Goal: Task Accomplishment & Management: Manage account settings

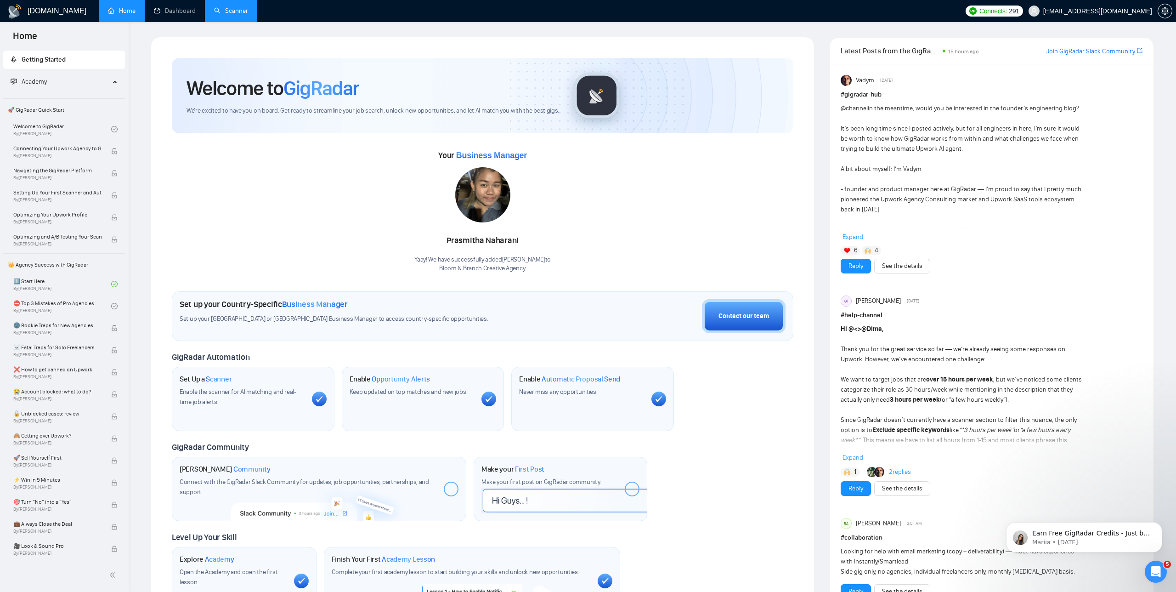
click at [236, 10] on link "Scanner" at bounding box center [231, 11] width 34 height 8
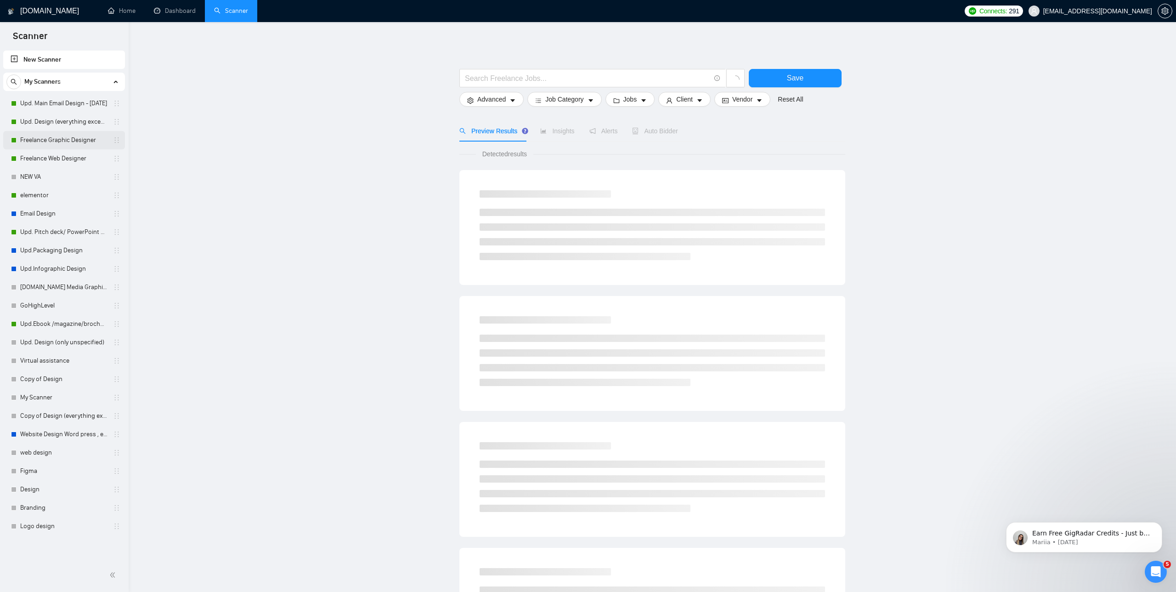
click at [61, 136] on link "Freelance Graphic Designer" at bounding box center [63, 140] width 87 height 18
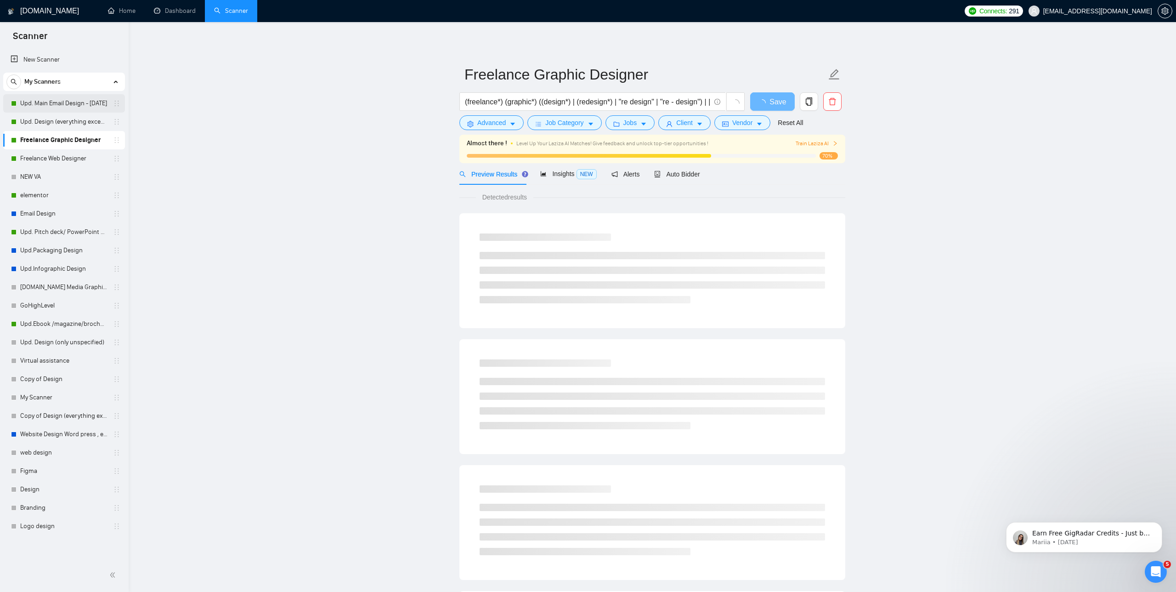
click at [55, 100] on link "Upd. Main Email Design - [DATE]" at bounding box center [63, 103] width 87 height 18
click at [49, 158] on link "Freelance Web Designer" at bounding box center [63, 158] width 87 height 18
click at [51, 139] on link "Freelance Graphic Designer" at bounding box center [63, 140] width 87 height 18
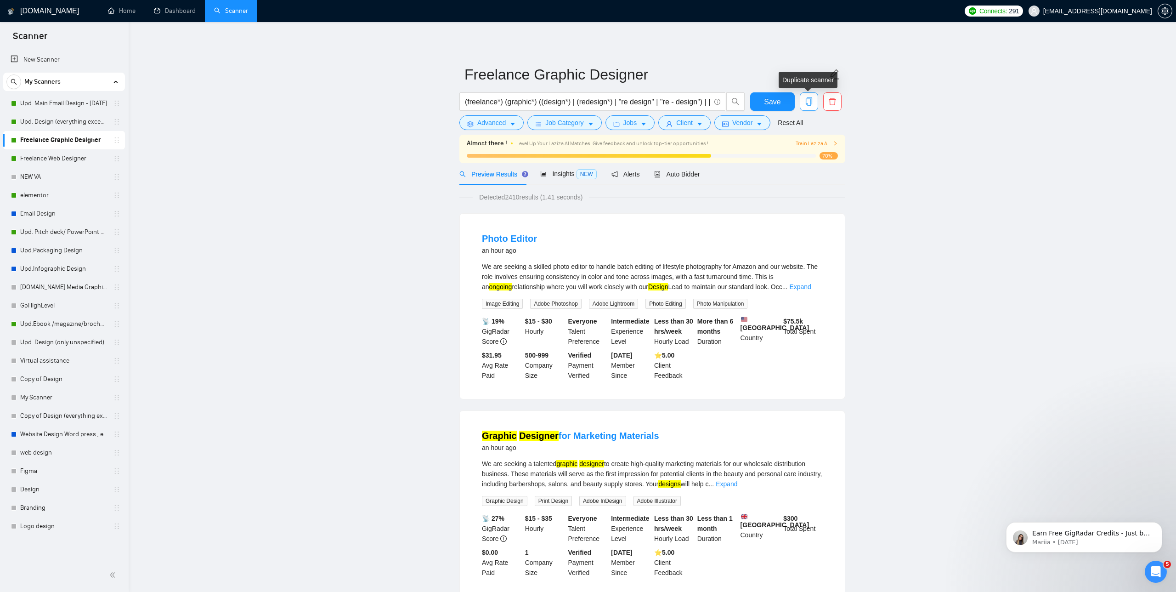
click at [813, 100] on span "copy" at bounding box center [808, 101] width 17 height 8
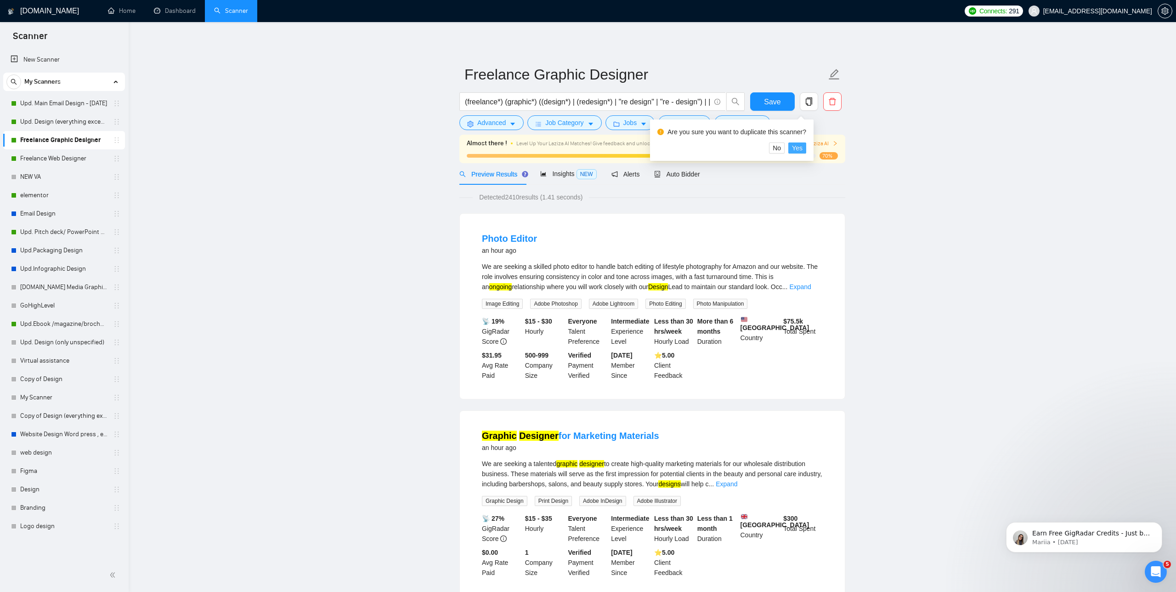
click at [798, 148] on span "Yes" at bounding box center [797, 148] width 11 height 10
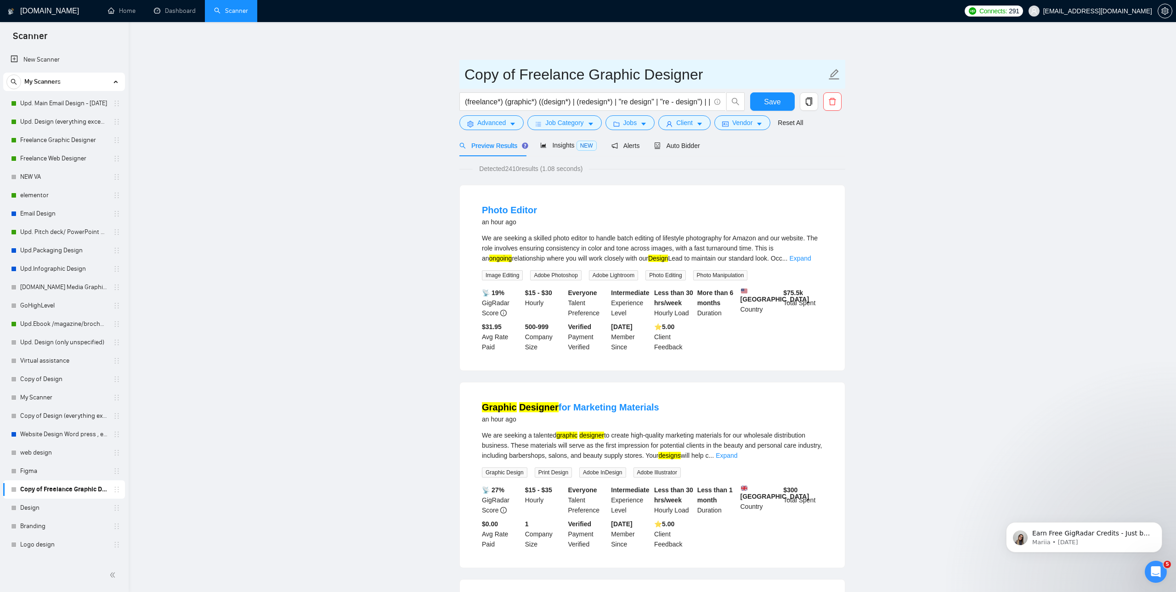
click at [680, 67] on input "Copy of Freelance Graphic Designer" at bounding box center [645, 74] width 362 height 23
drag, startPoint x: 710, startPoint y: 73, endPoint x: 462, endPoint y: 67, distance: 248.1
click at [462, 67] on span "Copy of Freelance Graphic Designer" at bounding box center [652, 74] width 386 height 29
type input "React front end developer"
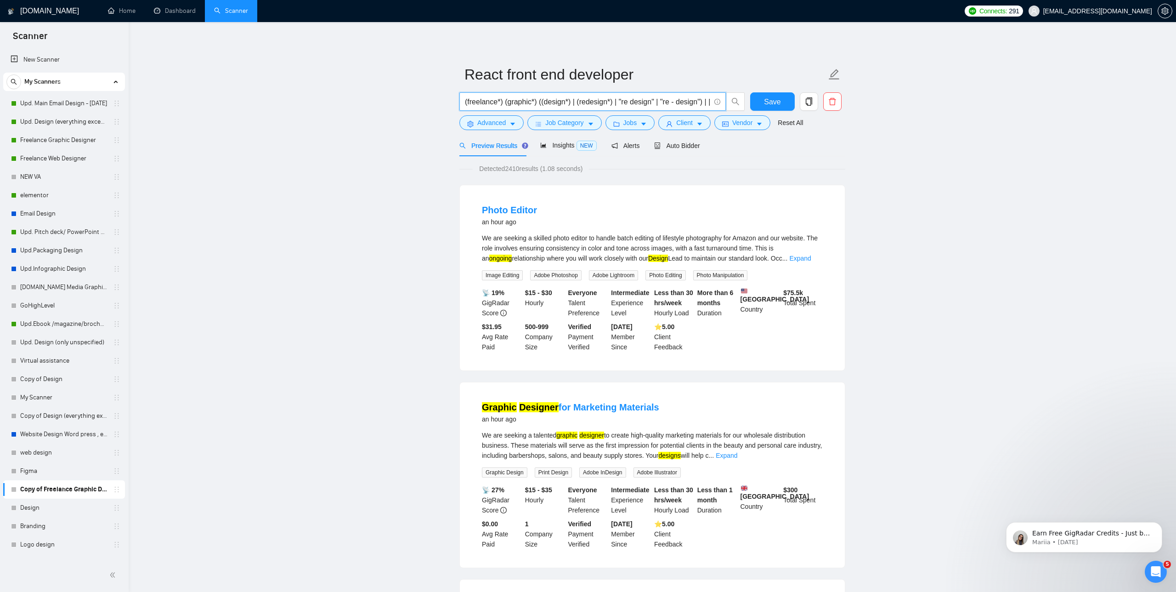
click at [536, 101] on input "(freelance*) (graphic*) ((design*) | (redesign*) | "re design" | "re - design")…" at bounding box center [587, 101] width 245 height 11
paste input "Frontend Developer,"
type input "Frontend Developer"
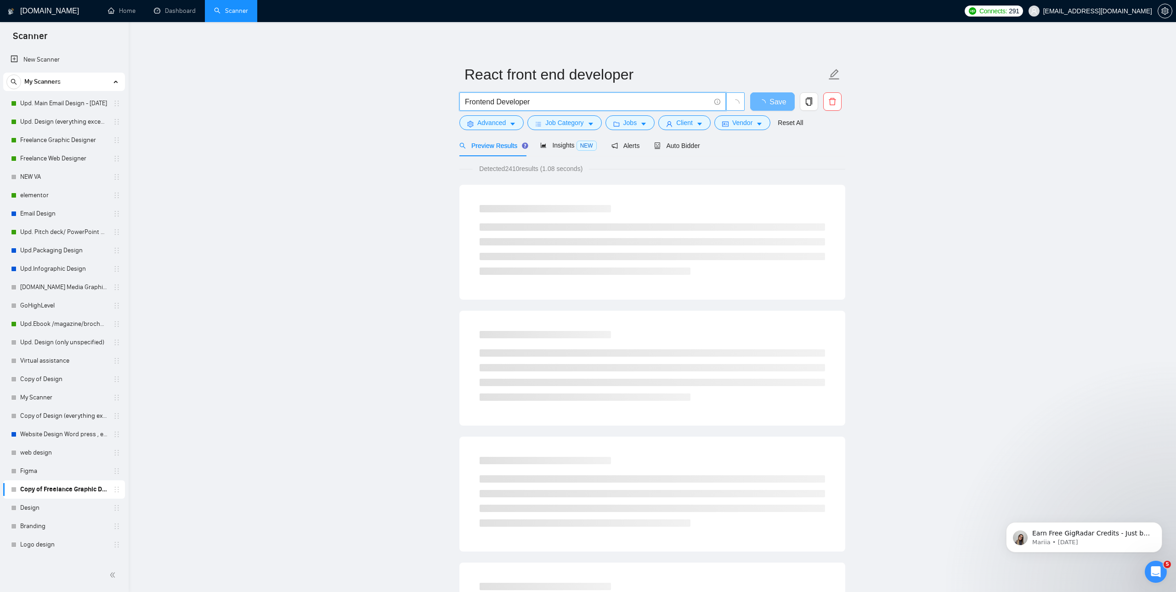
click at [737, 101] on icon "loading" at bounding box center [735, 102] width 11 height 11
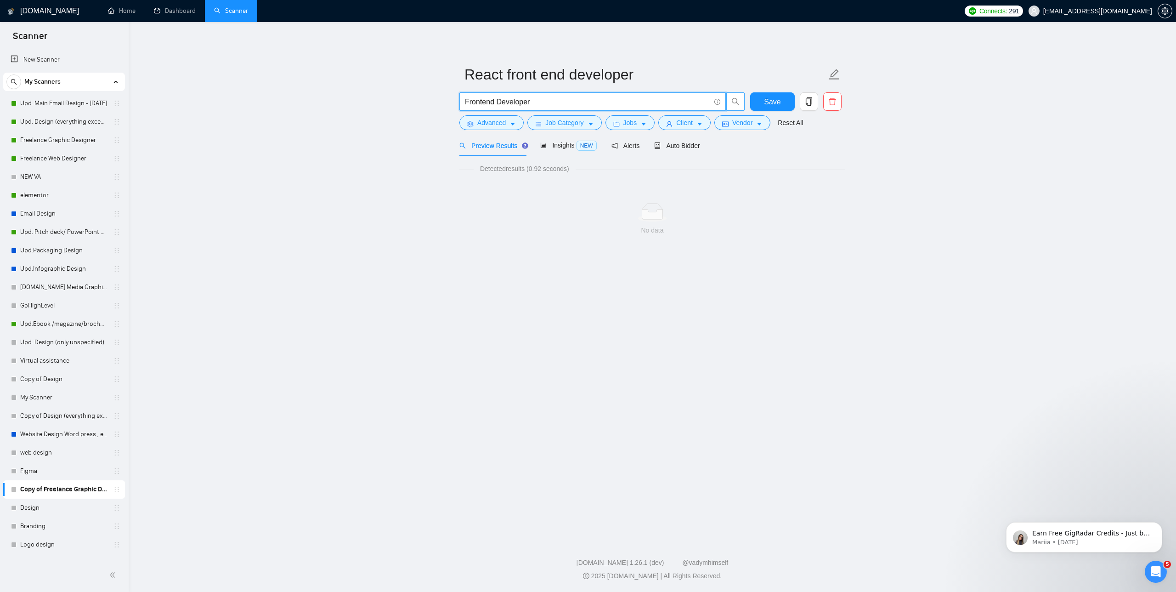
click at [559, 97] on input "Frontend Developer" at bounding box center [587, 101] width 245 height 11
click at [549, 100] on input "Frontend Developer" at bounding box center [587, 101] width 245 height 11
click at [59, 102] on link "Upd. Main Email Design - [DATE]" at bounding box center [63, 103] width 87 height 18
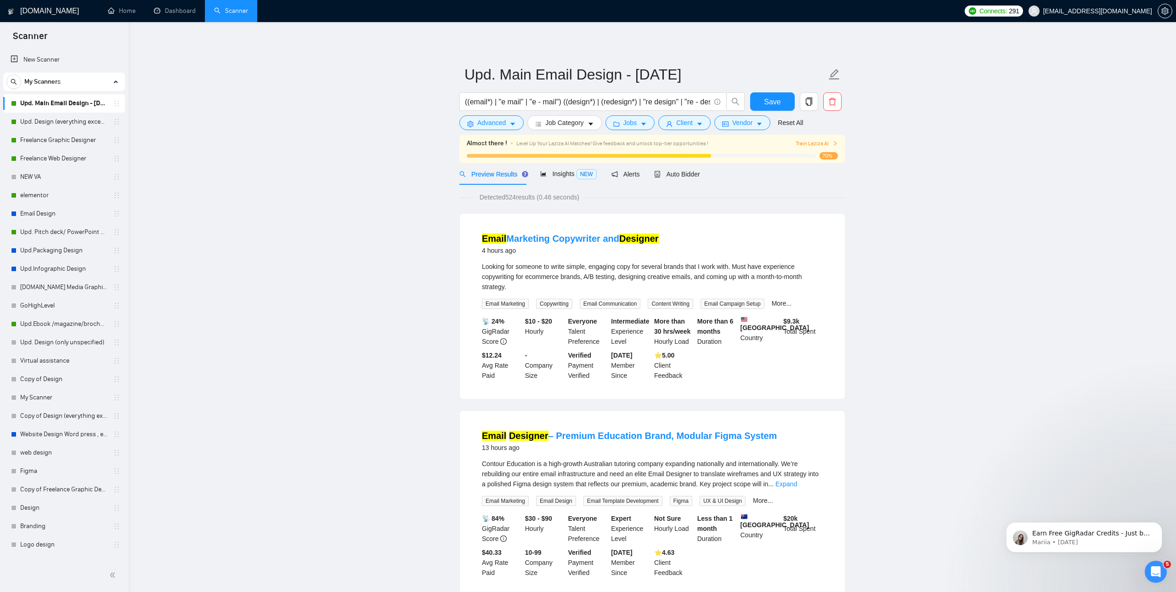
click at [682, 176] on span "Auto Bidder" at bounding box center [676, 173] width 45 height 7
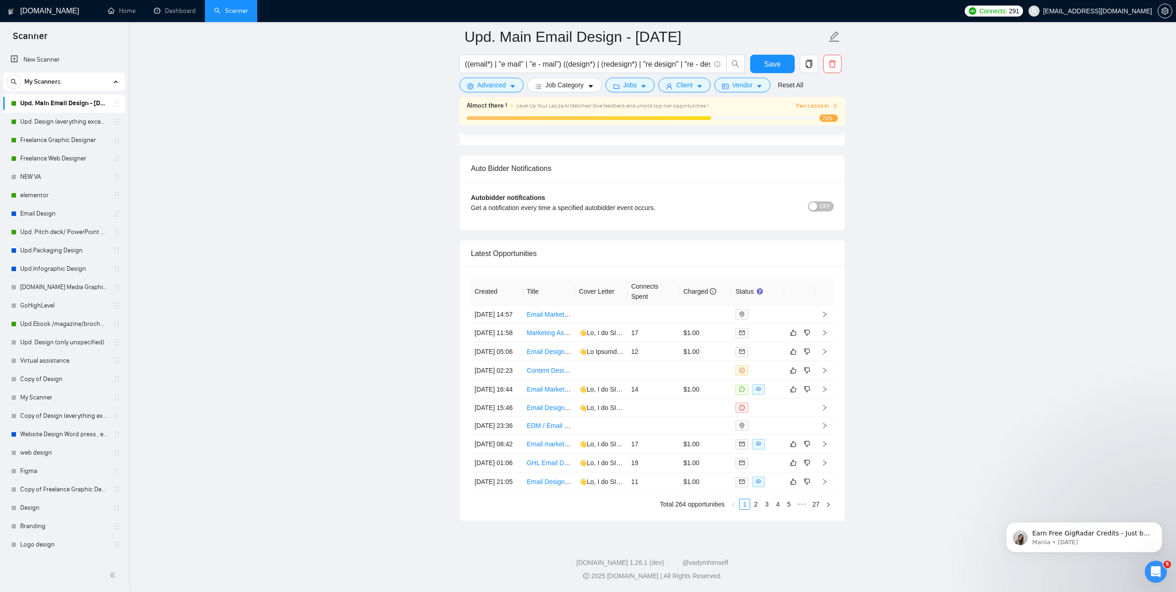
scroll to position [2363, 0]
click at [758, 504] on link "2" at bounding box center [756, 504] width 10 height 10
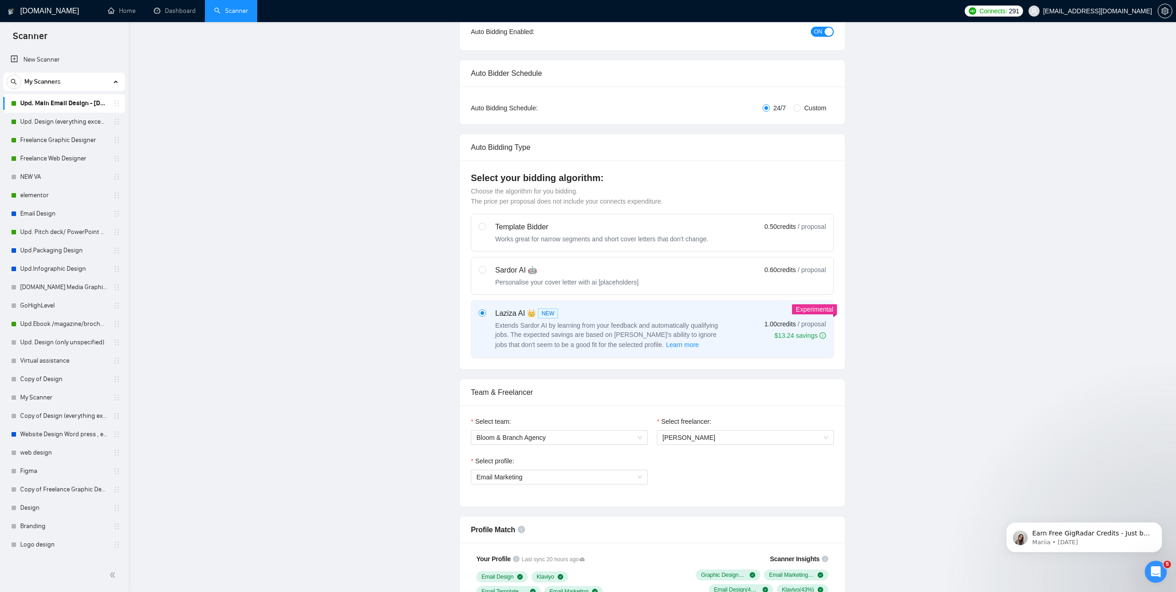
scroll to position [0, 0]
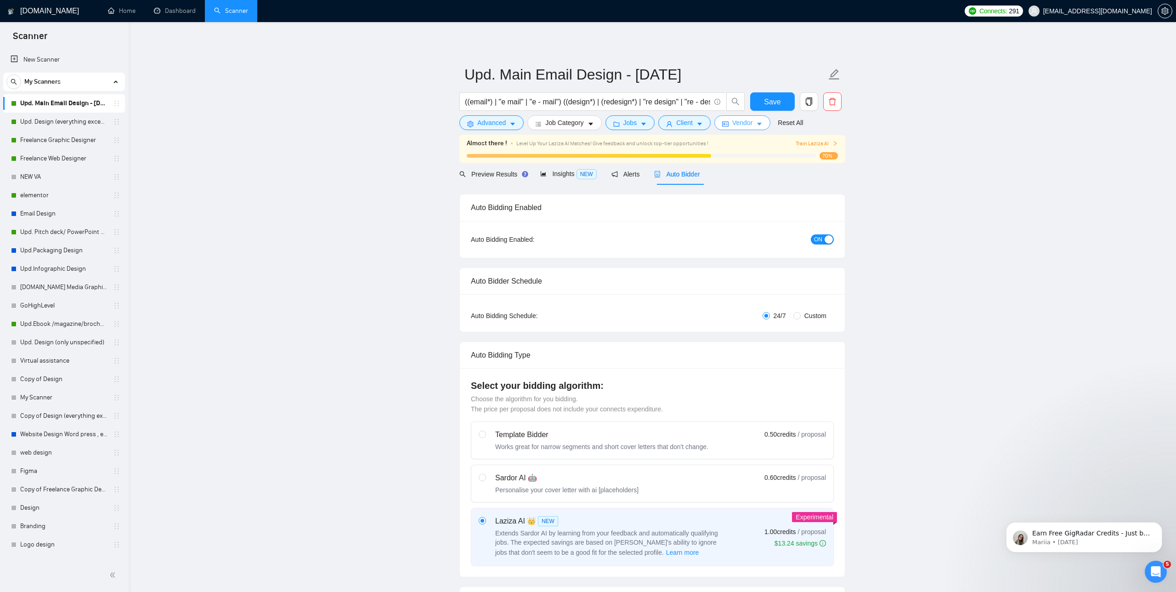
click at [762, 124] on icon "caret-down" at bounding box center [759, 124] width 6 height 6
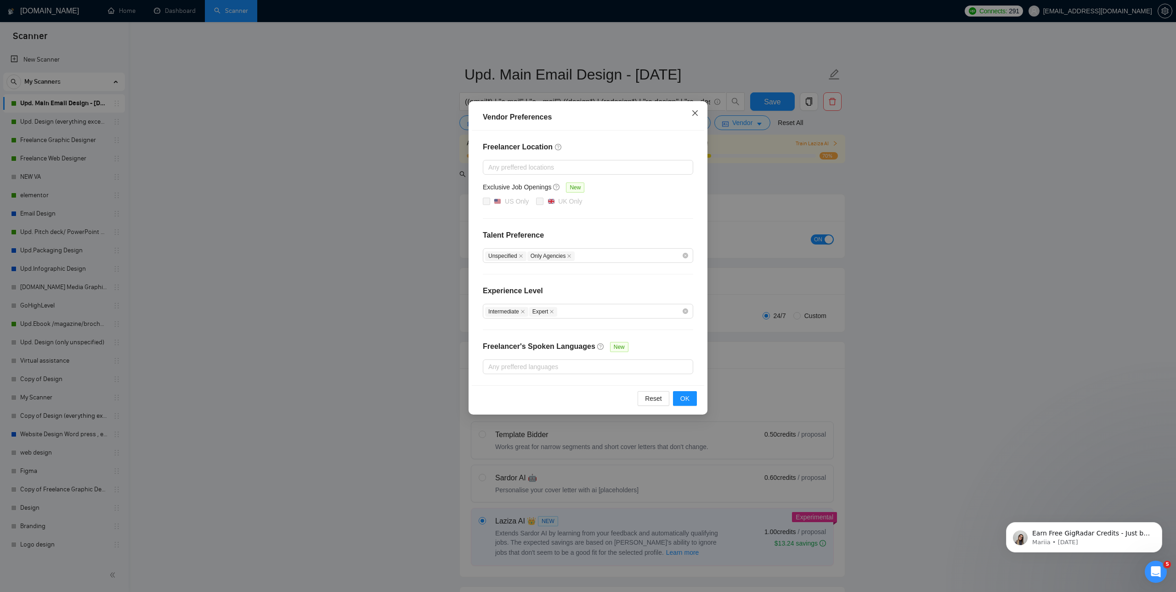
click at [698, 113] on icon "close" at bounding box center [694, 112] width 7 height 7
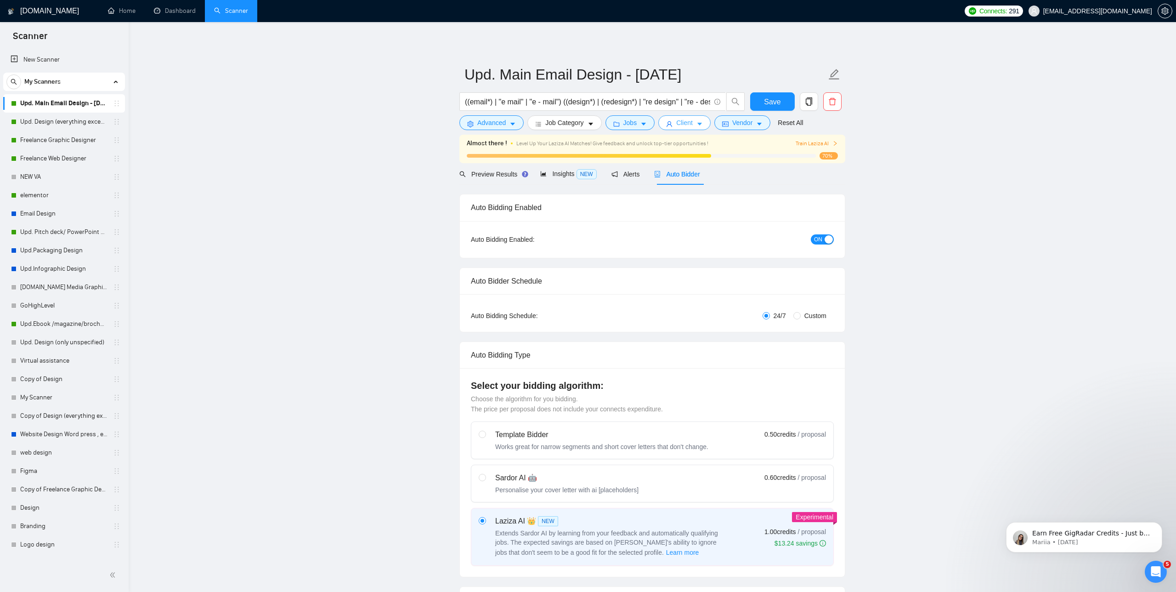
click at [685, 121] on span "Client" at bounding box center [684, 123] width 17 height 10
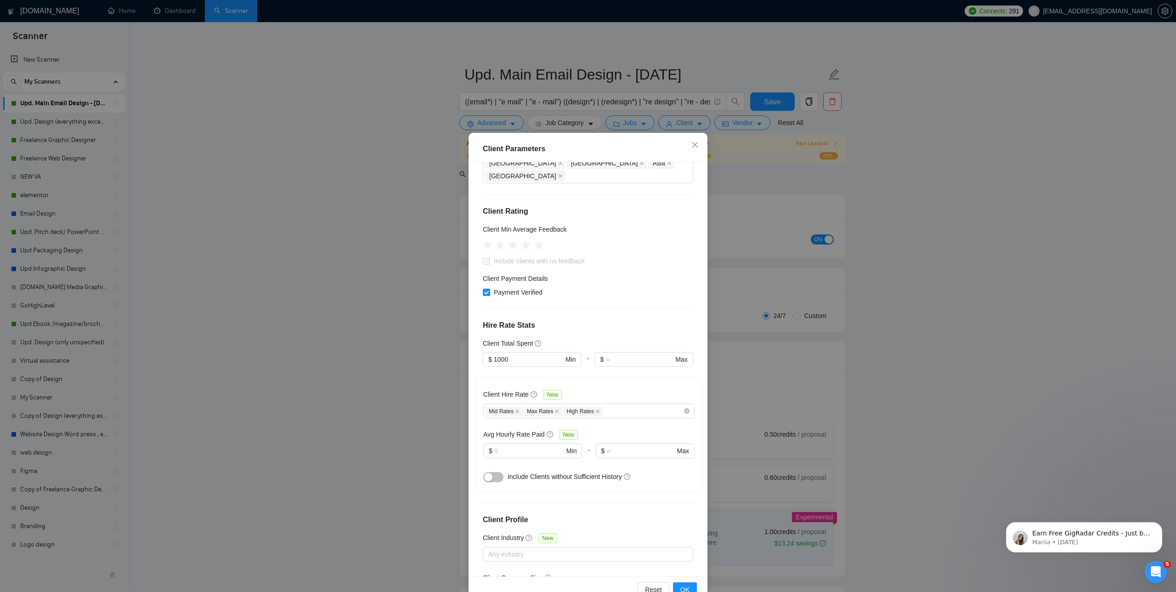
scroll to position [158, 0]
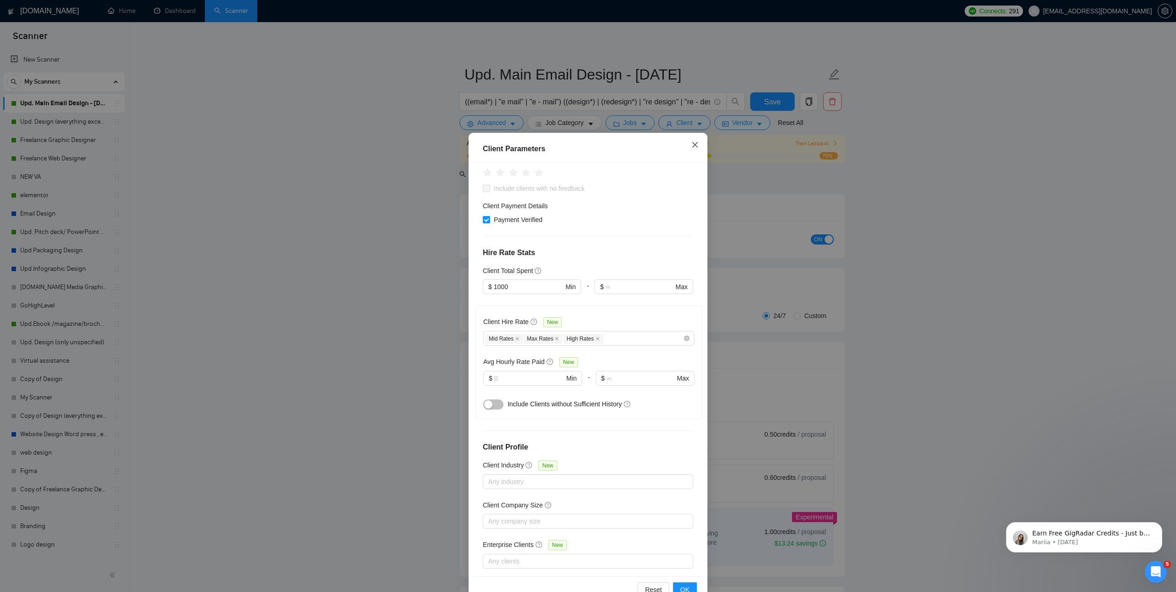
click at [694, 145] on icon "close" at bounding box center [694, 144] width 7 height 7
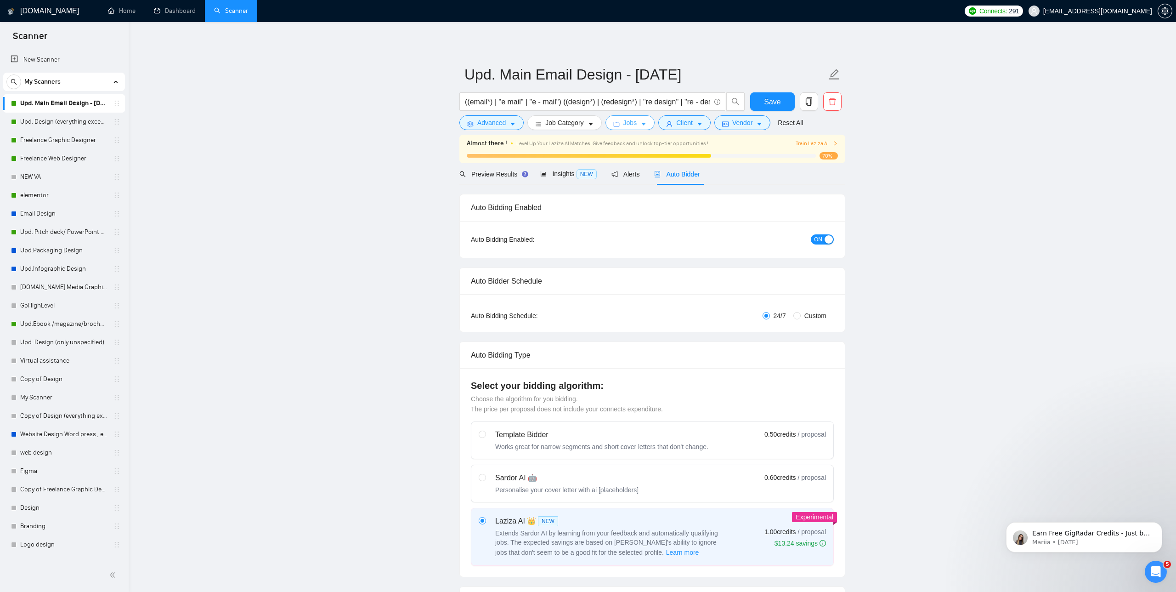
click at [647, 124] on icon "caret-down" at bounding box center [643, 124] width 6 height 6
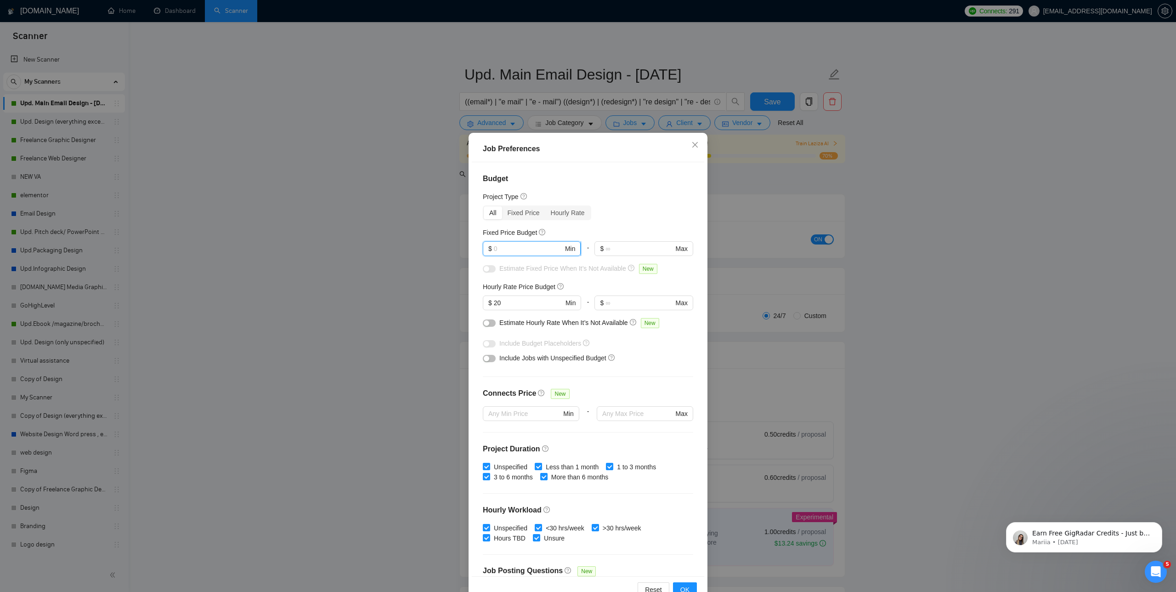
click at [543, 250] on input "text" at bounding box center [528, 248] width 69 height 10
click at [545, 250] on input "text" at bounding box center [528, 248] width 69 height 10
type input "3"
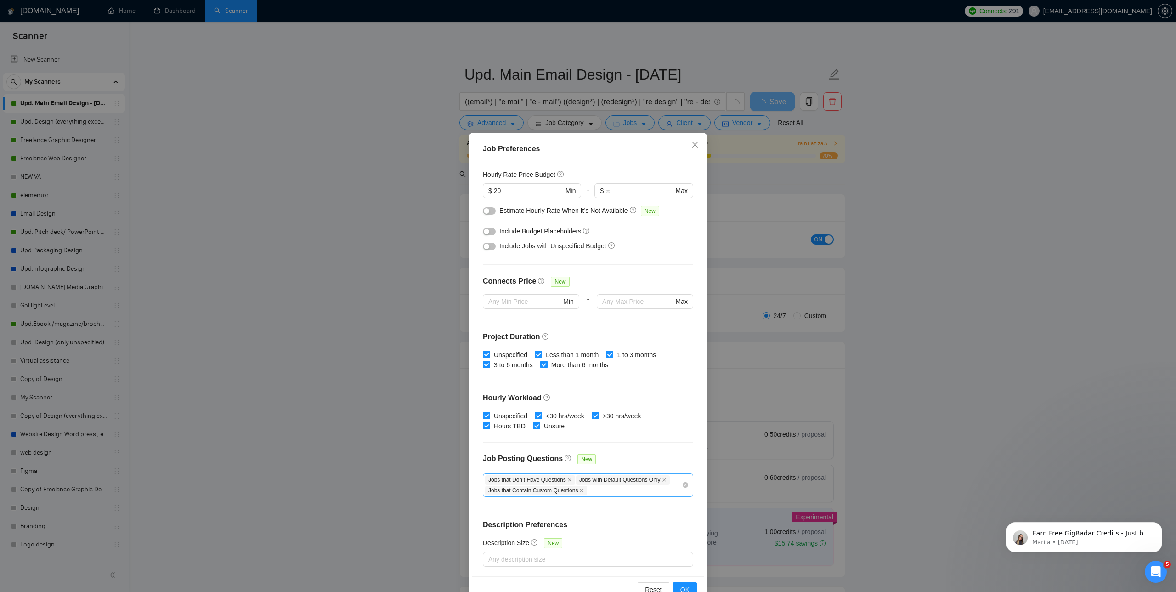
scroll to position [25, 0]
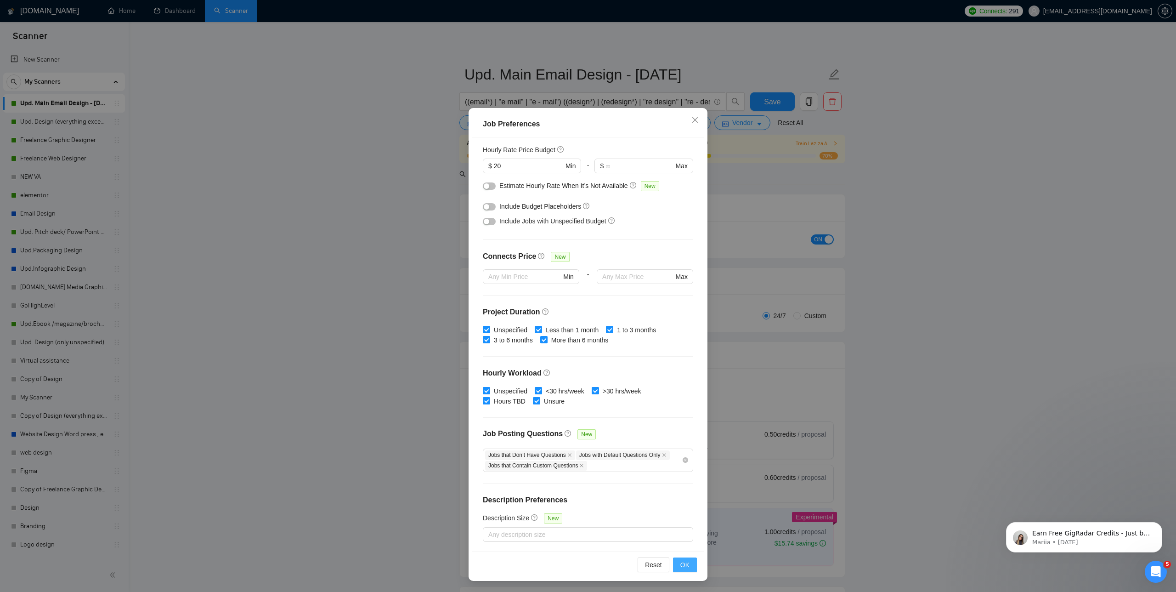
type input "300"
click at [682, 564] on span "OK" at bounding box center [684, 565] width 9 height 10
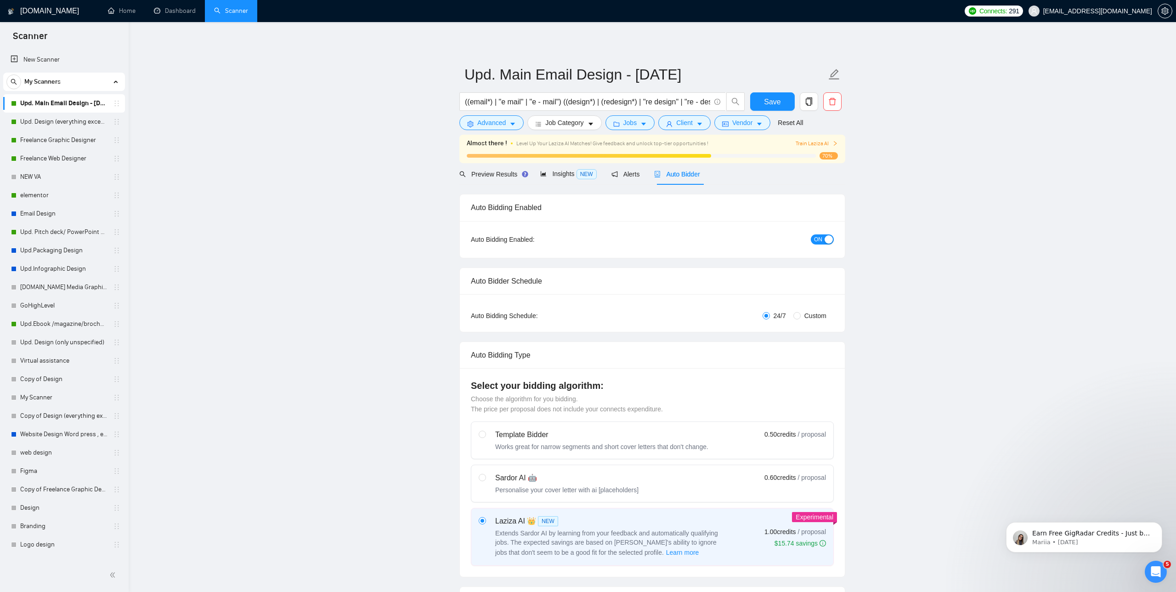
scroll to position [0, 0]
click at [677, 123] on button "Client" at bounding box center [684, 122] width 52 height 15
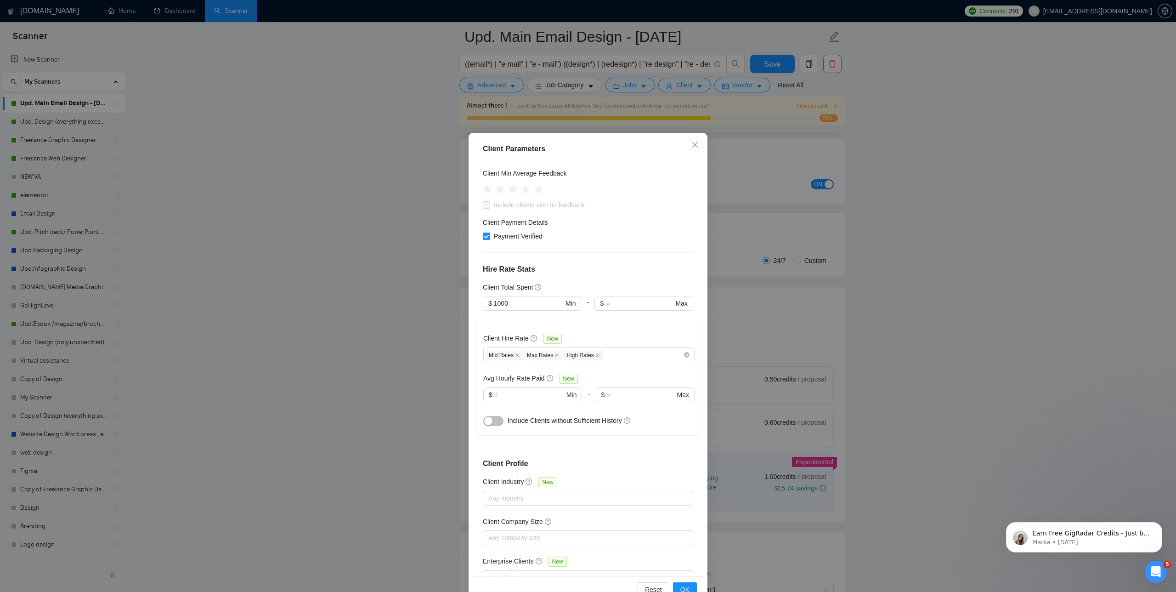
scroll to position [140, 0]
click at [519, 391] on input "text" at bounding box center [529, 396] width 70 height 10
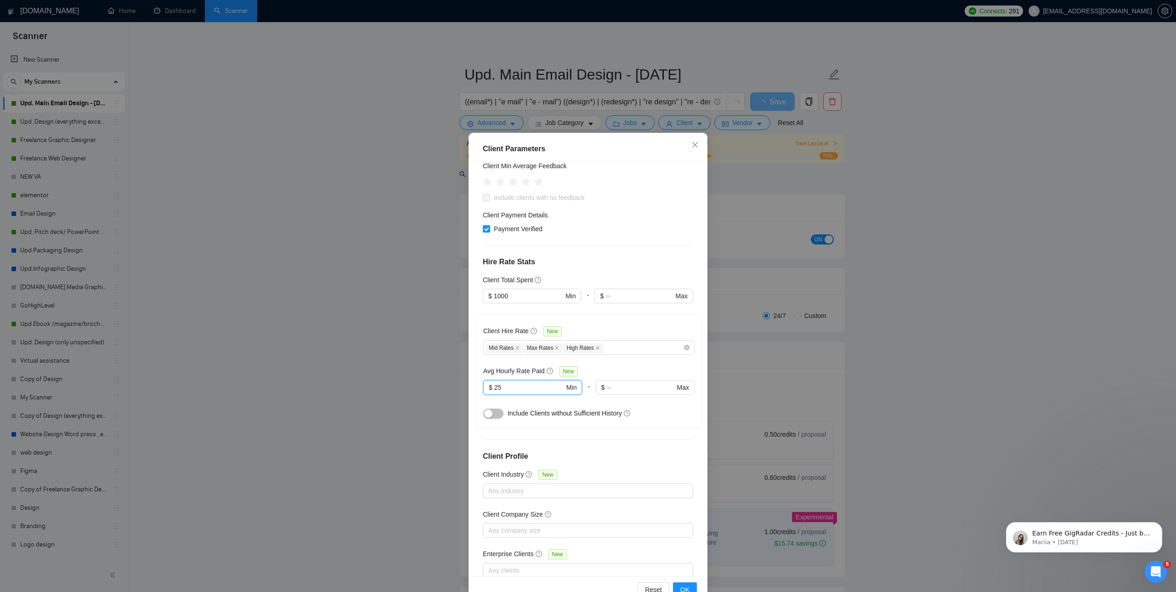
scroll to position [158, 0]
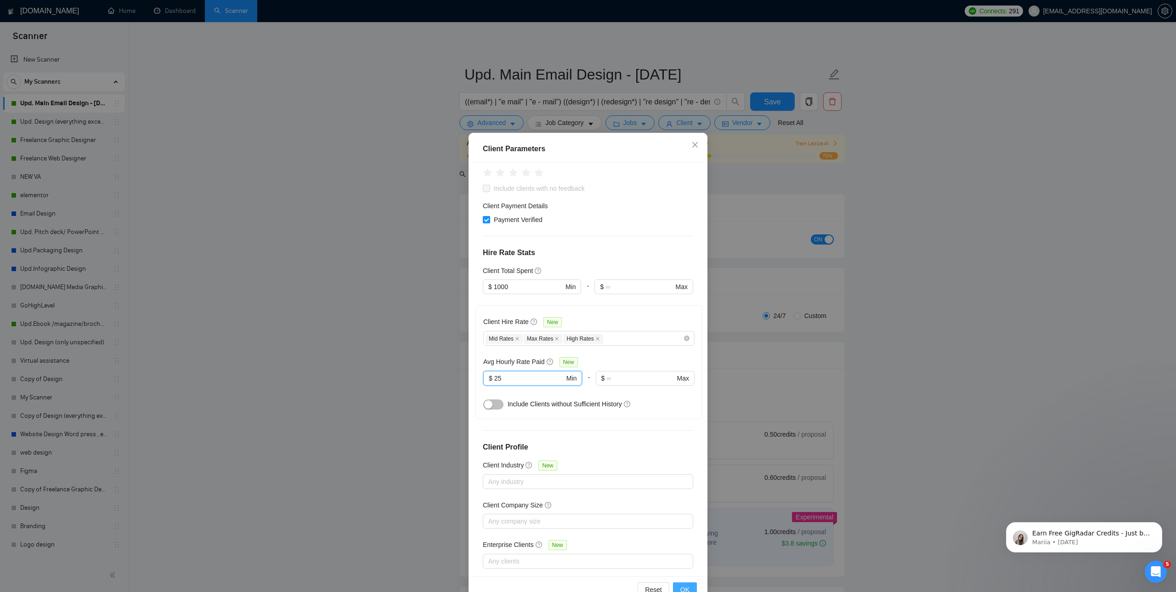
type input "25"
click at [681, 586] on span "OK" at bounding box center [684, 589] width 9 height 10
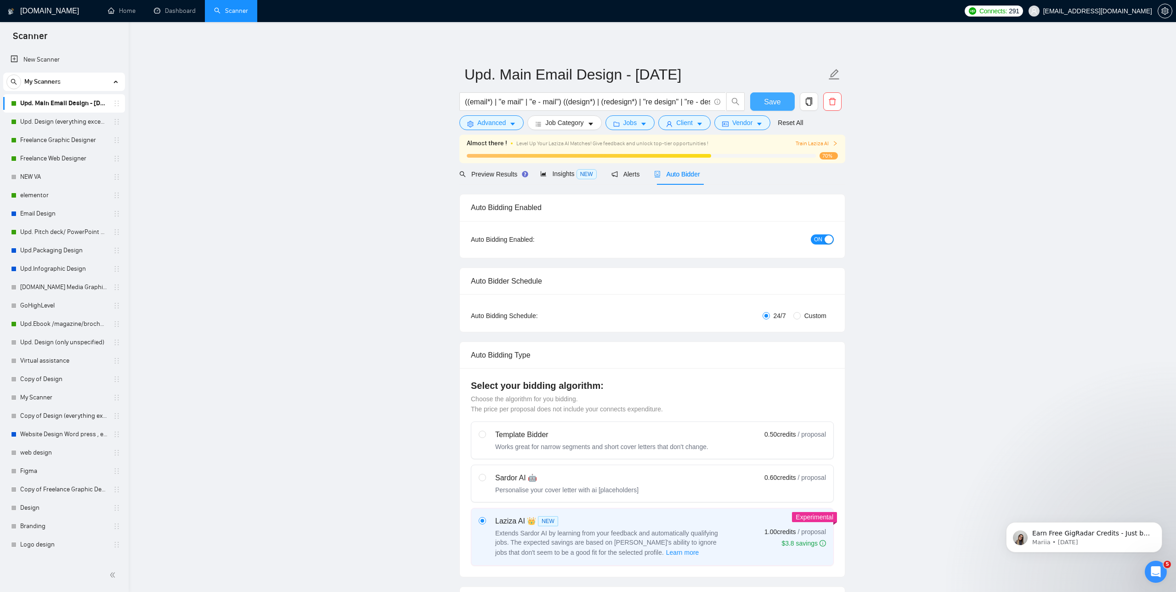
click at [767, 98] on span "Save" at bounding box center [772, 101] width 17 height 11
click at [676, 124] on button "Client" at bounding box center [684, 122] width 52 height 15
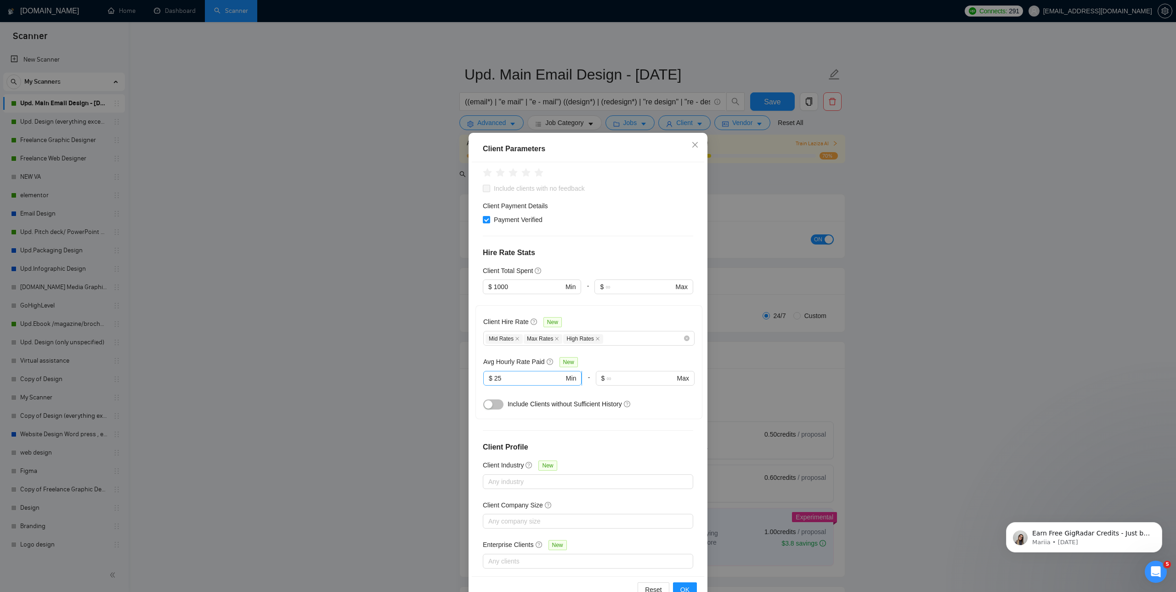
click at [508, 373] on input "25" at bounding box center [529, 378] width 70 height 10
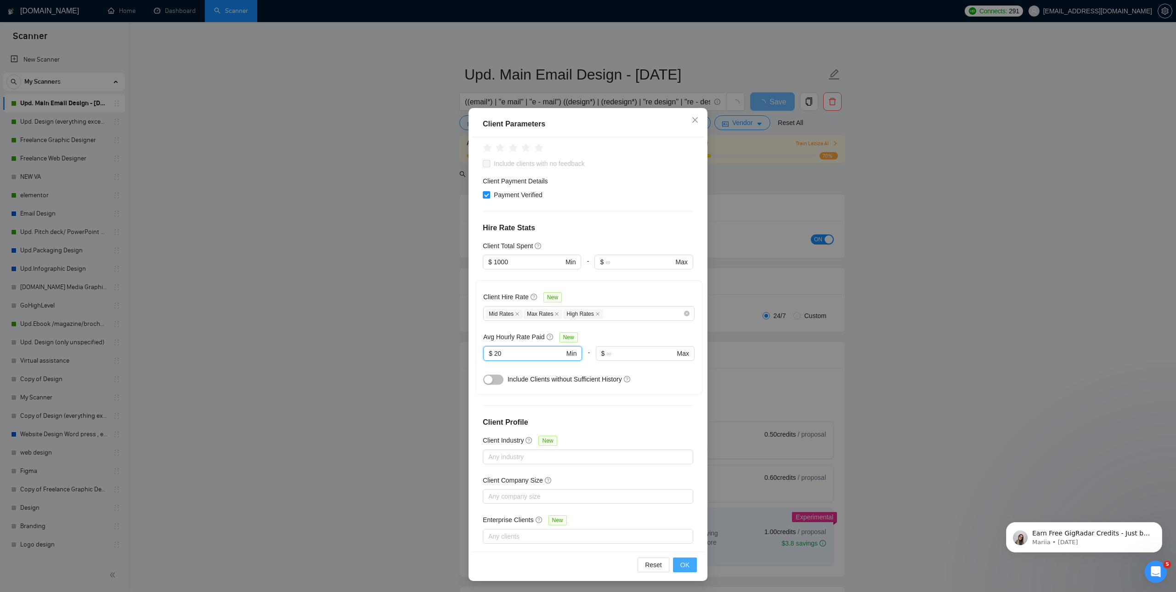
type input "20"
click at [687, 559] on button "OK" at bounding box center [685, 564] width 24 height 15
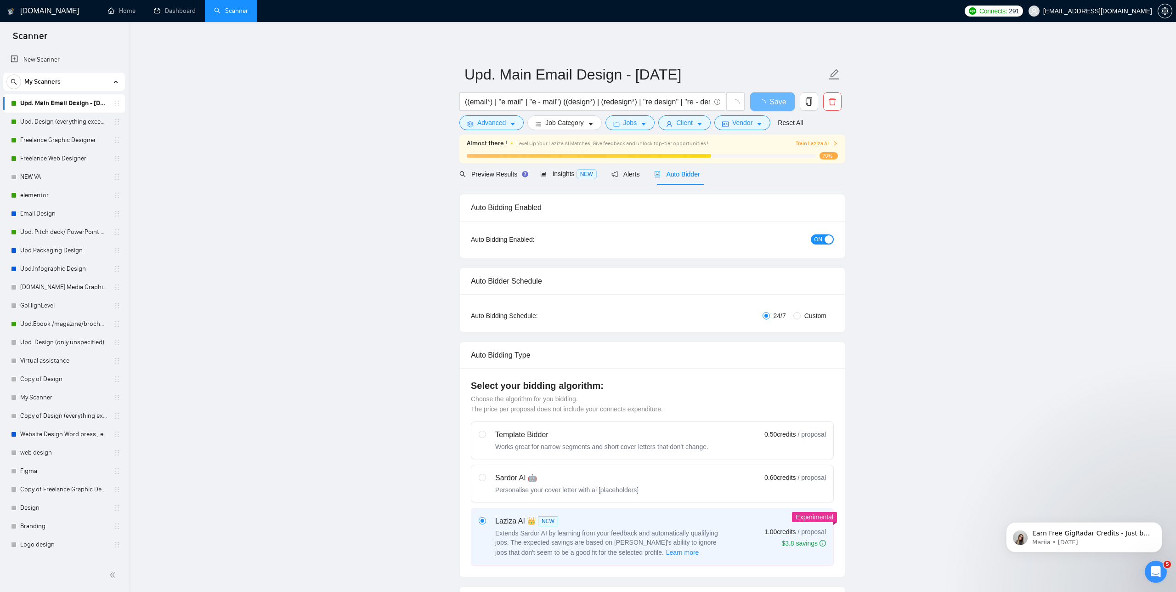
scroll to position [0, 0]
click at [781, 105] on button "Save" at bounding box center [772, 101] width 45 height 18
click at [564, 174] on span "Insights NEW" at bounding box center [568, 173] width 56 height 7
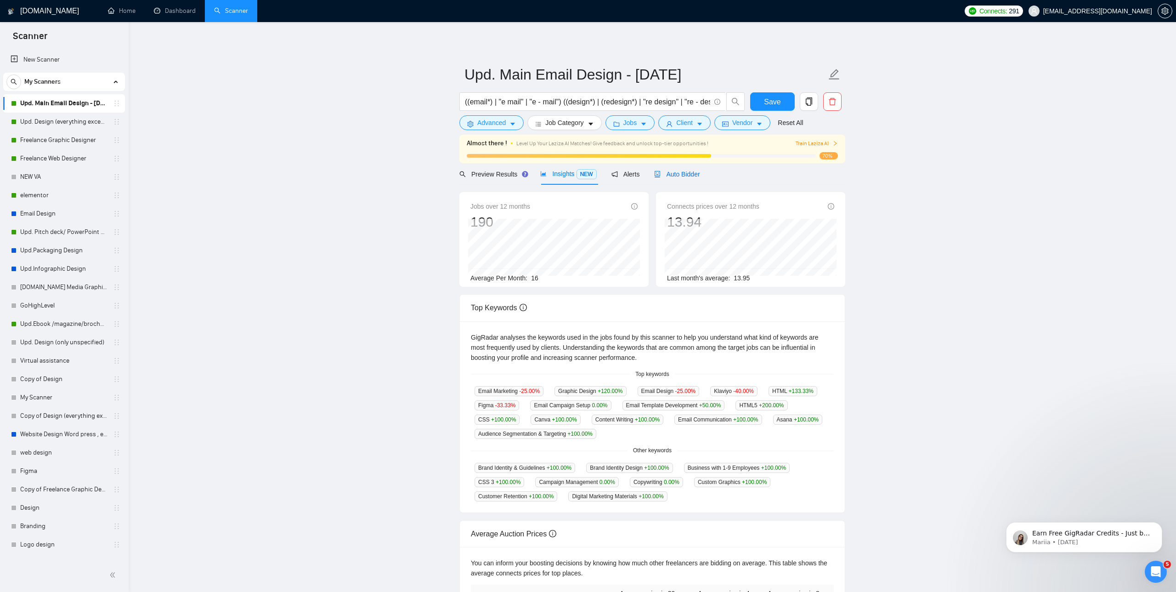
click at [674, 170] on span "Auto Bidder" at bounding box center [676, 173] width 45 height 7
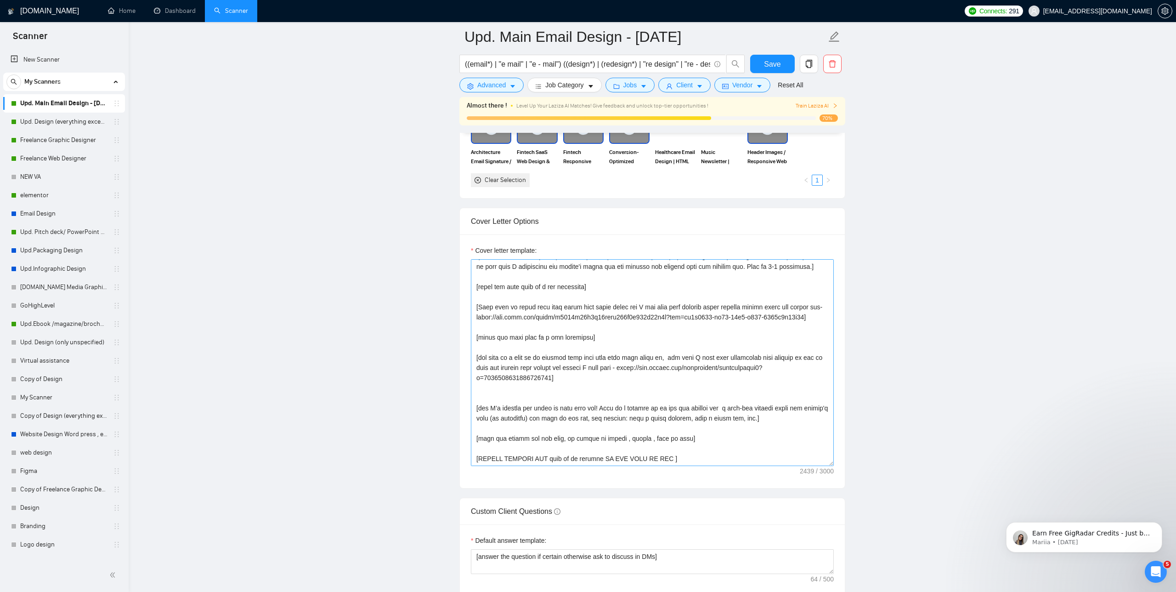
scroll to position [973, 0]
click at [682, 458] on textarea "Cover letter template:" at bounding box center [652, 361] width 363 height 207
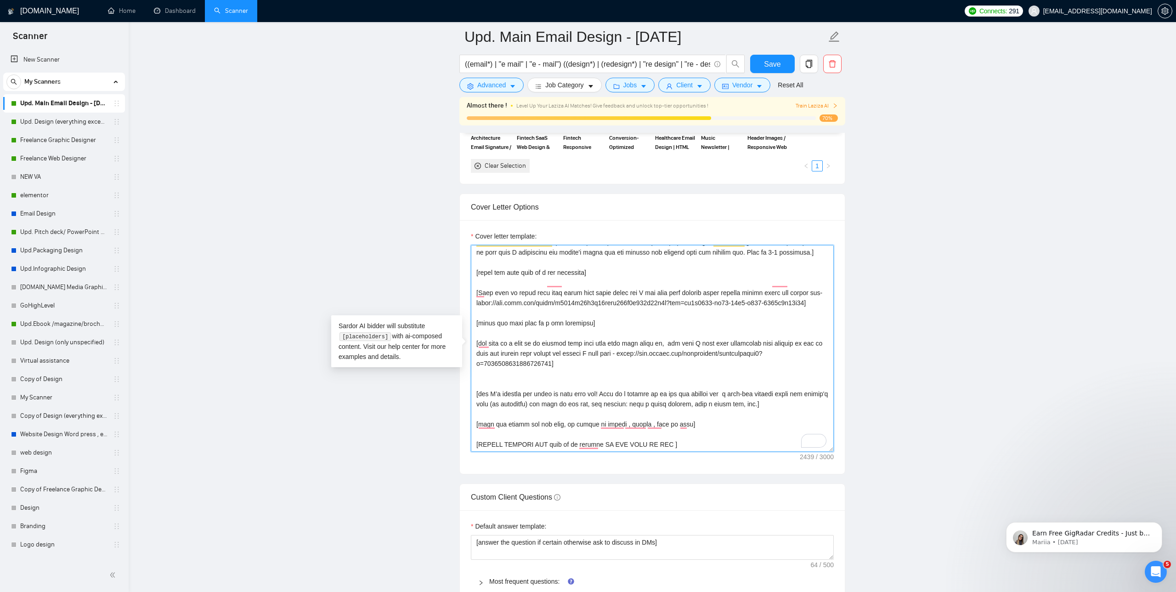
scroll to position [987, 0]
click at [697, 425] on textarea "Cover letter template:" at bounding box center [652, 347] width 363 height 207
click at [809, 403] on textarea "Cover letter template:" at bounding box center [652, 347] width 363 height 207
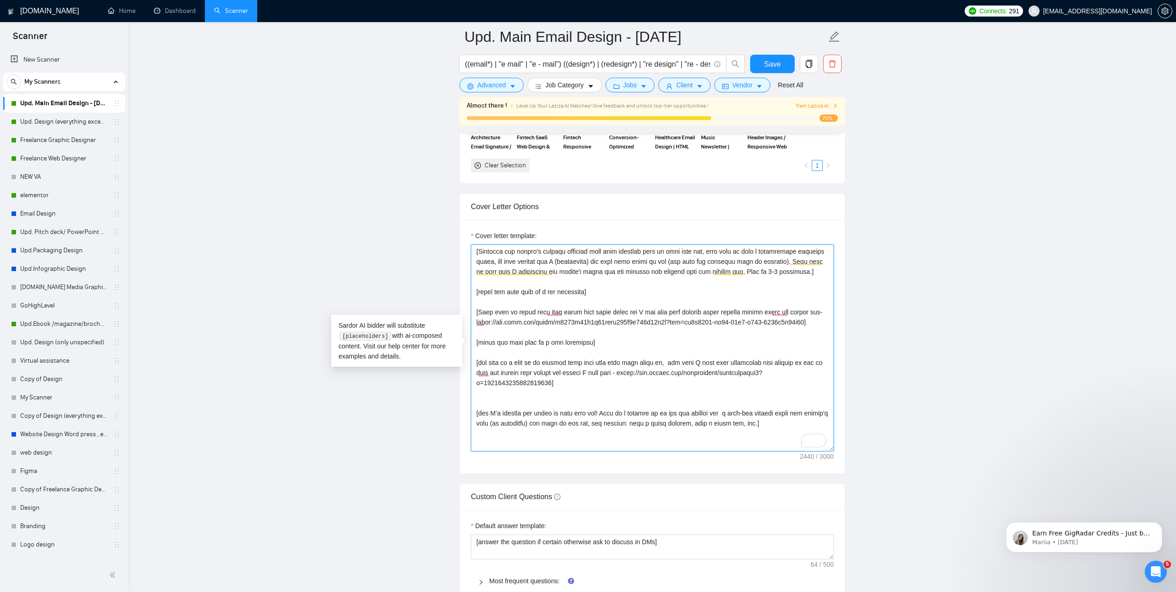
scroll to position [0, 0]
click at [643, 354] on textarea "Cover letter template:" at bounding box center [652, 347] width 363 height 207
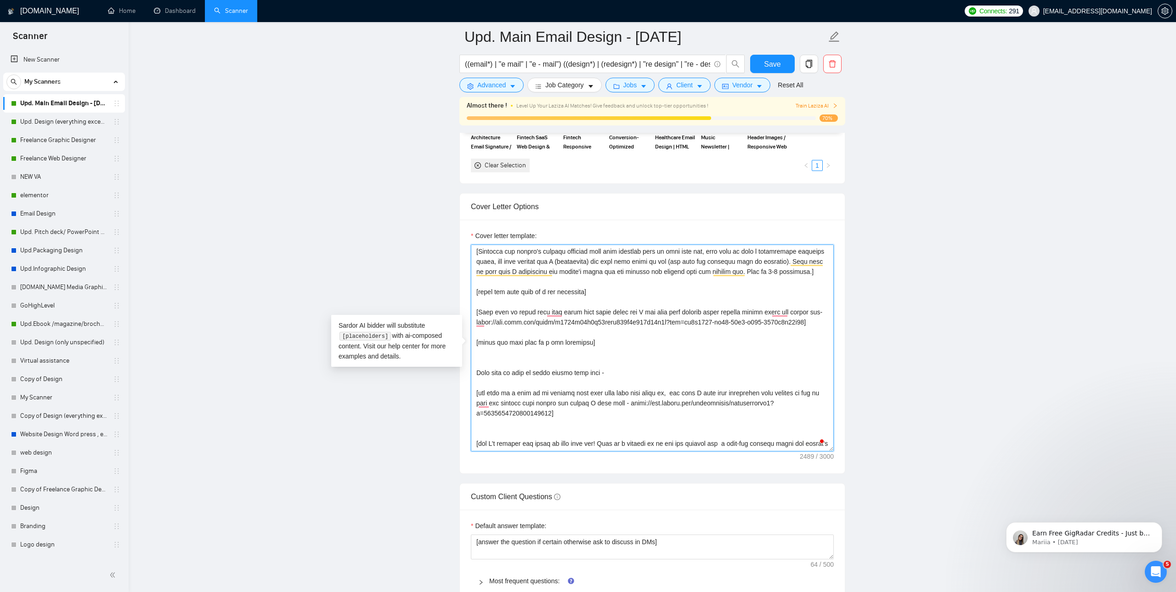
paste textarea "[URL][DOMAIN_NAME]"
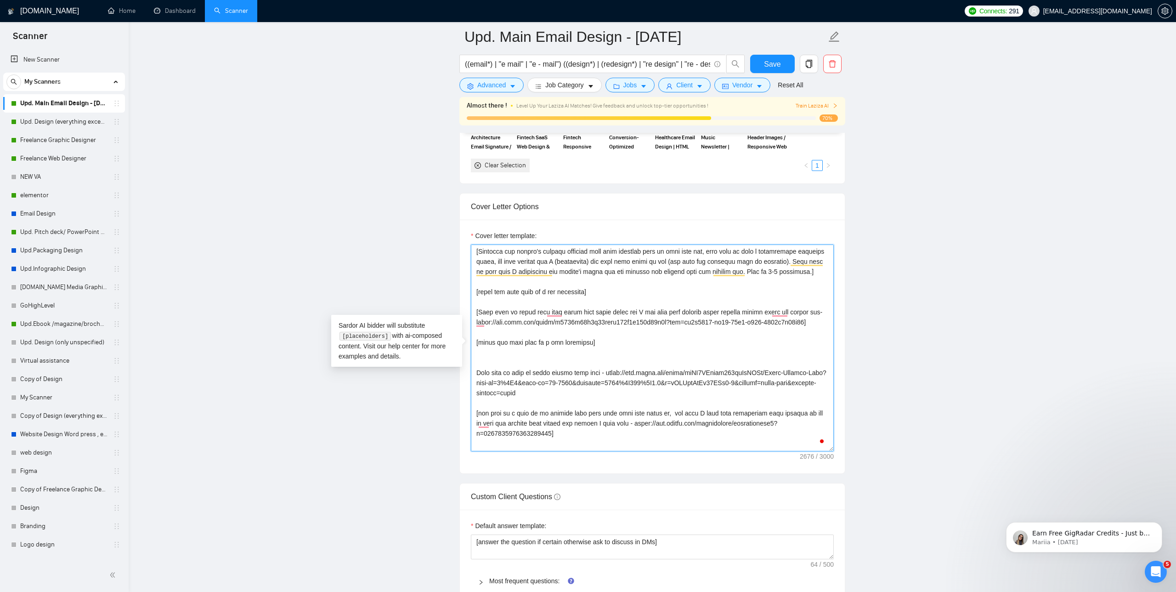
drag, startPoint x: 600, startPoint y: 355, endPoint x: 473, endPoint y: 349, distance: 127.4
click at [473, 349] on div "Cover Letter Options Cover letter template:" at bounding box center [652, 333] width 386 height 281
click at [531, 408] on textarea "Cover letter template:" at bounding box center [652, 347] width 363 height 207
paste textarea "[start the next line on a new paragraph]"
click at [622, 400] on textarea "Cover letter template:" at bounding box center [652, 347] width 363 height 207
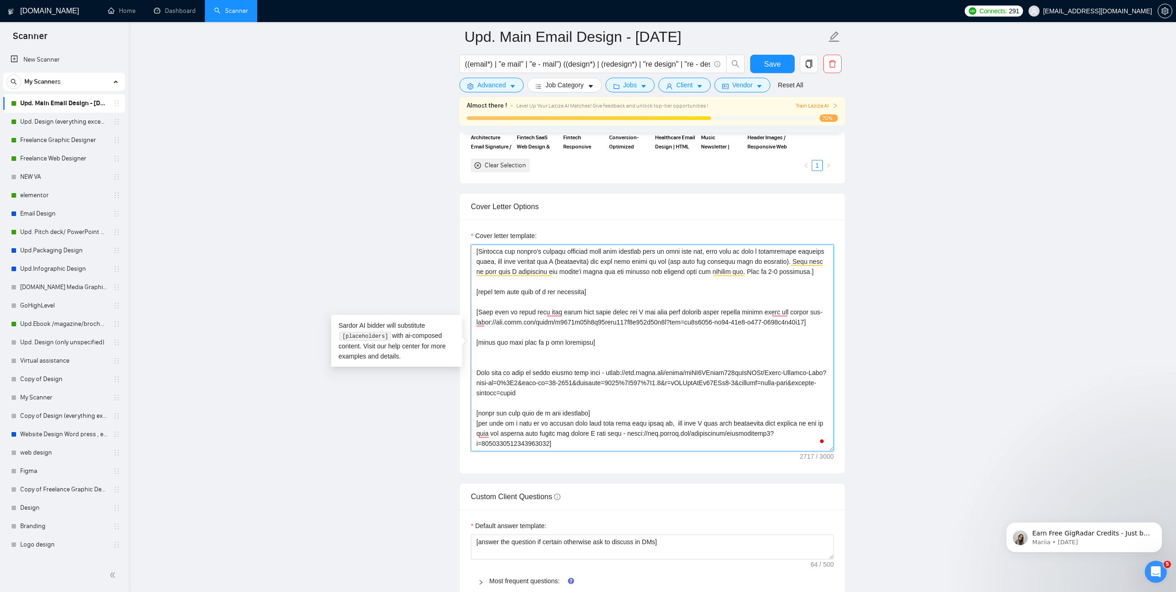
click at [530, 382] on textarea "Cover letter template:" at bounding box center [652, 347] width 363 height 207
click at [810, 399] on textarea "Cover letter template:" at bounding box center [652, 347] width 363 height 207
click at [478, 380] on textarea "Cover letter template:" at bounding box center [652, 347] width 363 height 207
drag, startPoint x: 635, startPoint y: 382, endPoint x: 481, endPoint y: 381, distance: 153.4
click at [481, 381] on textarea "Cover letter template:" at bounding box center [652, 347] width 363 height 207
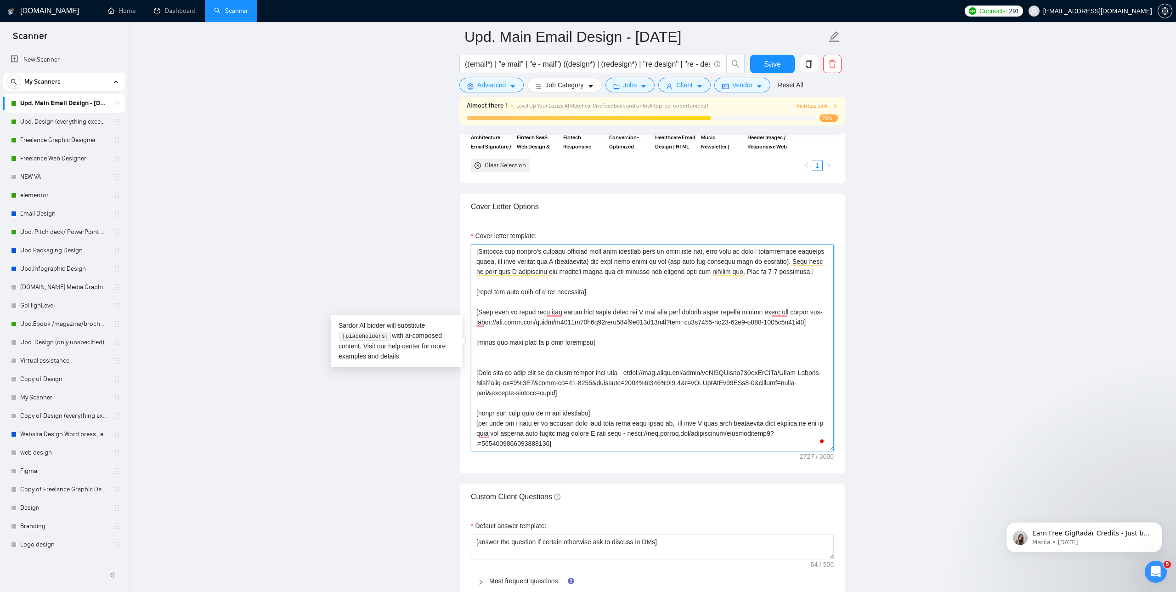
click at [524, 378] on textarea "Cover letter template:" at bounding box center [652, 347] width 363 height 207
drag, startPoint x: 637, startPoint y: 378, endPoint x: 489, endPoint y: 377, distance: 147.9
click at [489, 377] on textarea "Cover letter template:" at bounding box center [652, 347] width 363 height 207
click at [529, 376] on textarea "Cover letter template:" at bounding box center [652, 347] width 363 height 207
drag, startPoint x: 531, startPoint y: 382, endPoint x: 481, endPoint y: 381, distance: 50.6
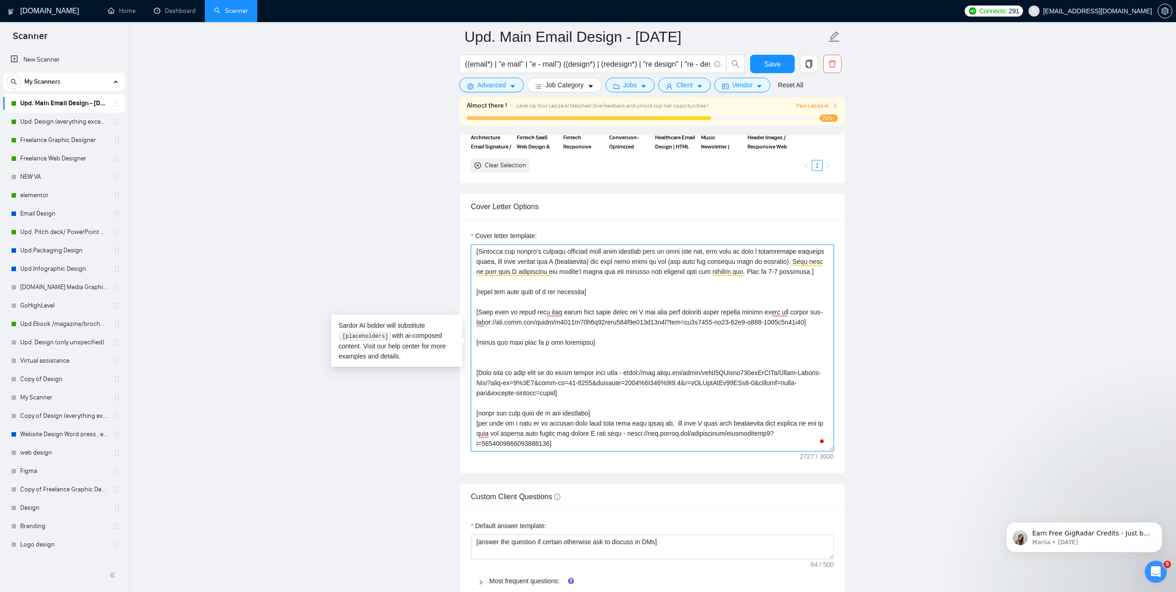
click at [481, 381] on textarea "Cover letter template:" at bounding box center [652, 347] width 363 height 207
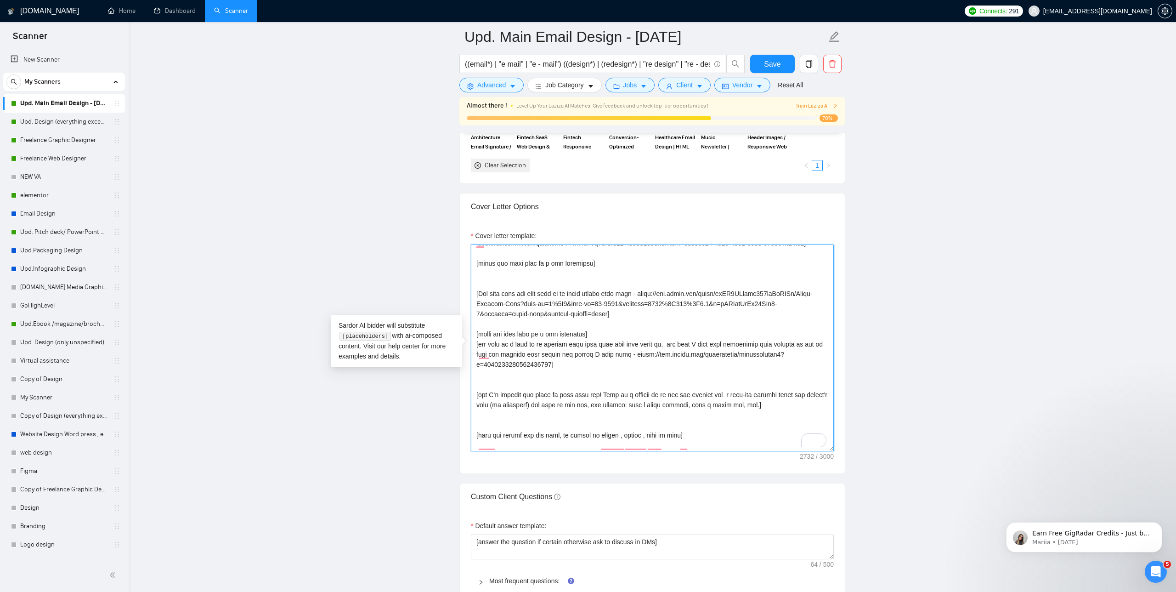
scroll to position [283, 0]
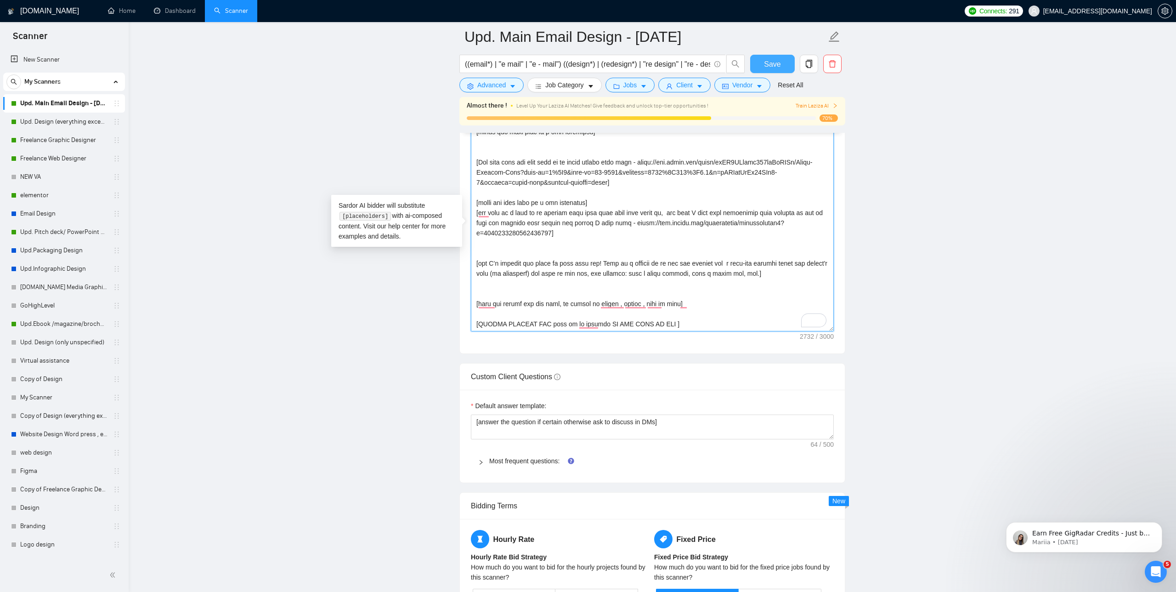
type textarea "[Lorem ipsu 👋Do, sita conse adi elitse'd eius te incidid utla (et dol ma aliqua…"
click at [773, 66] on span "Save" at bounding box center [772, 63] width 17 height 11
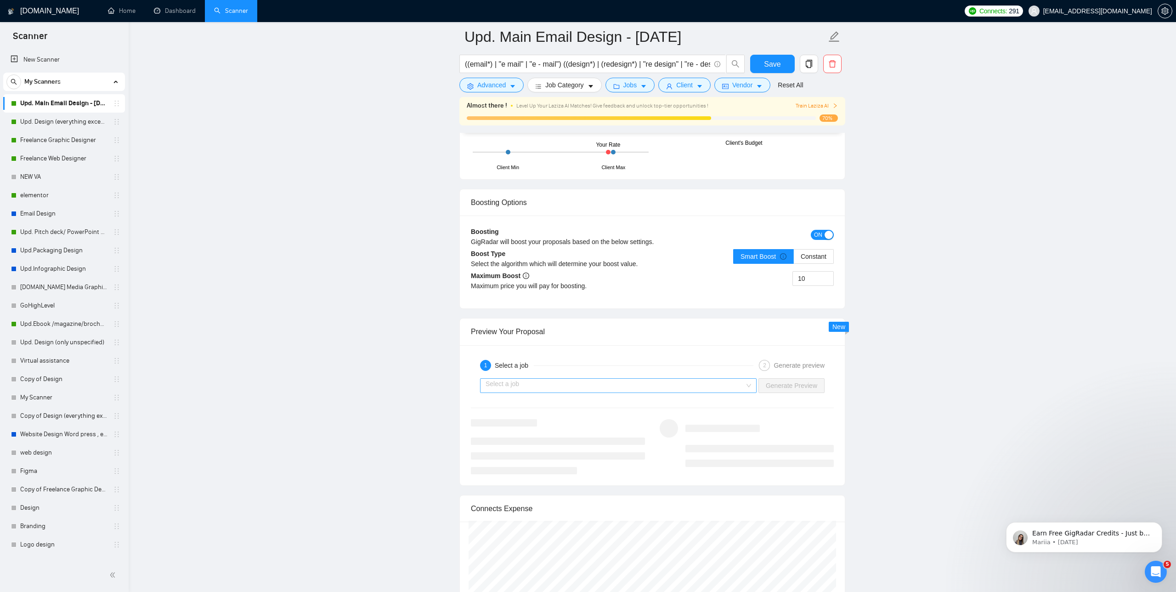
click at [712, 386] on input "search" at bounding box center [615, 386] width 259 height 14
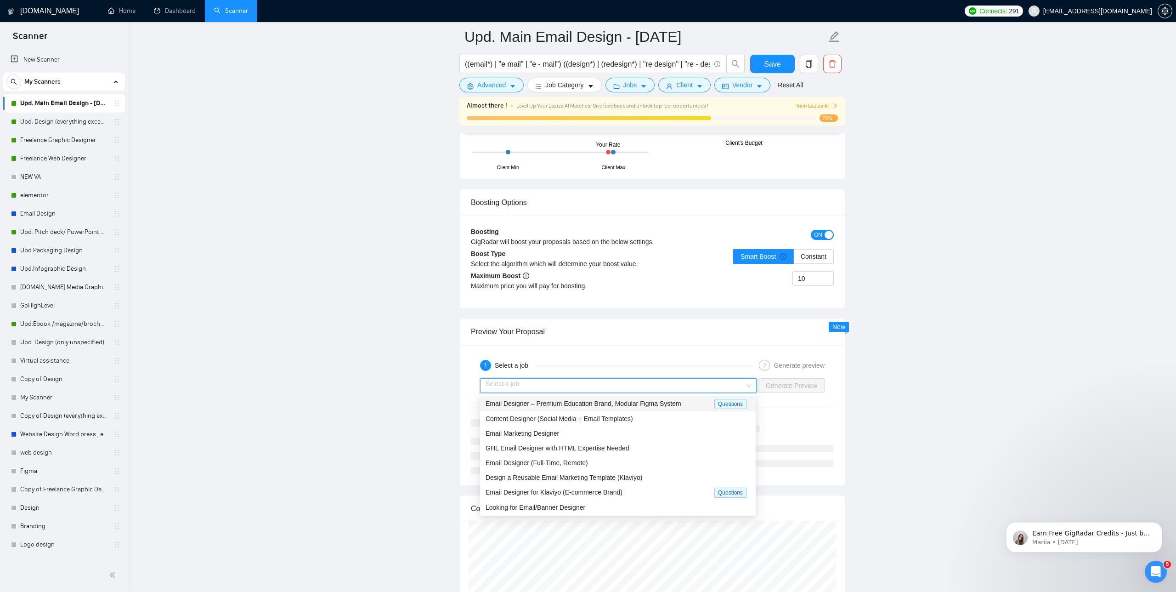
click at [676, 402] on span "Email Designer – Premium Education Brand, Modular Figma System" at bounding box center [584, 403] width 196 height 7
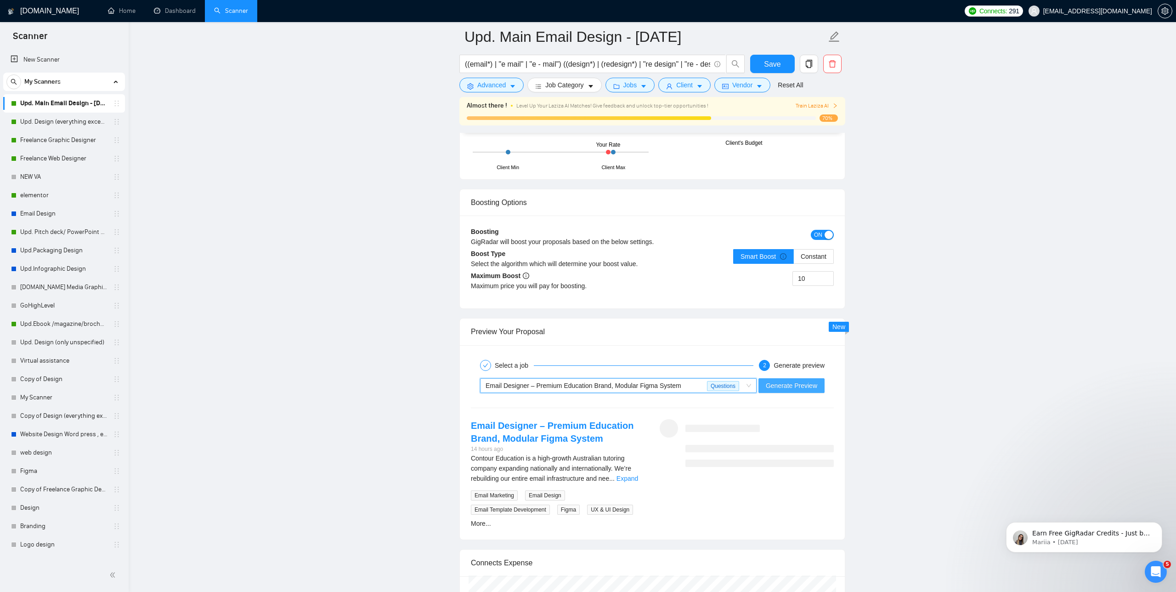
click at [785, 389] on span "Generate Preview" at bounding box center [791, 385] width 51 height 10
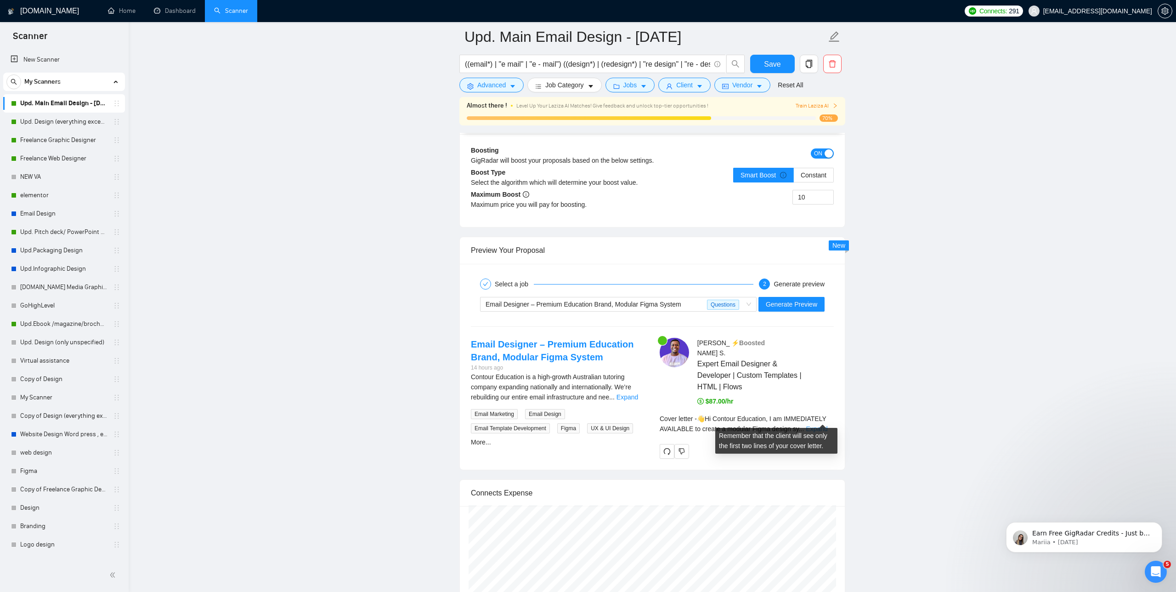
click at [817, 425] on link "Expand" at bounding box center [817, 428] width 22 height 7
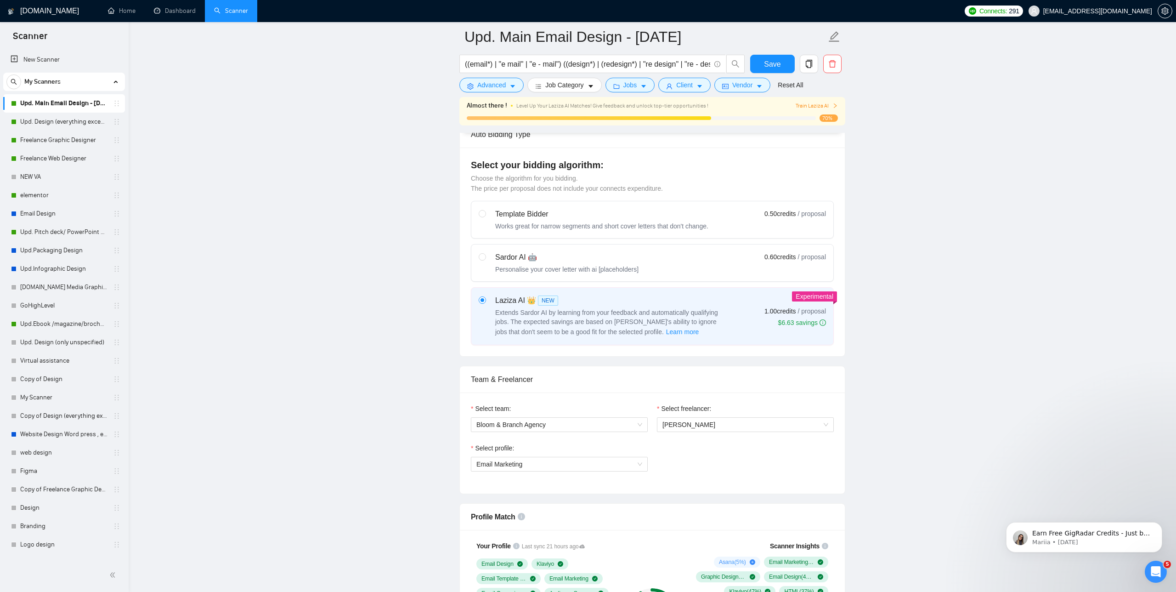
scroll to position [70, 0]
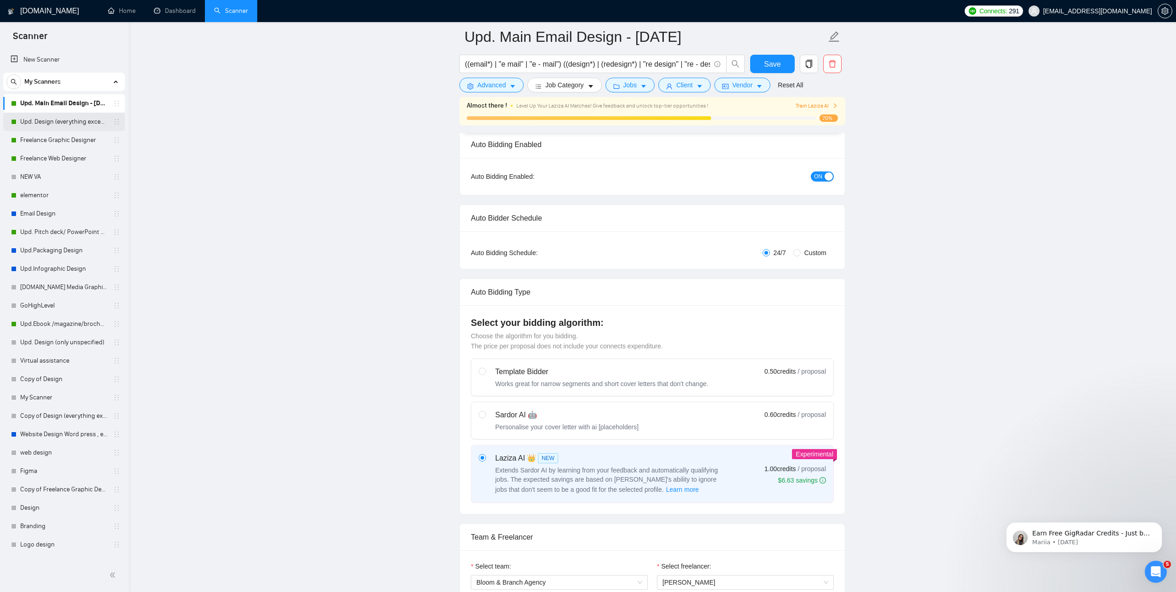
click at [75, 119] on link "Upd. Design (everything except unspecified)" at bounding box center [63, 122] width 87 height 18
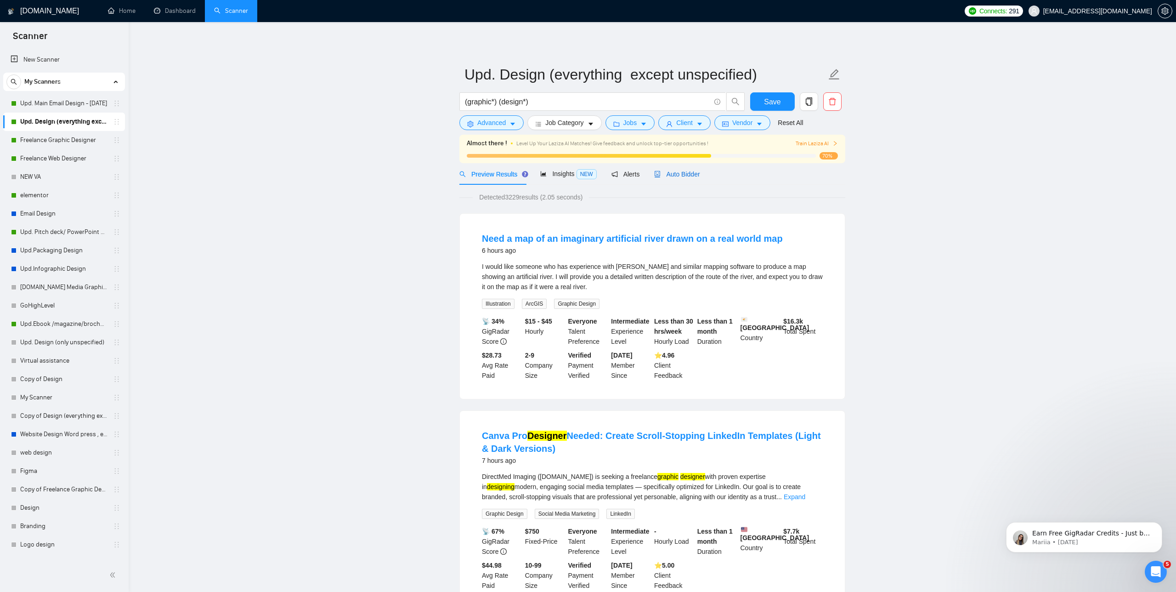
click at [679, 177] on span "Auto Bidder" at bounding box center [676, 173] width 45 height 7
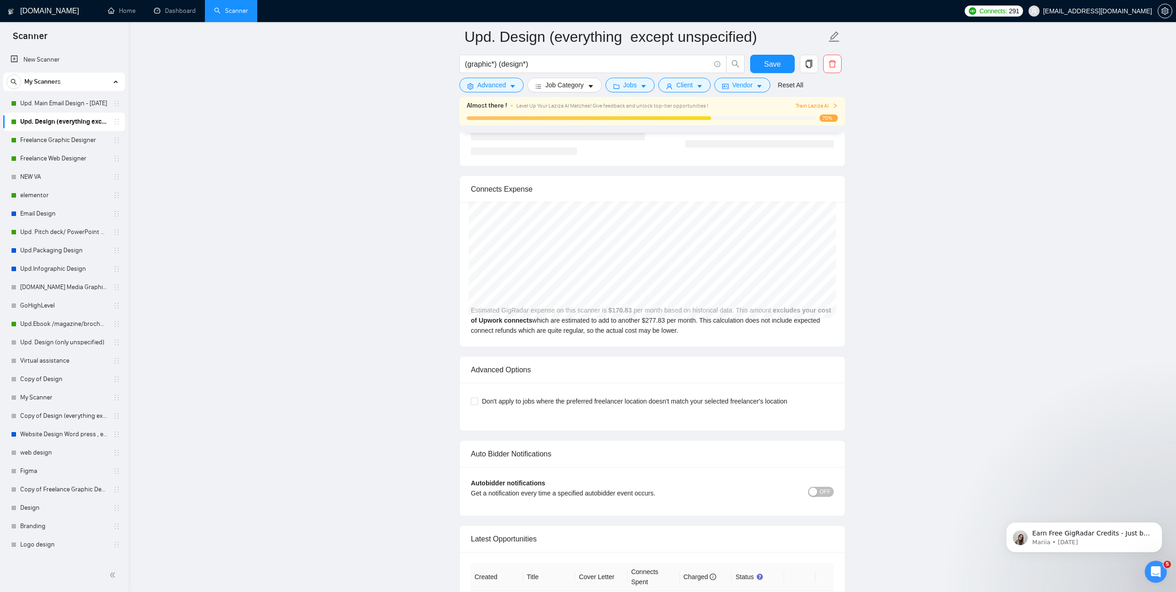
scroll to position [1961, 0]
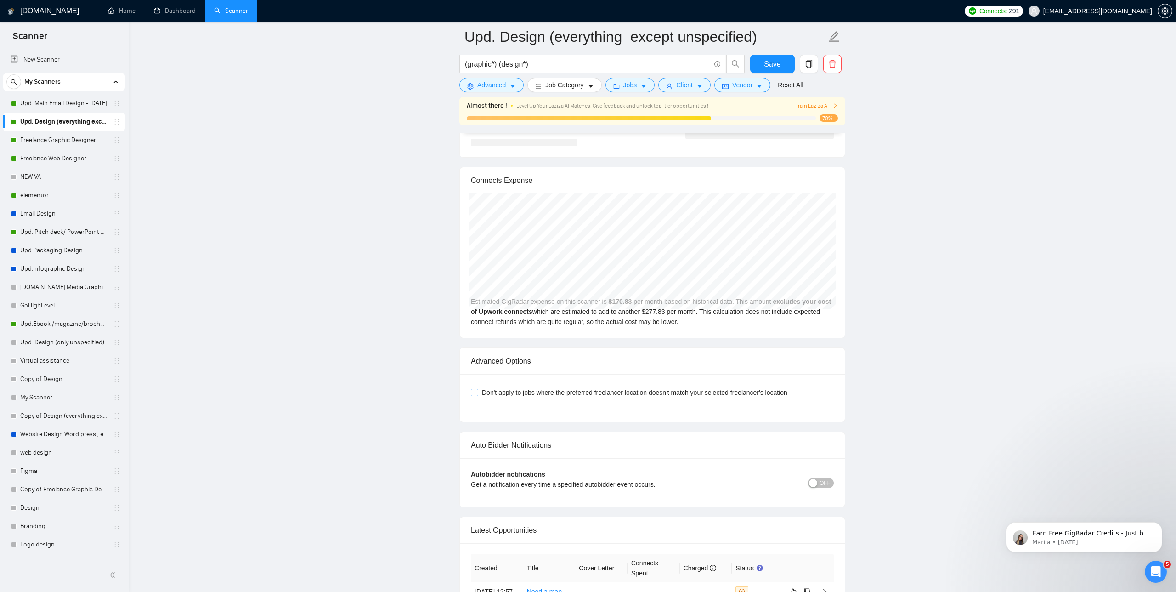
click at [474, 390] on input "Don't apply to jobs where the preferred freelancer location doesn't match your …" at bounding box center [474, 392] width 6 height 6
checkbox input "true"
click at [765, 63] on span "Save" at bounding box center [772, 63] width 17 height 11
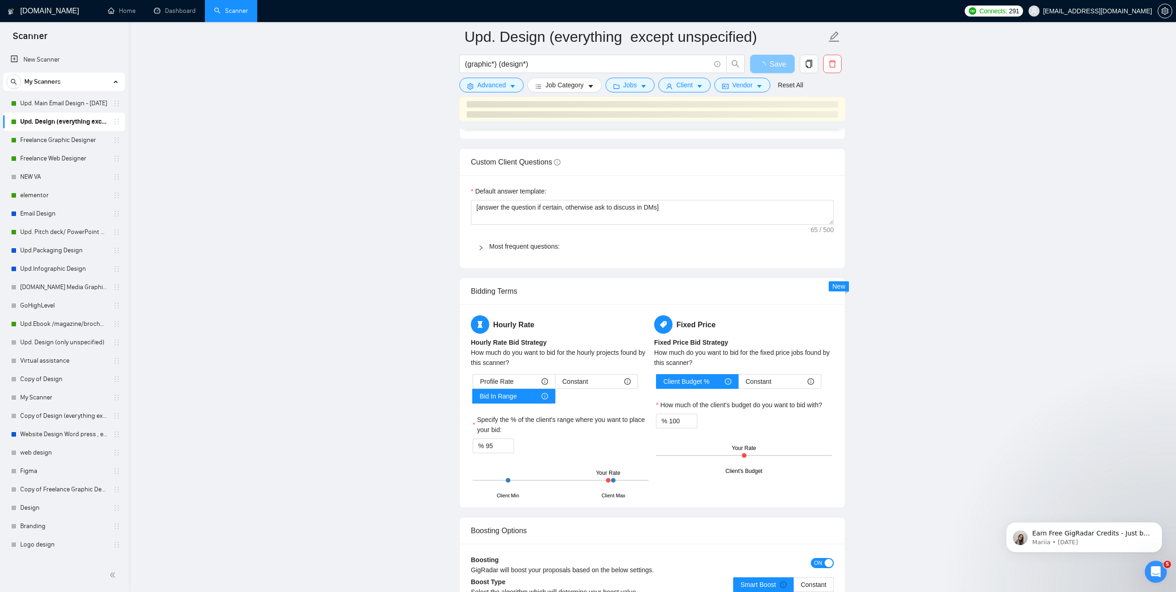
scroll to position [481, 0]
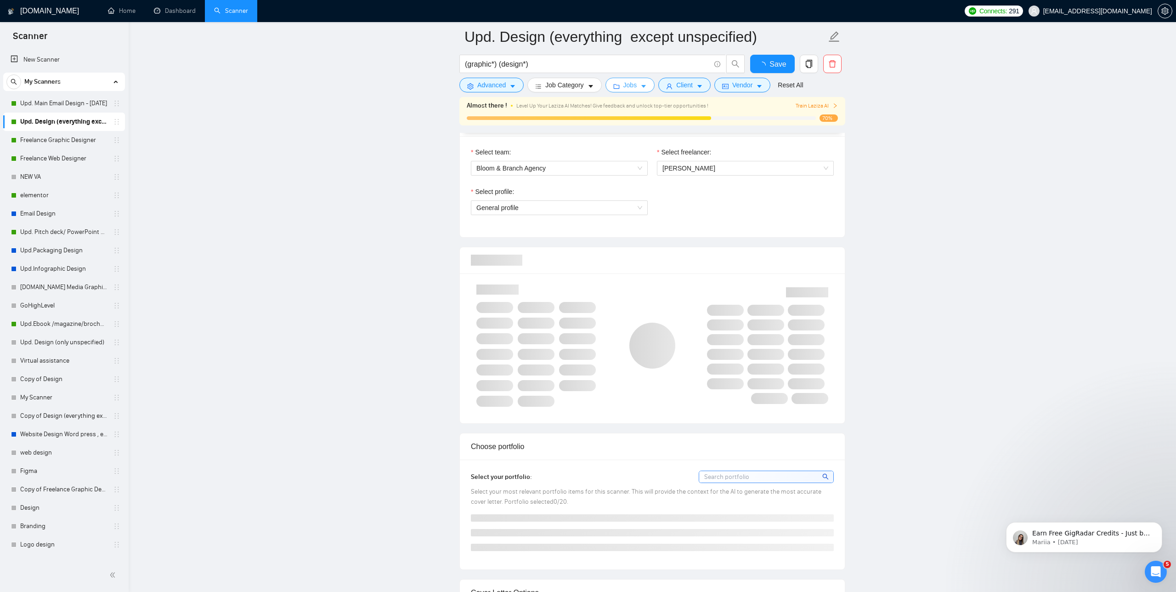
click at [634, 85] on span "Jobs" at bounding box center [630, 85] width 14 height 10
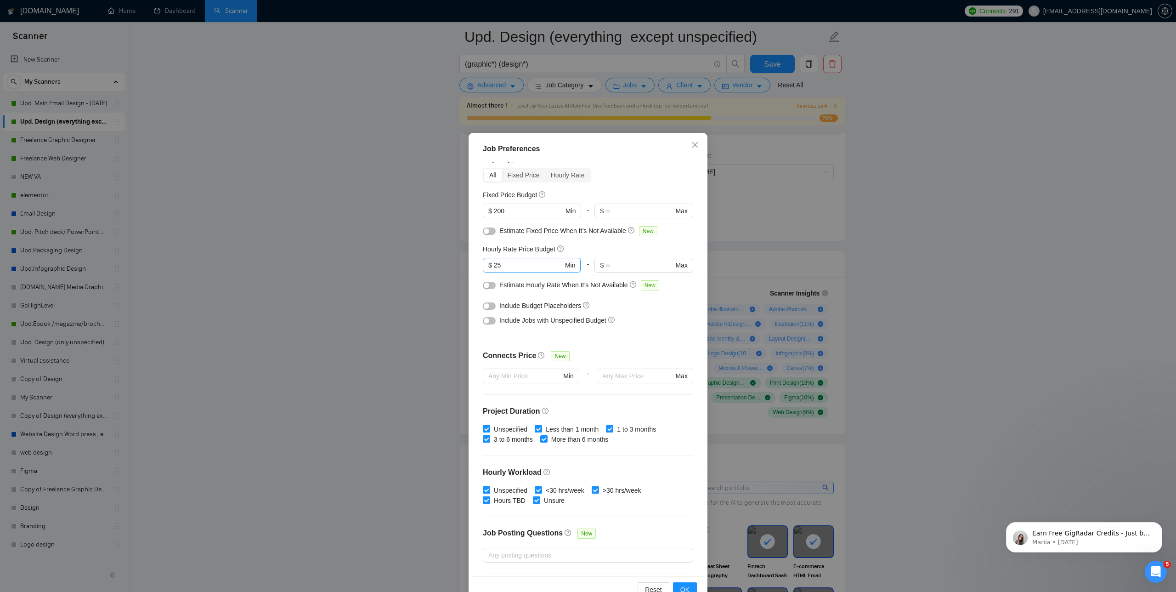
scroll to position [0, 0]
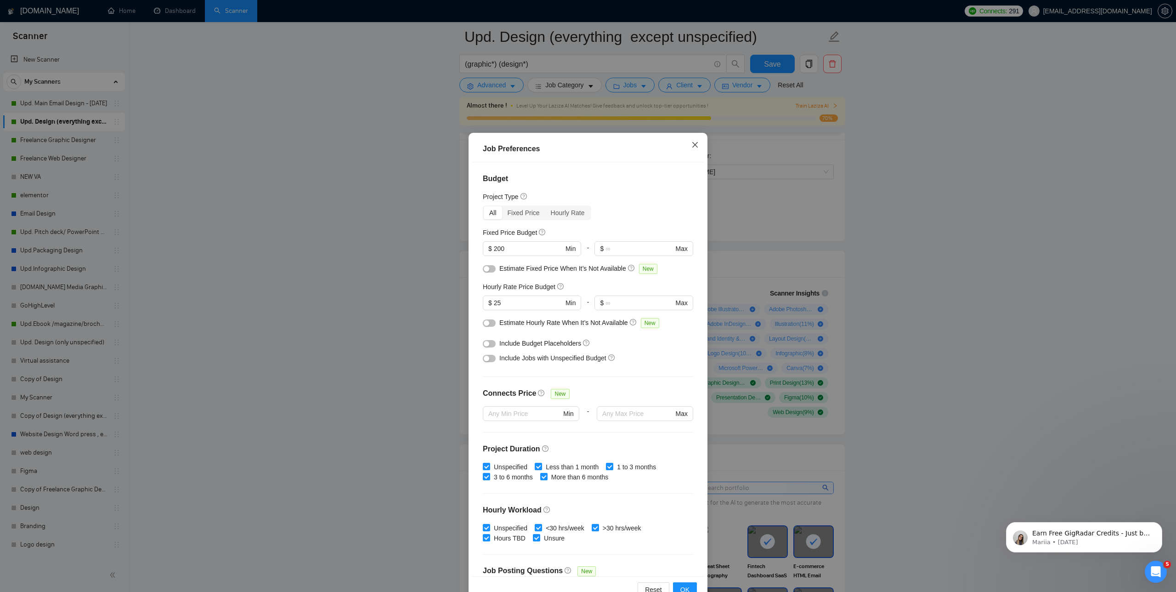
click at [694, 146] on icon "close" at bounding box center [694, 144] width 7 height 7
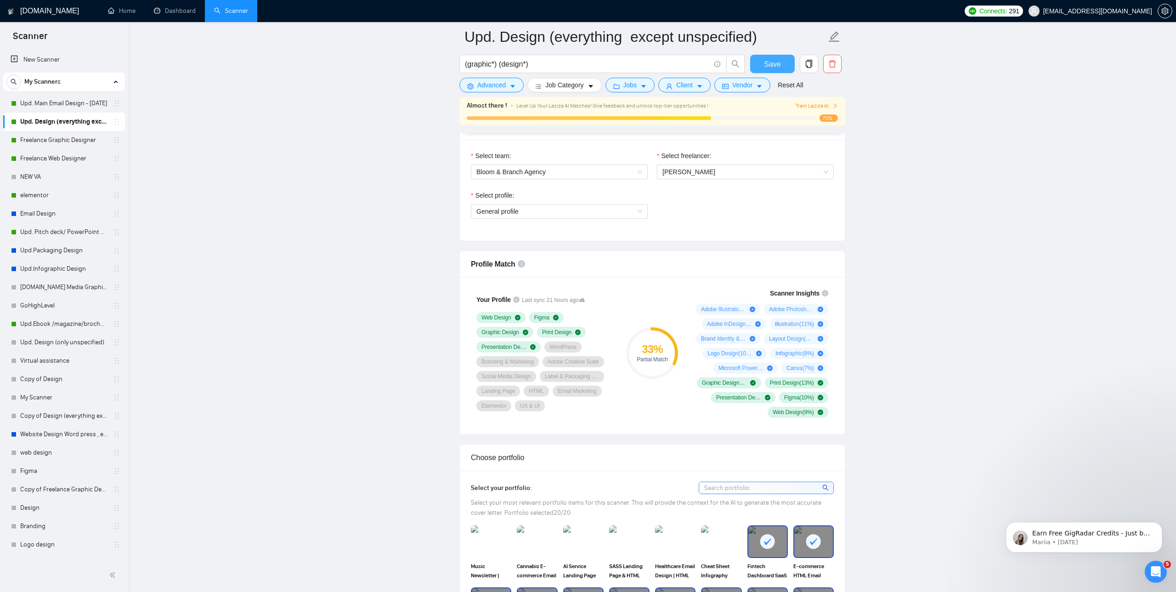
click at [775, 67] on span "Save" at bounding box center [772, 63] width 17 height 11
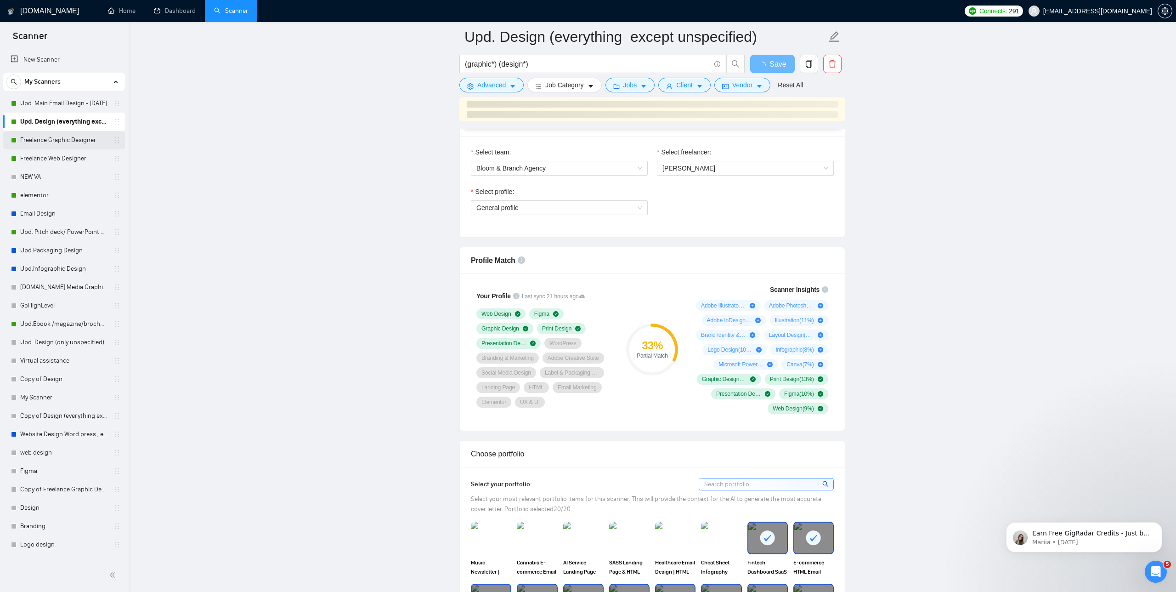
click at [42, 141] on link "Freelance Graphic Designer" at bounding box center [63, 140] width 87 height 18
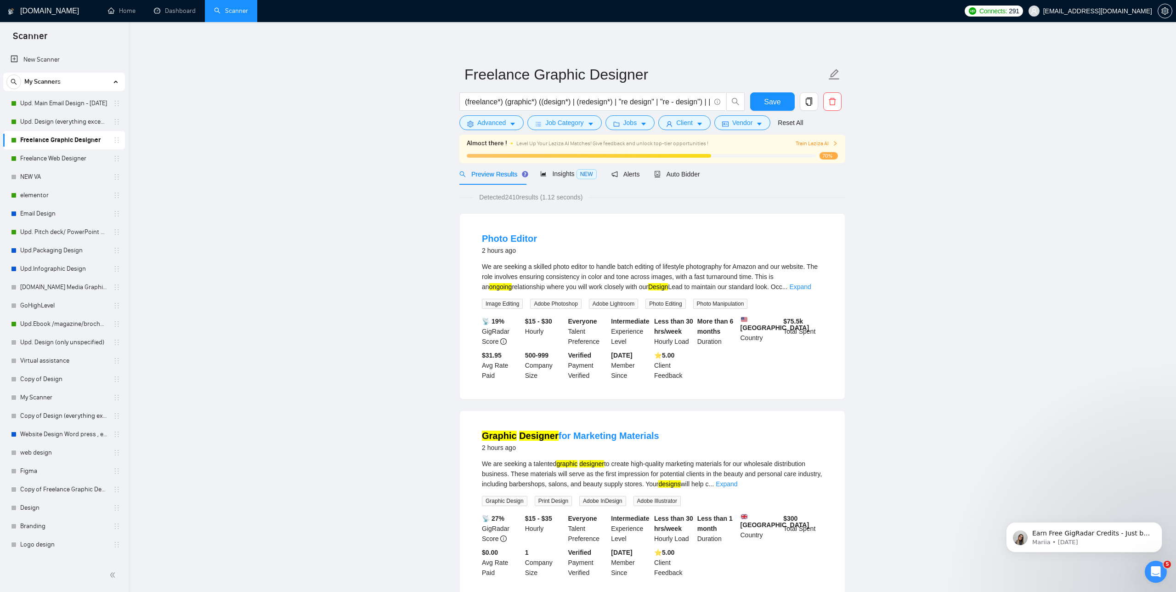
click at [67, 160] on link "Freelance Web Designer" at bounding box center [63, 158] width 87 height 18
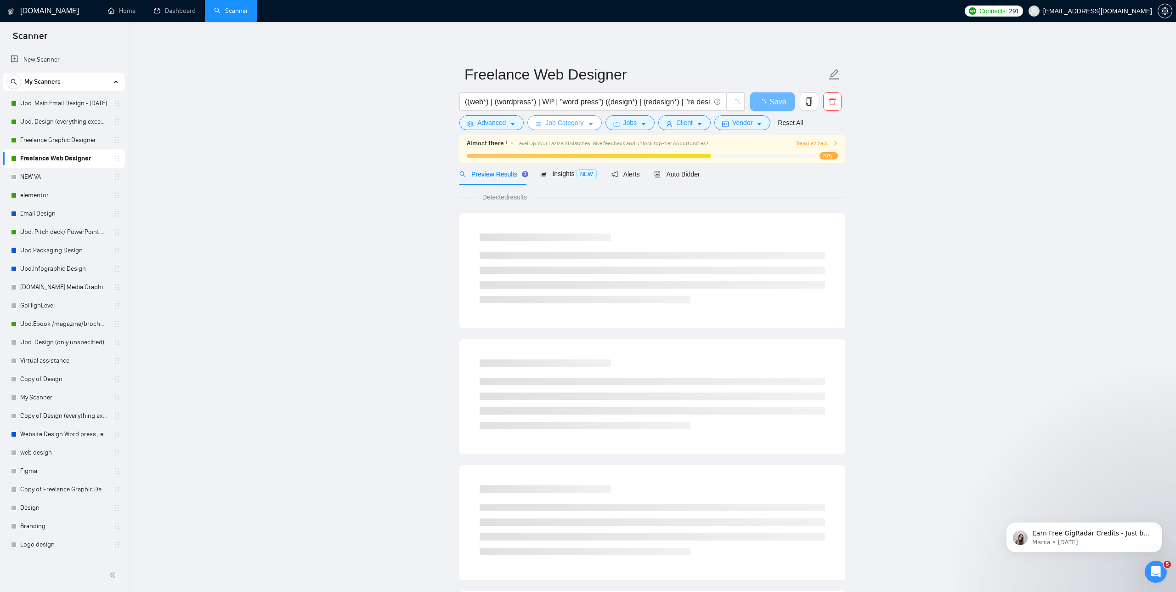
click at [583, 118] on span "Job Category" at bounding box center [564, 123] width 38 height 10
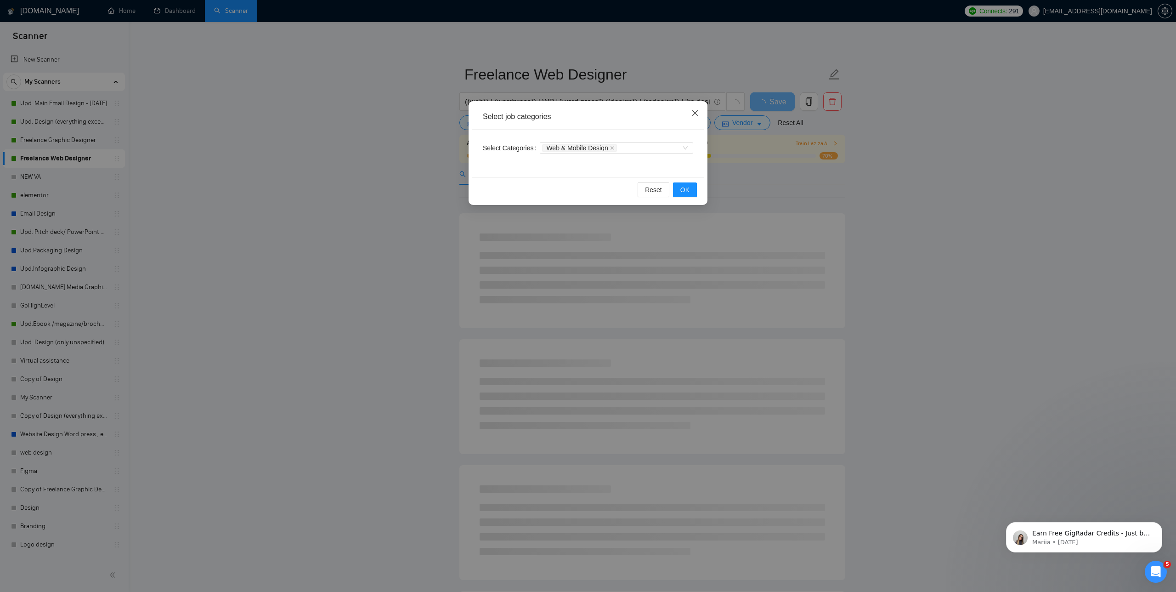
click at [695, 112] on icon "close" at bounding box center [694, 112] width 7 height 7
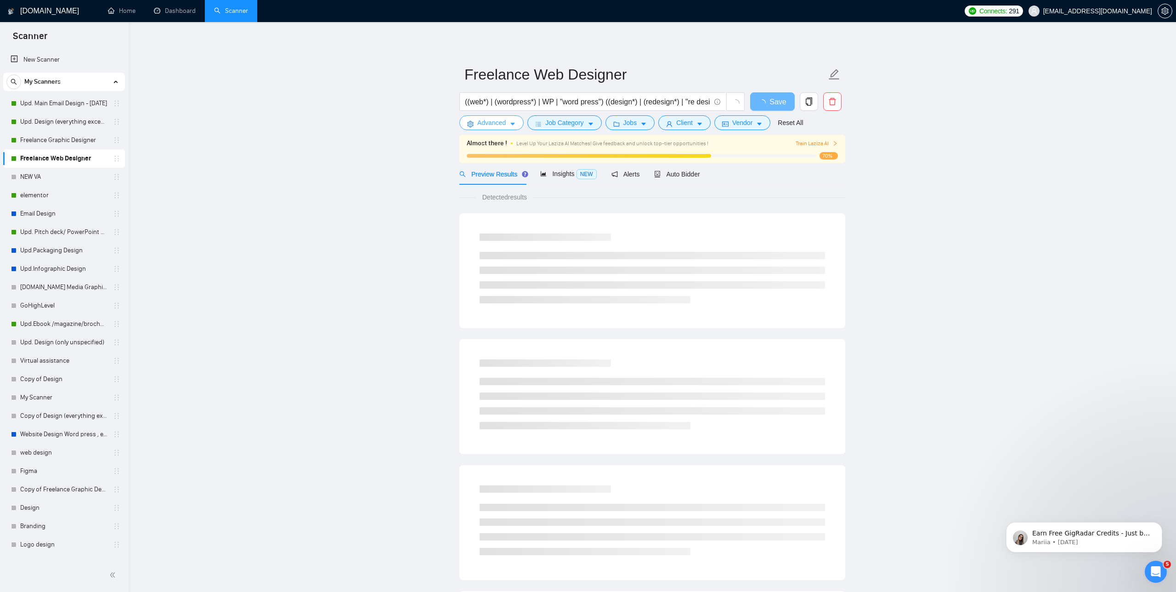
click at [514, 124] on icon "caret-down" at bounding box center [512, 124] width 5 height 3
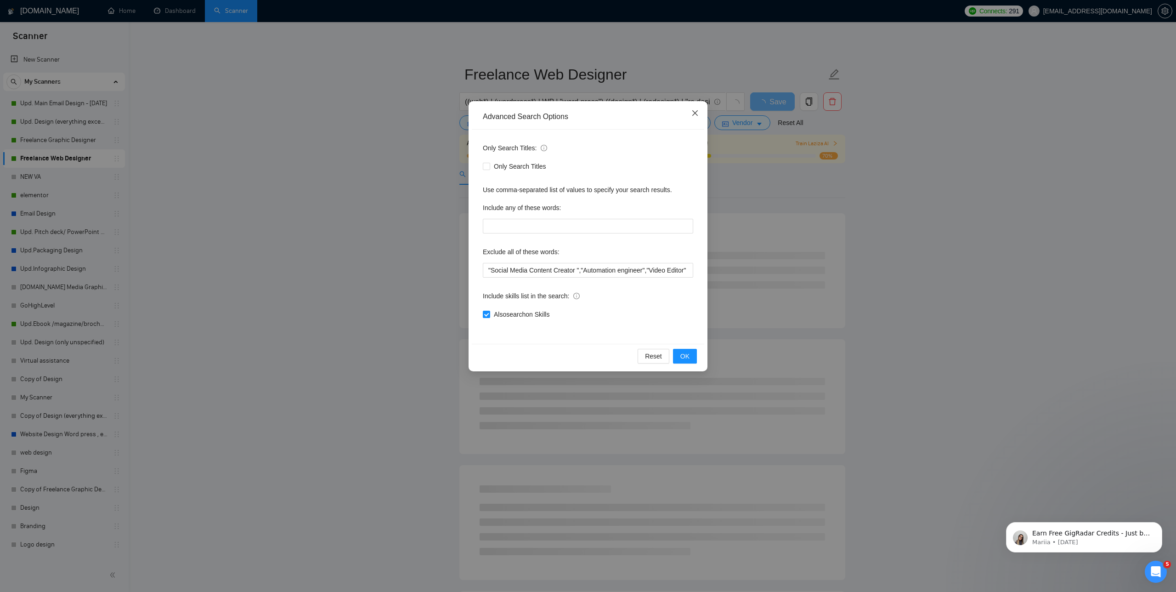
click at [694, 114] on icon "close" at bounding box center [695, 113] width 6 height 6
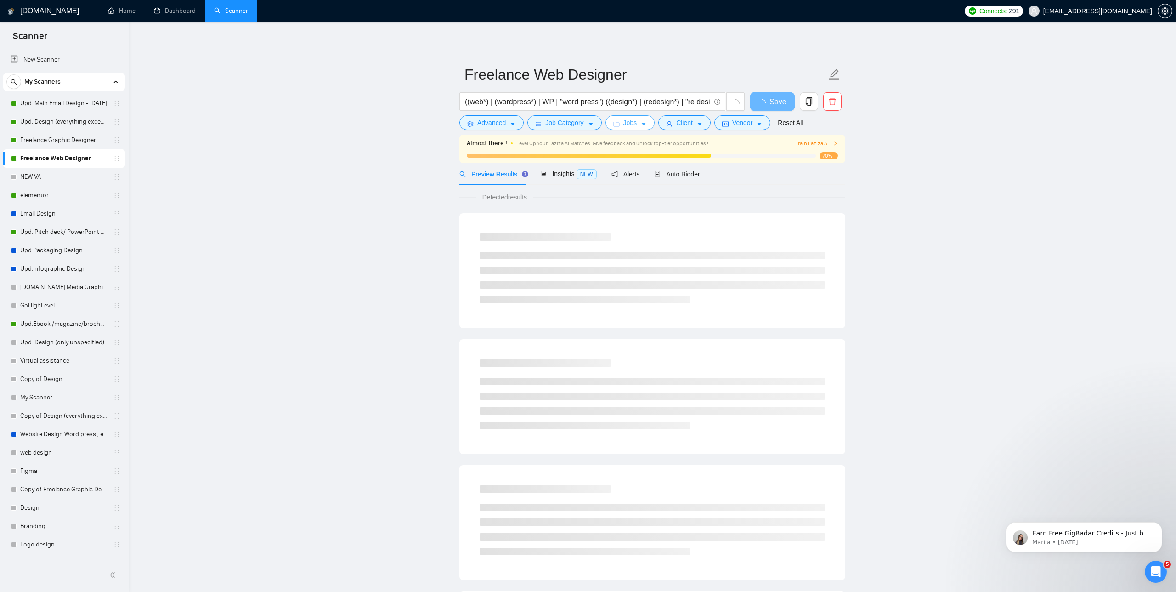
click at [625, 121] on button "Jobs" at bounding box center [630, 122] width 50 height 15
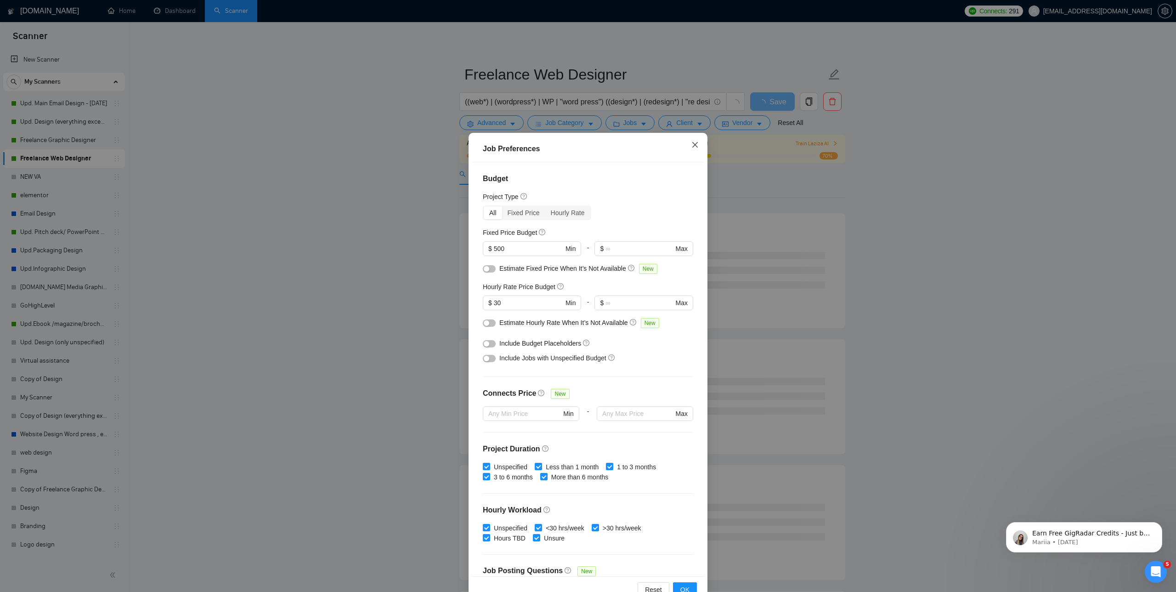
click at [692, 143] on icon "close" at bounding box center [694, 144] width 7 height 7
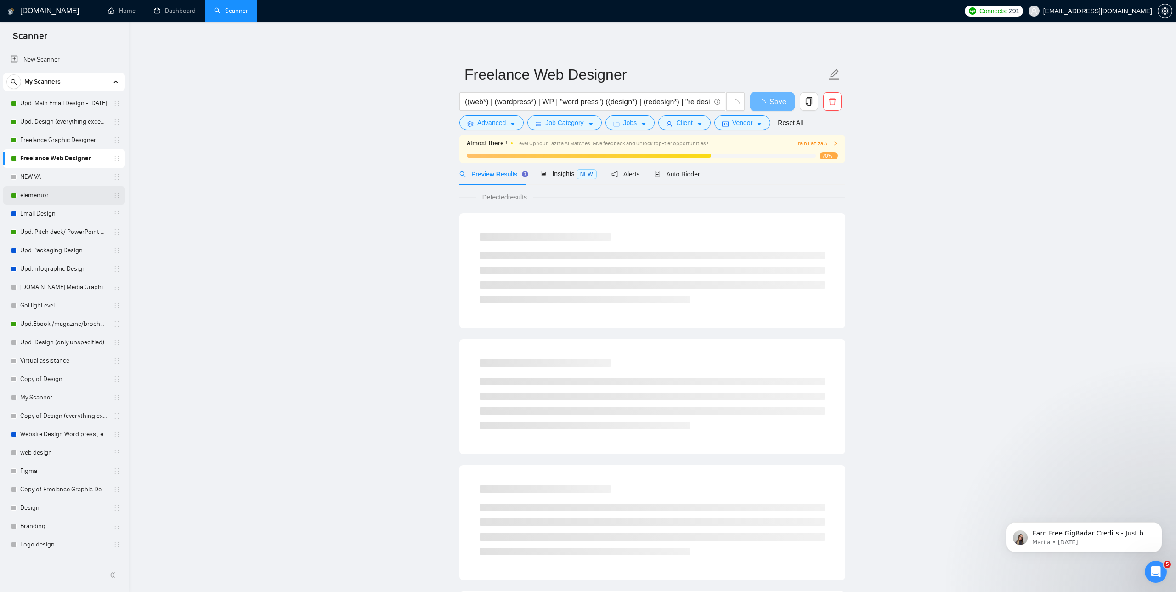
click at [62, 193] on link "elementor" at bounding box center [63, 195] width 87 height 18
click at [568, 172] on span "Insights NEW" at bounding box center [568, 173] width 56 height 7
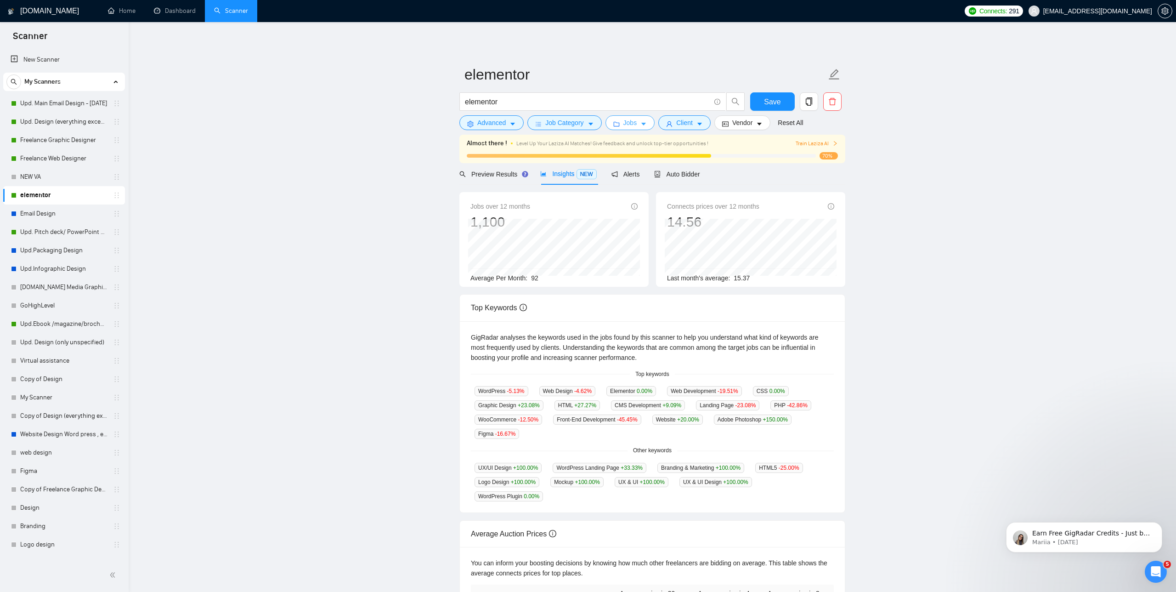
click at [640, 125] on button "Jobs" at bounding box center [630, 122] width 50 height 15
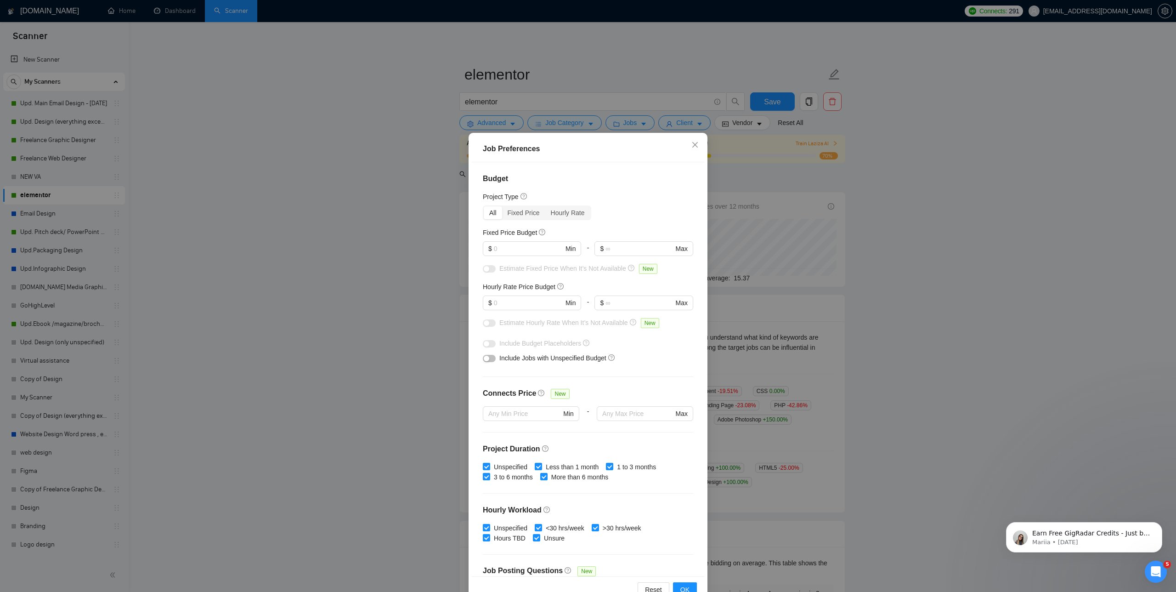
click at [534, 257] on div at bounding box center [532, 259] width 98 height 7
drag, startPoint x: 517, startPoint y: 246, endPoint x: 476, endPoint y: 247, distance: 40.9
click at [476, 247] on div "Budget Project Type All Fixed Price Hourly Rate Fixed Price Budget $ Min - $ Ma…" at bounding box center [588, 369] width 232 height 414
type input "1"
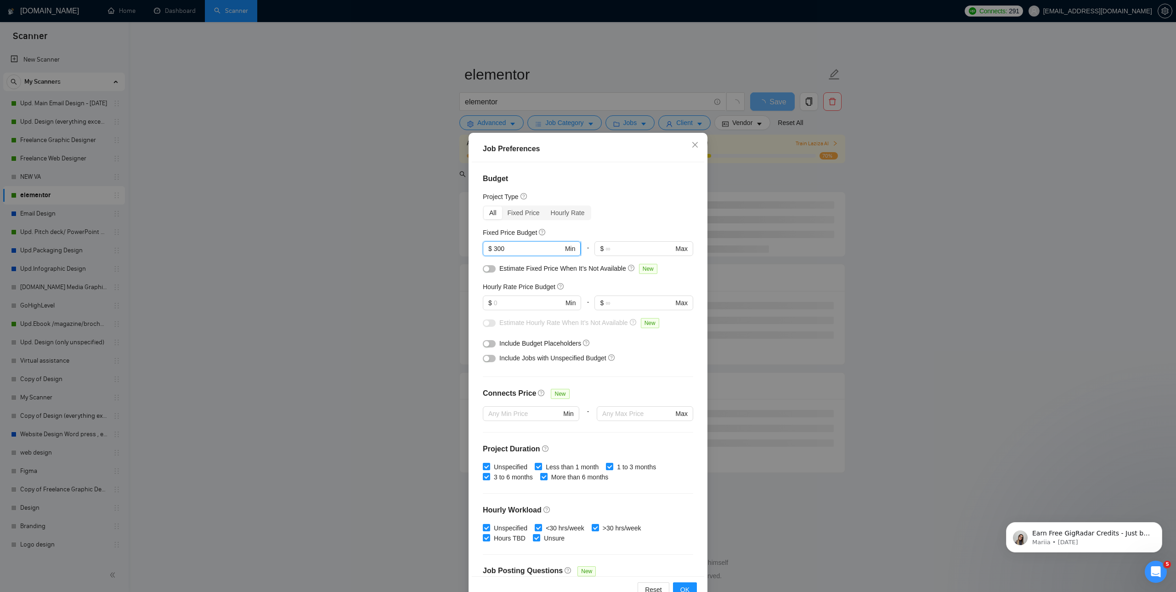
click at [517, 250] on input "300" at bounding box center [528, 248] width 69 height 10
type input "3"
type input "200"
click at [533, 302] on input "text" at bounding box center [528, 303] width 69 height 10
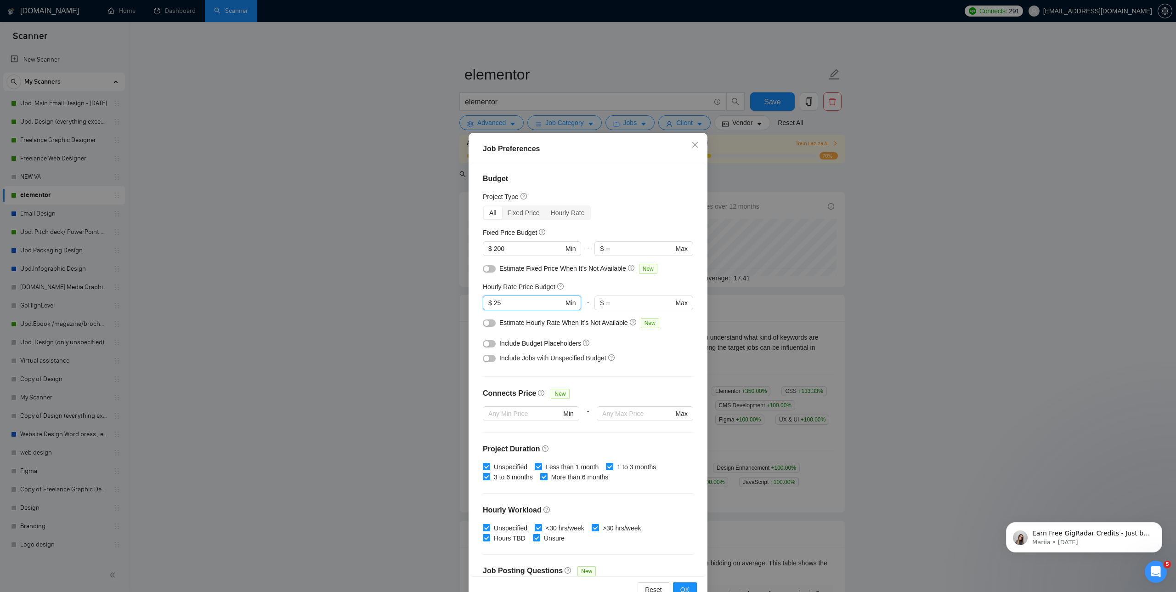
scroll to position [103, 0]
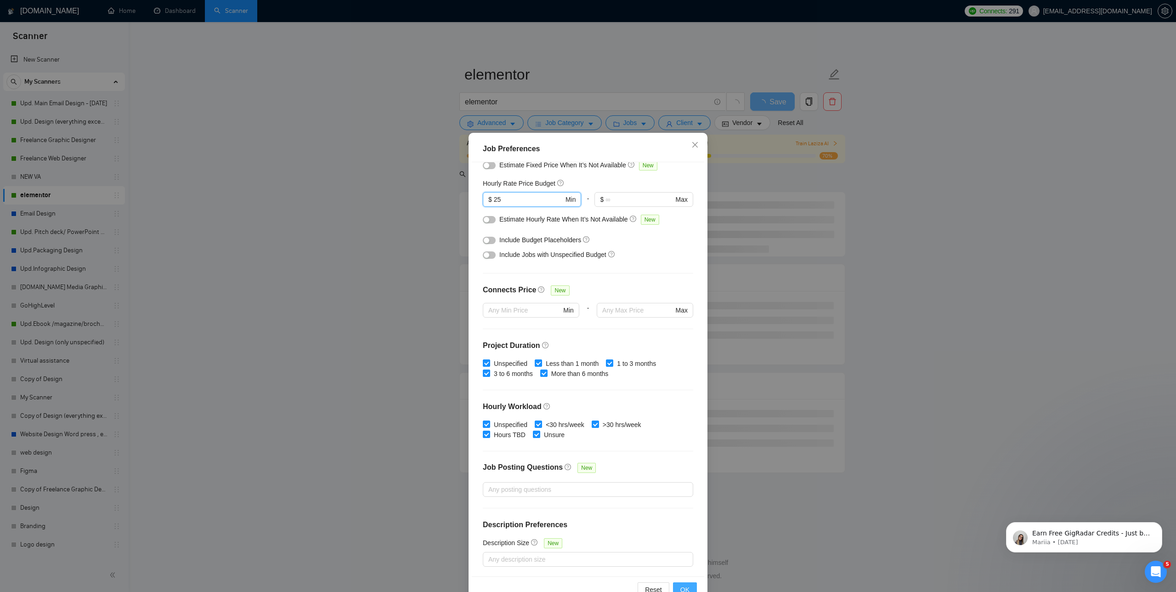
type input "25"
click at [685, 589] on span "OK" at bounding box center [684, 589] width 9 height 10
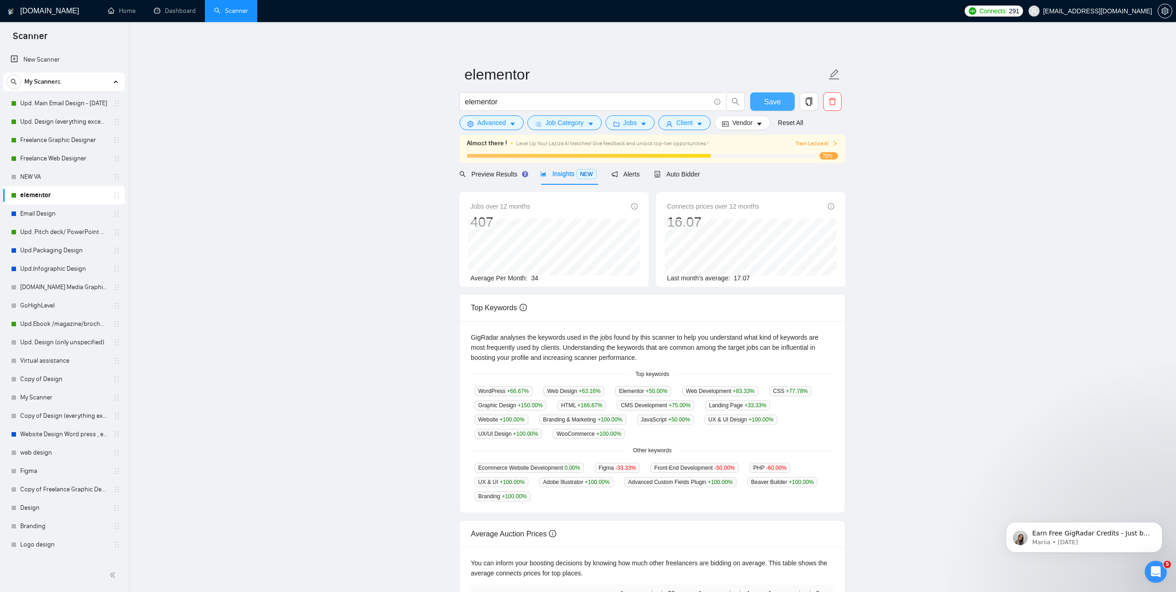
click at [767, 106] on span "Save" at bounding box center [772, 101] width 17 height 11
click at [47, 227] on link "Upd. Pitch deck/ PowerPoint Designer" at bounding box center [63, 232] width 87 height 18
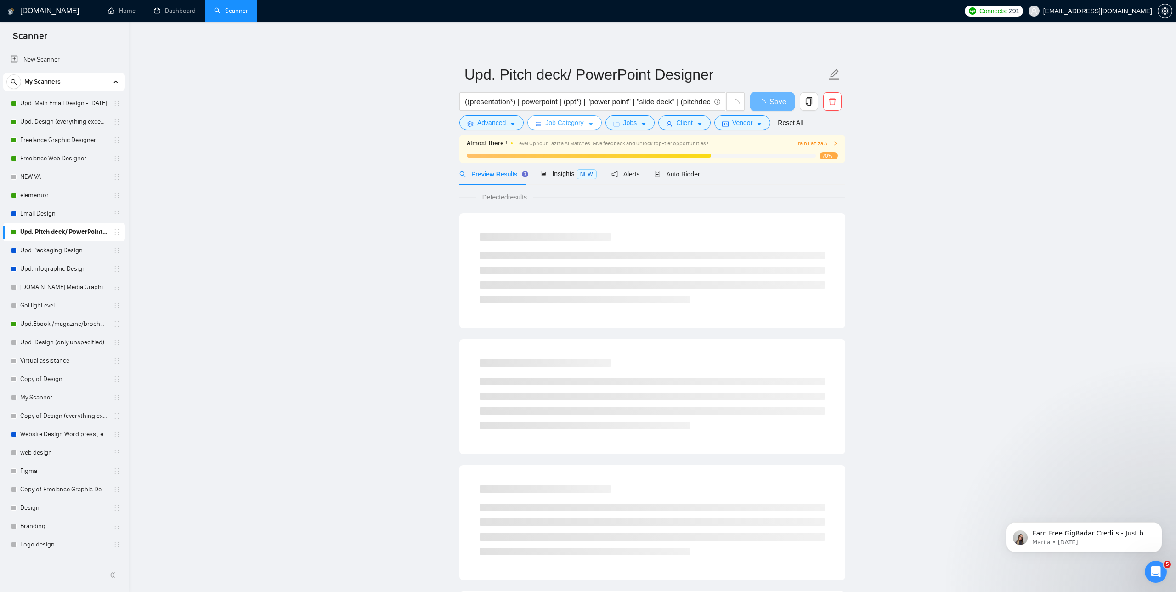
click at [562, 120] on span "Job Category" at bounding box center [564, 123] width 38 height 10
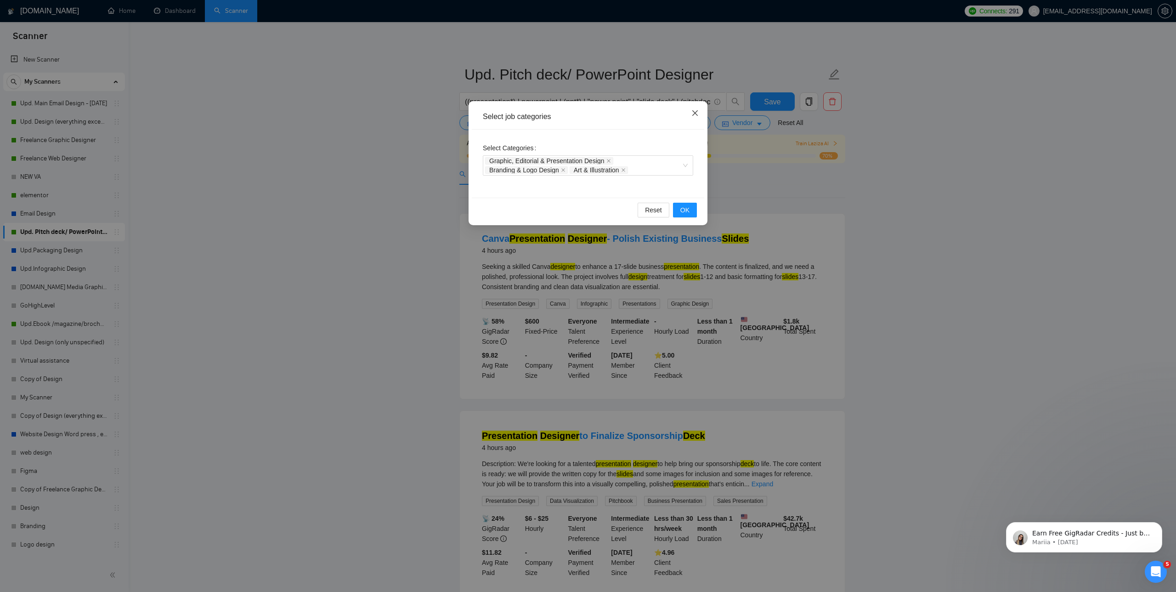
click at [696, 111] on icon "close" at bounding box center [694, 112] width 7 height 7
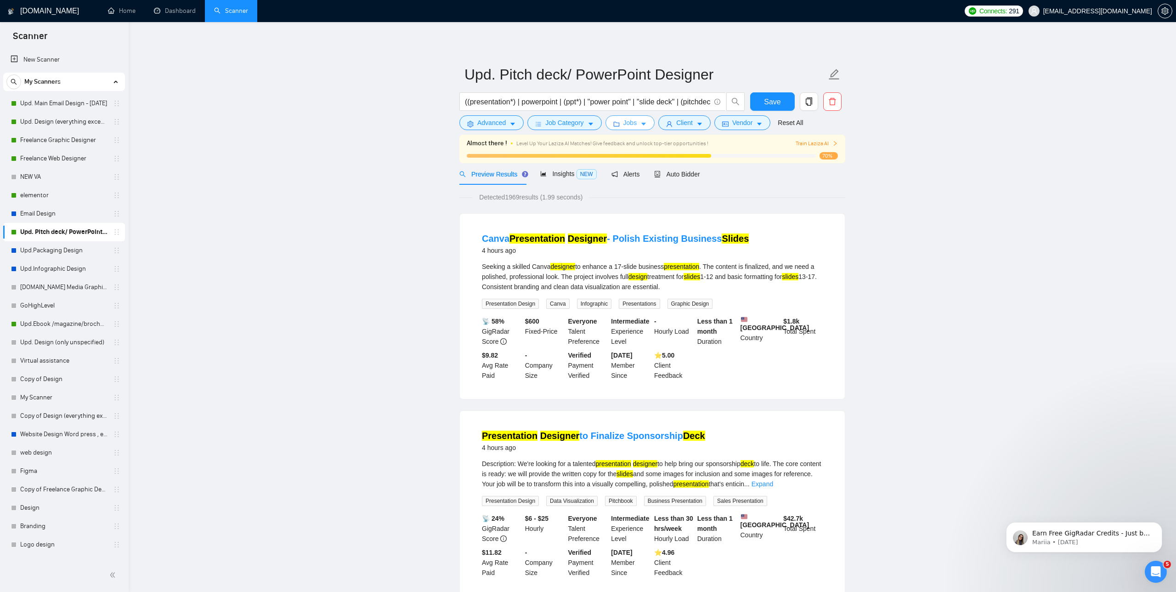
click at [636, 122] on span "Jobs" at bounding box center [630, 123] width 14 height 10
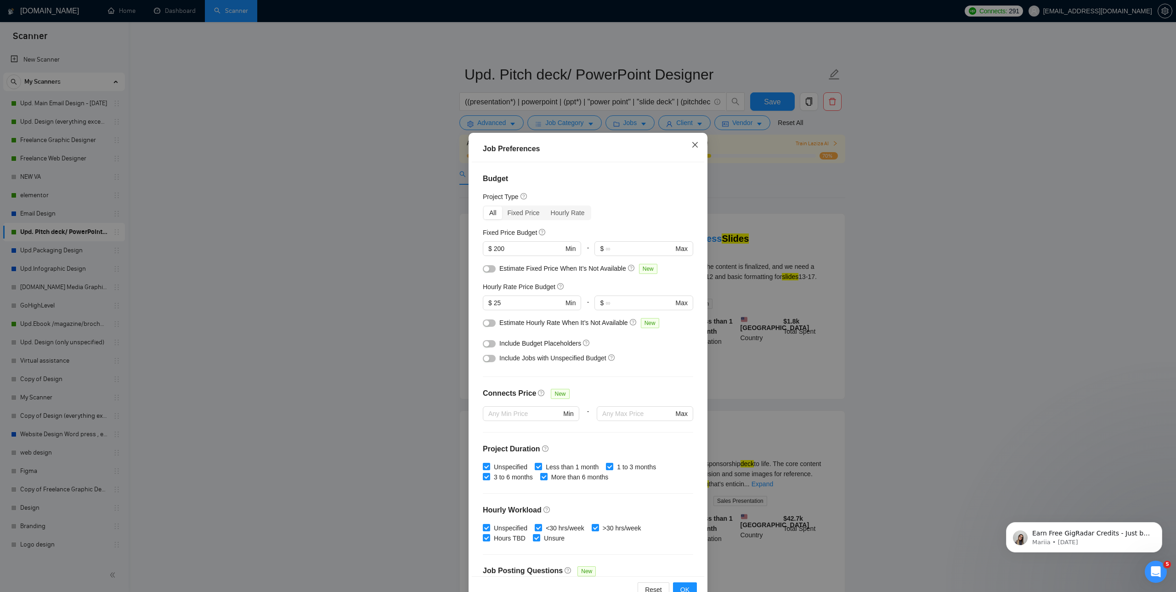
click at [697, 145] on icon "close" at bounding box center [694, 144] width 7 height 7
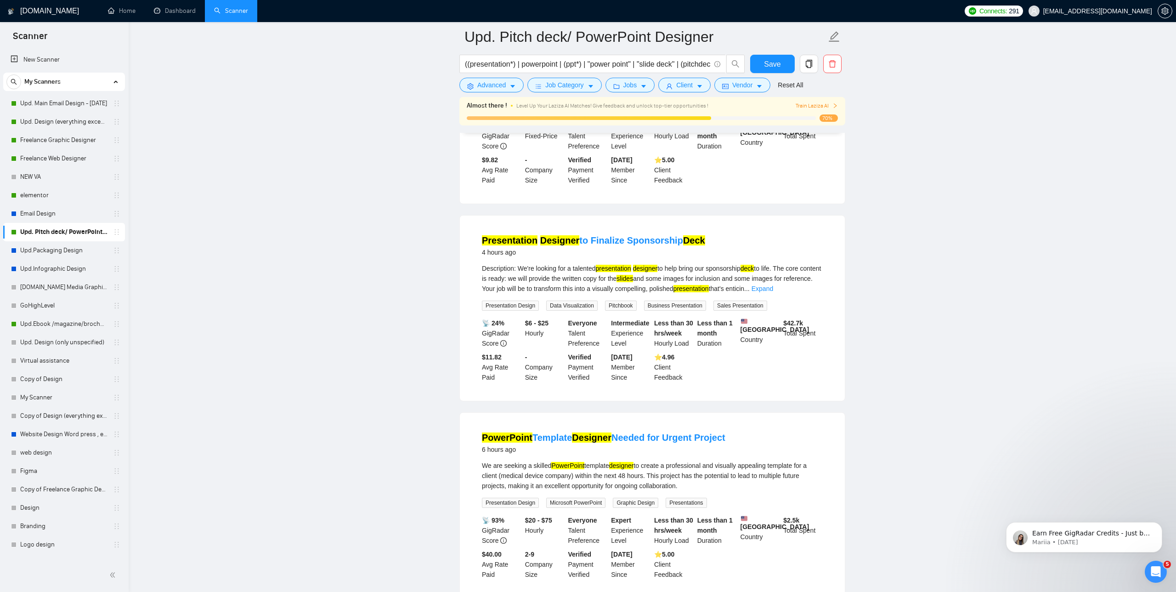
scroll to position [195, 0]
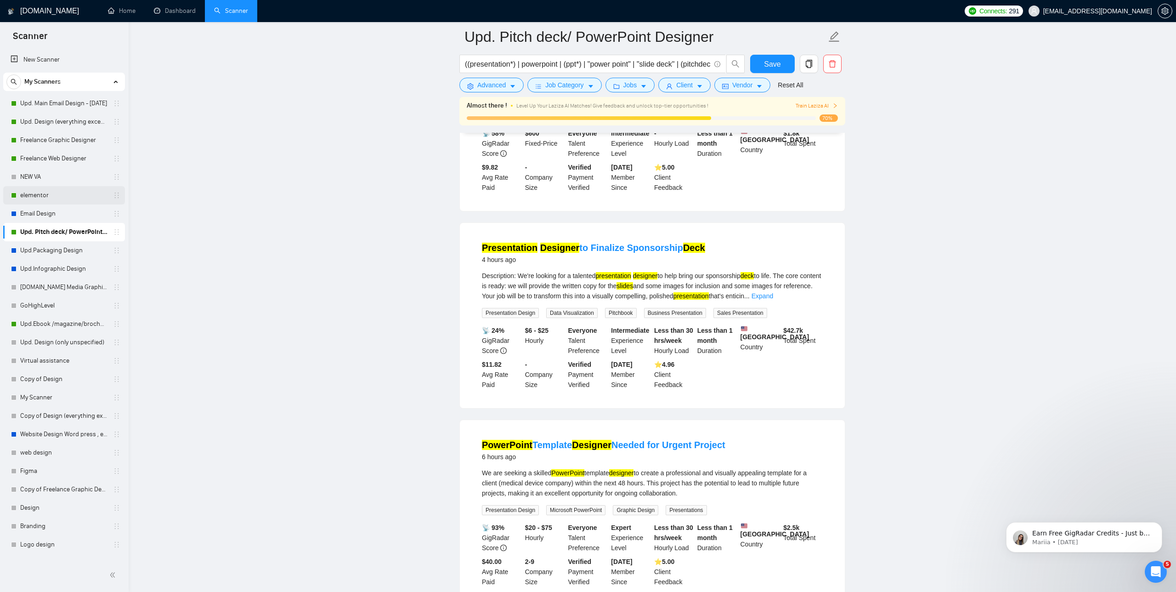
click at [57, 192] on link "elementor" at bounding box center [63, 195] width 87 height 18
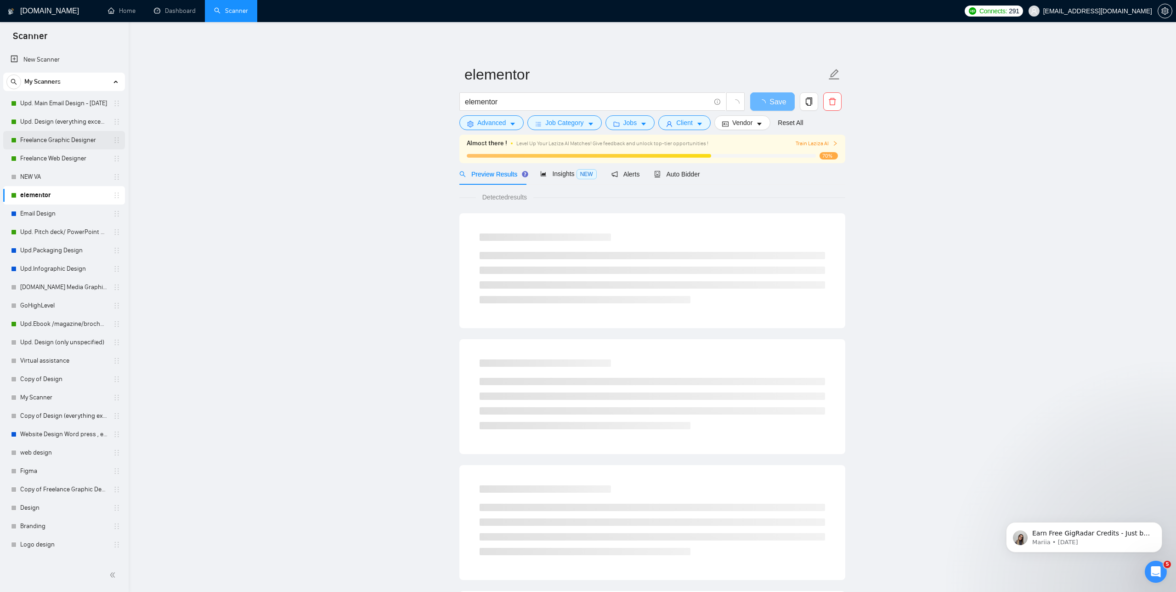
click at [59, 142] on link "Freelance Graphic Designer" at bounding box center [63, 140] width 87 height 18
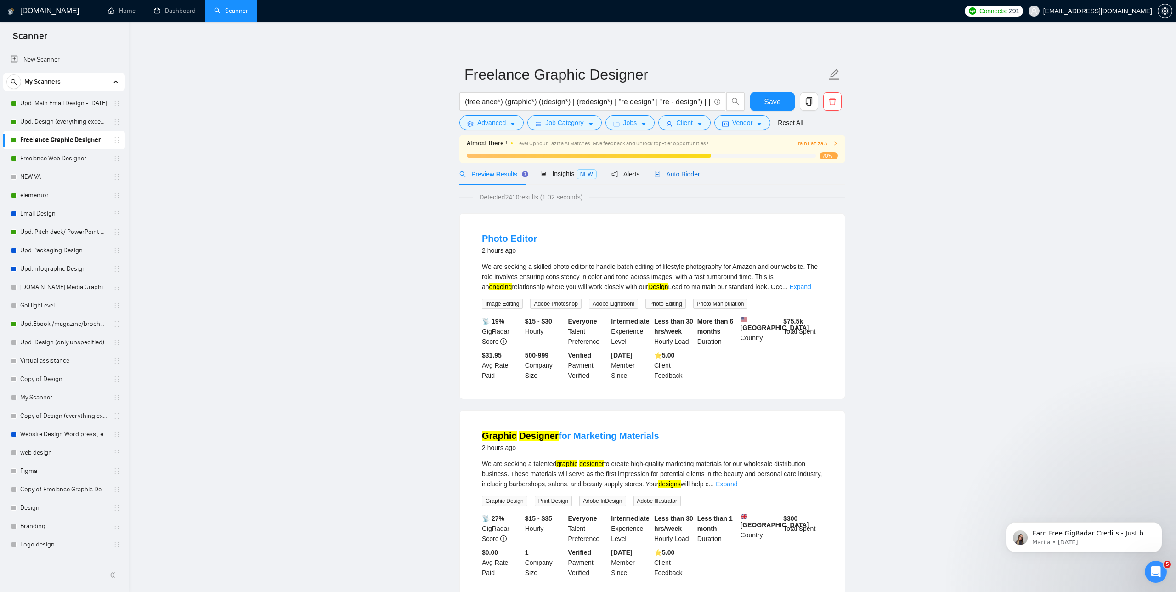
click at [676, 170] on div "Auto Bidder" at bounding box center [676, 174] width 45 height 10
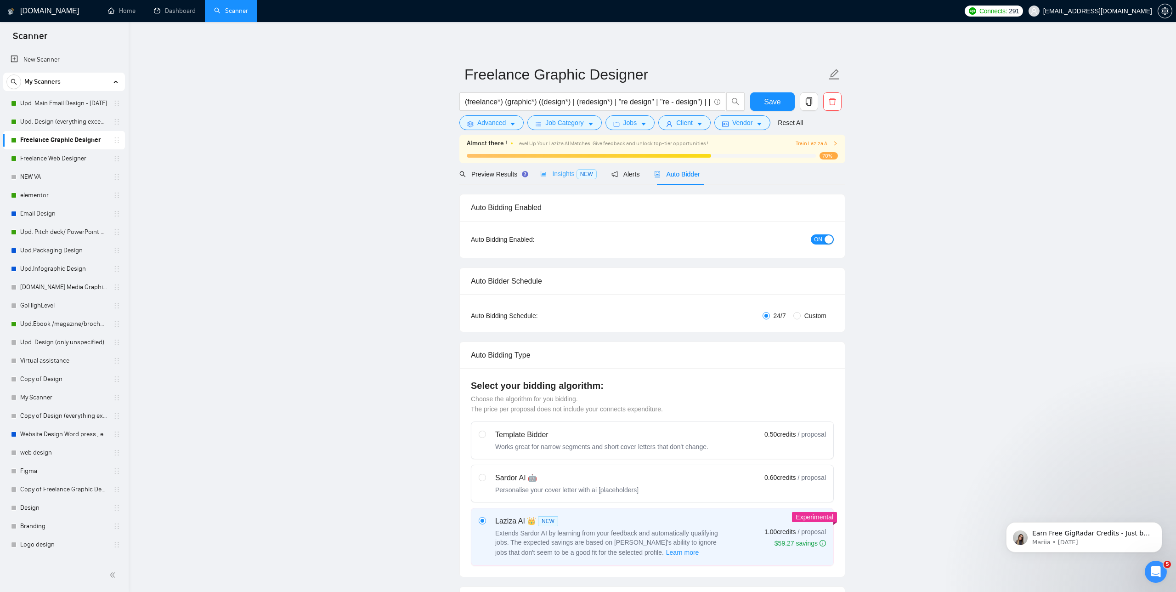
click at [558, 184] on div "Insights NEW" at bounding box center [568, 174] width 56 height 22
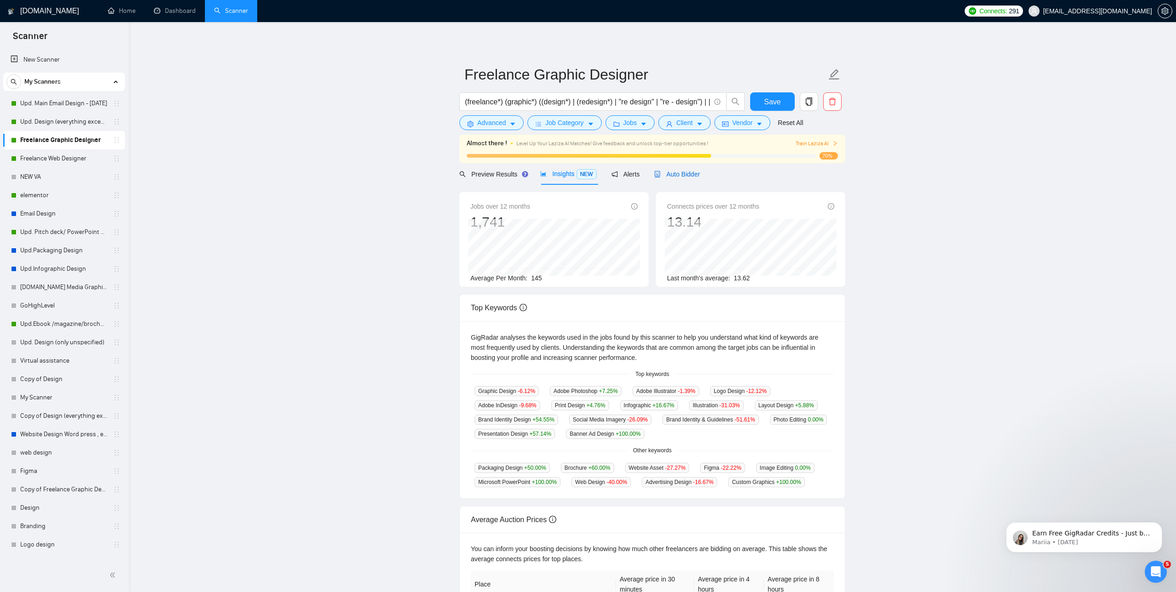
click at [674, 171] on span "Auto Bidder" at bounding box center [676, 173] width 45 height 7
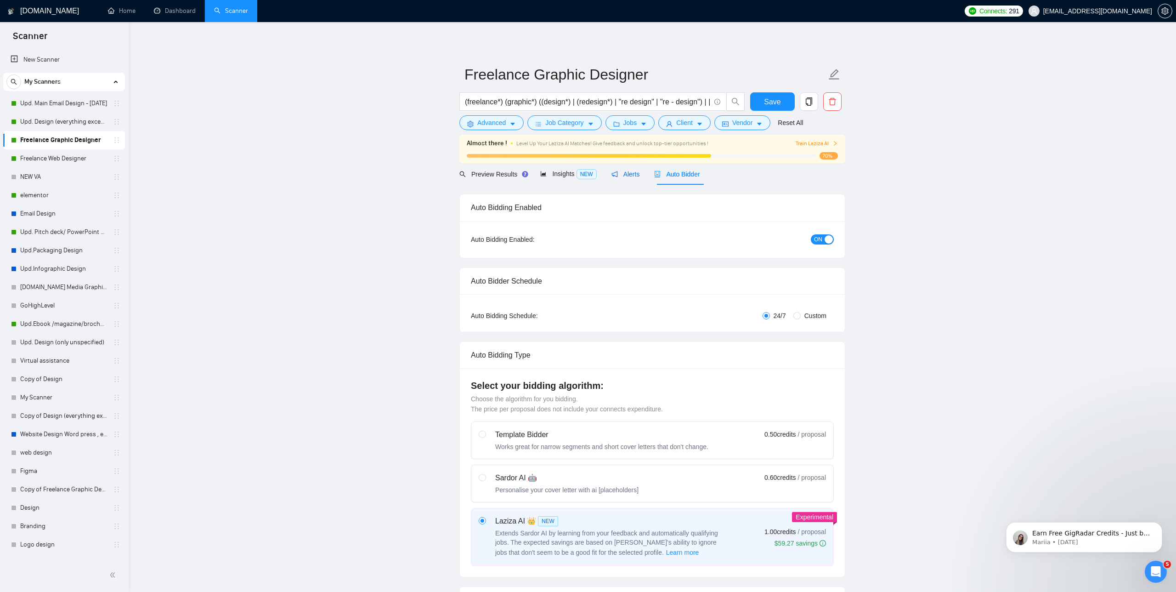
click at [620, 172] on span "Alerts" at bounding box center [625, 173] width 28 height 7
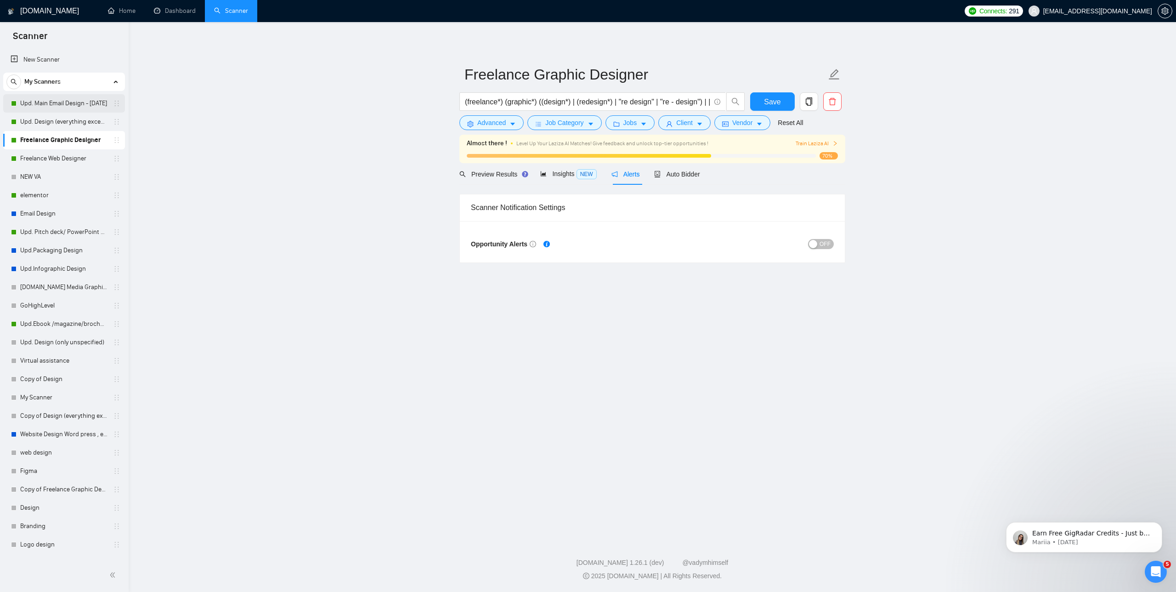
click at [73, 103] on link "Upd. Main Email Design - [DATE]" at bounding box center [63, 103] width 87 height 18
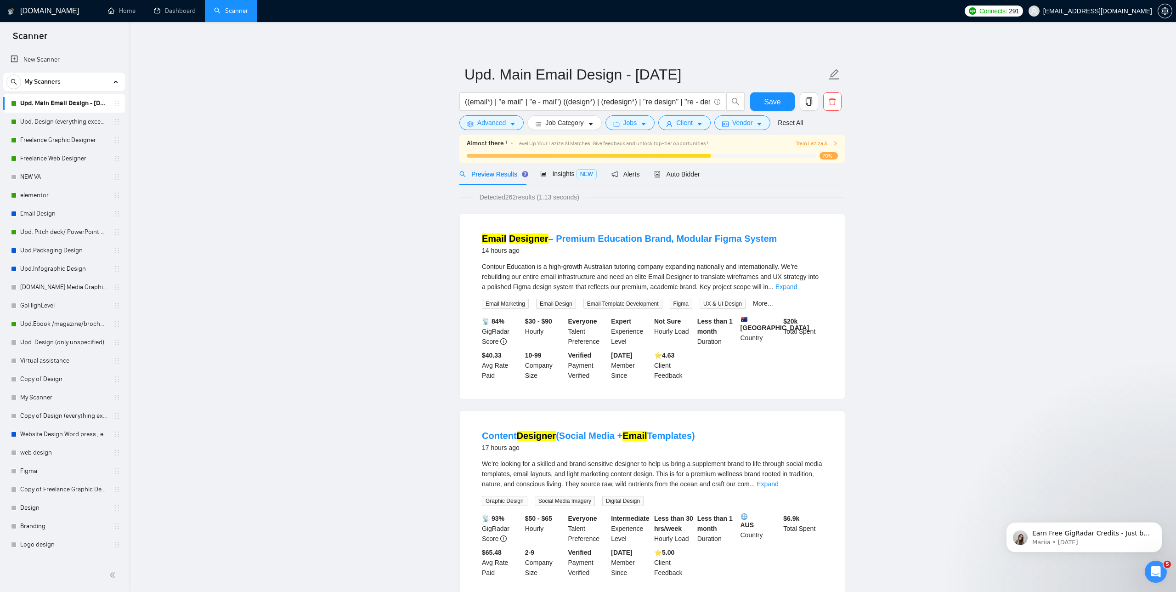
click at [622, 131] on form "Upd. Main Email Design - [DATE] ((email*) | "e mail" | "e - mail") ((design*) |…" at bounding box center [652, 97] width 386 height 75
click at [631, 125] on span "Jobs" at bounding box center [630, 123] width 14 height 10
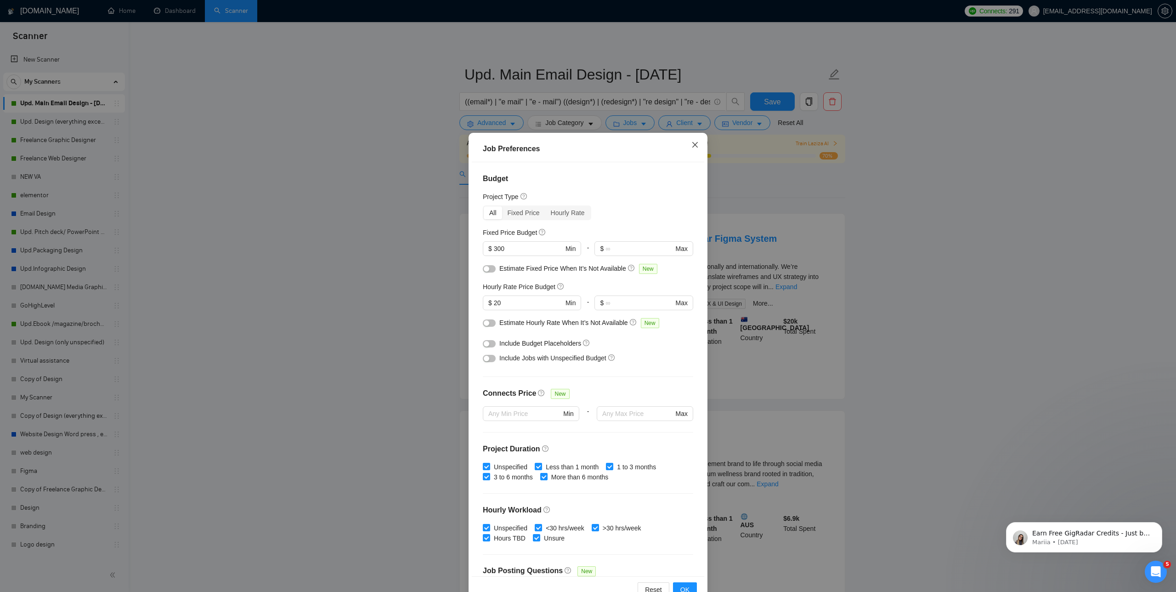
click at [695, 141] on icon "close" at bounding box center [694, 144] width 7 height 7
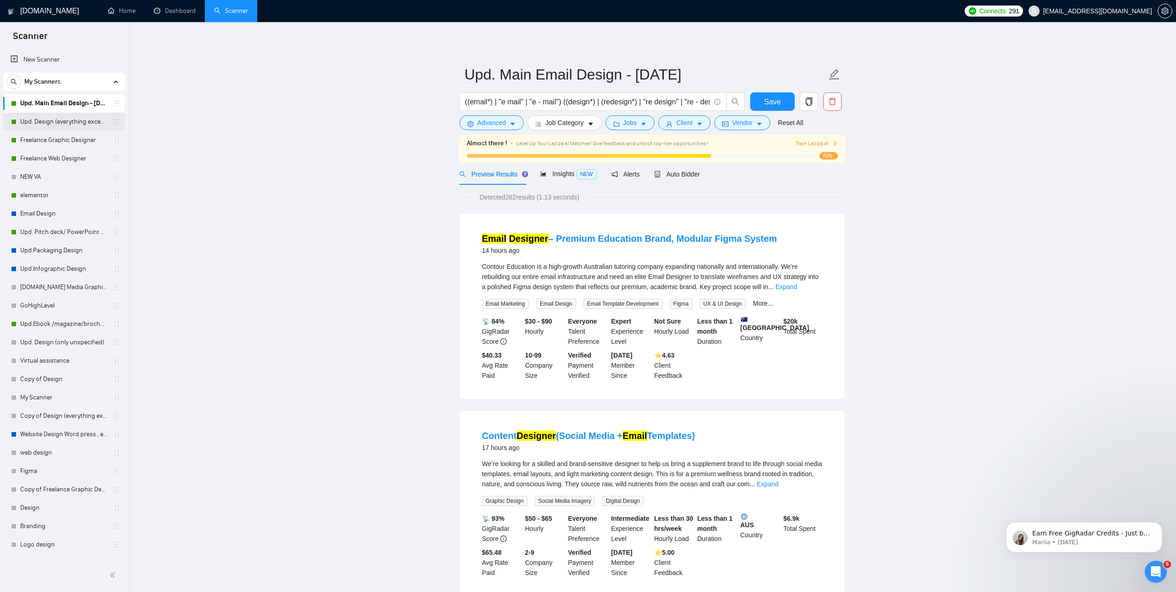
click at [65, 122] on link "Upd. Design (everything except unspecified)" at bounding box center [63, 122] width 87 height 18
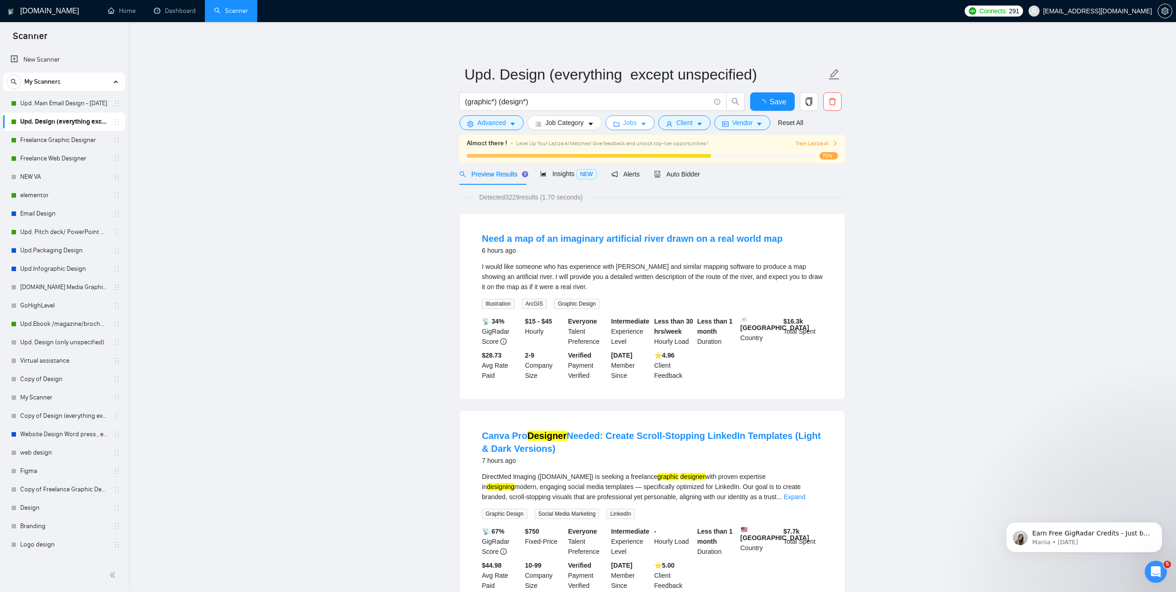
click at [624, 128] on button "Jobs" at bounding box center [630, 122] width 50 height 15
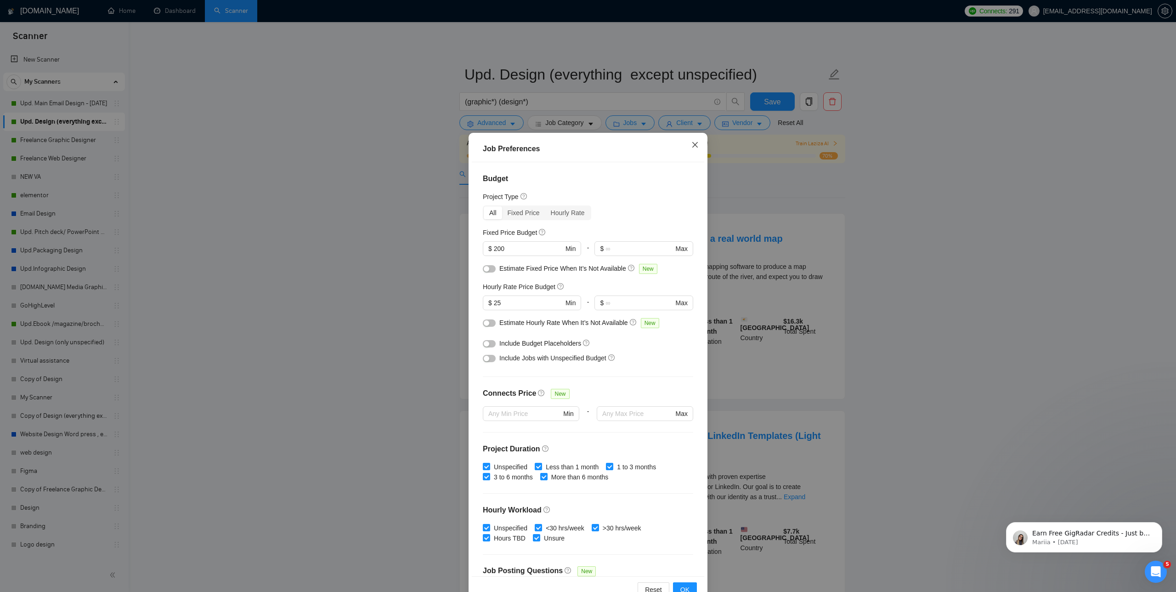
click at [695, 147] on icon "close" at bounding box center [694, 144] width 7 height 7
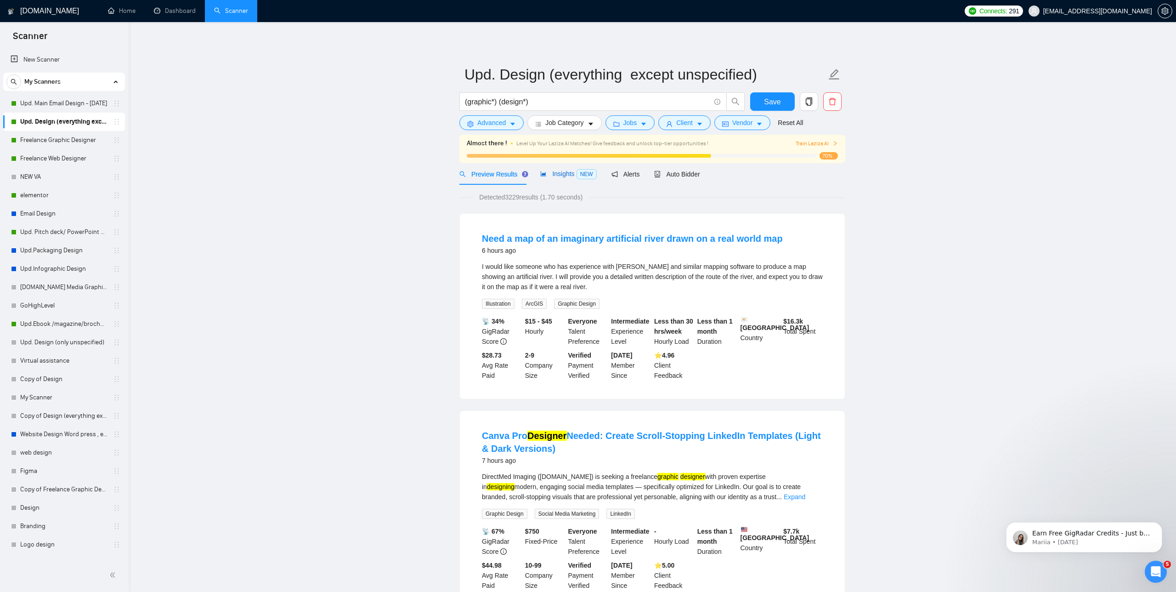
click at [554, 175] on span "Insights NEW" at bounding box center [568, 173] width 56 height 7
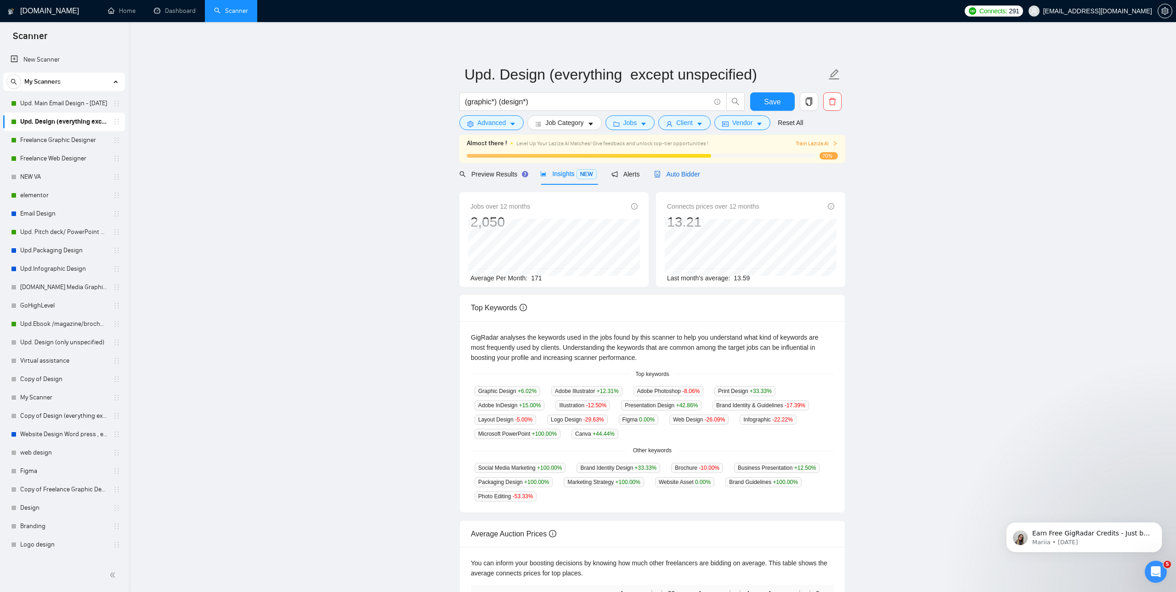
click at [685, 174] on span "Auto Bidder" at bounding box center [676, 173] width 45 height 7
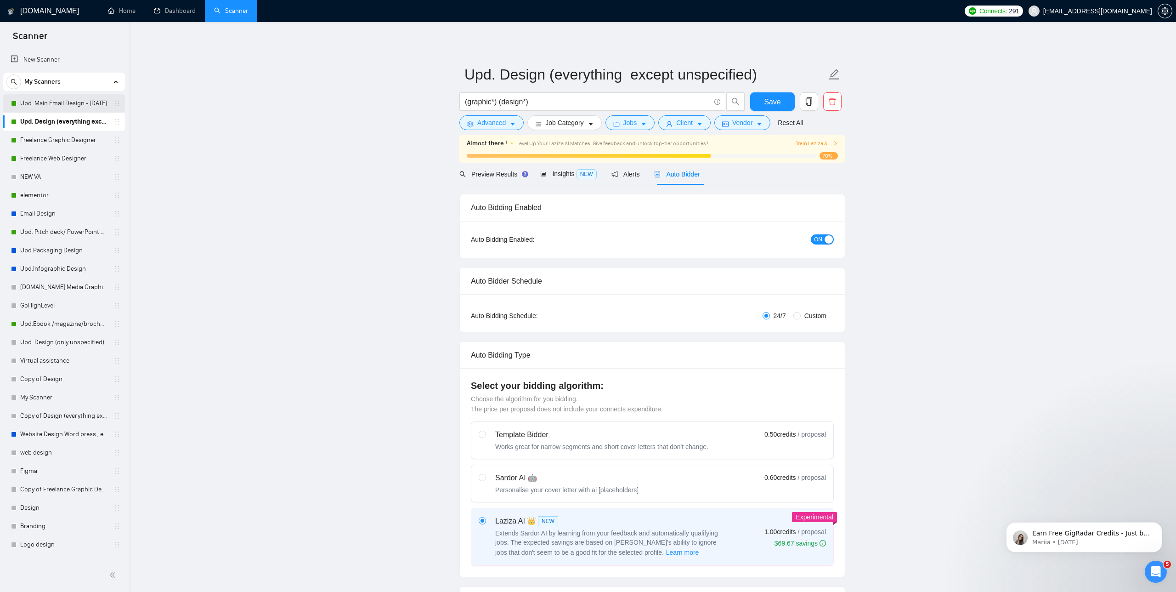
click at [64, 109] on link "Upd. Main Email Design - [DATE]" at bounding box center [63, 103] width 87 height 18
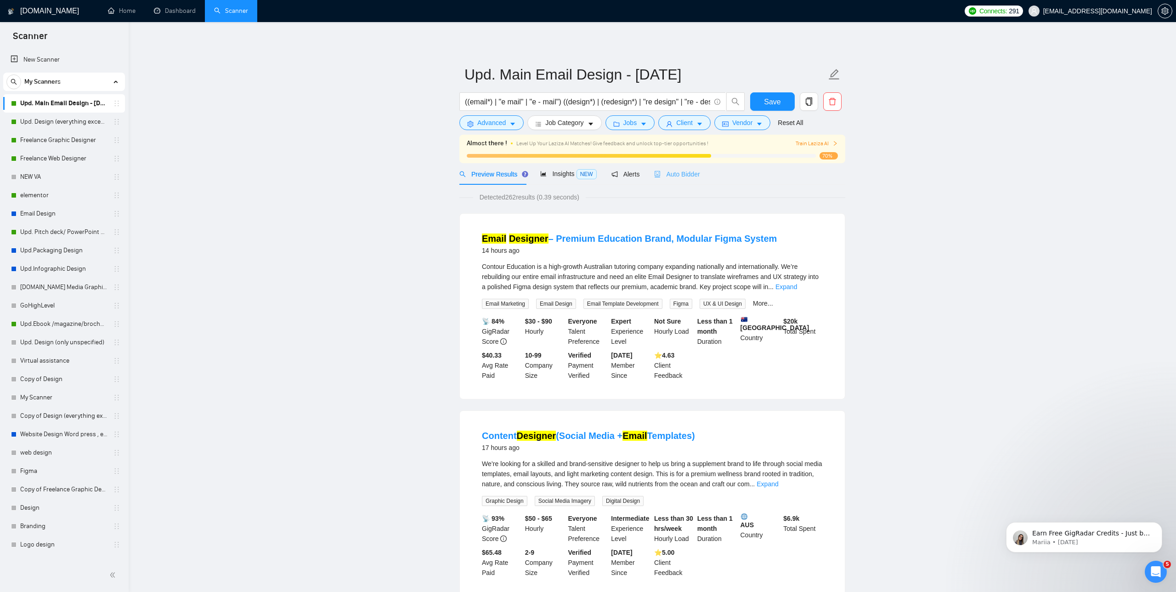
click at [677, 180] on div "Auto Bidder" at bounding box center [676, 174] width 45 height 22
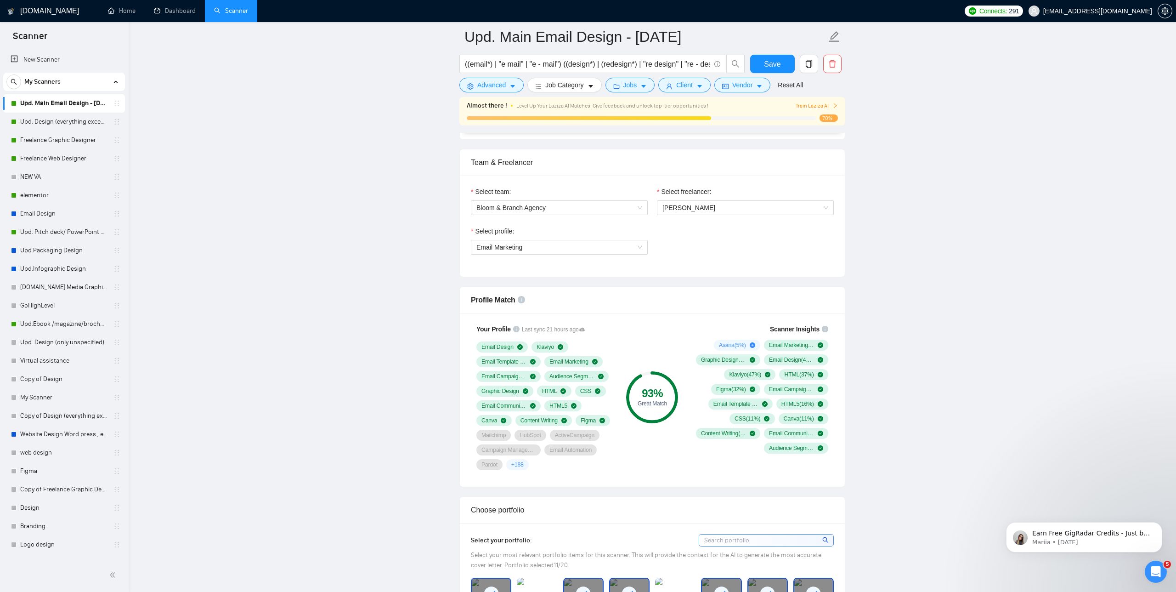
scroll to position [448, 0]
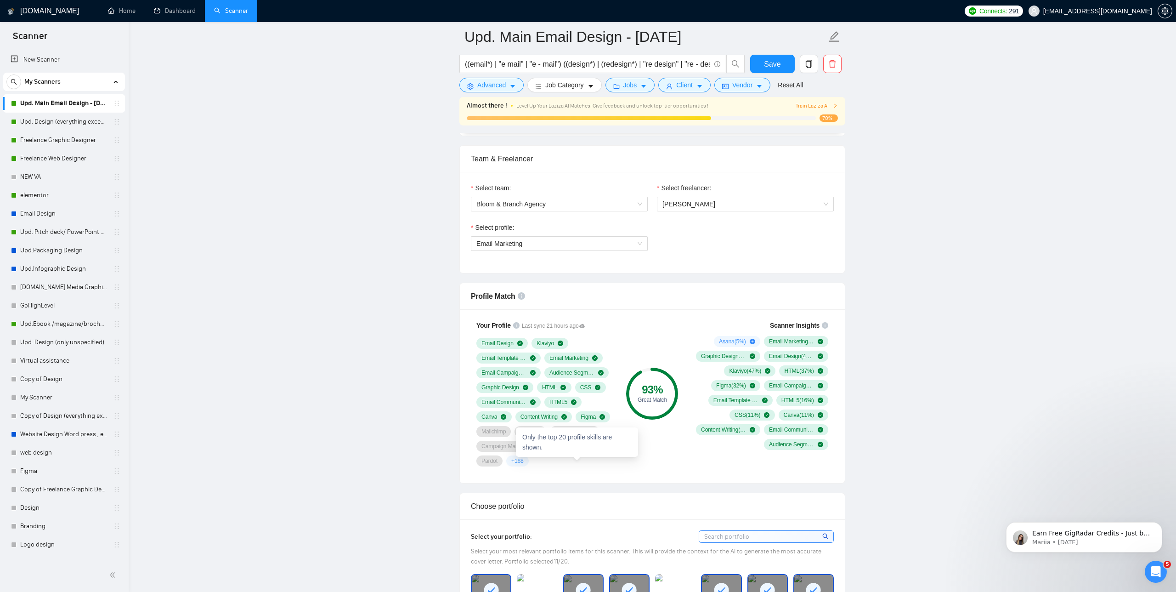
click at [524, 457] on span "+ 188" at bounding box center [517, 460] width 12 height 7
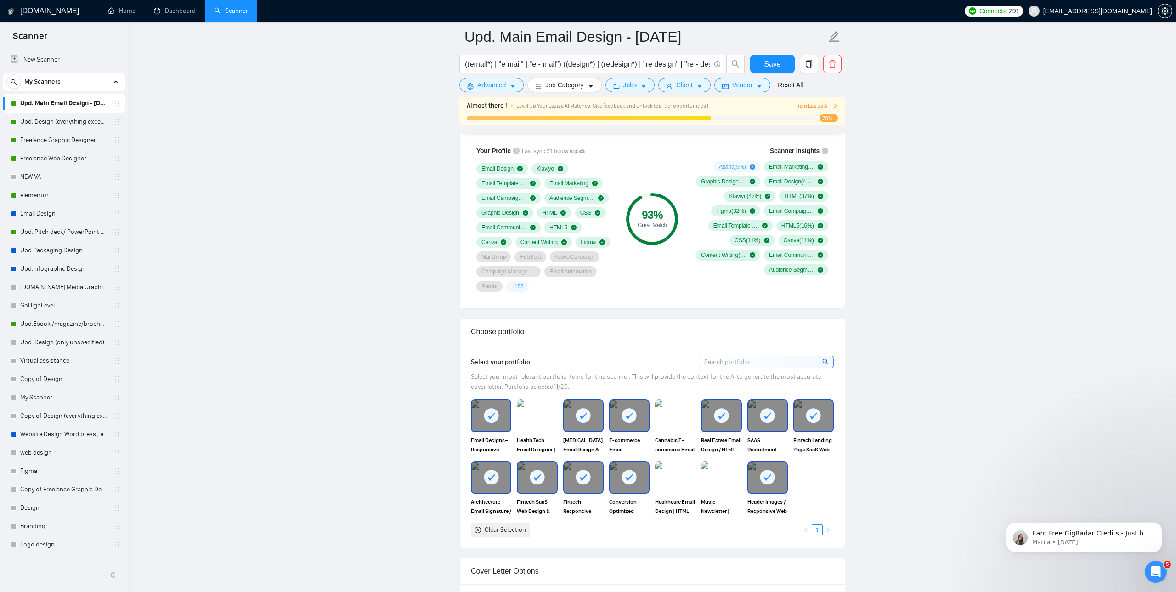
scroll to position [617, 0]
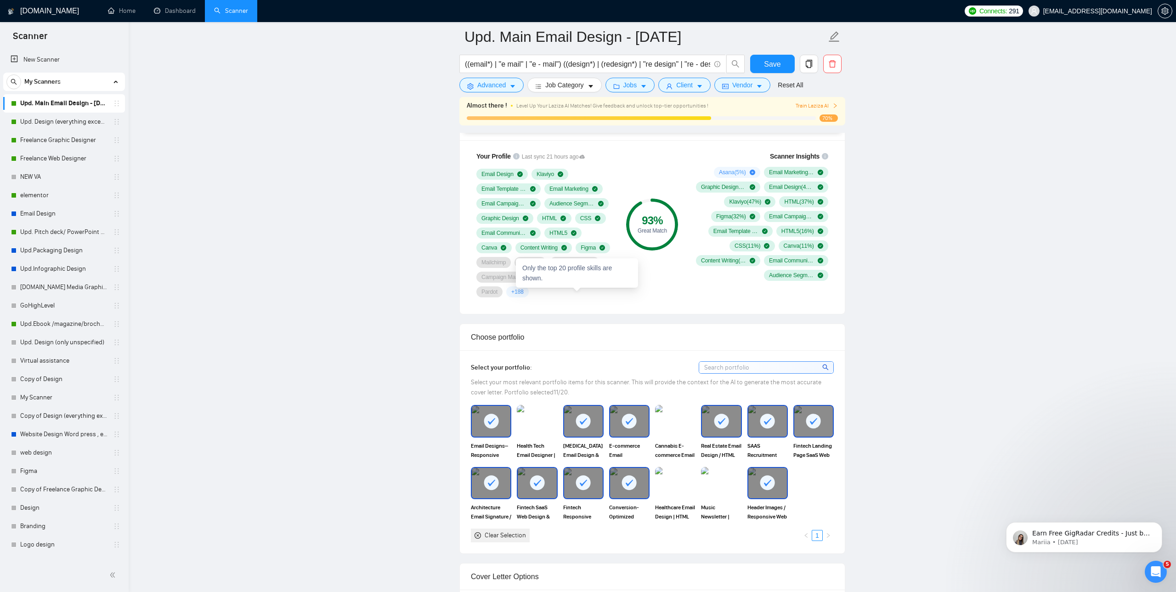
click at [524, 292] on span "+ 188" at bounding box center [517, 291] width 12 height 7
click at [656, 215] on div "93 %" at bounding box center [652, 220] width 52 height 11
click at [585, 154] on icon at bounding box center [582, 157] width 6 height 6
click at [524, 293] on span "+ 188" at bounding box center [517, 291] width 12 height 7
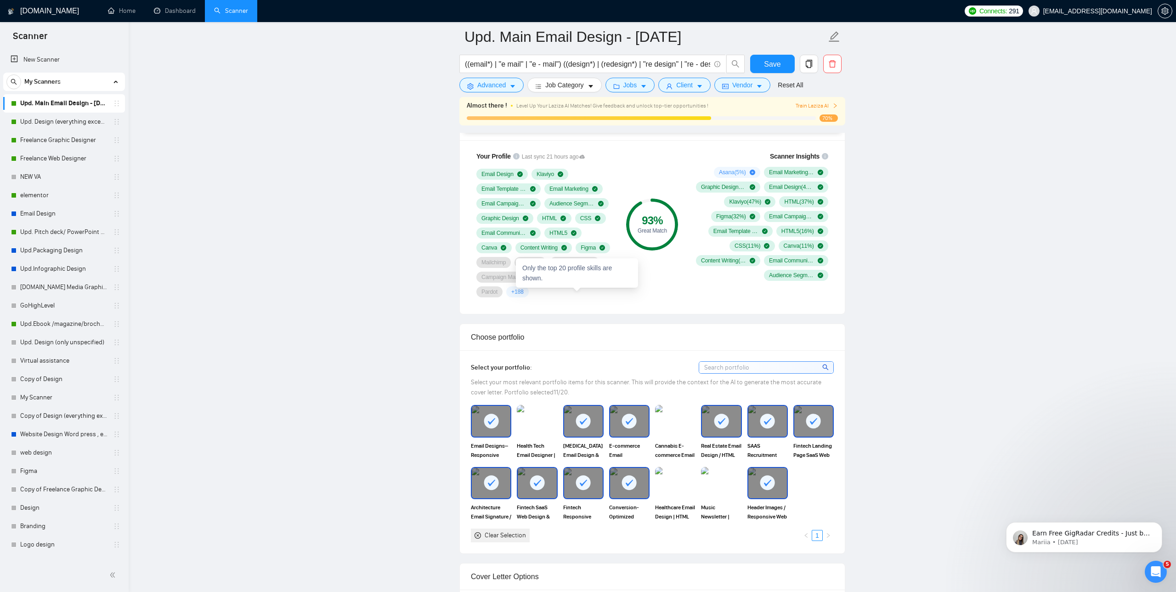
click at [524, 293] on span "+ 188" at bounding box center [517, 291] width 12 height 7
click at [587, 298] on div "Your Profile Last sync 21 hours ago Email Design Klaviyo Email Template Develop…" at bounding box center [544, 224] width 147 height 157
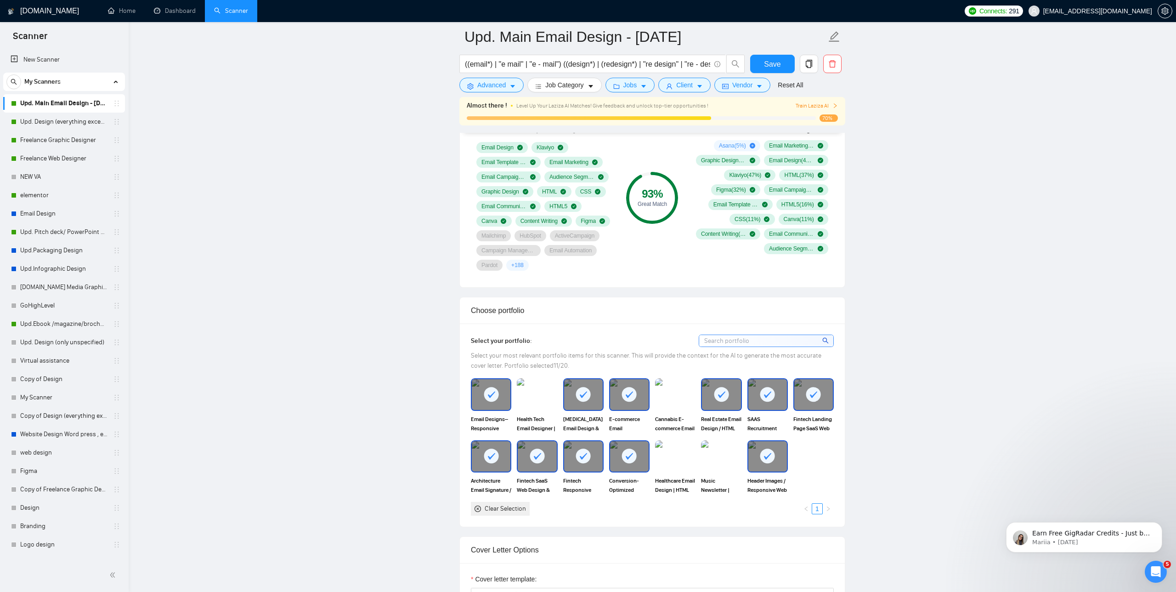
scroll to position [645, 0]
click at [759, 71] on button "Save" at bounding box center [772, 64] width 45 height 18
click at [94, 116] on link "Upd. Design (everything except unspecified)" at bounding box center [63, 122] width 87 height 18
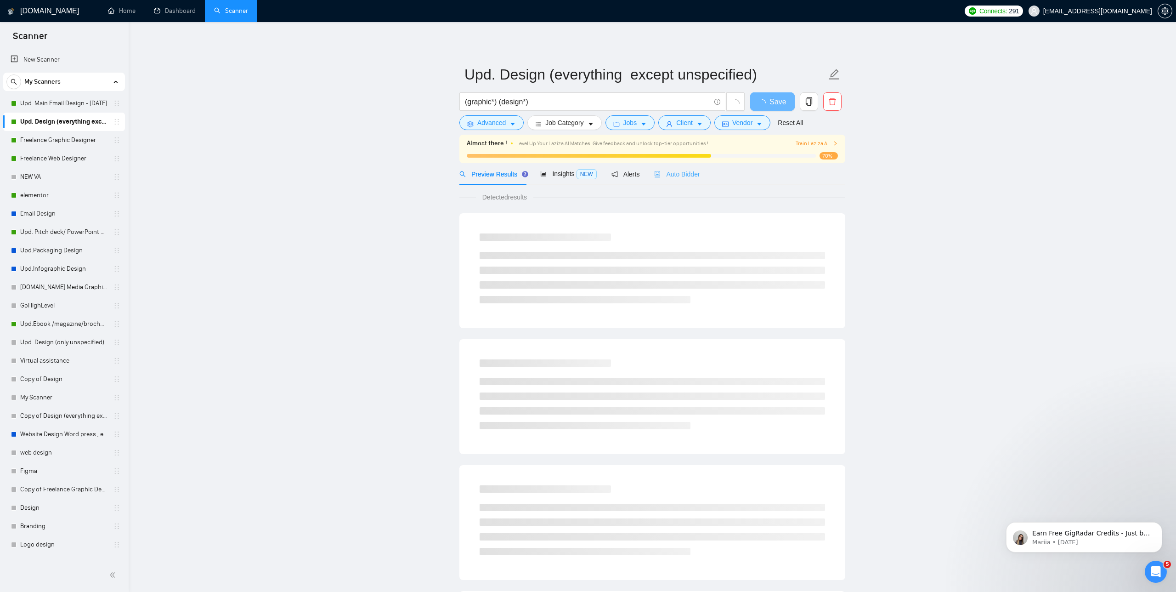
click at [683, 168] on div "Auto Bidder" at bounding box center [676, 174] width 45 height 22
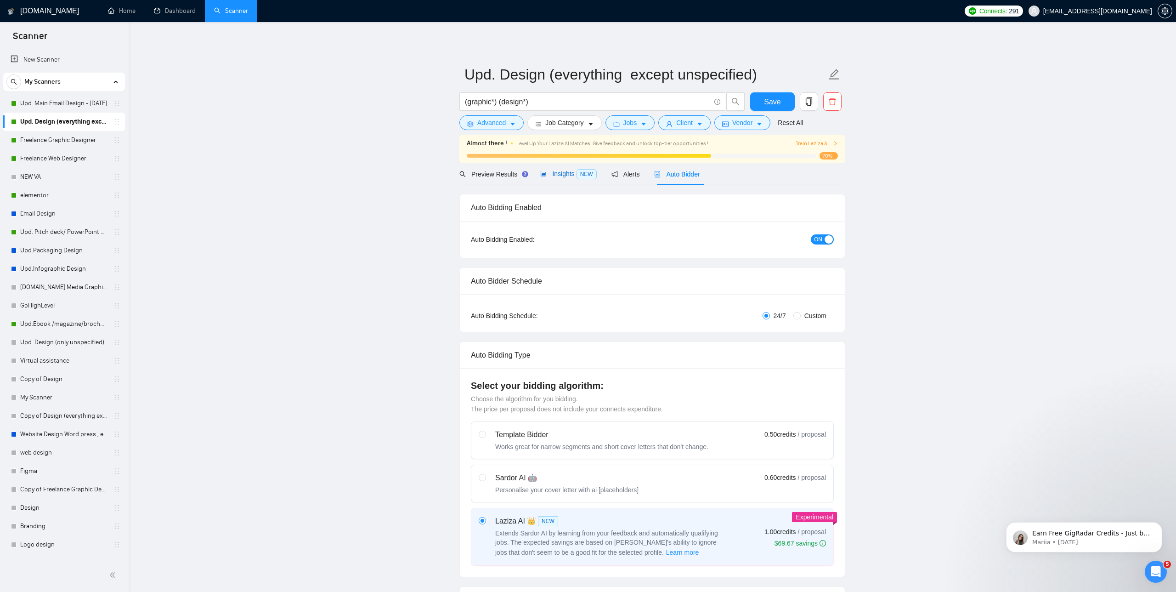
click at [566, 177] on span "Insights NEW" at bounding box center [568, 173] width 56 height 7
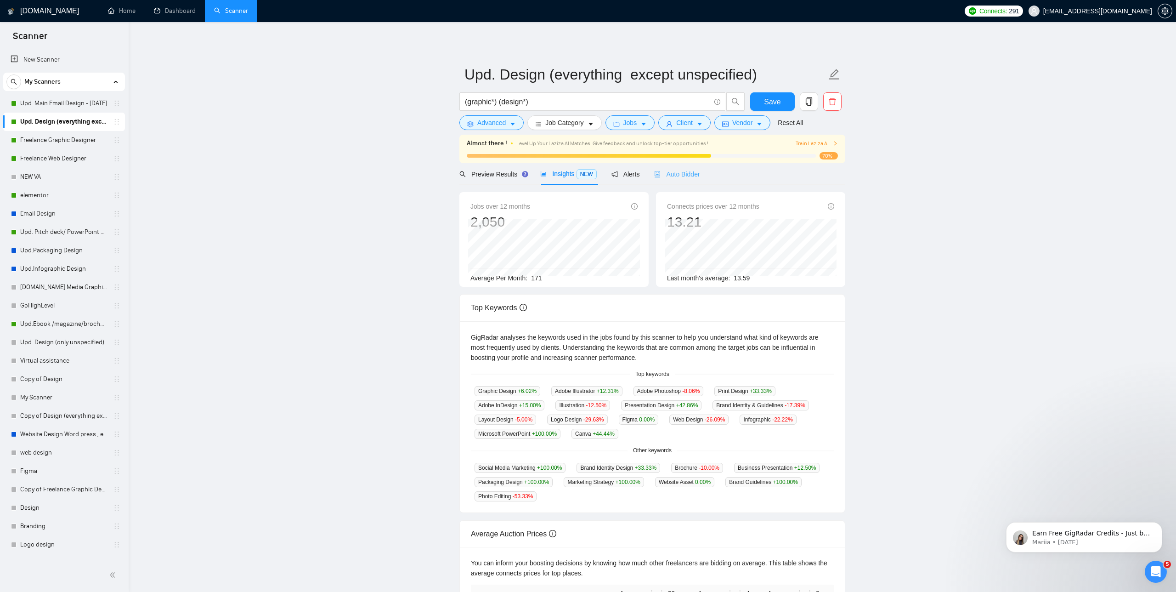
click at [690, 164] on div "Auto Bidder" at bounding box center [676, 174] width 45 height 22
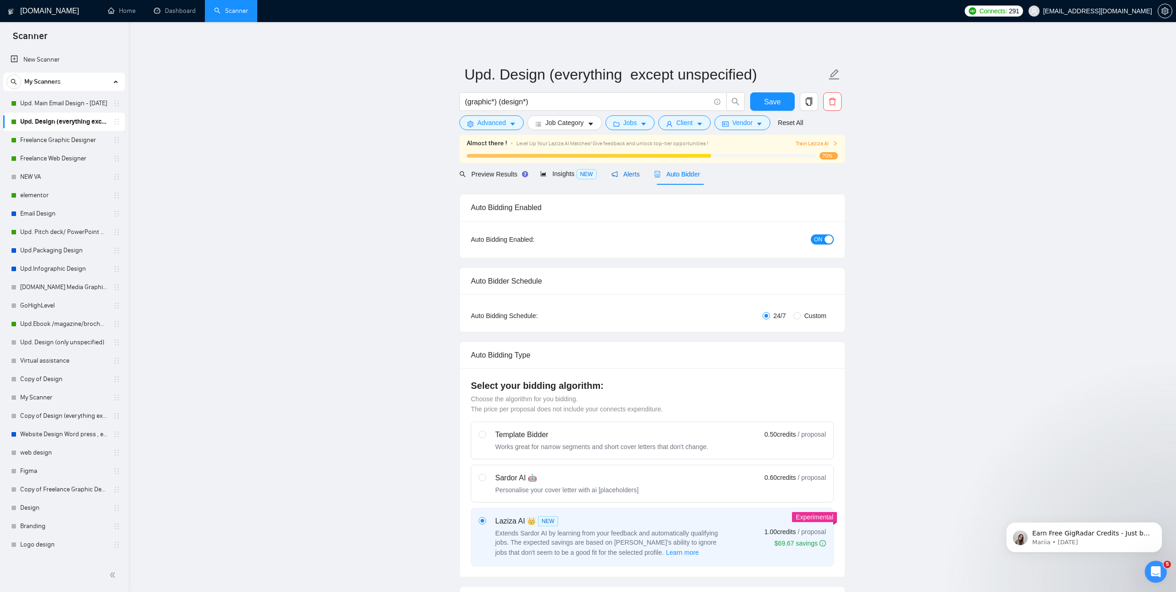
click at [628, 169] on div "Alerts" at bounding box center [625, 174] width 28 height 10
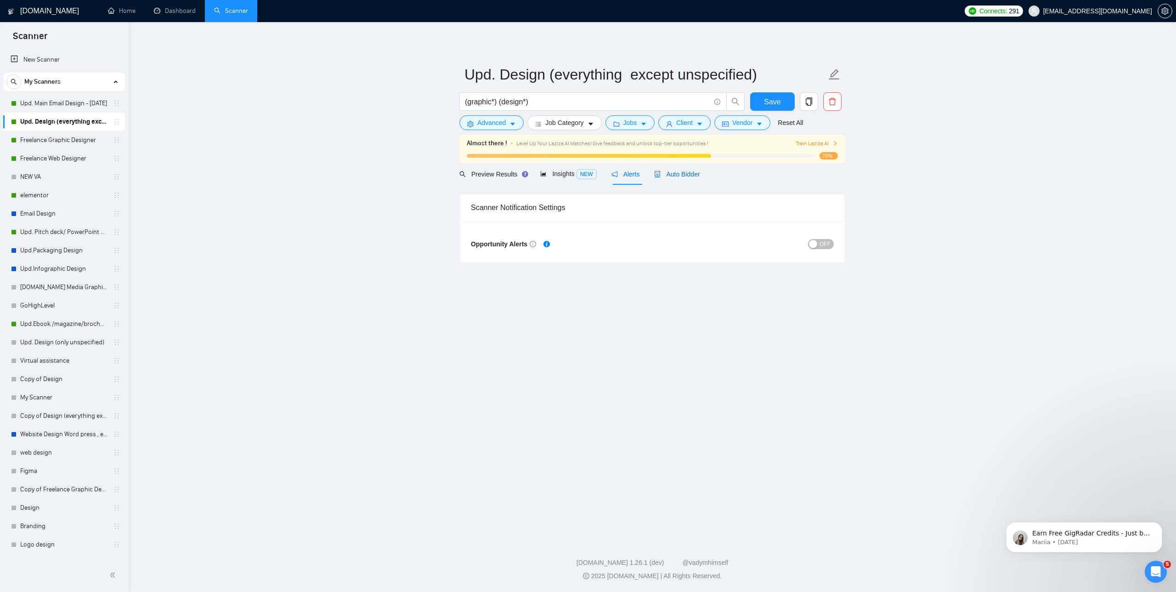
click at [685, 171] on span "Auto Bidder" at bounding box center [676, 173] width 45 height 7
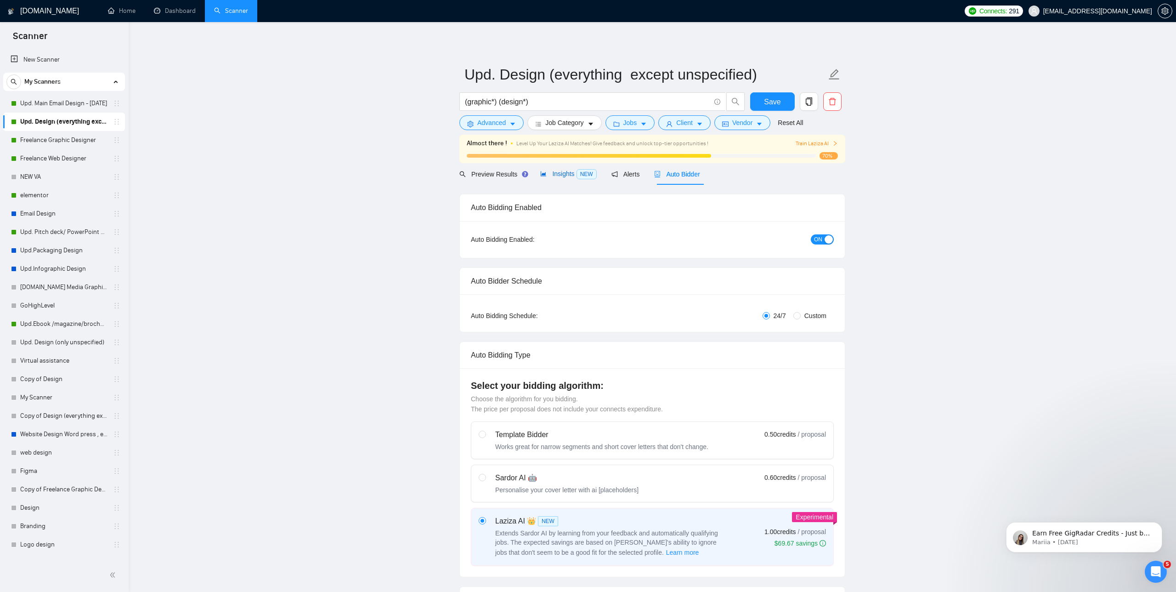
click at [554, 173] on span "Insights NEW" at bounding box center [568, 173] width 56 height 7
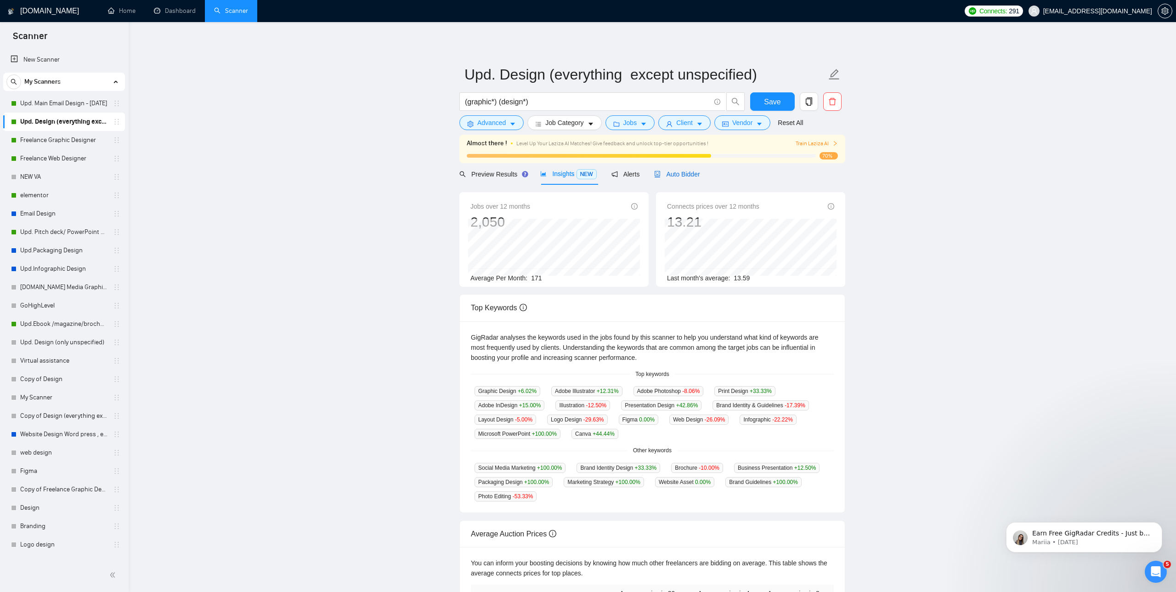
click at [674, 171] on span "Auto Bidder" at bounding box center [676, 173] width 45 height 7
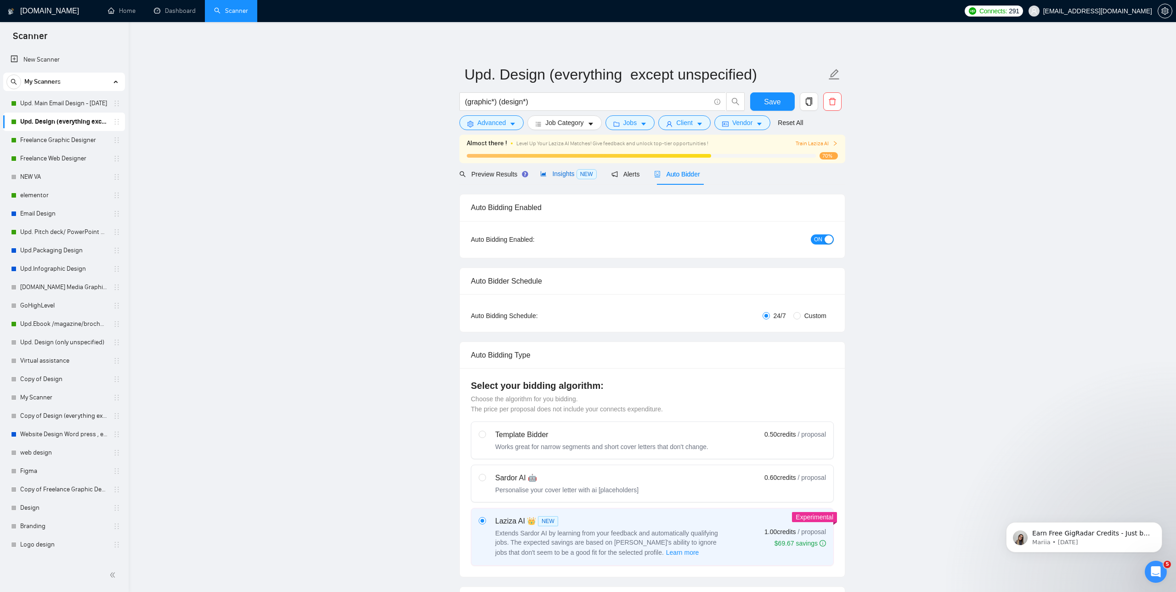
click at [563, 171] on span "Insights NEW" at bounding box center [568, 173] width 56 height 7
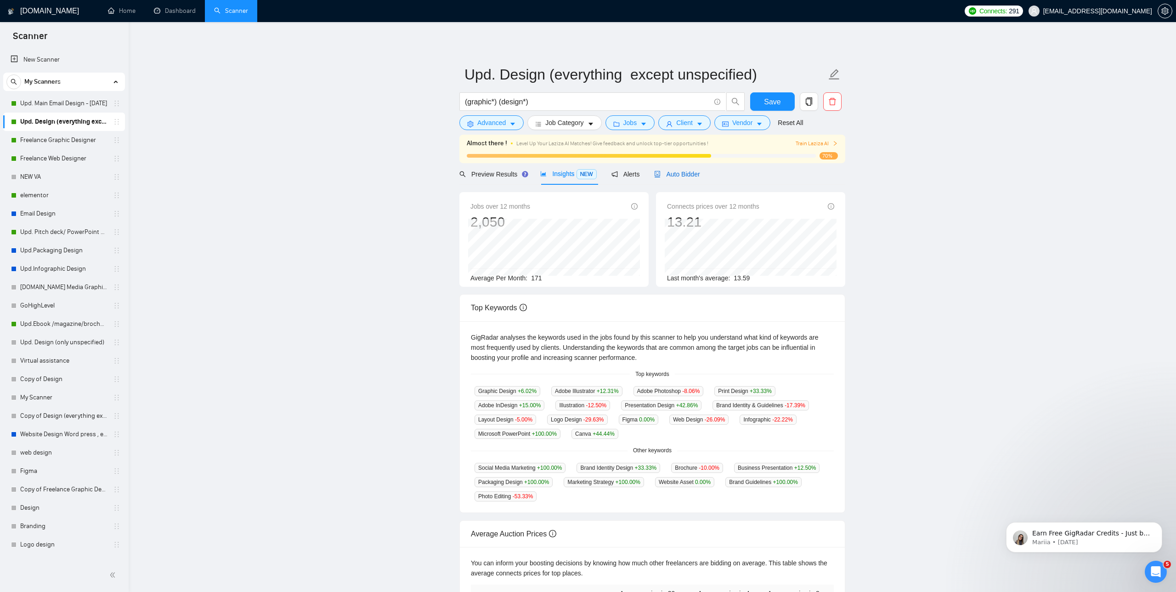
click at [685, 171] on span "Auto Bidder" at bounding box center [676, 173] width 45 height 7
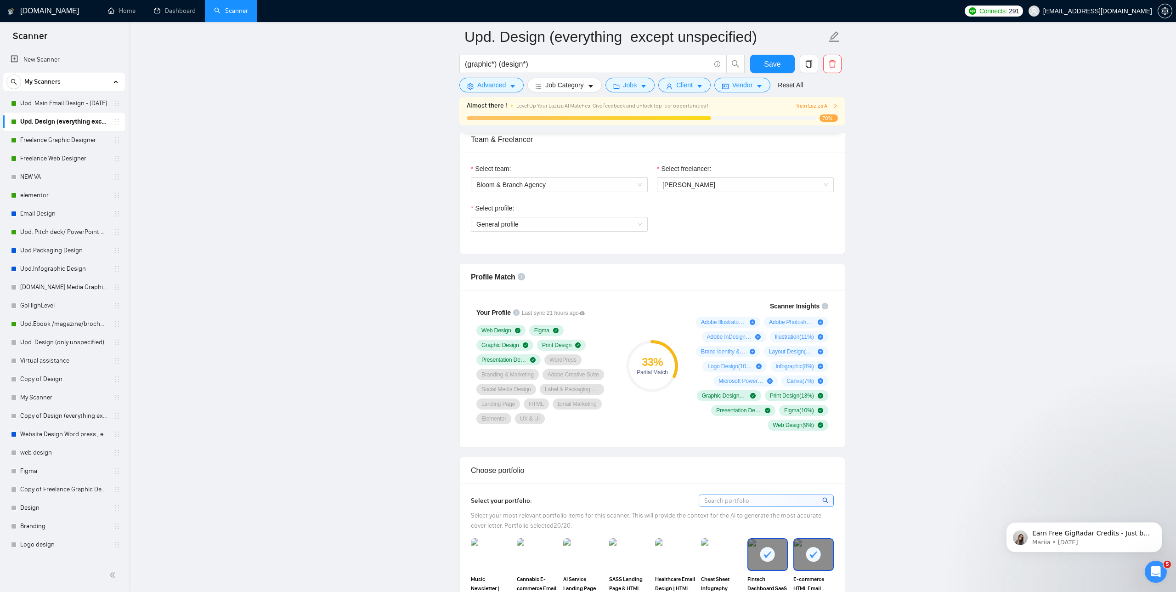
scroll to position [465, 0]
click at [549, 227] on span "General profile" at bounding box center [559, 227] width 166 height 14
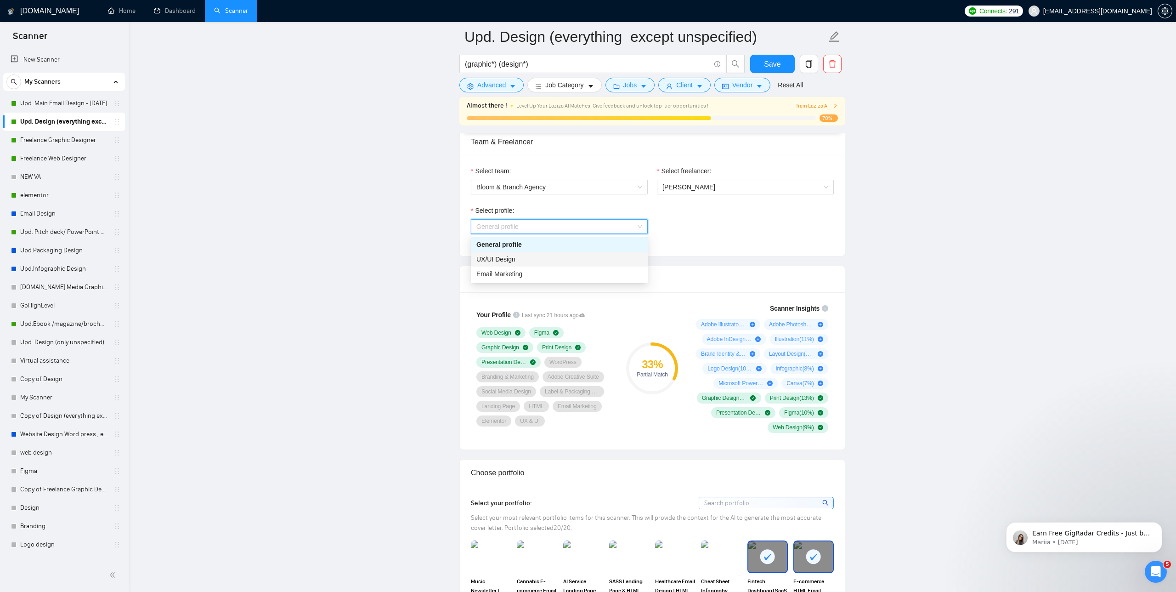
click at [538, 260] on div "UX/UI Design" at bounding box center [559, 259] width 166 height 10
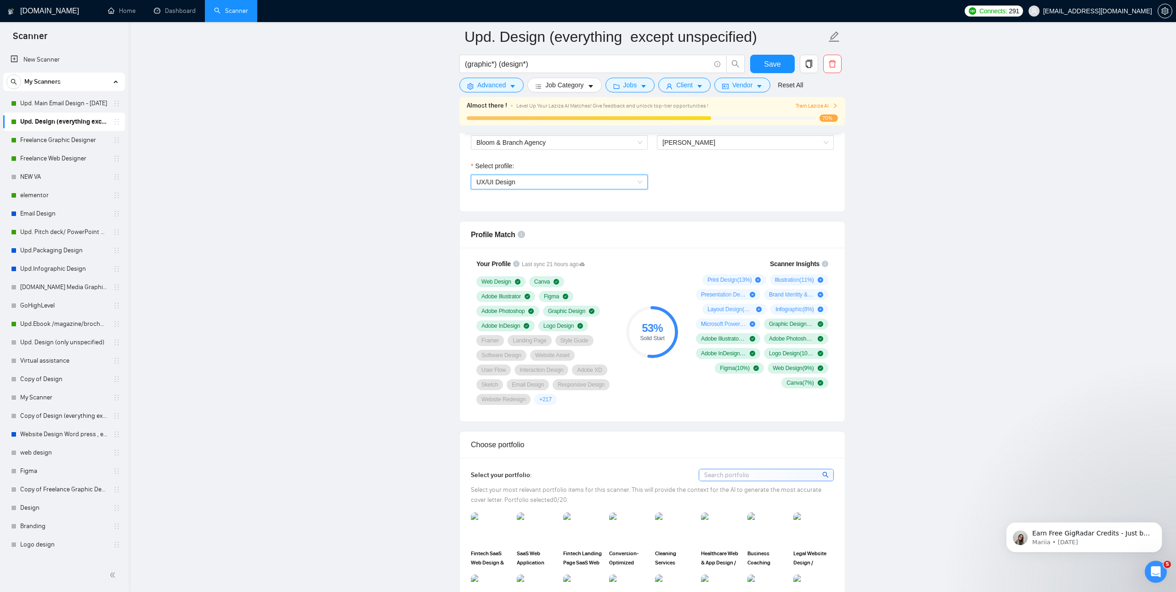
scroll to position [514, 0]
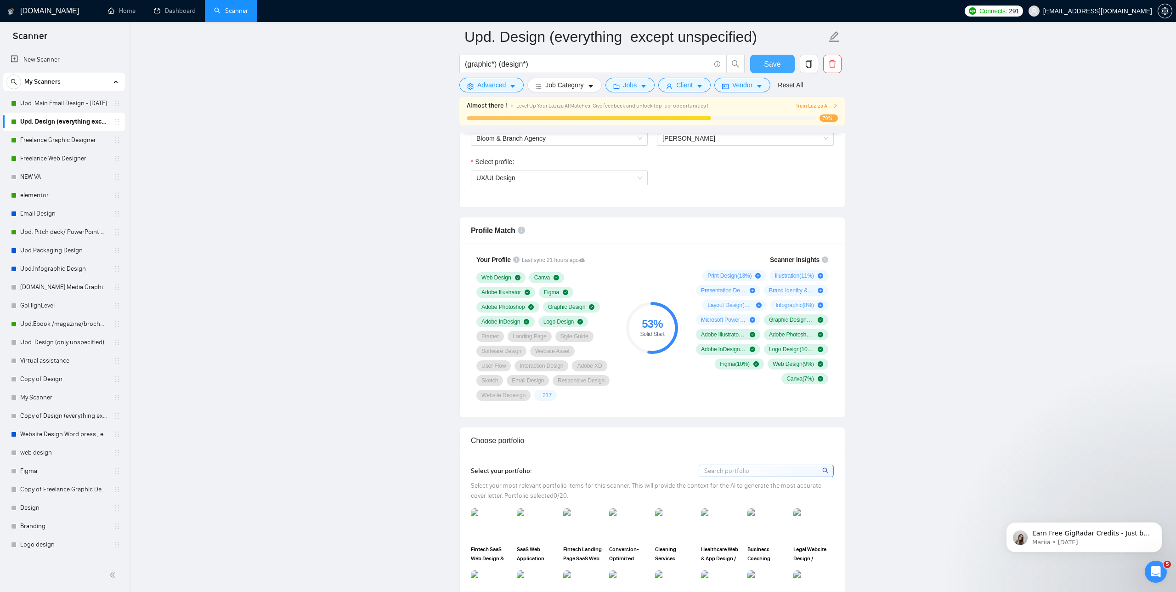
click at [781, 63] on button "Save" at bounding box center [772, 64] width 45 height 18
click at [828, 252] on div "Scanner Insights Print Design ( 13 %) Illustration ( 11 %) Presentation Design …" at bounding box center [760, 319] width 147 height 141
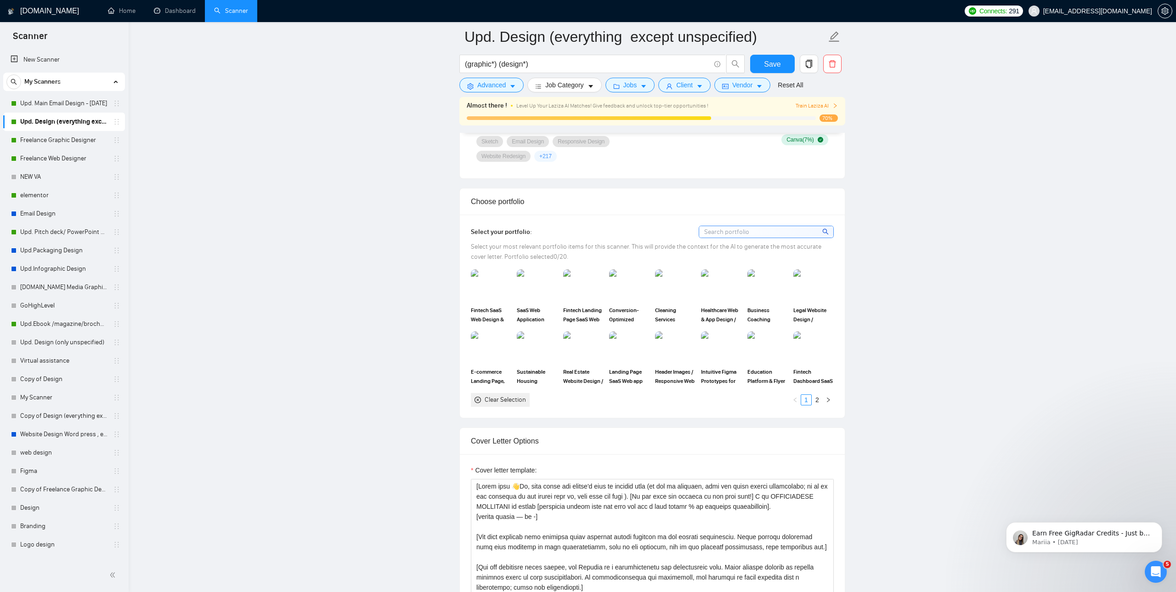
scroll to position [677, 0]
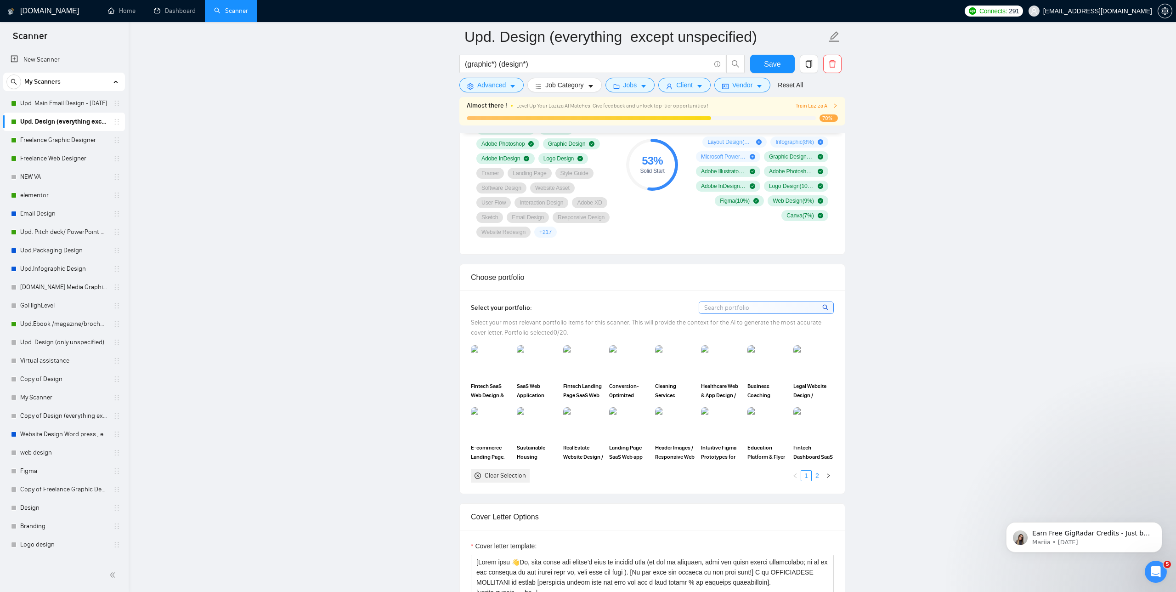
click at [819, 481] on link "2" at bounding box center [817, 475] width 10 height 10
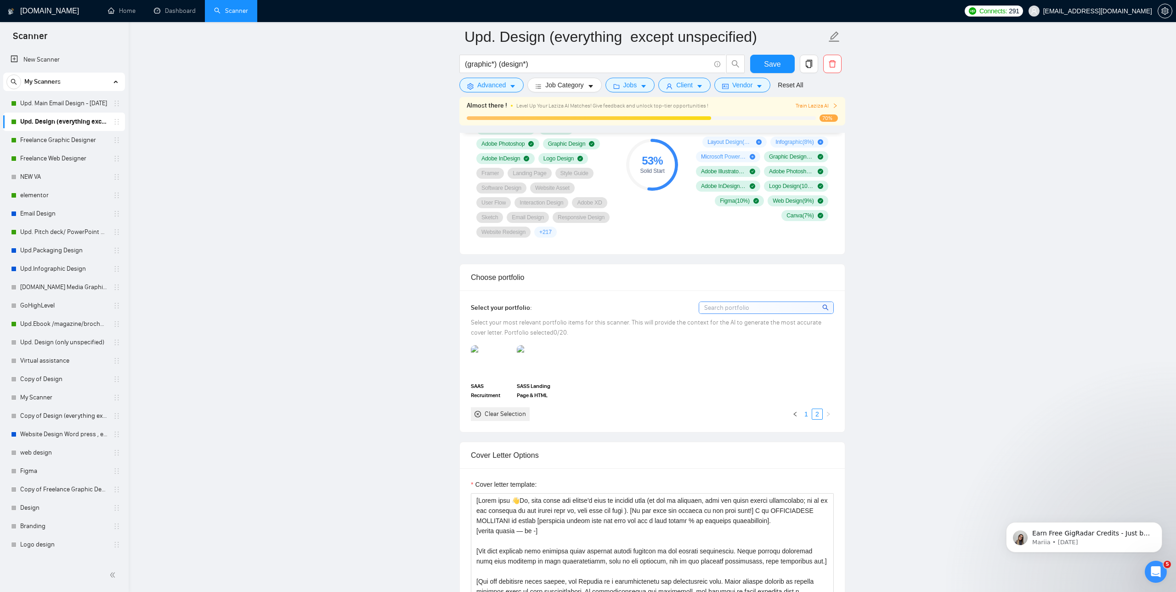
click at [805, 419] on link "1" at bounding box center [806, 414] width 10 height 10
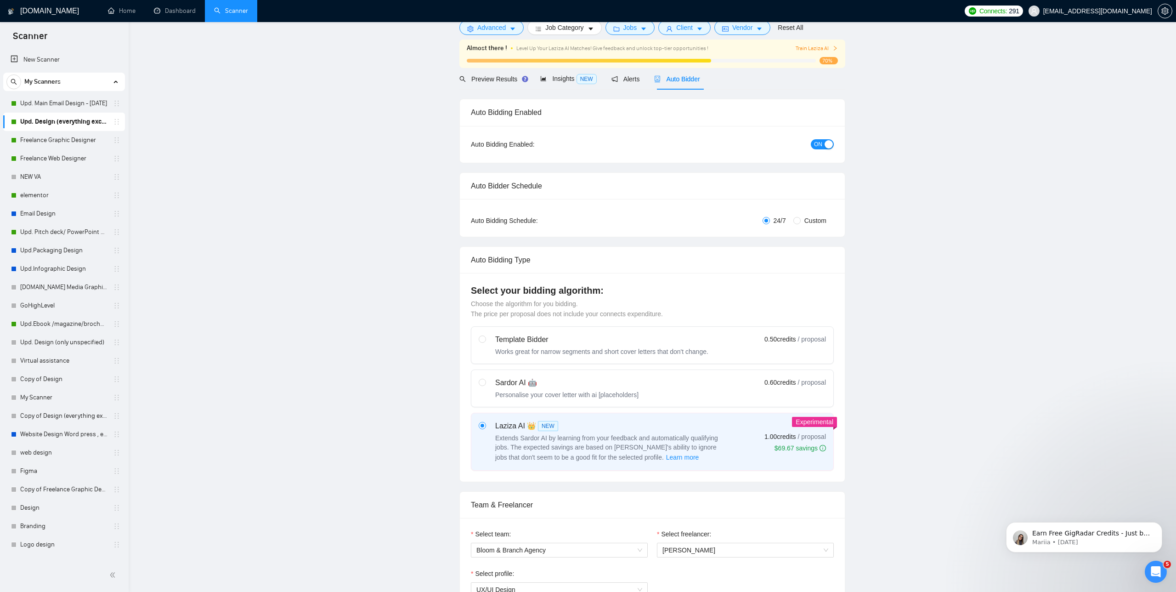
scroll to position [0, 0]
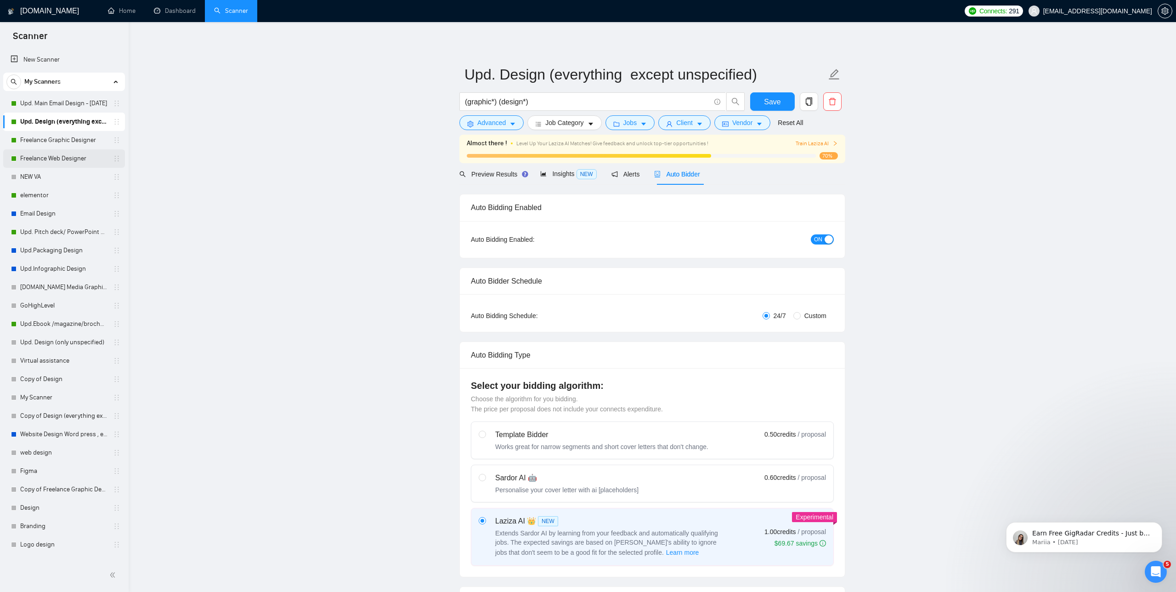
drag, startPoint x: 58, startPoint y: 156, endPoint x: 53, endPoint y: 111, distance: 45.7
drag, startPoint x: 63, startPoint y: 155, endPoint x: 112, endPoint y: 150, distance: 49.4
drag, startPoint x: 114, startPoint y: 154, endPoint x: 113, endPoint y: 148, distance: 6.7
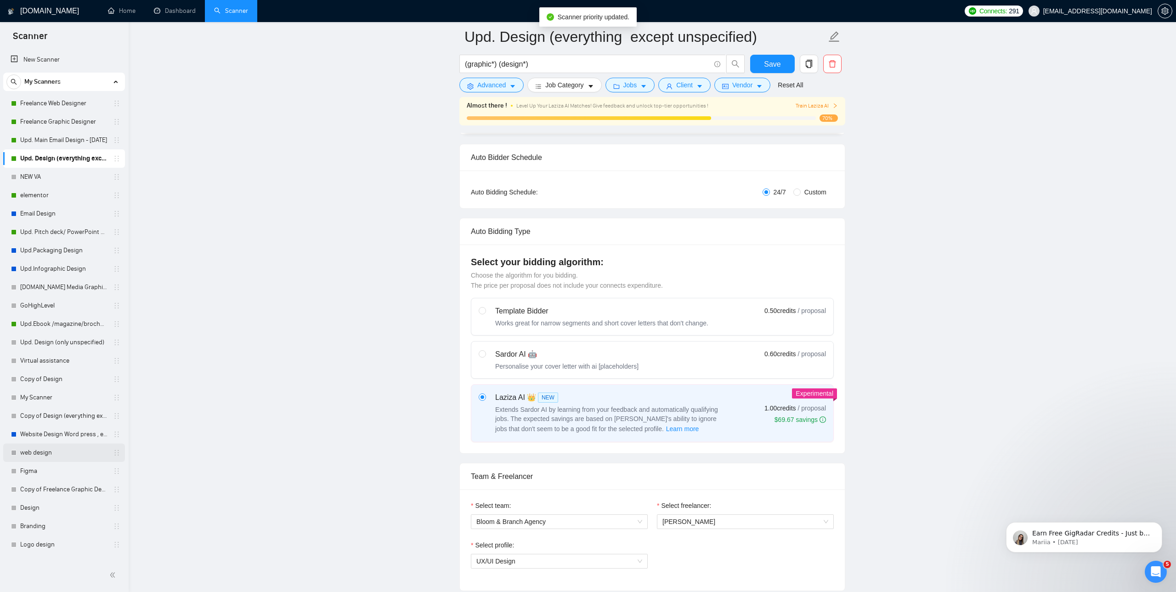
scroll to position [132, 0]
click at [61, 470] on link "Figma" at bounding box center [63, 471] width 87 height 18
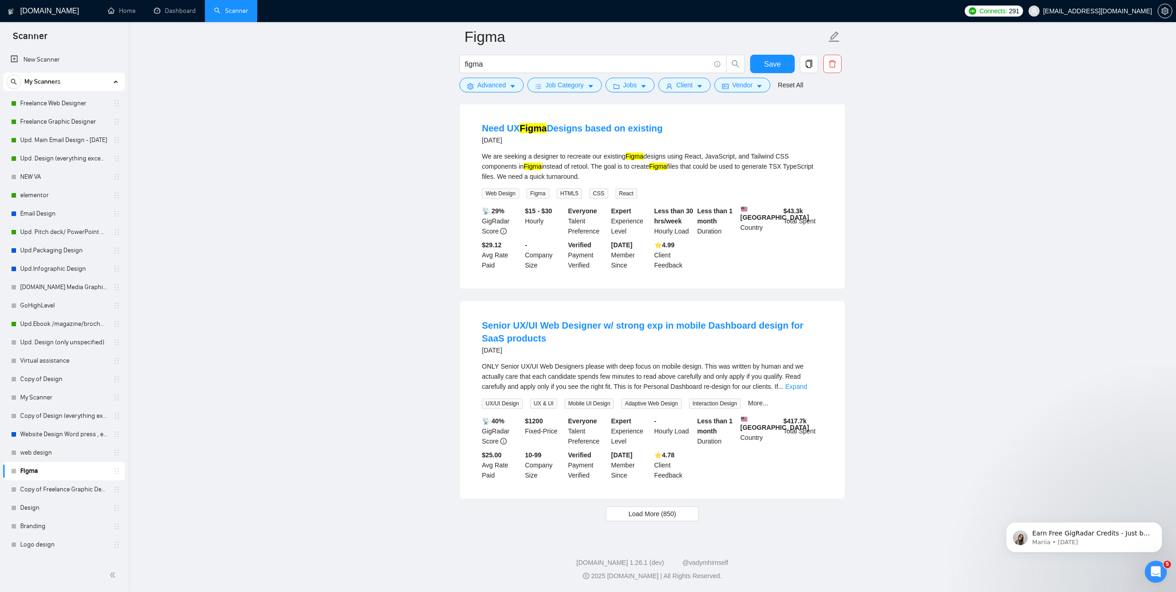
scroll to position [1721, 0]
drag, startPoint x: 707, startPoint y: 358, endPoint x: 668, endPoint y: 355, distance: 39.6
click at [668, 361] on qualify "ONLY Senior UX/UI Web Designers please with deep focus on mobile design. This w…" at bounding box center [652, 376] width 341 height 30
copy span "mobile design"
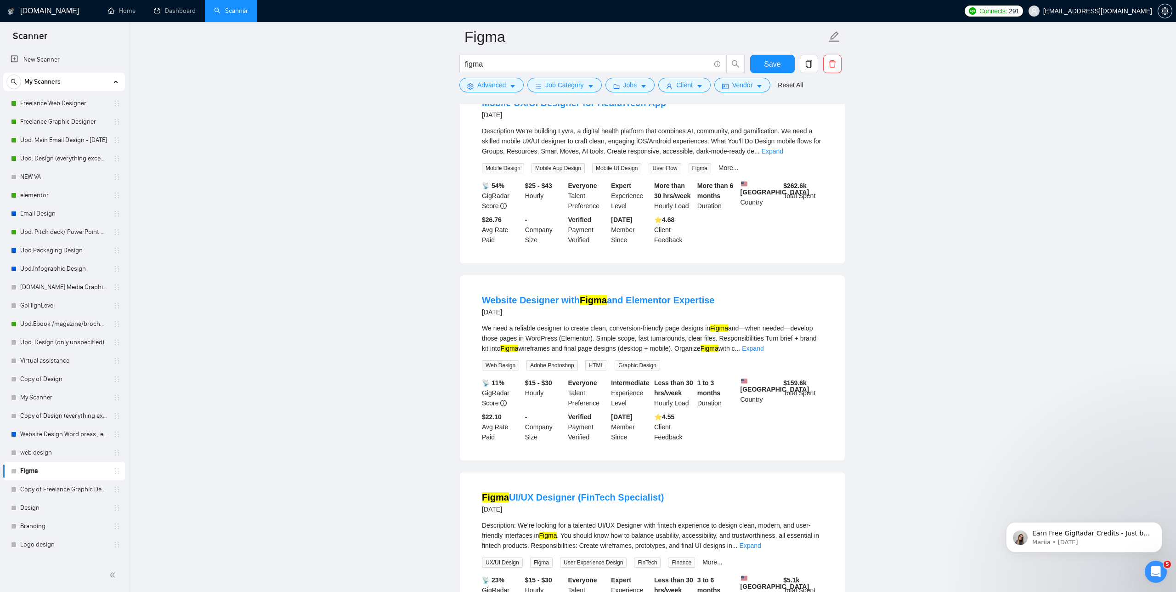
scroll to position [903, 0]
click at [504, 85] on span "Advanced" at bounding box center [491, 85] width 28 height 10
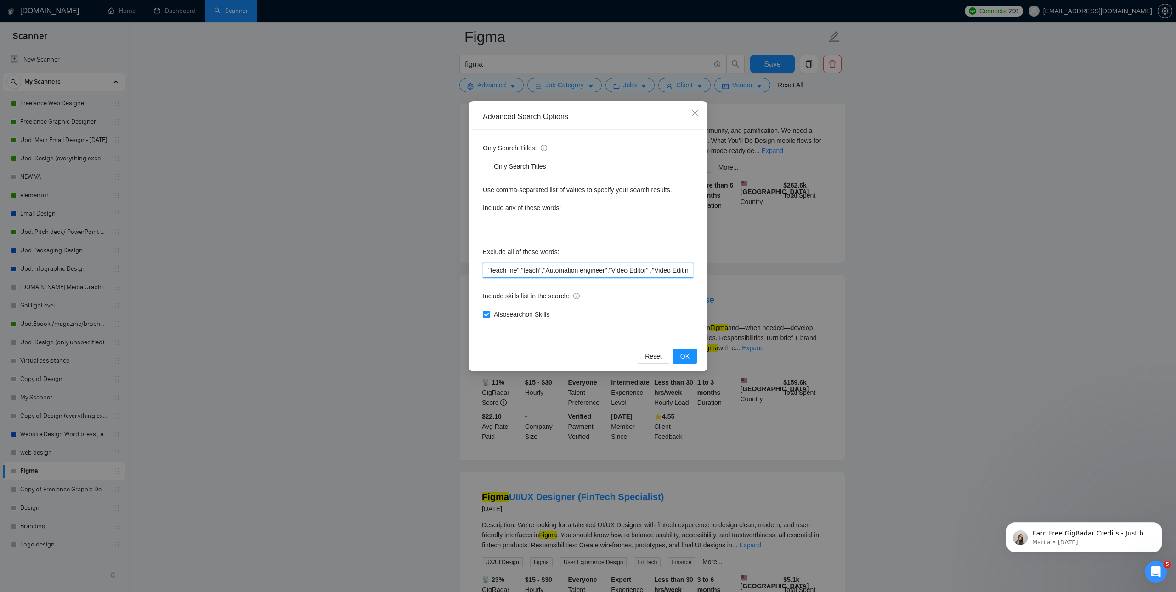
click at [486, 270] on input ""teach me","teach","Automation engineer","Video Editor" ,"Video Editing","devel…" at bounding box center [588, 270] width 210 height 15
type input ""mobile app", "teach me","teach","Automation engineer","Video Editor" ,"Video E…"
click at [686, 353] on span "OK" at bounding box center [684, 356] width 9 height 10
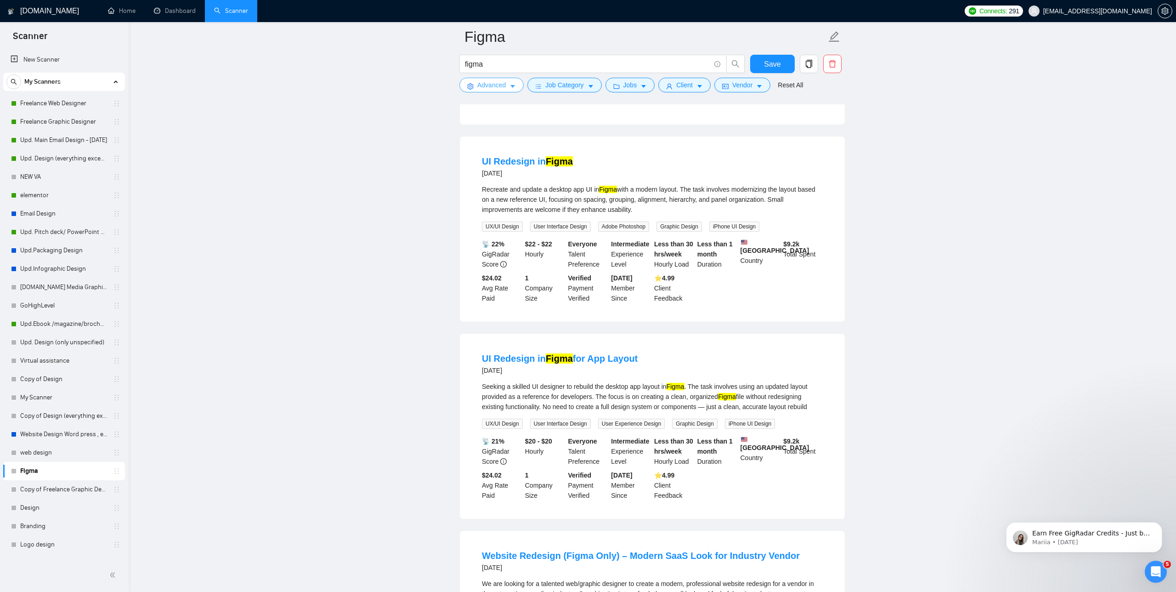
scroll to position [1464, 0]
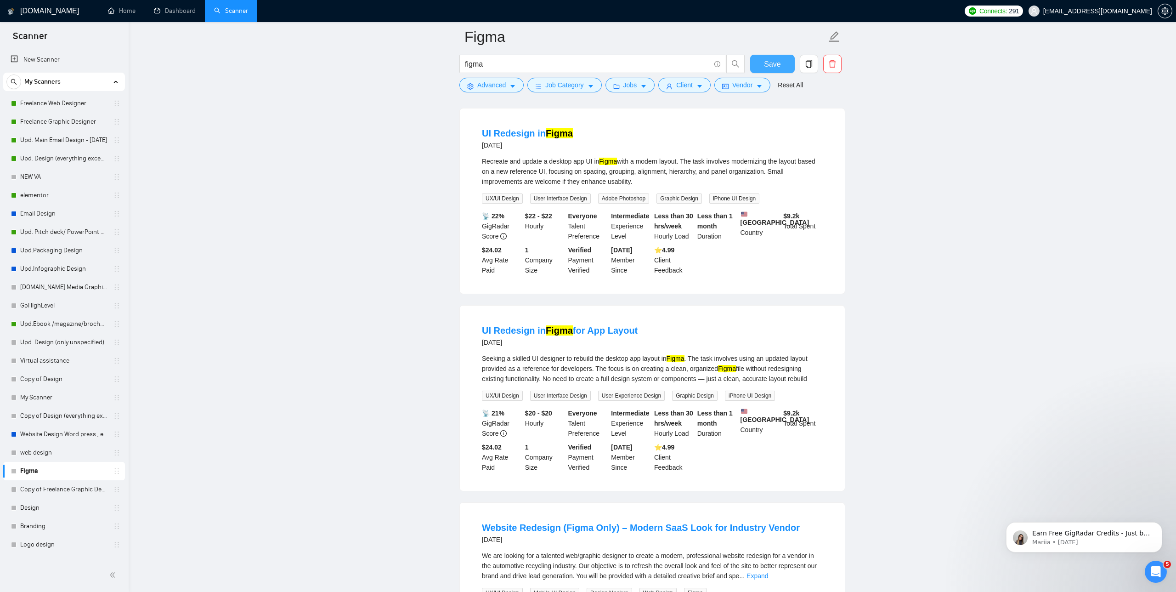
click at [775, 60] on span "Save" at bounding box center [772, 63] width 17 height 11
click at [115, 396] on icon "holder" at bounding box center [116, 397] width 7 height 7
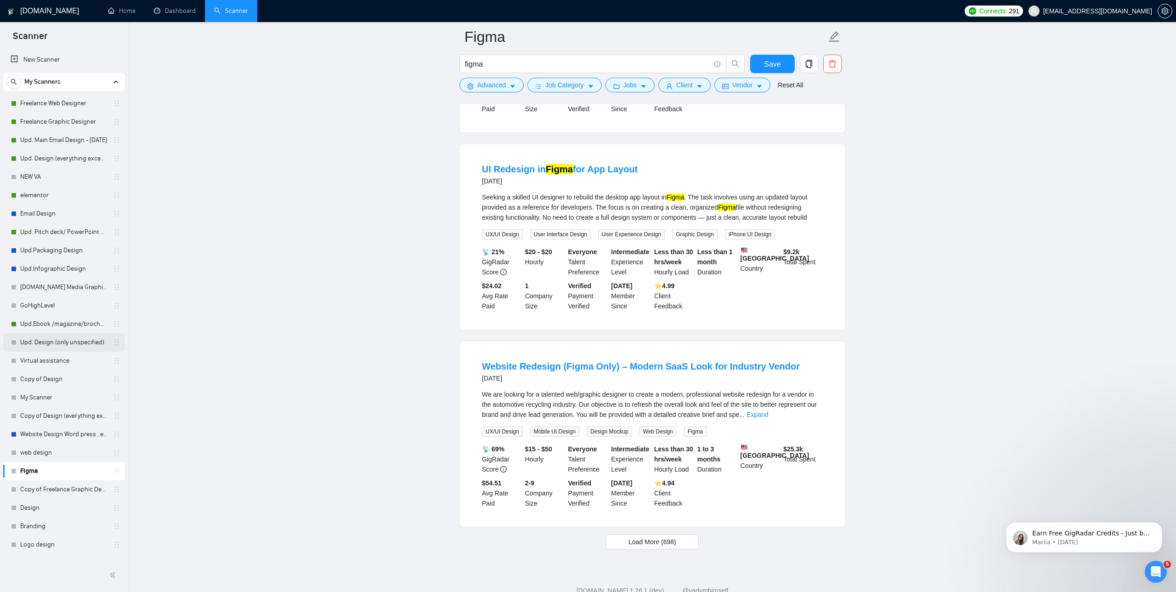
scroll to position [1709, 0]
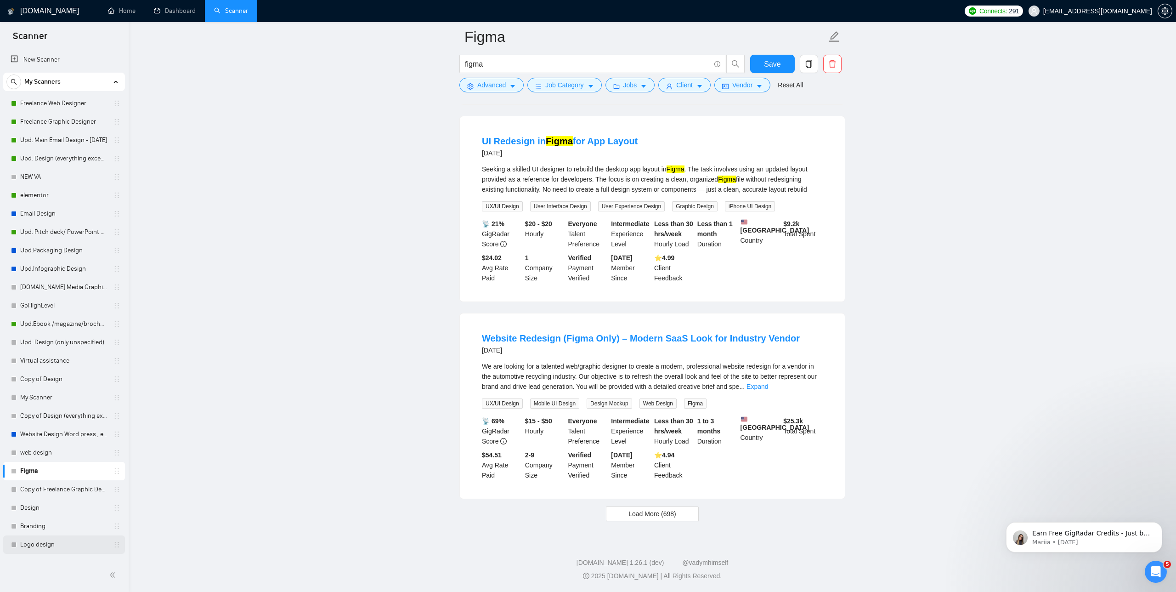
click at [59, 540] on link "Logo design" at bounding box center [63, 544] width 87 height 18
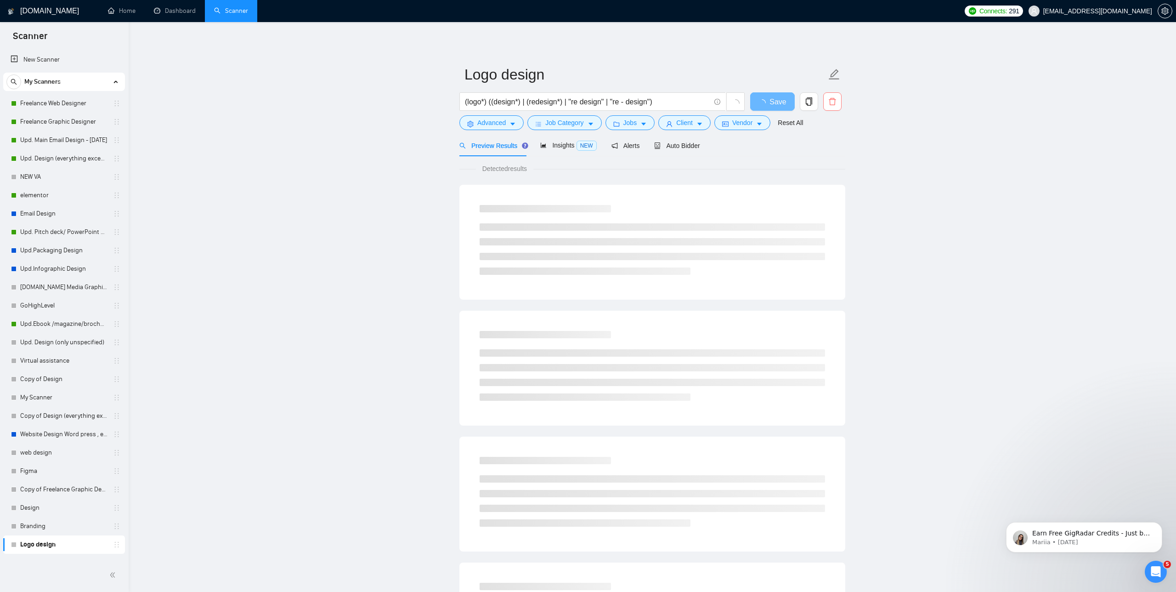
click at [835, 103] on icon "delete" at bounding box center [832, 101] width 7 height 7
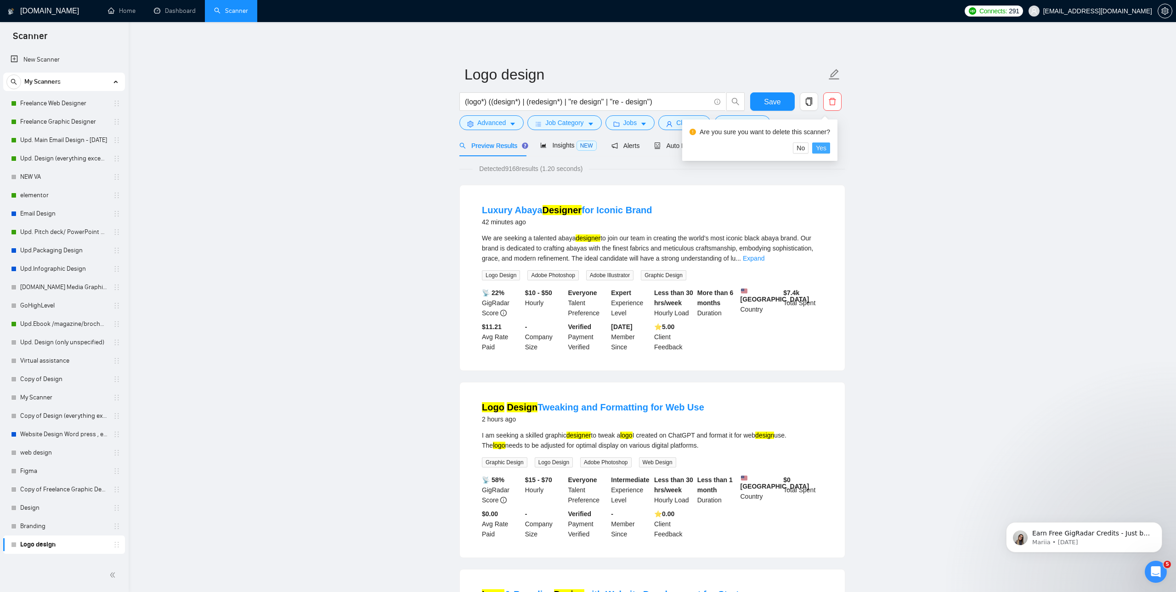
drag, startPoint x: 829, startPoint y: 149, endPoint x: 865, endPoint y: 184, distance: 50.4
click at [865, 184] on body "Scanner New Scanner My Scanners Freelance Web Designer Freelance Graphic Design…" at bounding box center [588, 296] width 1176 height 592
click at [802, 146] on span "No" at bounding box center [801, 148] width 8 height 10
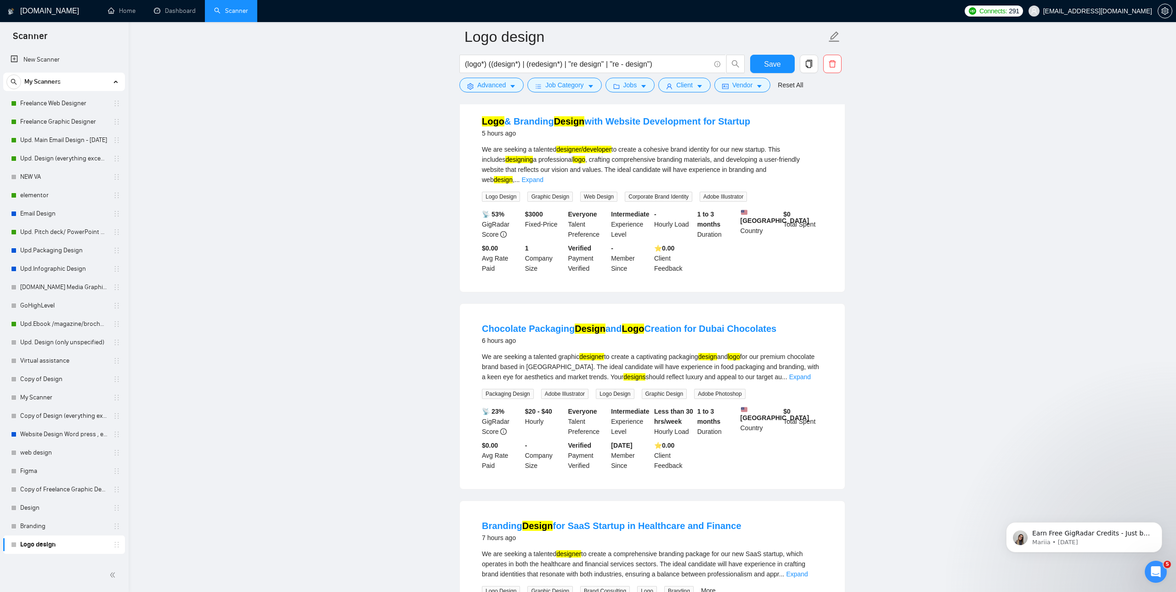
scroll to position [485, 0]
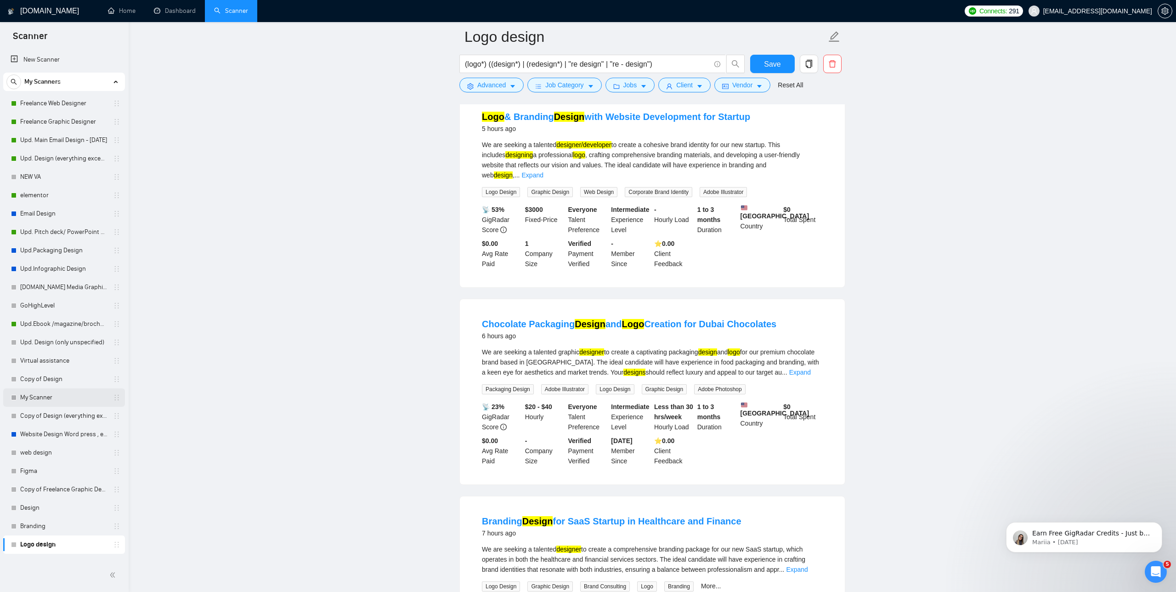
click at [69, 401] on link "My Scanner" at bounding box center [63, 397] width 87 height 18
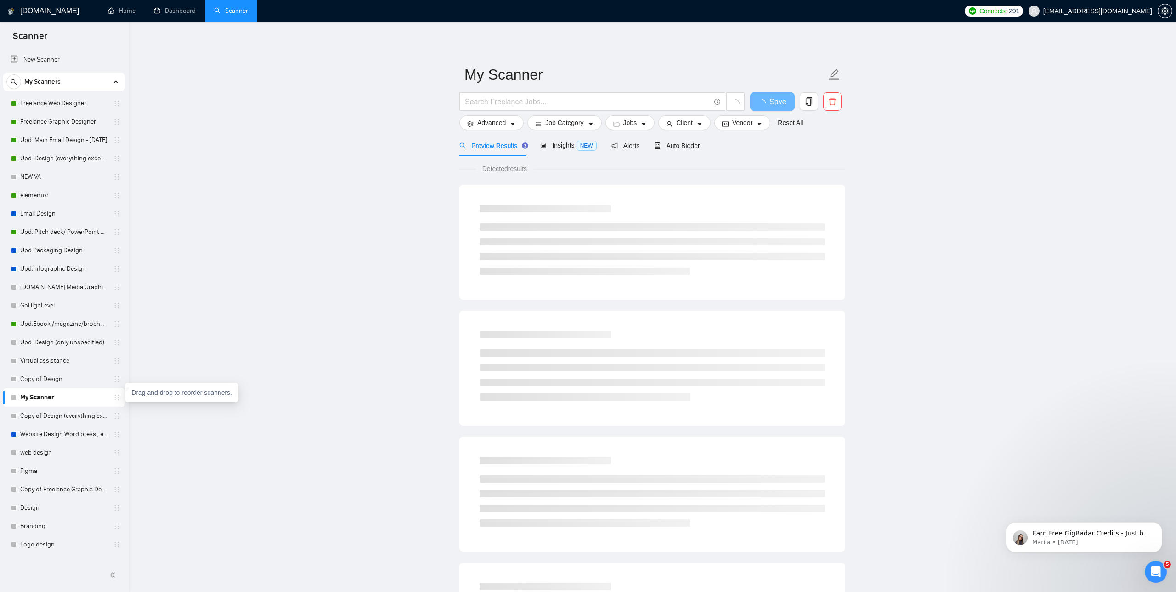
click at [115, 396] on icon "holder" at bounding box center [116, 397] width 7 height 7
click at [833, 100] on icon "delete" at bounding box center [832, 101] width 7 height 7
click at [825, 144] on span "Yes" at bounding box center [821, 148] width 11 height 10
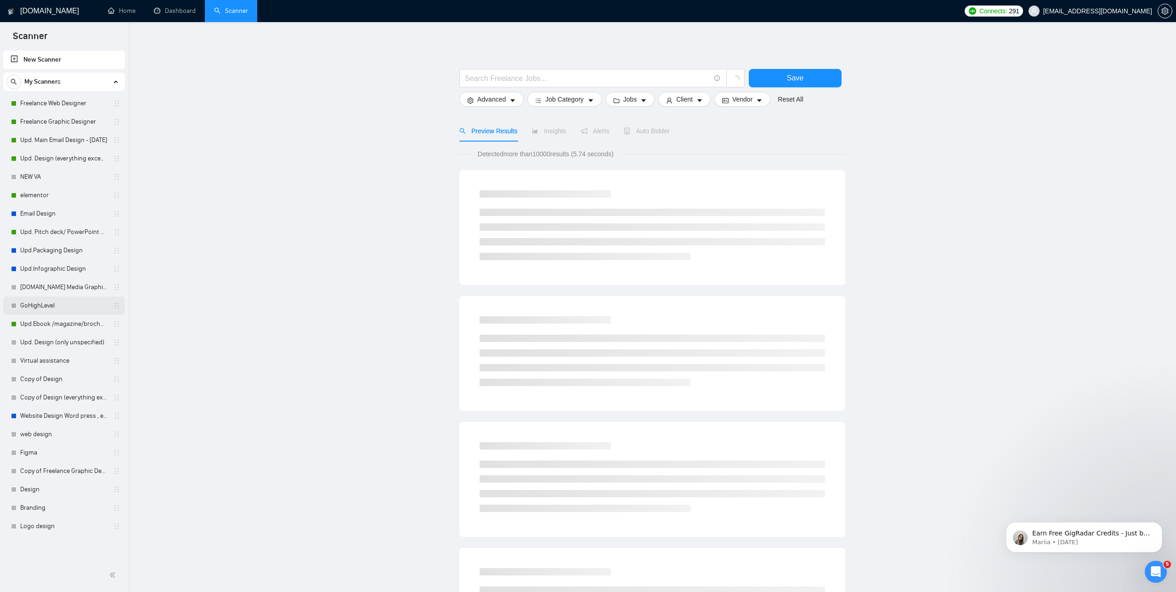
click at [84, 307] on link "GoHighLevel" at bounding box center [63, 305] width 87 height 18
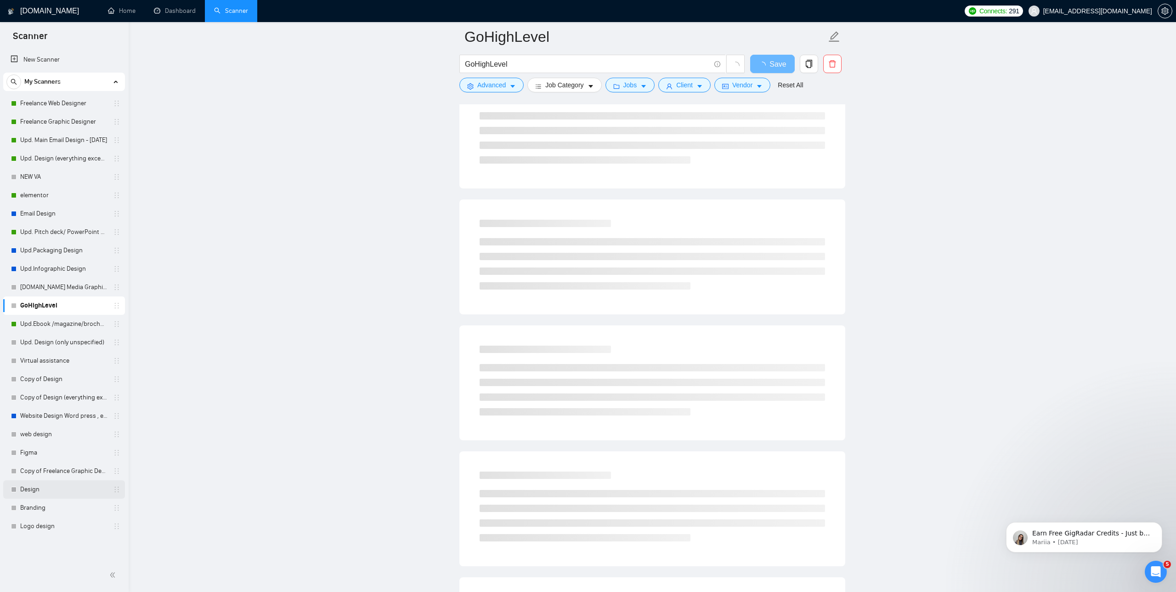
scroll to position [151, 0]
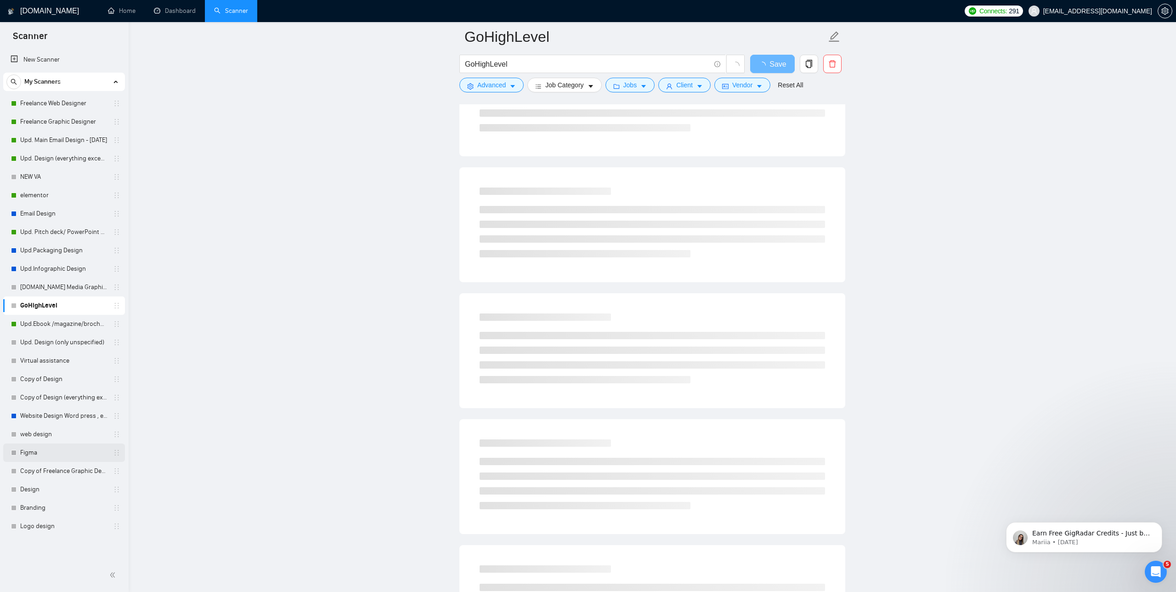
click at [75, 455] on link "Figma" at bounding box center [63, 452] width 87 height 18
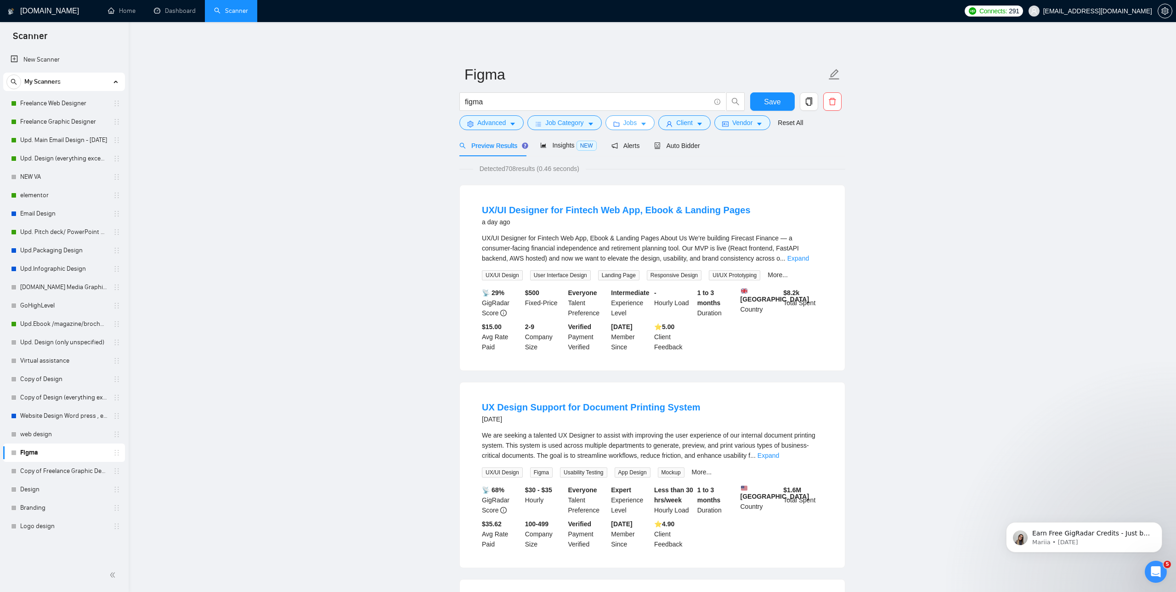
click at [628, 123] on span "Jobs" at bounding box center [630, 123] width 14 height 10
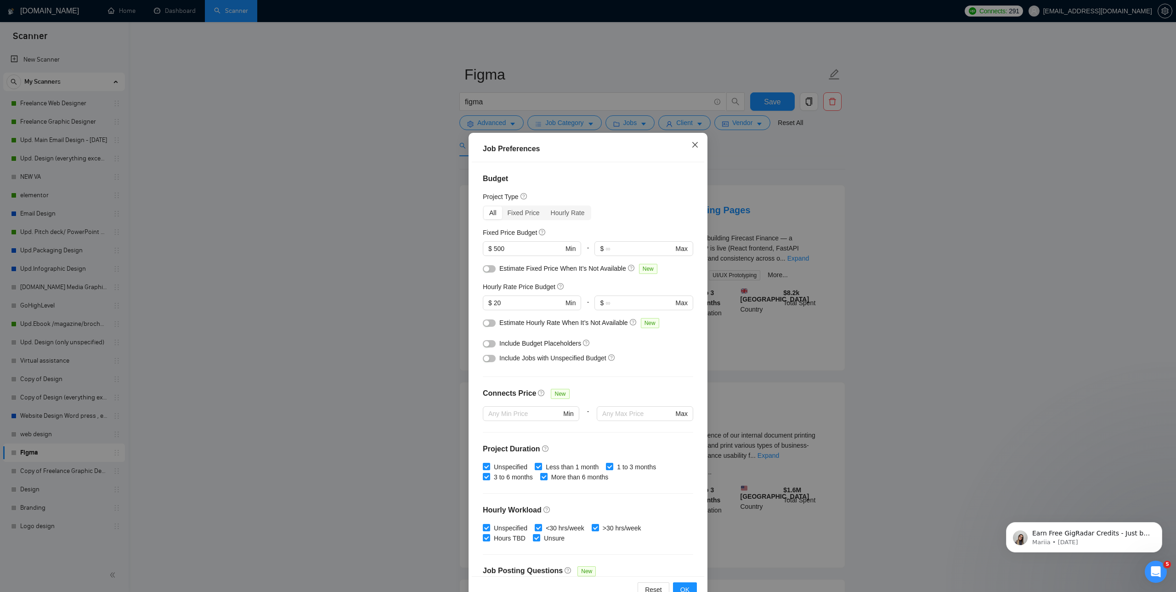
click at [696, 142] on icon "close" at bounding box center [694, 144] width 7 height 7
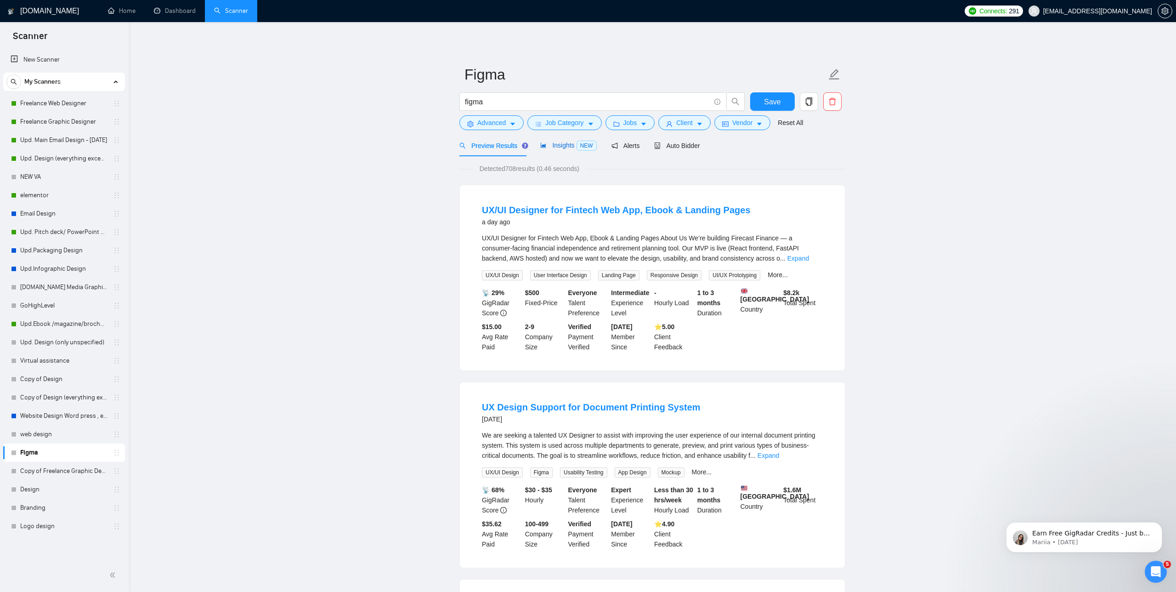
click at [564, 143] on span "Insights NEW" at bounding box center [568, 144] width 56 height 7
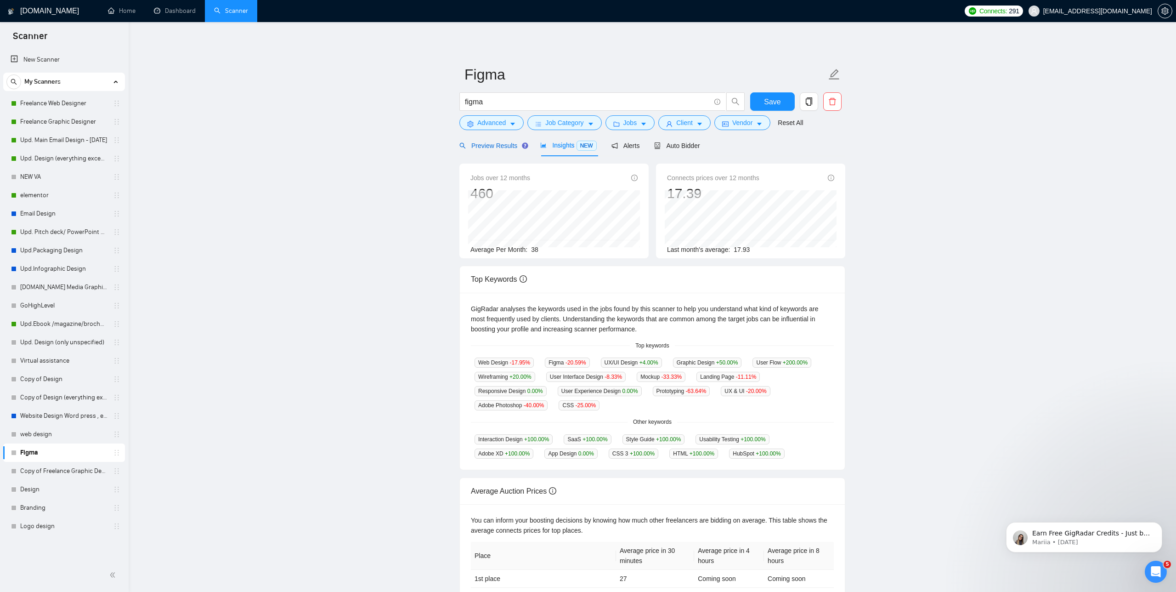
click at [489, 146] on span "Preview Results" at bounding box center [492, 145] width 66 height 7
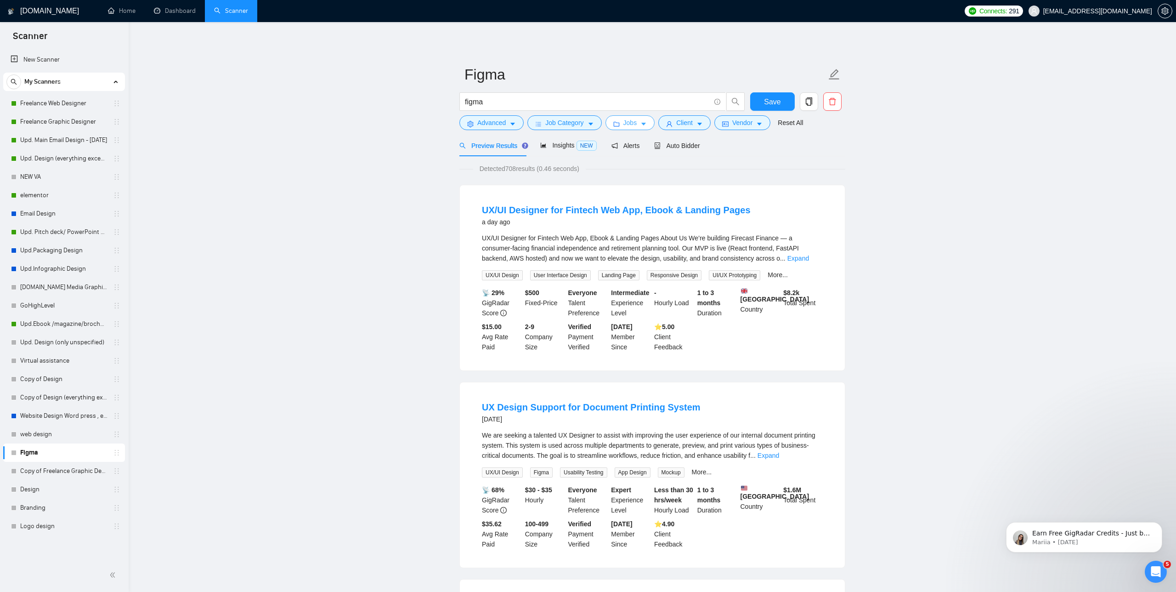
click at [637, 118] on span "Jobs" at bounding box center [630, 123] width 14 height 10
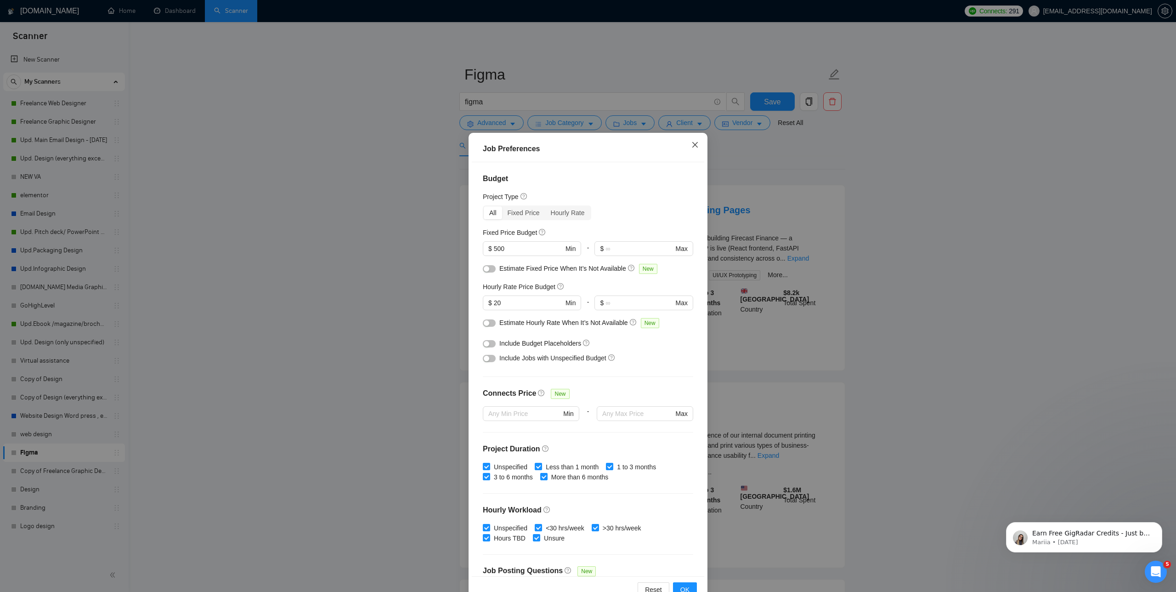
click at [692, 146] on icon "close" at bounding box center [694, 144] width 7 height 7
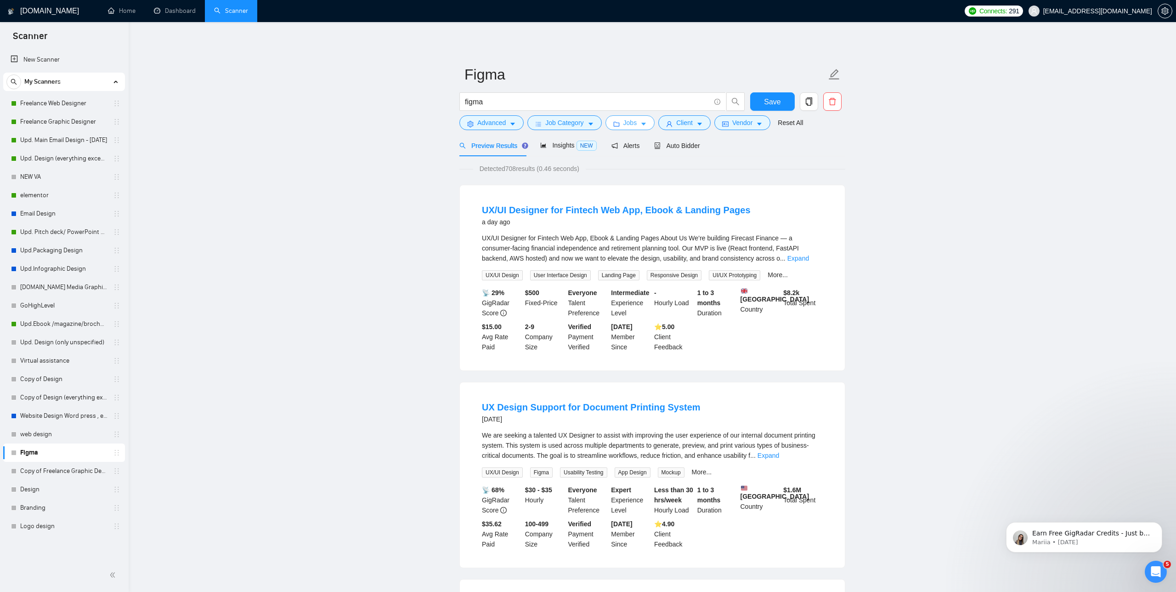
click at [624, 123] on button "Jobs" at bounding box center [630, 122] width 50 height 15
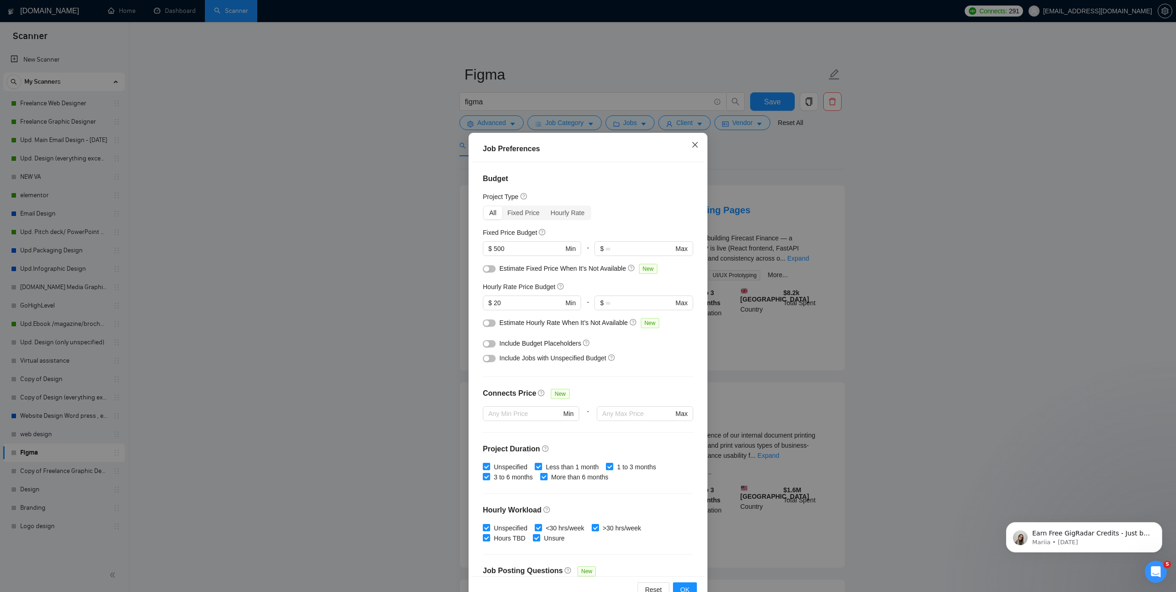
click at [696, 142] on icon "close" at bounding box center [694, 144] width 7 height 7
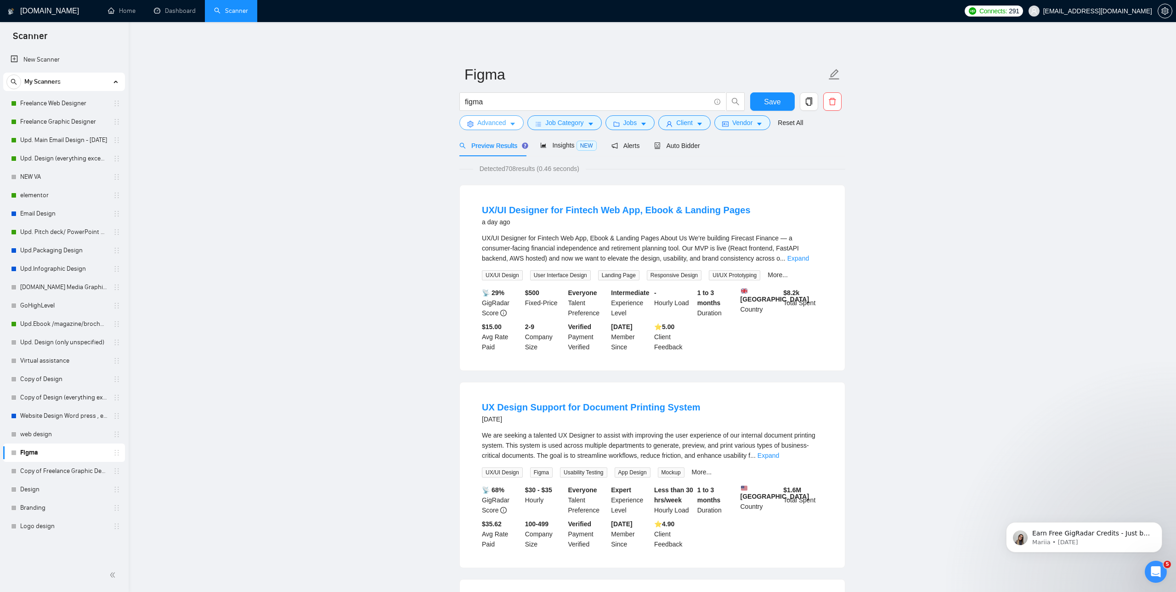
click at [512, 121] on icon "caret-down" at bounding box center [512, 124] width 6 height 6
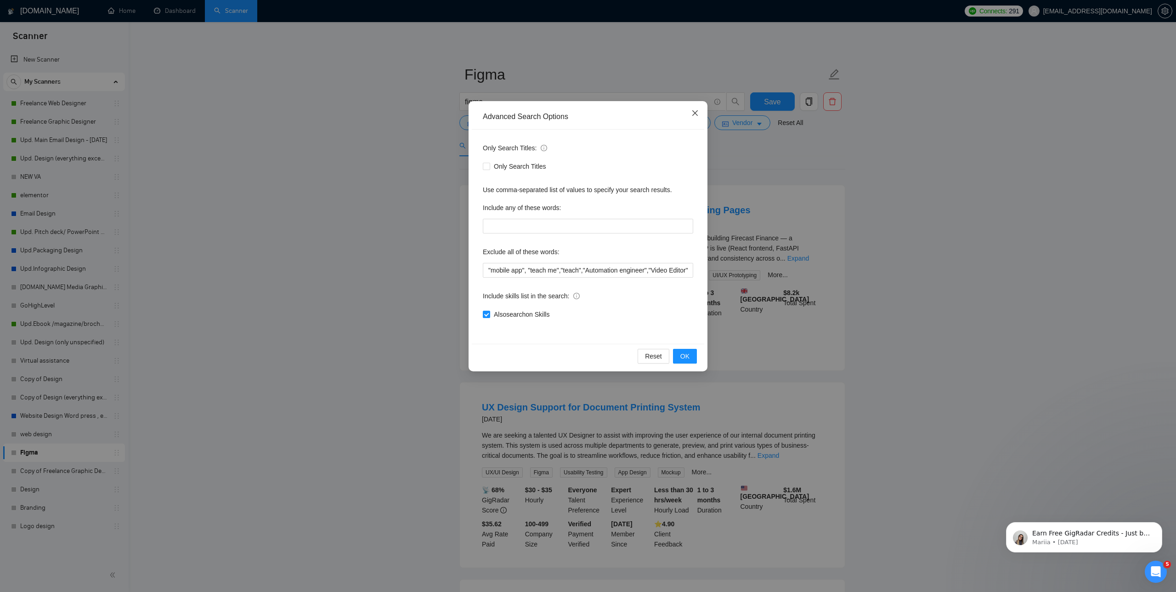
click at [694, 115] on icon "close" at bounding box center [694, 112] width 7 height 7
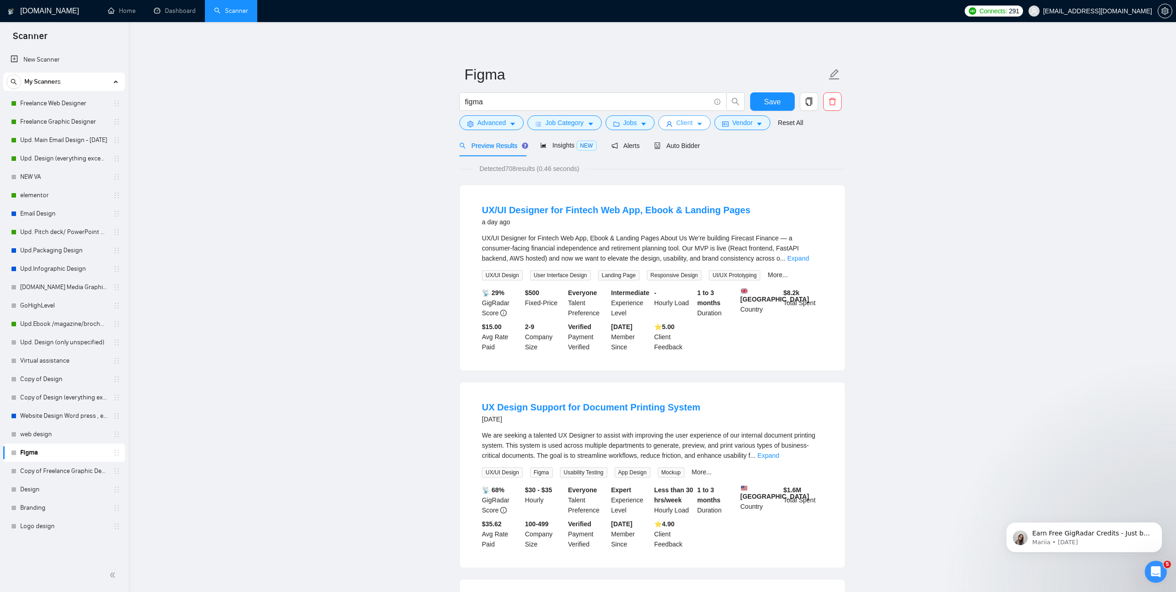
click at [687, 121] on span "Client" at bounding box center [684, 123] width 17 height 10
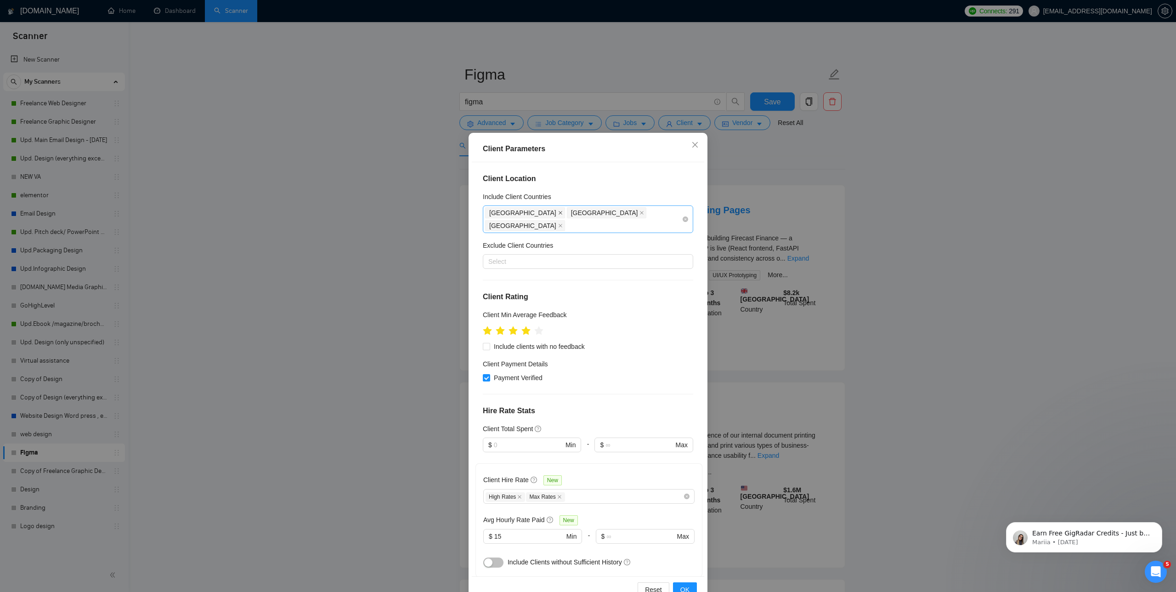
click at [559, 211] on icon "close" at bounding box center [561, 213] width 4 height 4
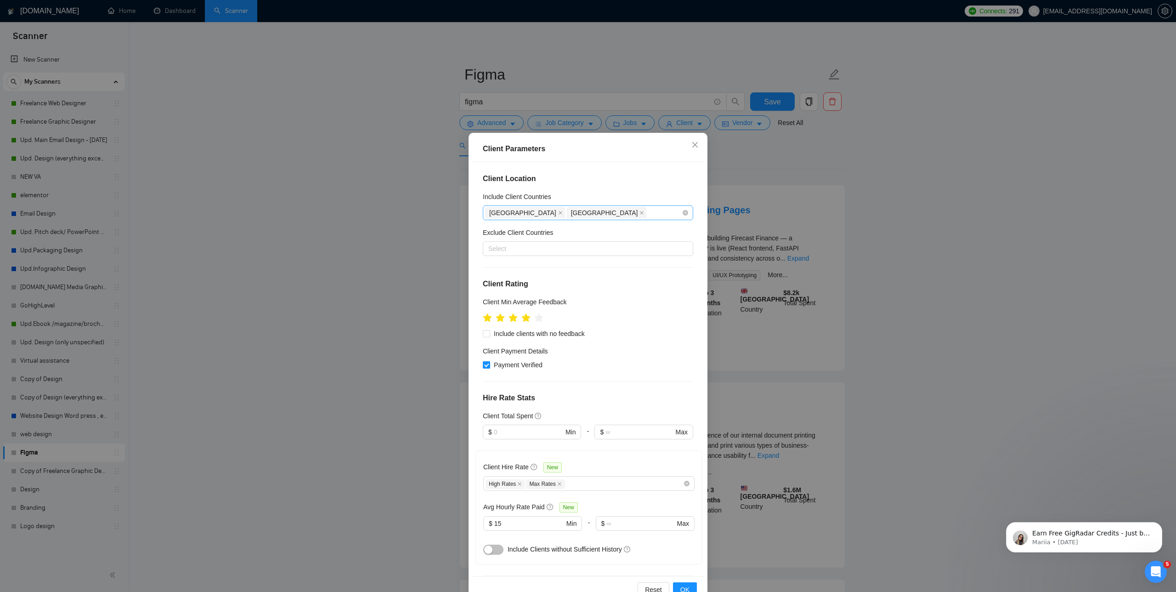
click at [571, 211] on span "[GEOGRAPHIC_DATA]" at bounding box center [604, 213] width 67 height 10
click at [558, 214] on icon "close" at bounding box center [560, 212] width 5 height 5
click at [558, 210] on icon "close" at bounding box center [560, 212] width 5 height 5
click at [517, 244] on div "[GEOGRAPHIC_DATA]" at bounding box center [591, 245] width 194 height 10
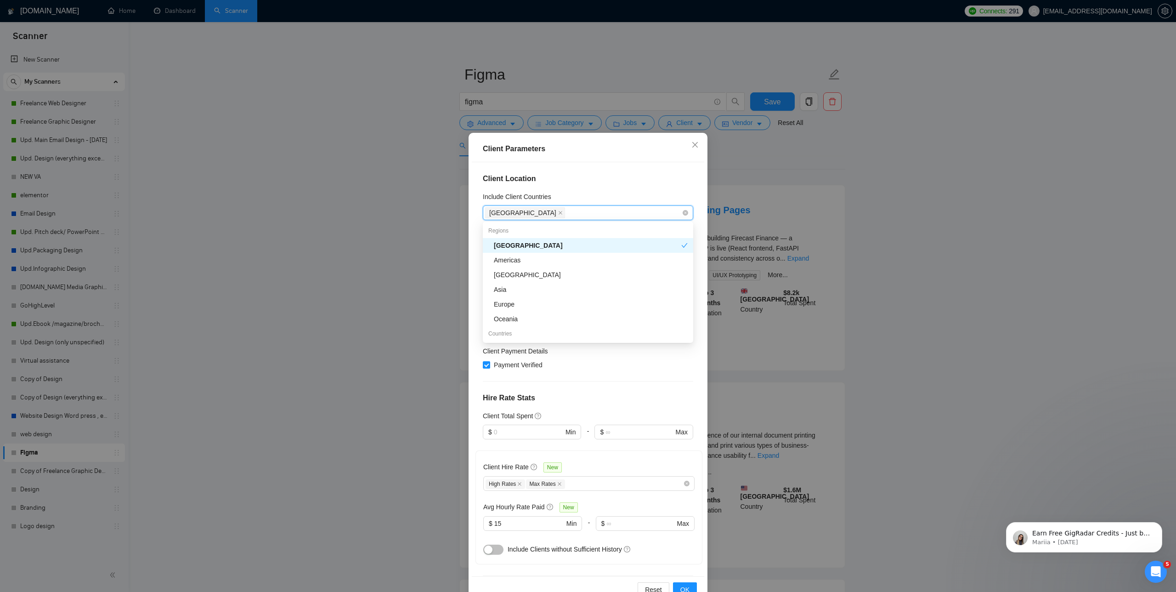
click at [508, 211] on span "[GEOGRAPHIC_DATA]" at bounding box center [525, 212] width 80 height 11
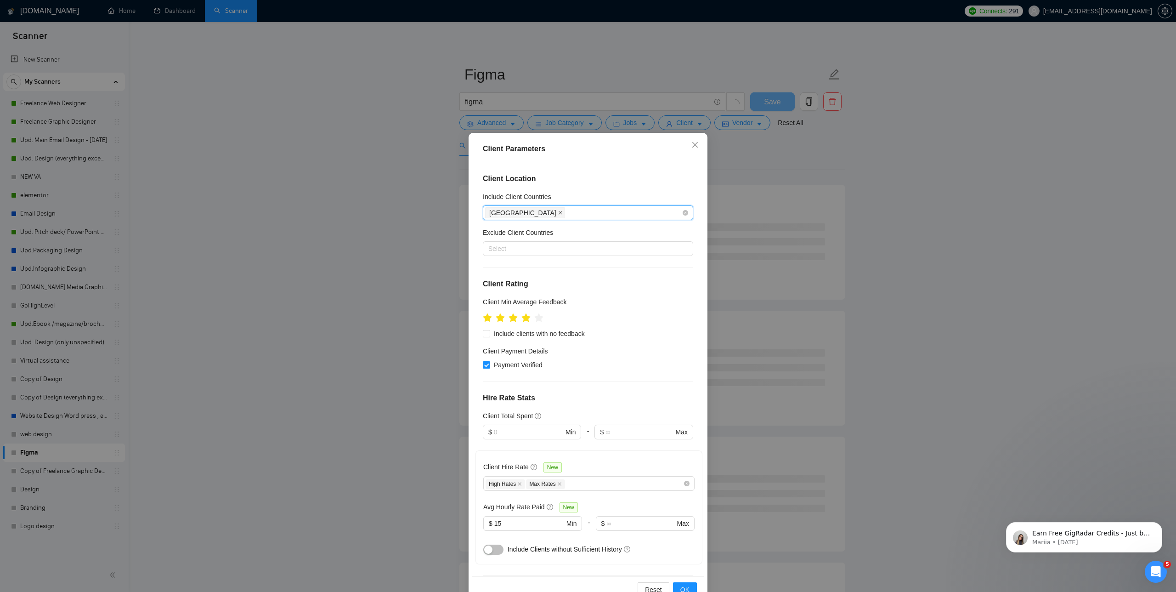
click at [559, 211] on icon "close" at bounding box center [561, 213] width 4 height 4
click at [497, 245] on div at bounding box center [583, 248] width 197 height 11
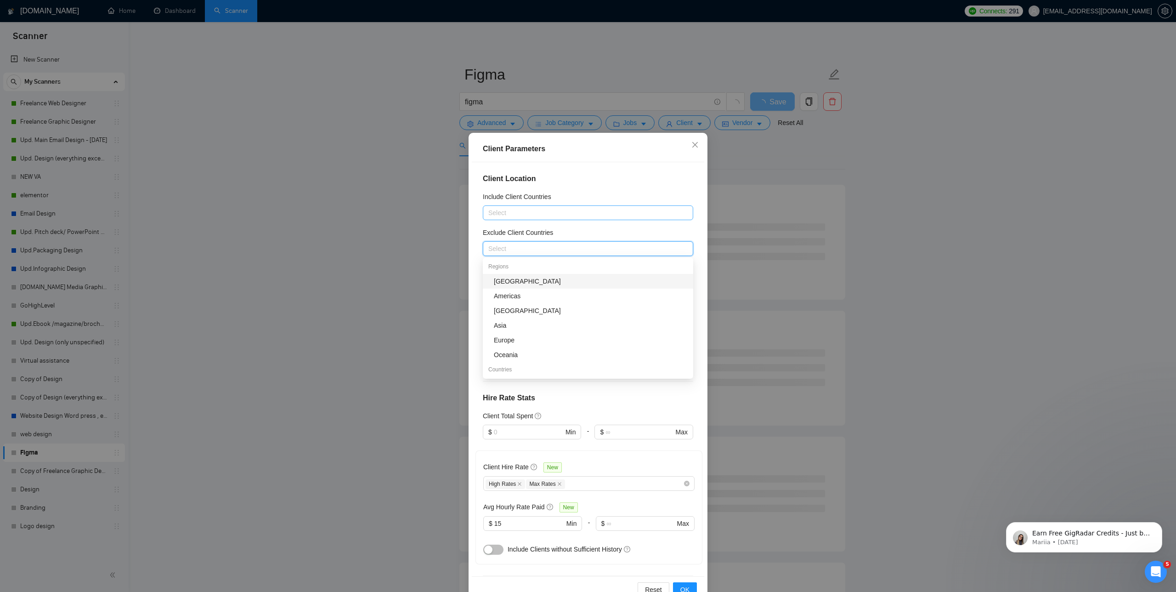
click at [507, 282] on div "[GEOGRAPHIC_DATA]" at bounding box center [591, 281] width 194 height 10
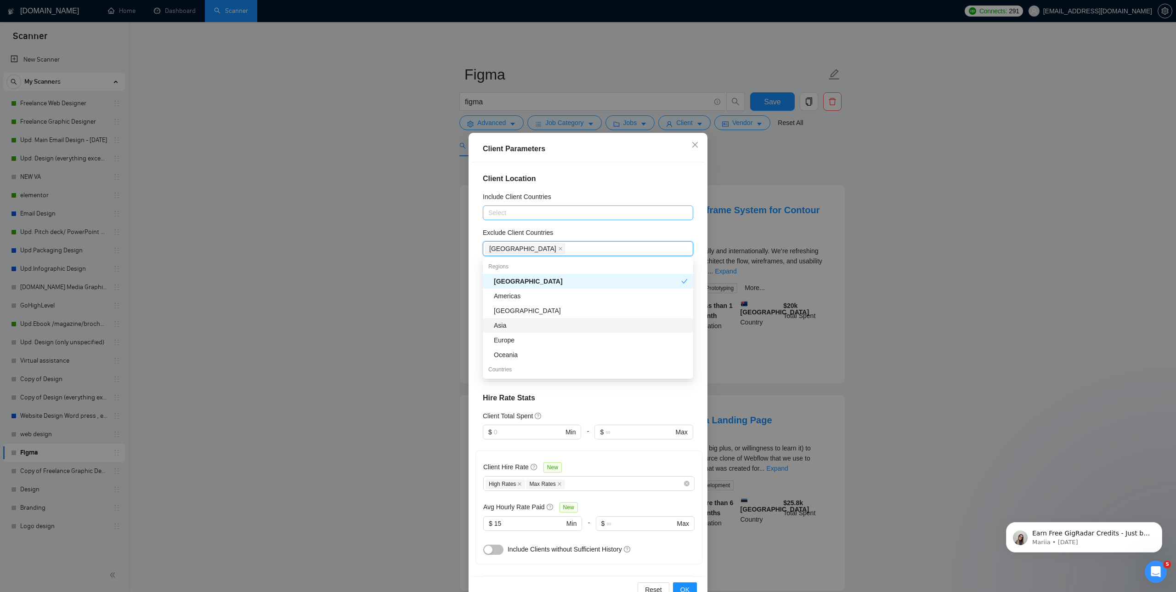
click at [520, 326] on div "Asia" at bounding box center [591, 325] width 194 height 10
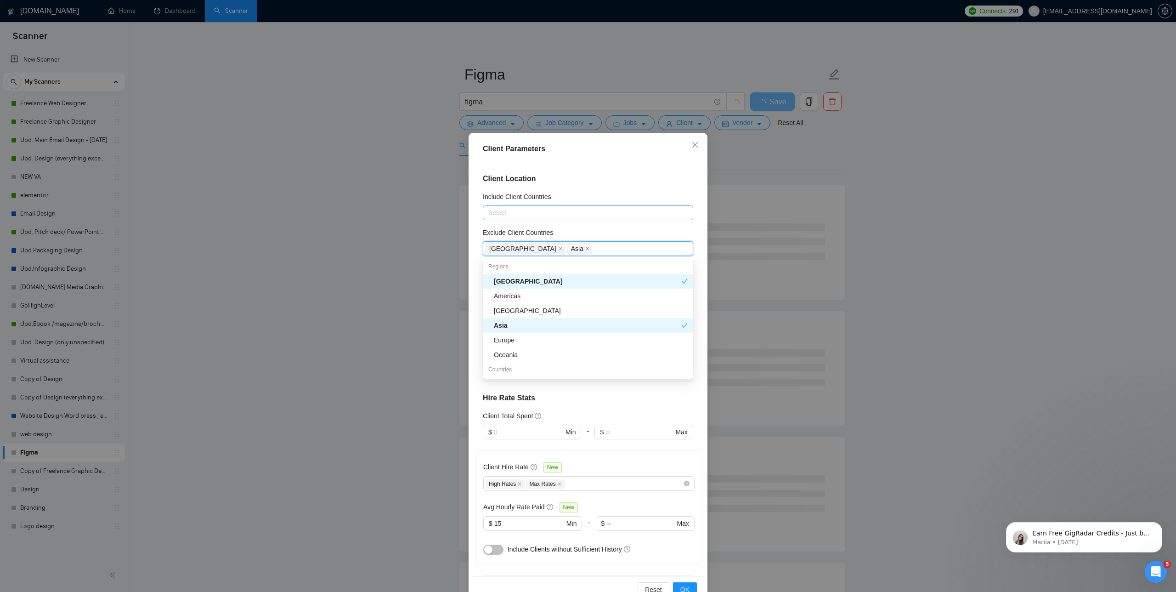
click at [624, 186] on div "Client Location Include Client Countries Select Exclude Client Countries Africa…" at bounding box center [588, 369] width 232 height 414
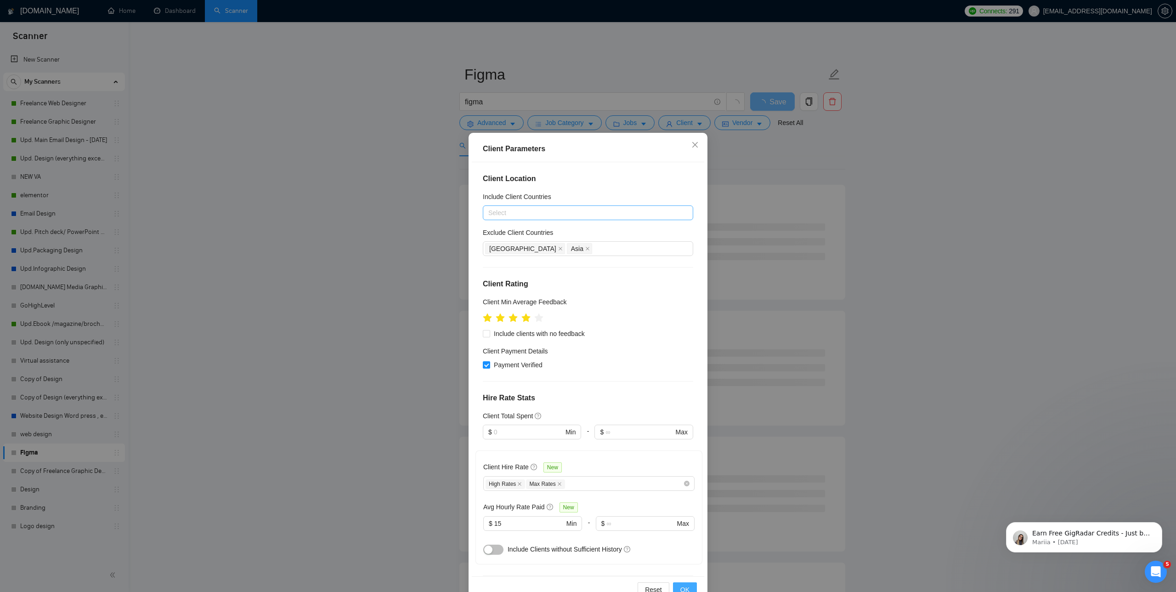
click at [688, 585] on span "OK" at bounding box center [684, 589] width 9 height 10
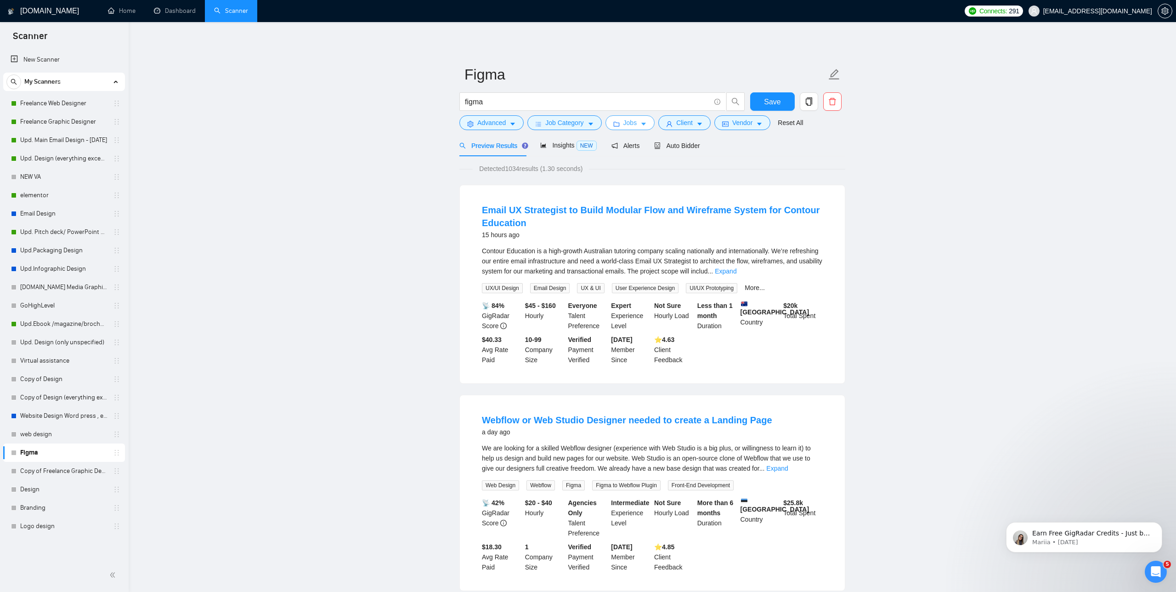
click at [632, 125] on span "Jobs" at bounding box center [630, 123] width 14 height 10
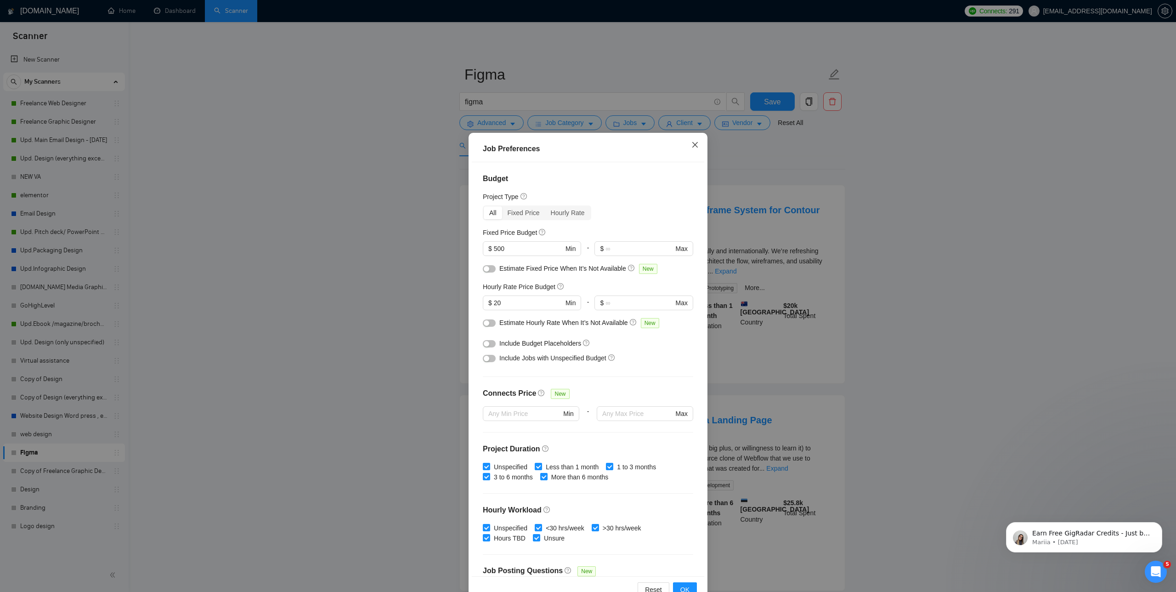
click at [695, 143] on icon "close" at bounding box center [694, 144] width 7 height 7
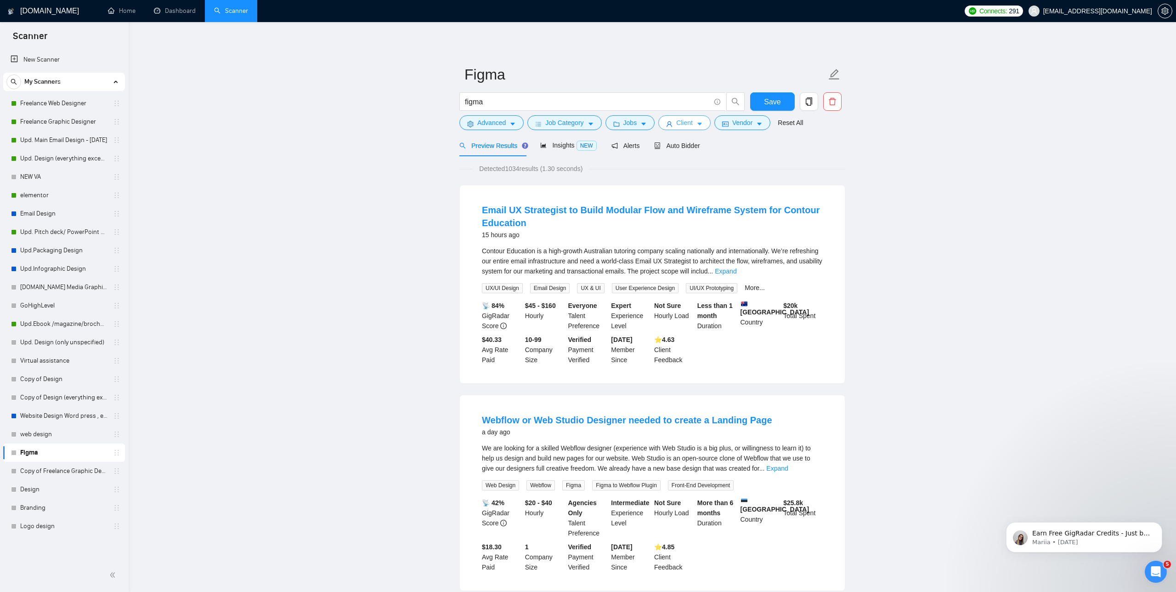
click at [690, 121] on span "Client" at bounding box center [684, 123] width 17 height 10
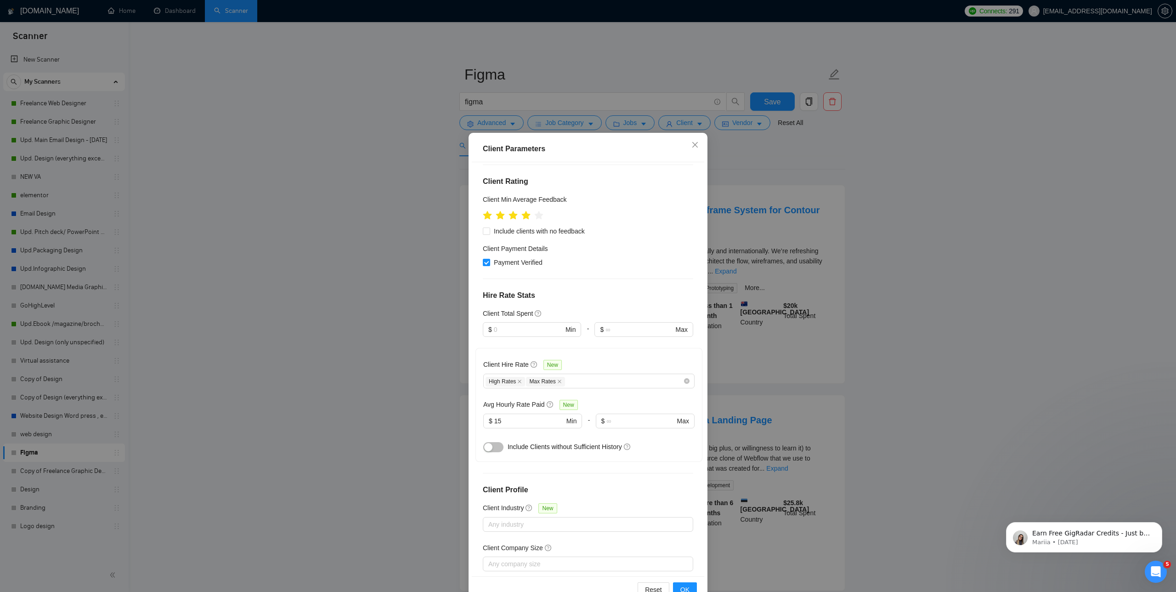
scroll to position [136, 0]
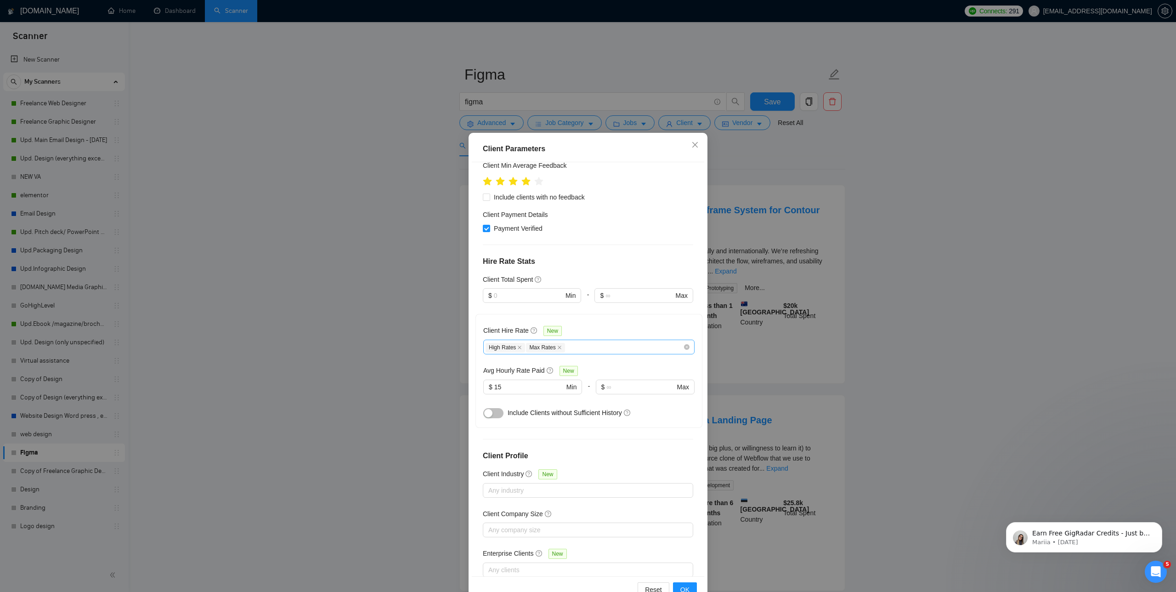
click at [594, 343] on div "High Rates Max Rates" at bounding box center [585, 346] width 198 height 11
click at [507, 382] on span "Mid Rates" at bounding box center [514, 379] width 29 height 7
click at [495, 382] on input "Mid Rates" at bounding box center [492, 379] width 6 height 6
checkbox input "true"
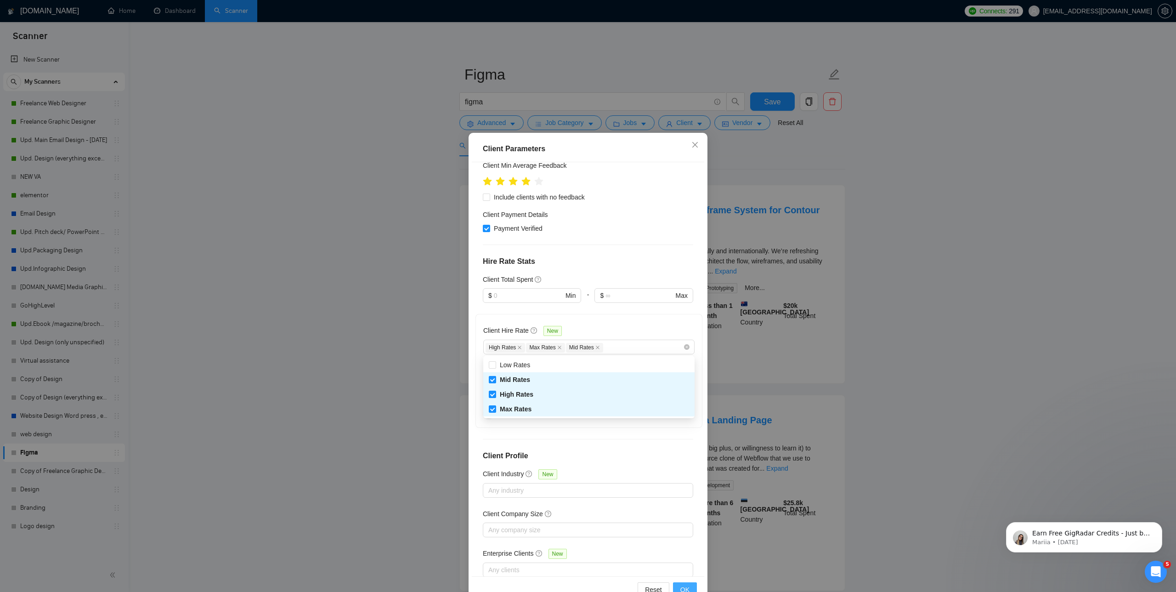
click at [684, 587] on span "OK" at bounding box center [684, 589] width 9 height 10
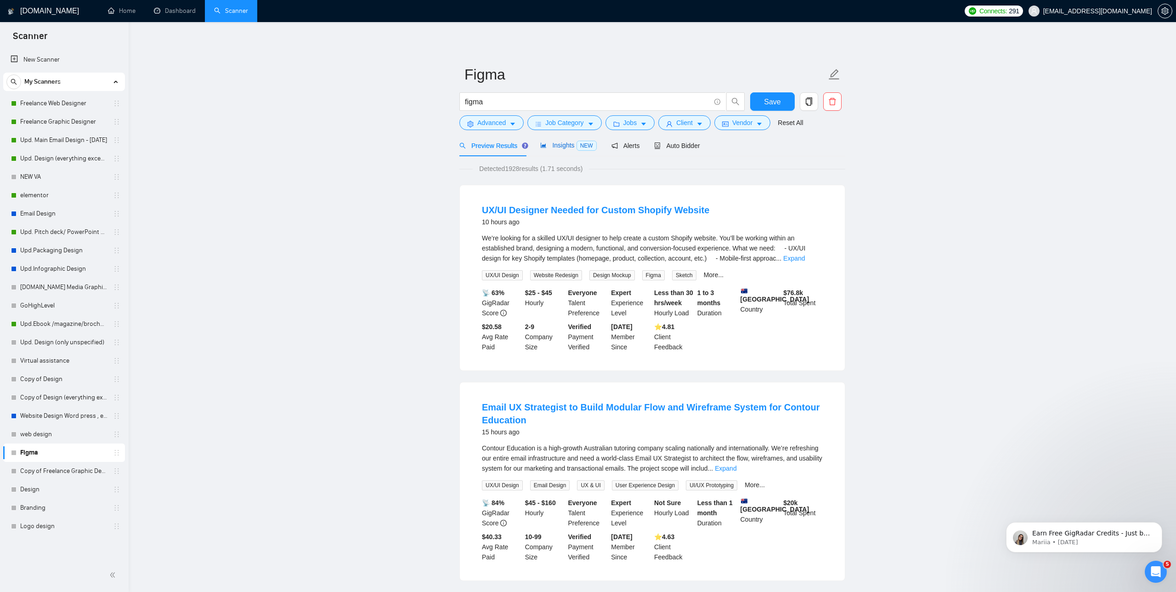
click at [567, 144] on span "Insights NEW" at bounding box center [568, 144] width 56 height 7
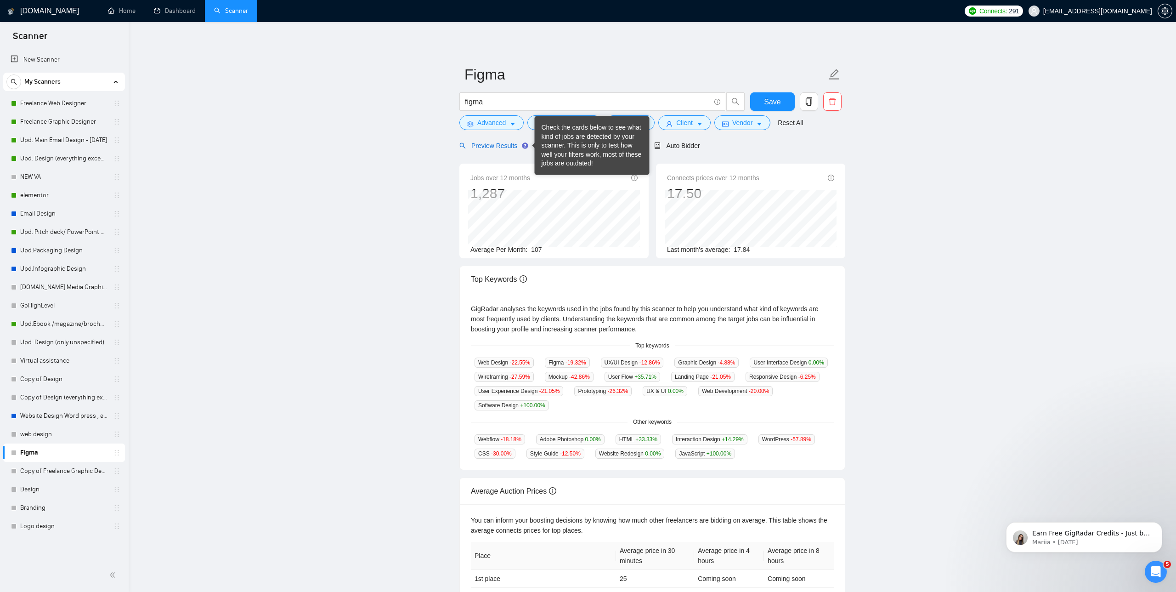
click at [494, 146] on span "Preview Results" at bounding box center [492, 145] width 66 height 7
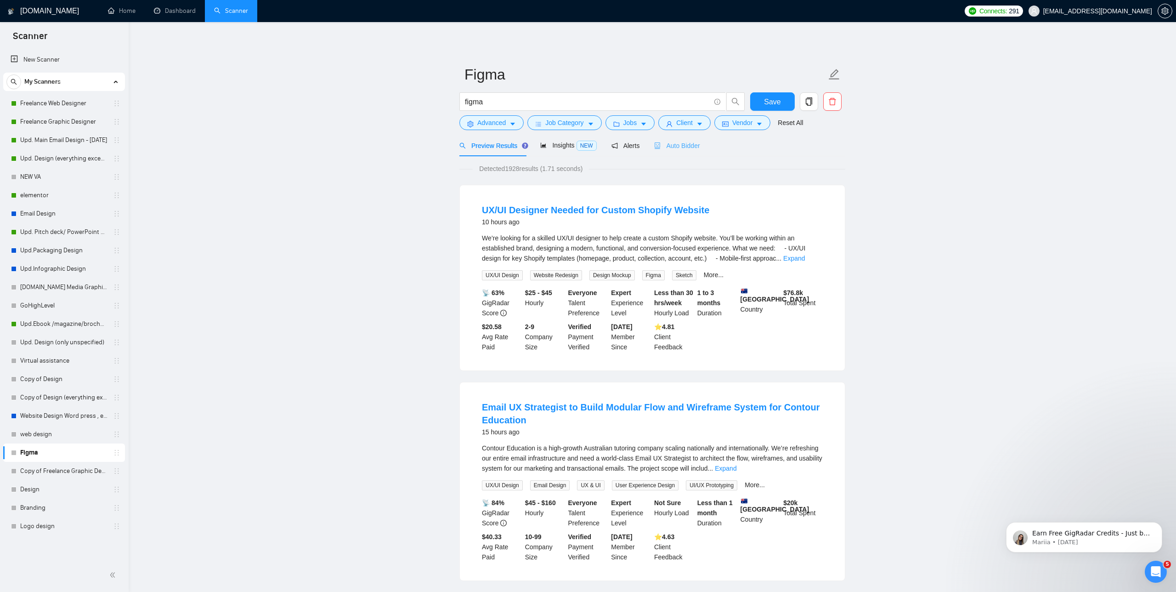
click at [675, 151] on div "Auto Bidder" at bounding box center [676, 146] width 45 height 22
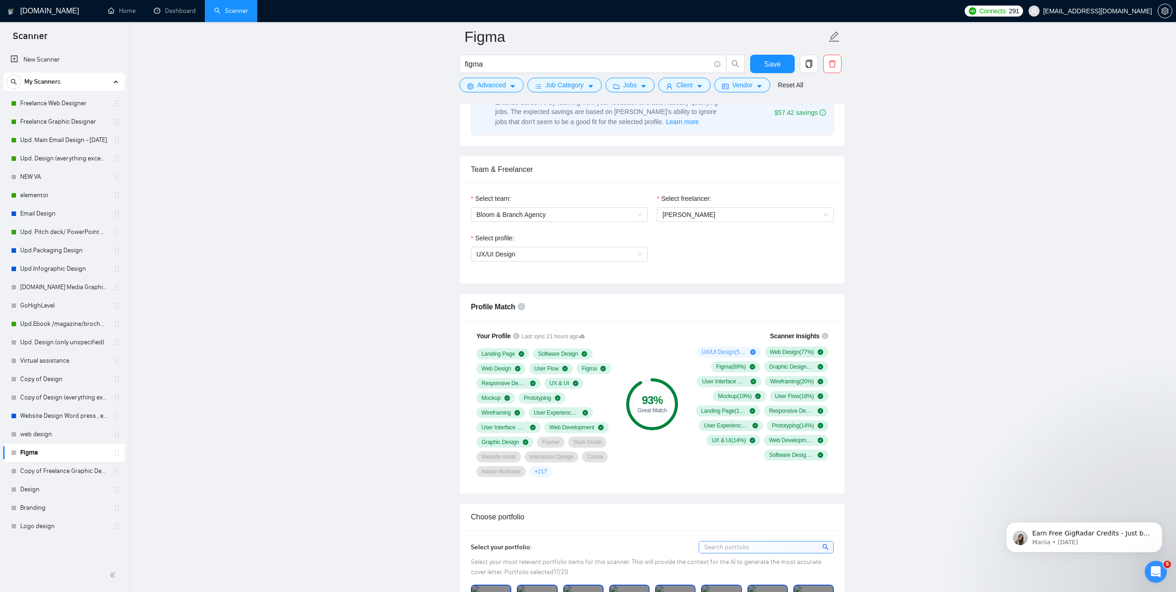
scroll to position [411, 0]
drag, startPoint x: 752, startPoint y: 348, endPoint x: 704, endPoint y: 356, distance: 48.5
click at [704, 356] on div "UX/UI Design ( 59 %) Web Design ( 77 %) Figma ( 69 %) Graphic Design ( 38 %) Us…" at bounding box center [760, 402] width 136 height 114
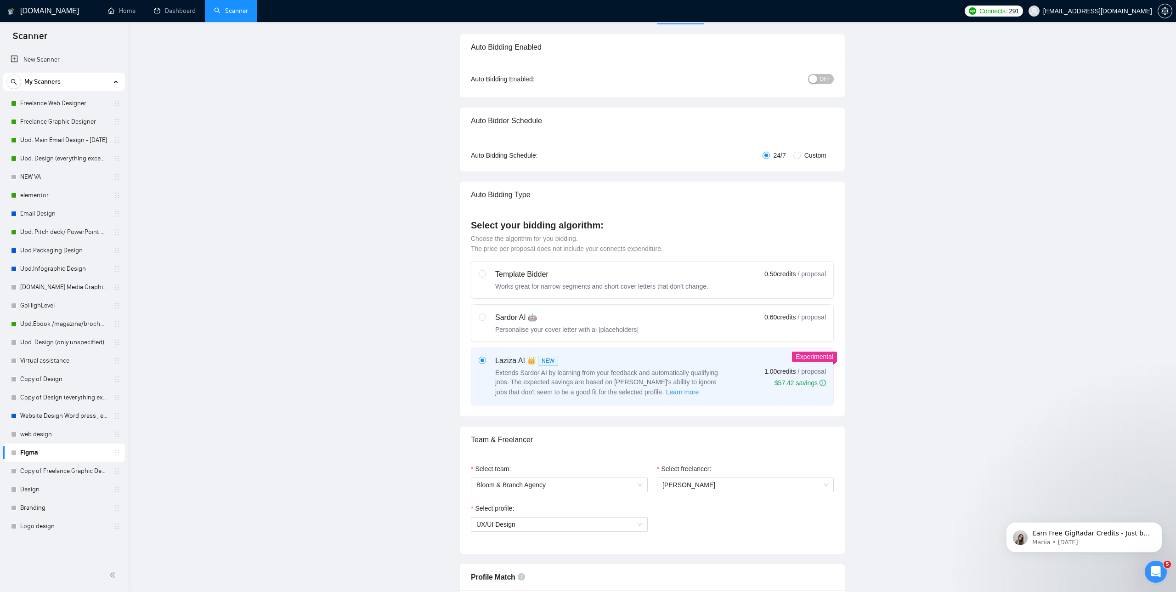
scroll to position [0, 0]
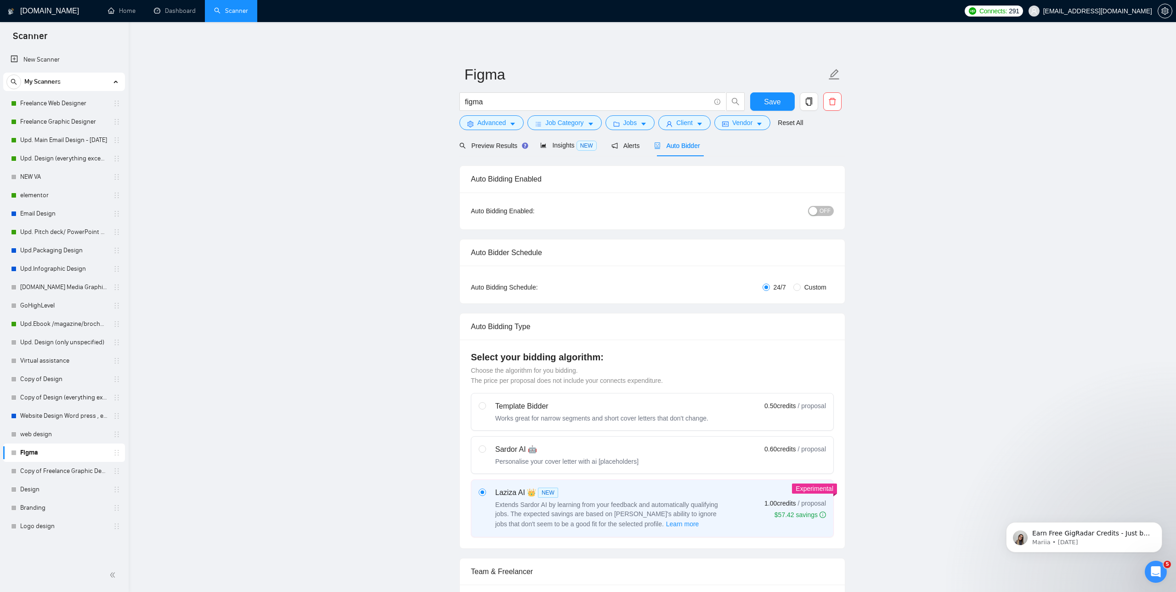
click at [820, 208] on button "OFF" at bounding box center [821, 211] width 26 height 10
click at [115, 450] on icon "holder" at bounding box center [117, 453] width 4 height 6
click at [73, 106] on link "Freelance Web Designer" at bounding box center [63, 103] width 87 height 18
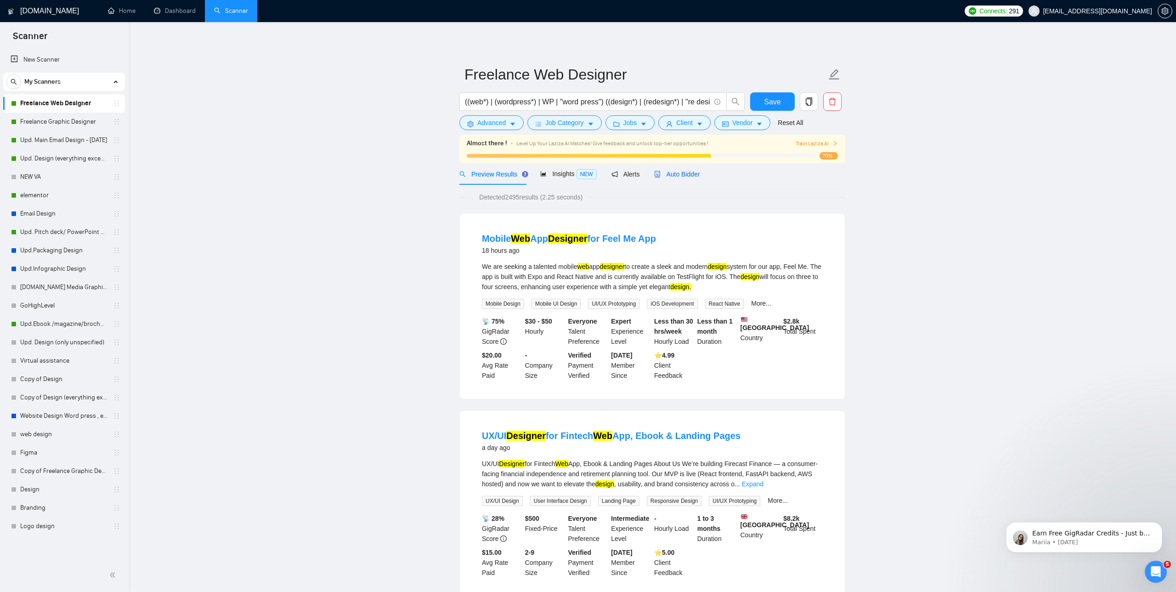
click at [694, 173] on span "Auto Bidder" at bounding box center [676, 173] width 45 height 7
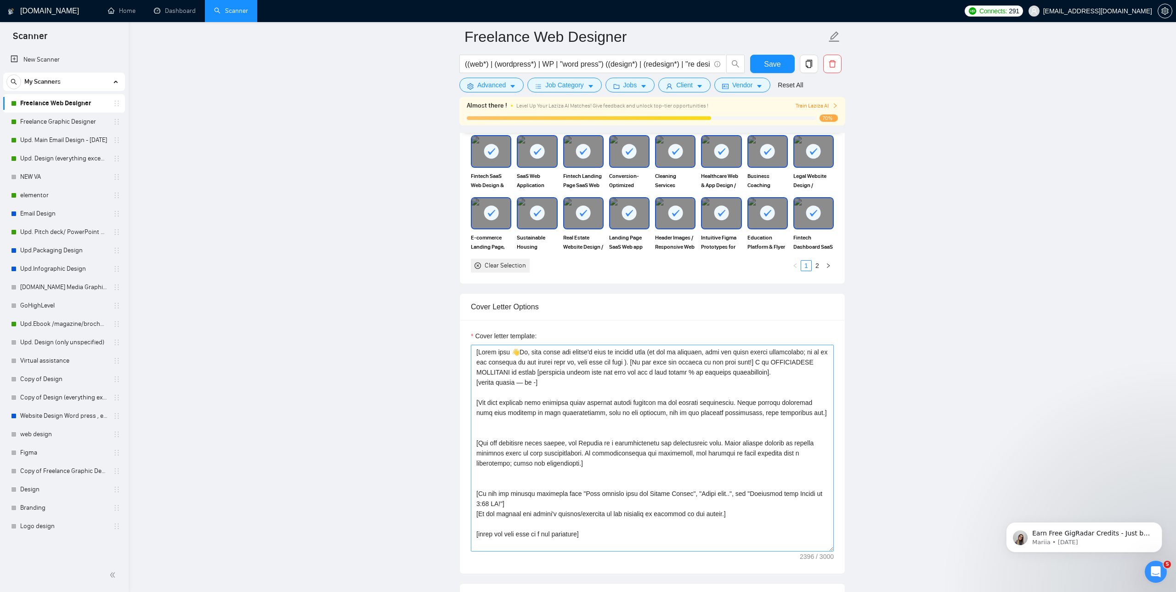
scroll to position [900, 0]
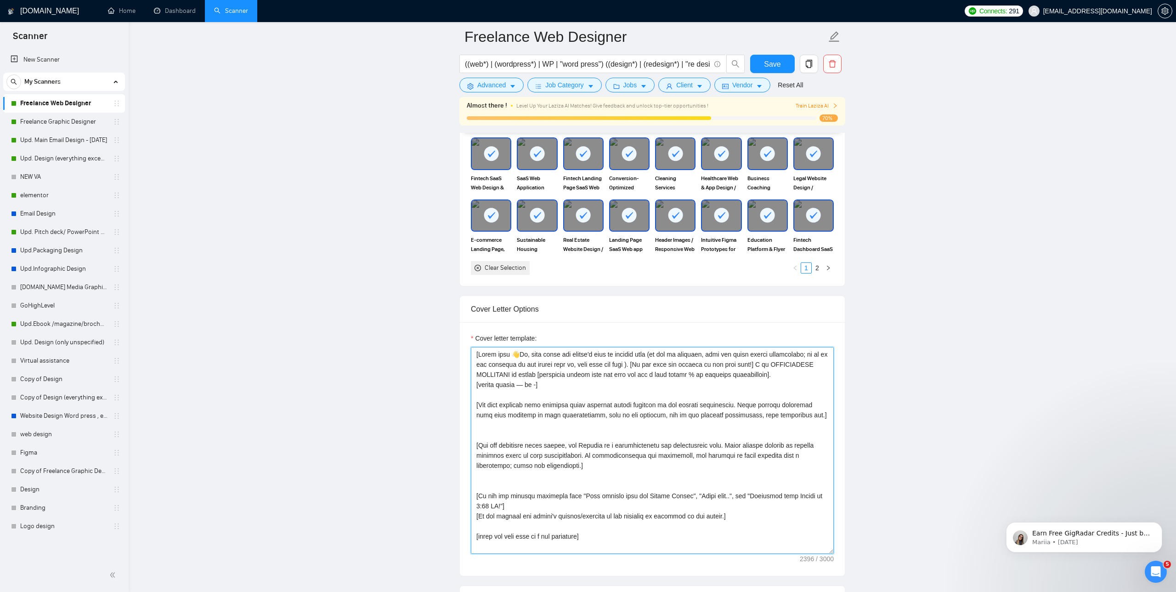
click at [597, 391] on textarea "Cover letter template:" at bounding box center [652, 450] width 363 height 207
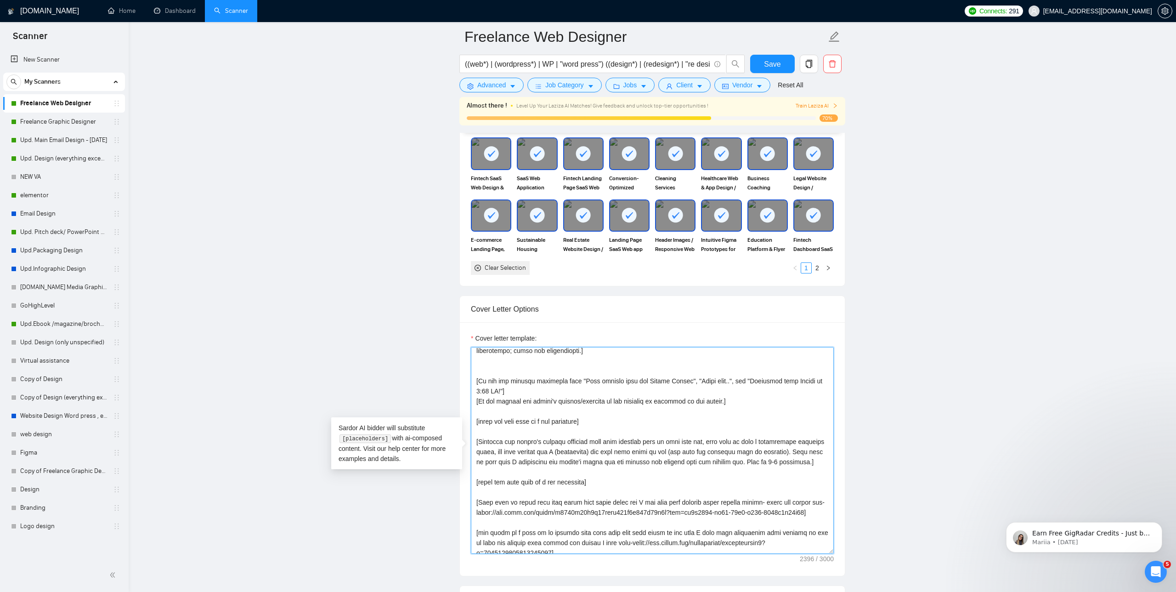
scroll to position [0, 0]
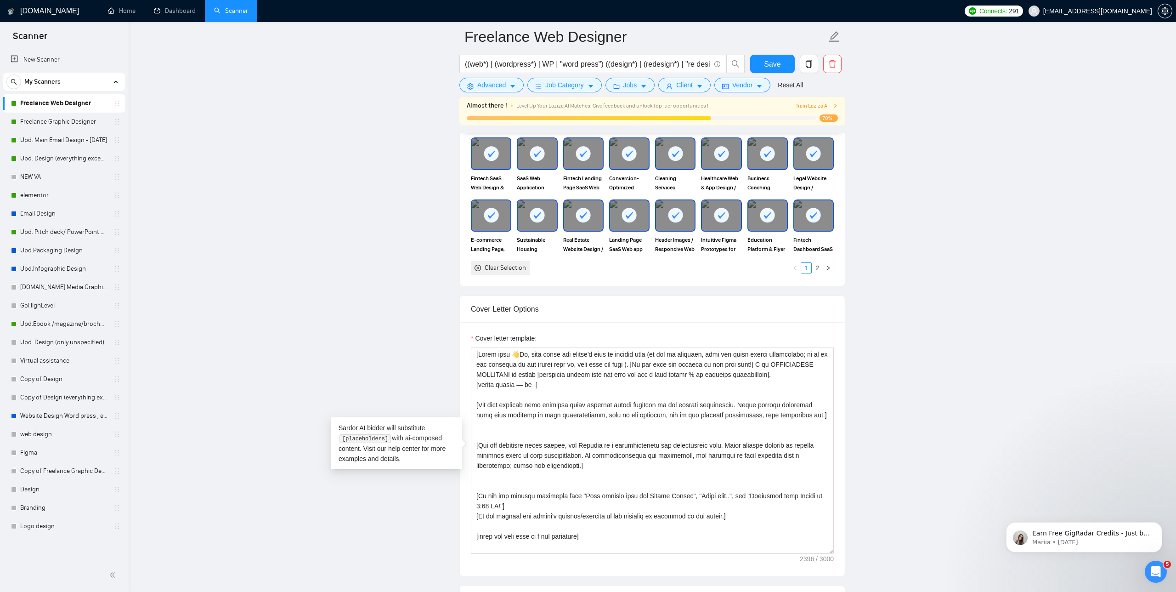
click at [178, 319] on main "Freelance Web Designer ((web*) | (wordpress*) | WP | "word press") ((design*) |…" at bounding box center [652, 513] width 1018 height 2753
click at [38, 452] on link "Figma" at bounding box center [63, 452] width 87 height 18
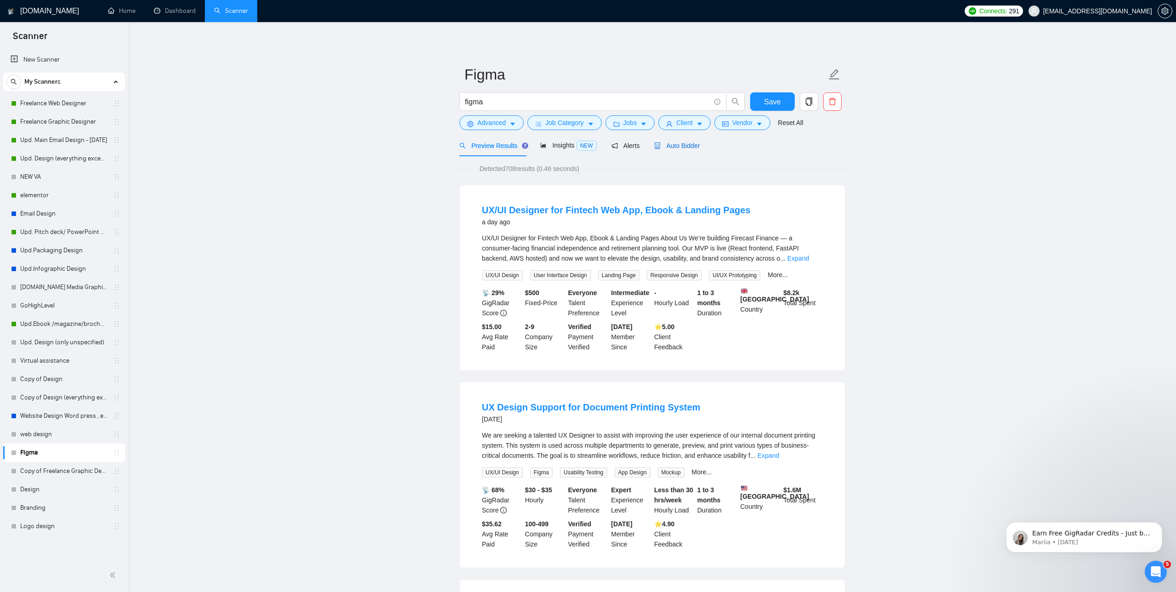
click at [683, 143] on span "Auto Bidder" at bounding box center [676, 145] width 45 height 7
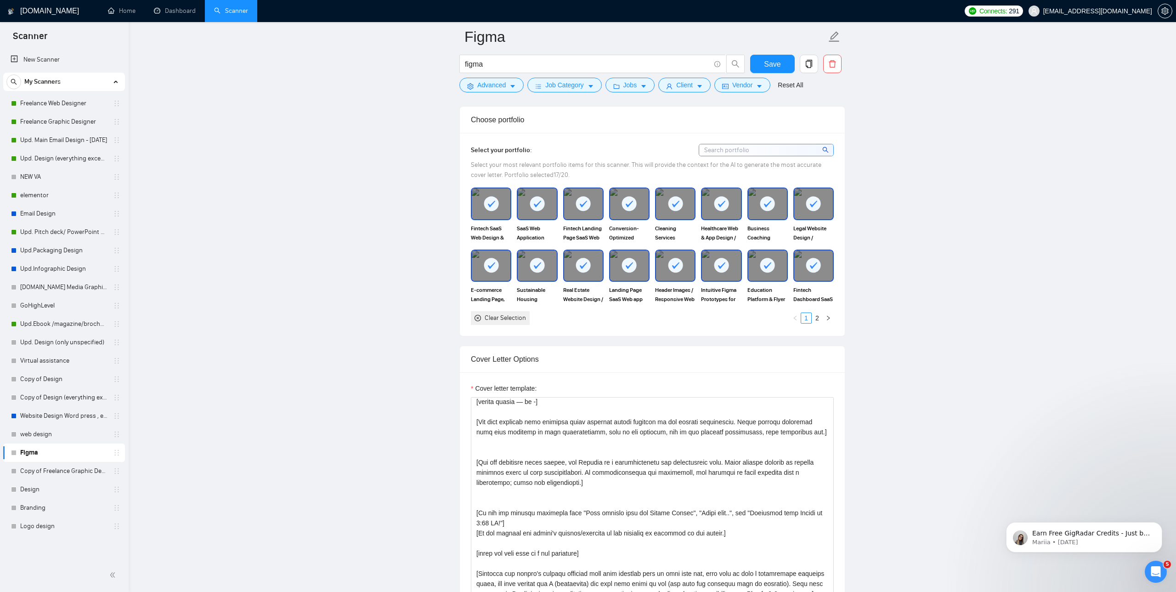
scroll to position [34, 0]
click at [640, 436] on textarea "Cover letter template:" at bounding box center [652, 500] width 363 height 207
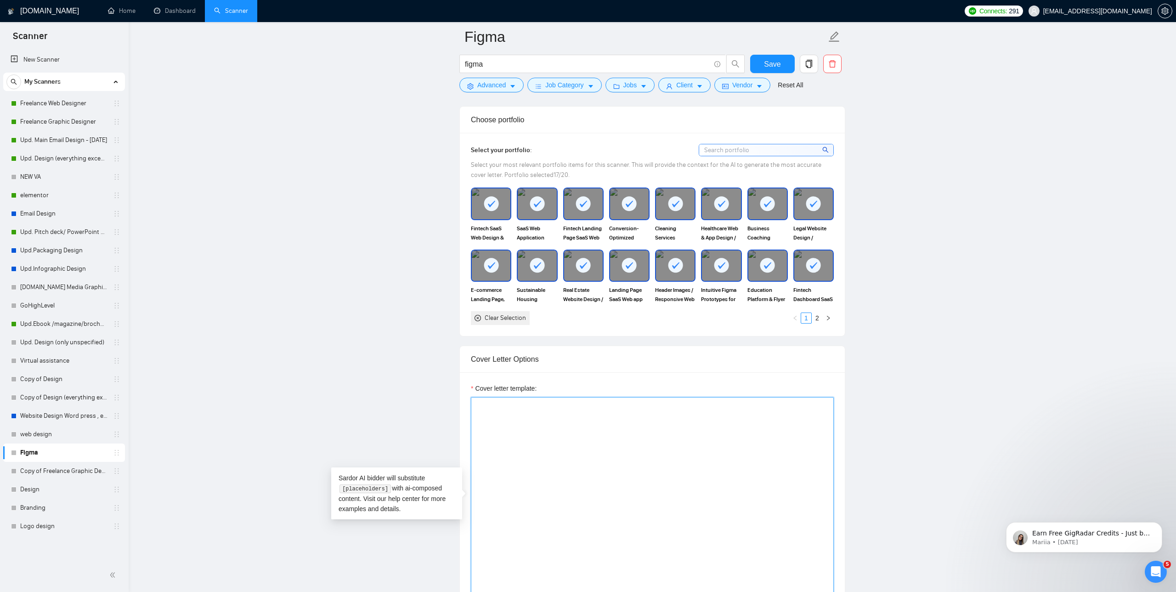
scroll to position [0, 0]
paste textarea "[Start with 👋Hi, then input the client's name or company name (if any is provid…"
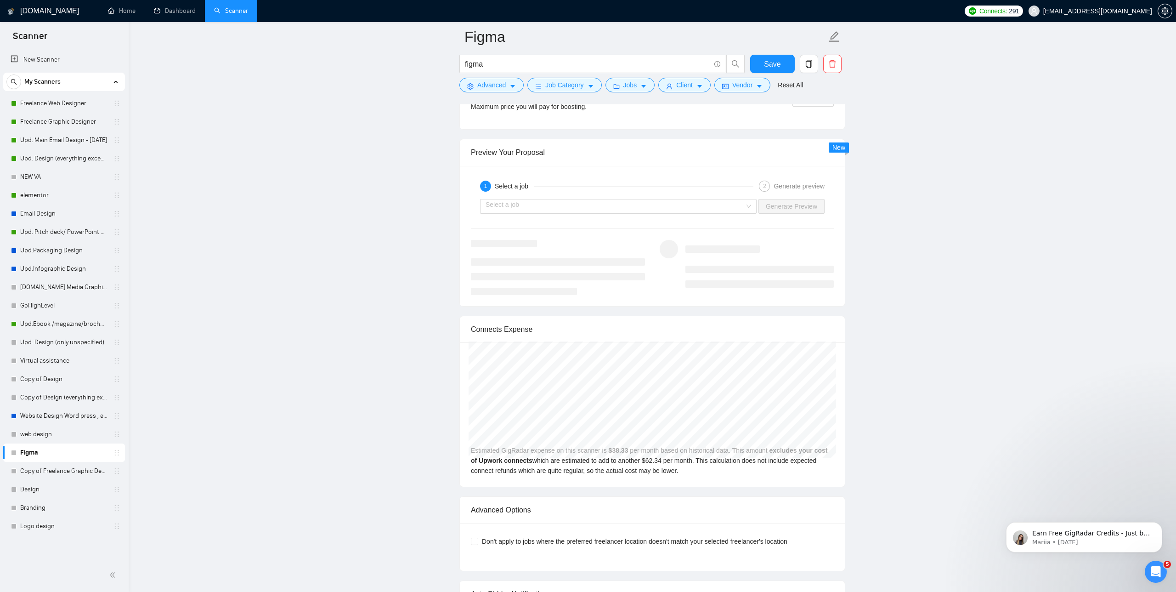
scroll to position [1805, 0]
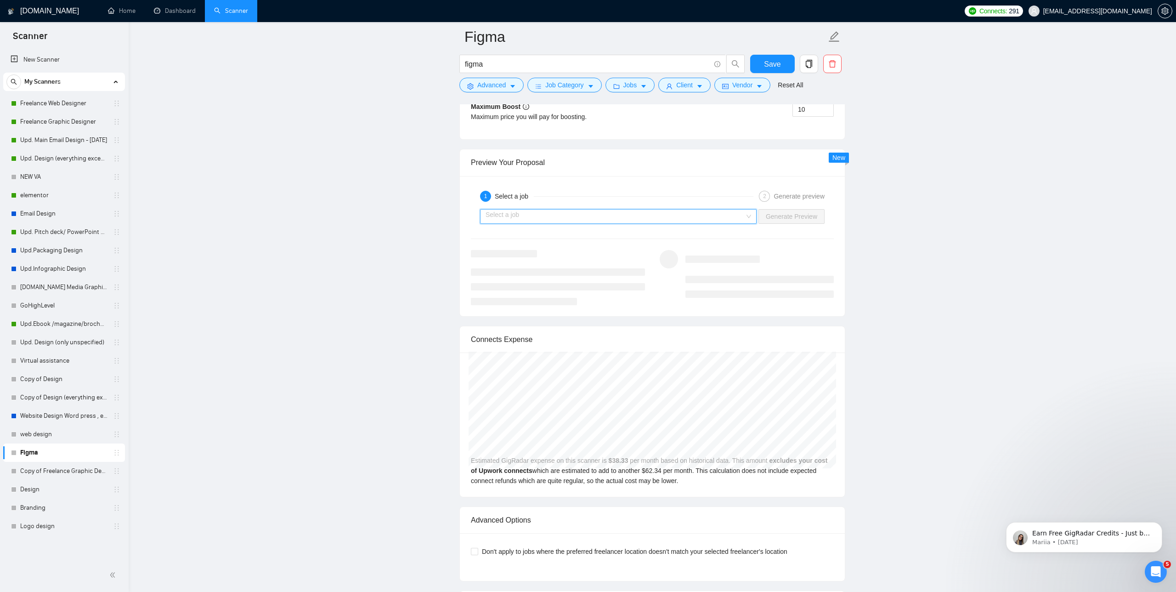
click at [566, 218] on input "search" at bounding box center [615, 216] width 259 height 14
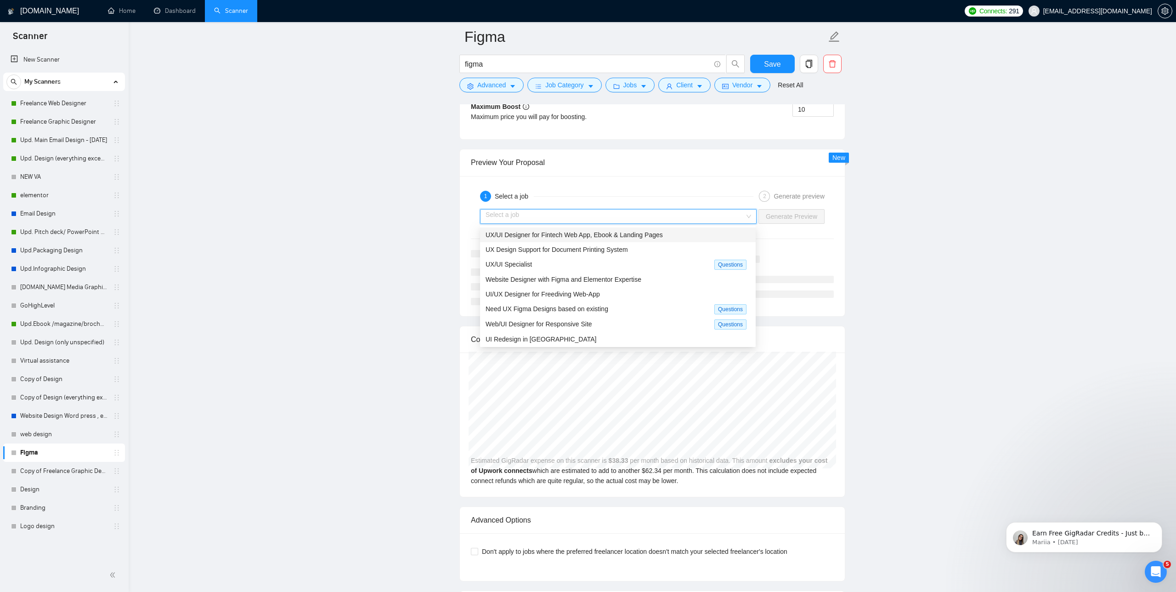
click at [560, 228] on div "UX/UI Designer for Fintech Web App, Ebook & Landing Pages" at bounding box center [618, 234] width 276 height 15
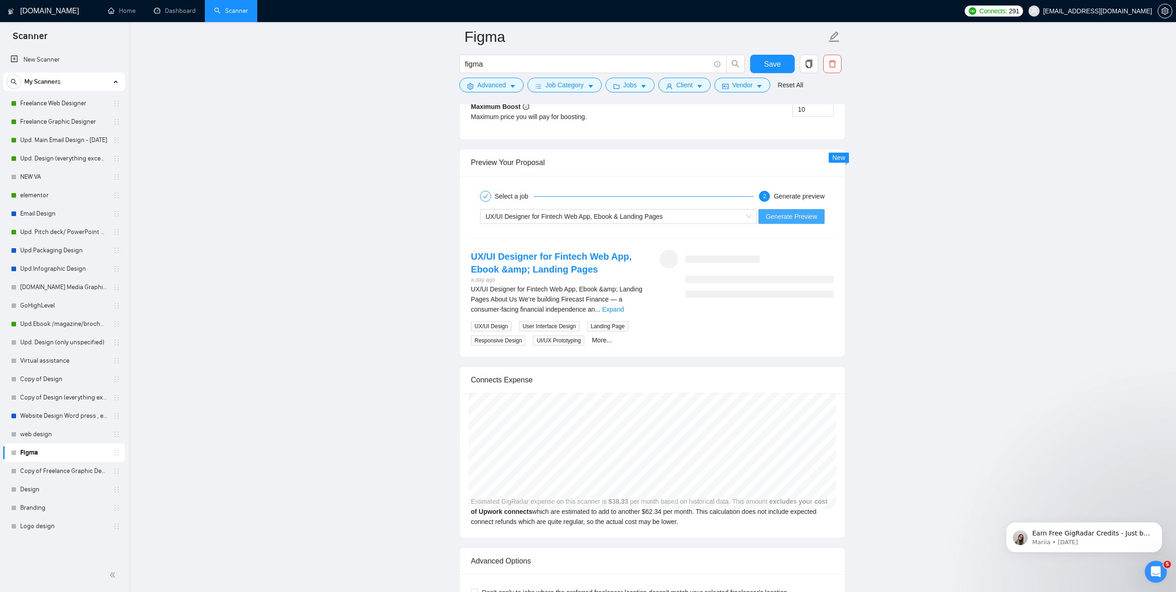
click at [794, 213] on span "Generate Preview" at bounding box center [791, 216] width 51 height 10
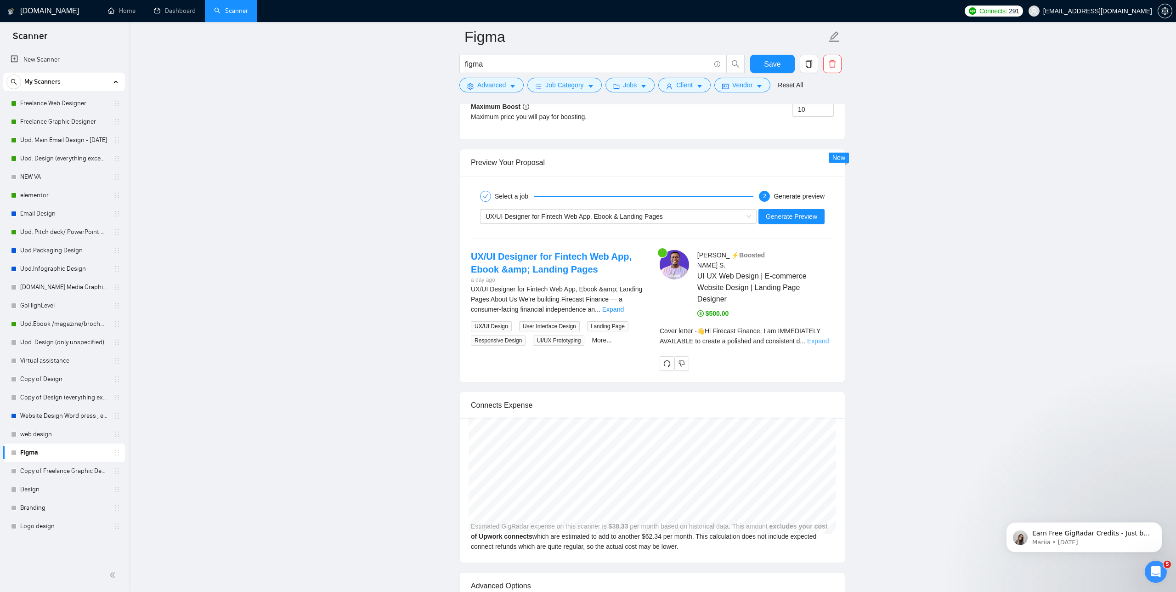
click at [828, 337] on link "Expand" at bounding box center [818, 340] width 22 height 7
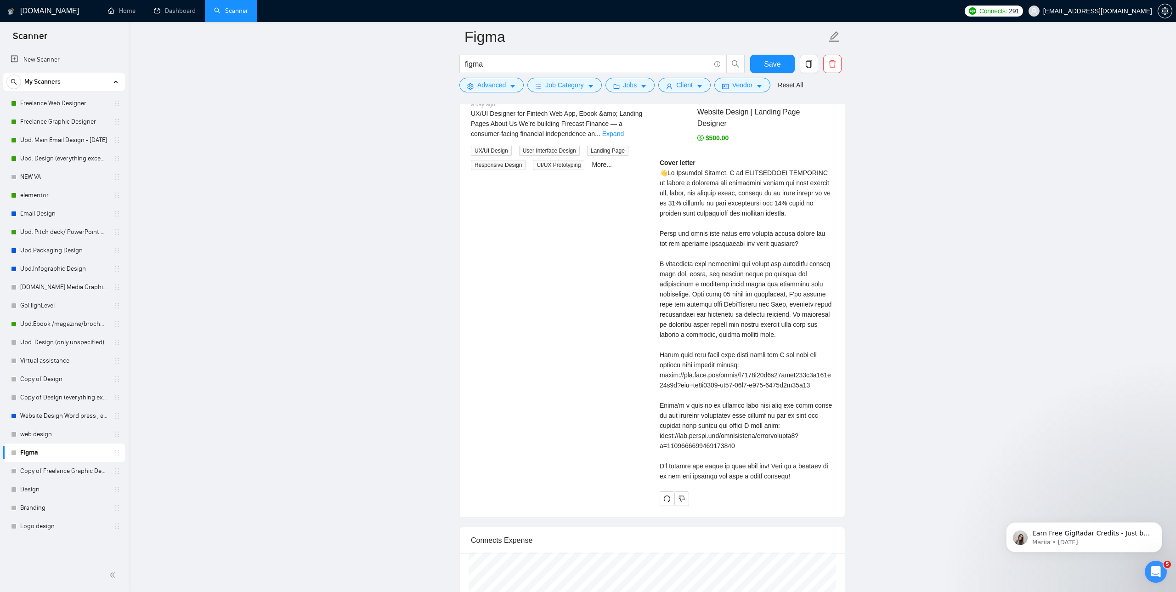
scroll to position [1983, 0]
drag, startPoint x: 743, startPoint y: 444, endPoint x: 659, endPoint y: 437, distance: 84.8
click at [658, 437] on div "Michael S . ⚡️Boosted UI UX Web Design | E-commerce Website Design | Landing Pa…" at bounding box center [746, 287] width 189 height 431
copy div "ttps://www.upwork.com/freelancers/michaelshabi2?s=1044578476142100545"
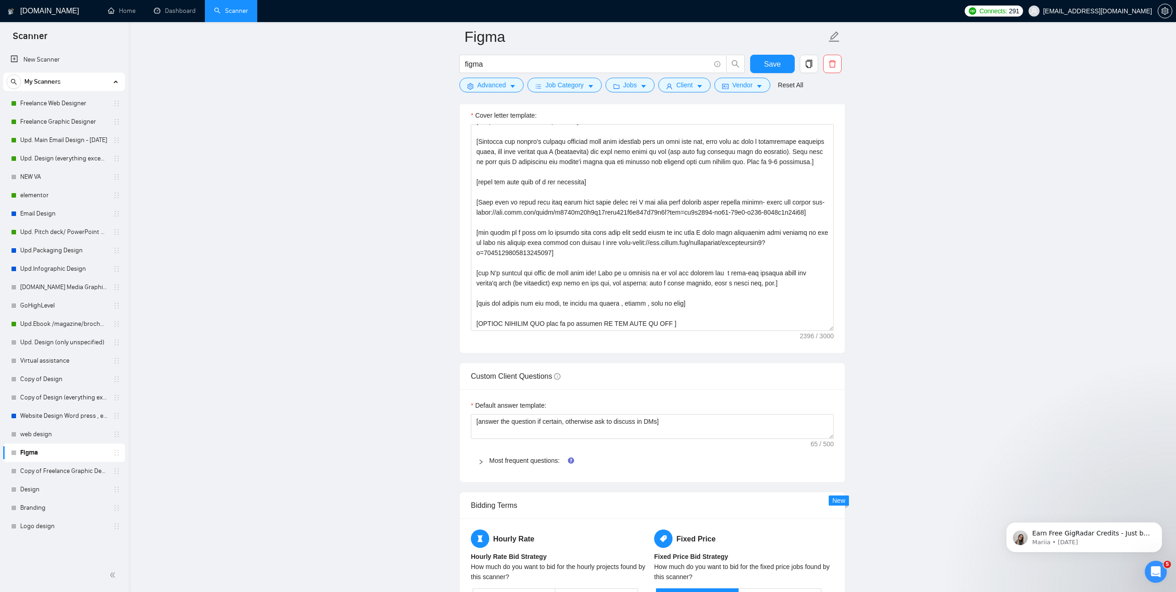
scroll to position [1035, 0]
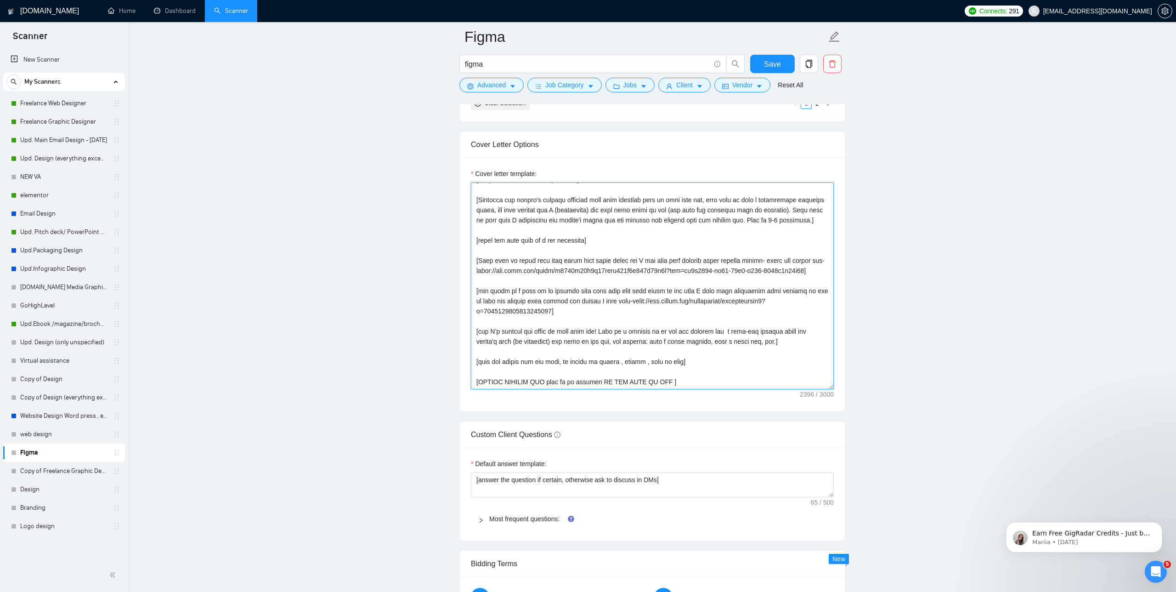
click at [673, 309] on textarea "Cover letter template:" at bounding box center [652, 285] width 363 height 207
drag, startPoint x: 825, startPoint y: 289, endPoint x: 717, endPoint y: 289, distance: 108.0
click at [717, 289] on textarea "Cover letter template:" at bounding box center [652, 285] width 363 height 207
drag, startPoint x: 637, startPoint y: 298, endPoint x: 479, endPoint y: 291, distance: 157.7
click at [479, 291] on textarea "Cover letter template:" at bounding box center [652, 285] width 363 height 207
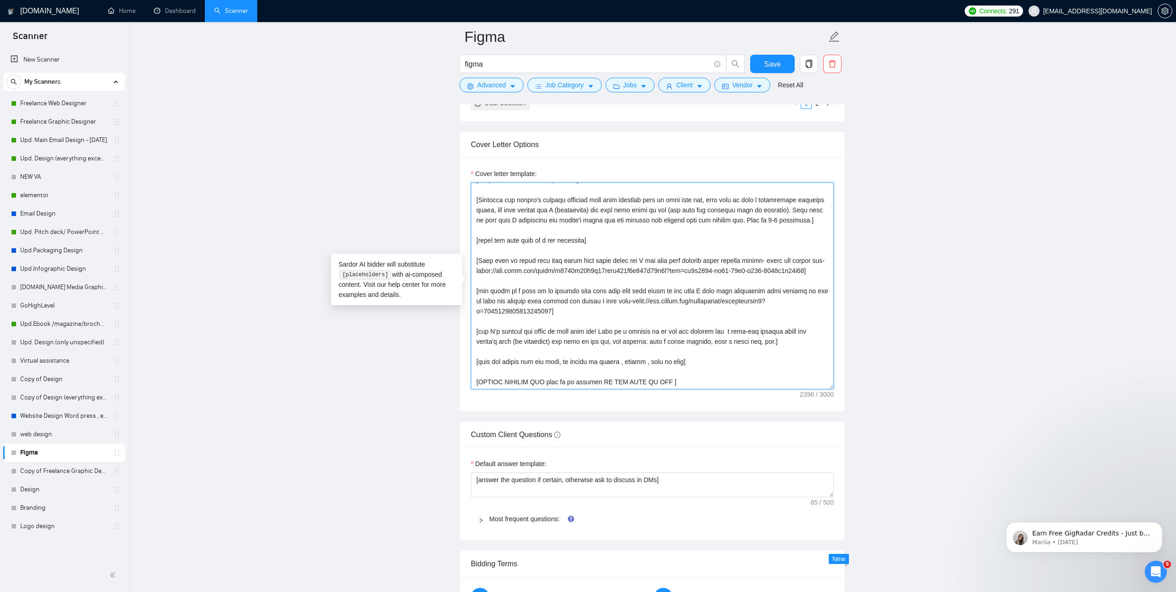
click at [623, 285] on textarea "Cover letter template:" at bounding box center [652, 285] width 363 height 207
drag, startPoint x: 637, startPoint y: 300, endPoint x: 479, endPoint y: 291, distance: 157.8
click at [479, 291] on textarea "Cover letter template:" at bounding box center [652, 285] width 363 height 207
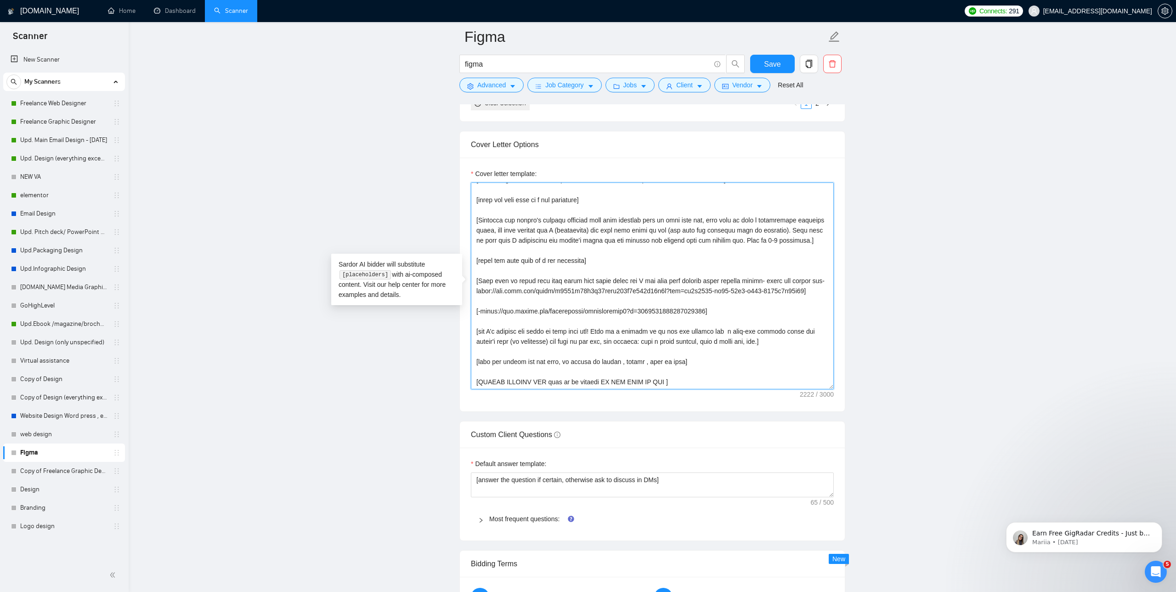
paste textarea "This is my portfolio — you can see my work there along with case studies that s…"
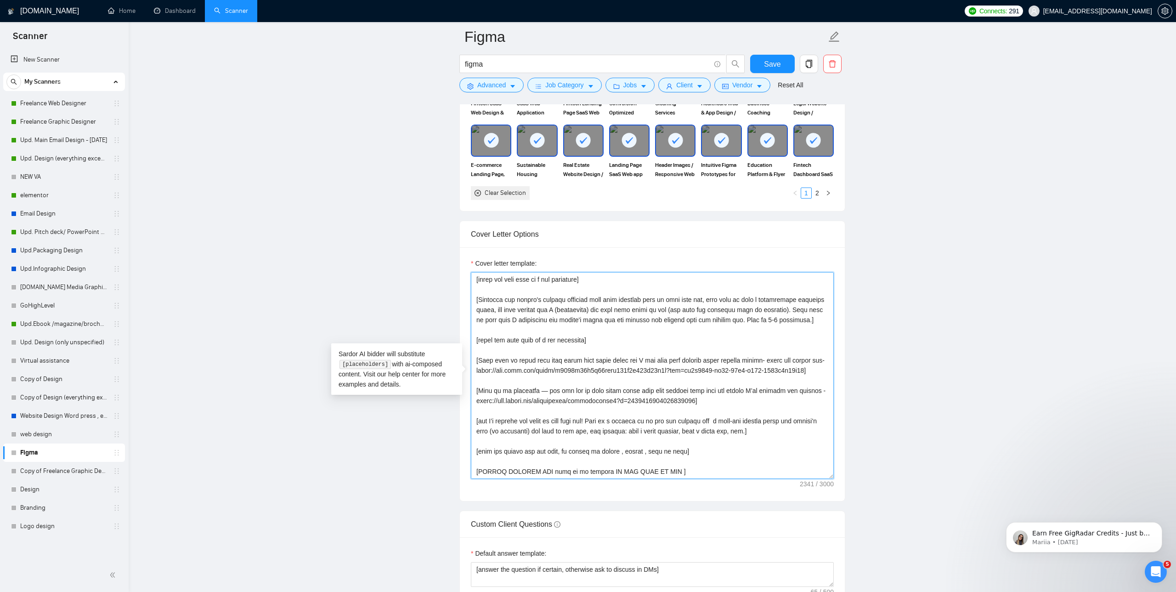
scroll to position [911, 0]
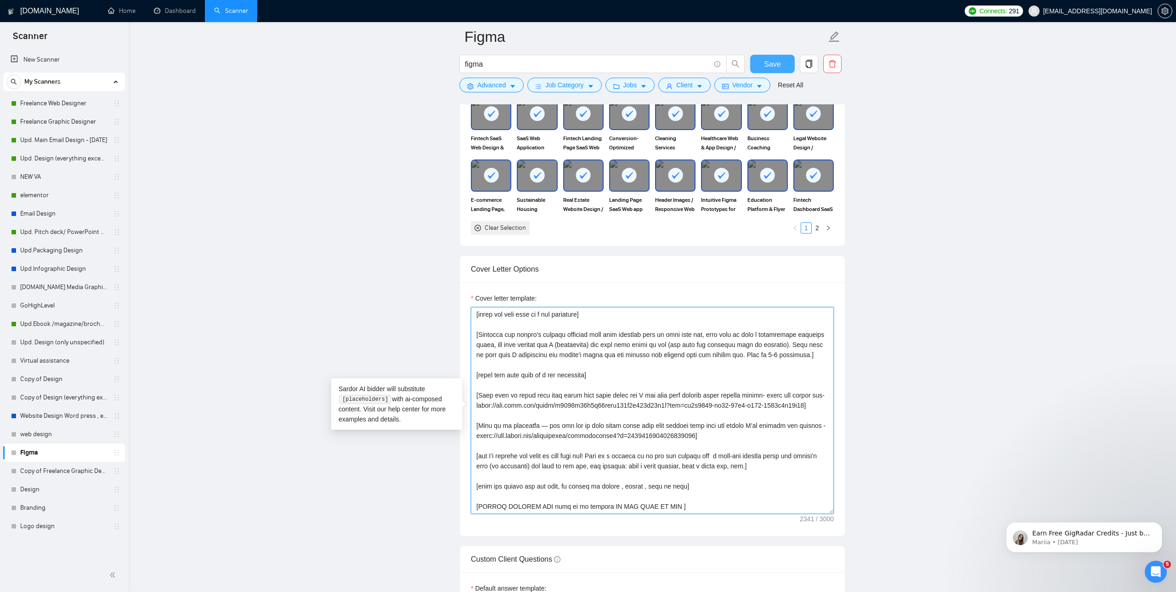
type textarea "[Start with 👋Hi, then input the client's name or company name (if any is provid…"
click at [776, 62] on span "Save" at bounding box center [772, 63] width 17 height 11
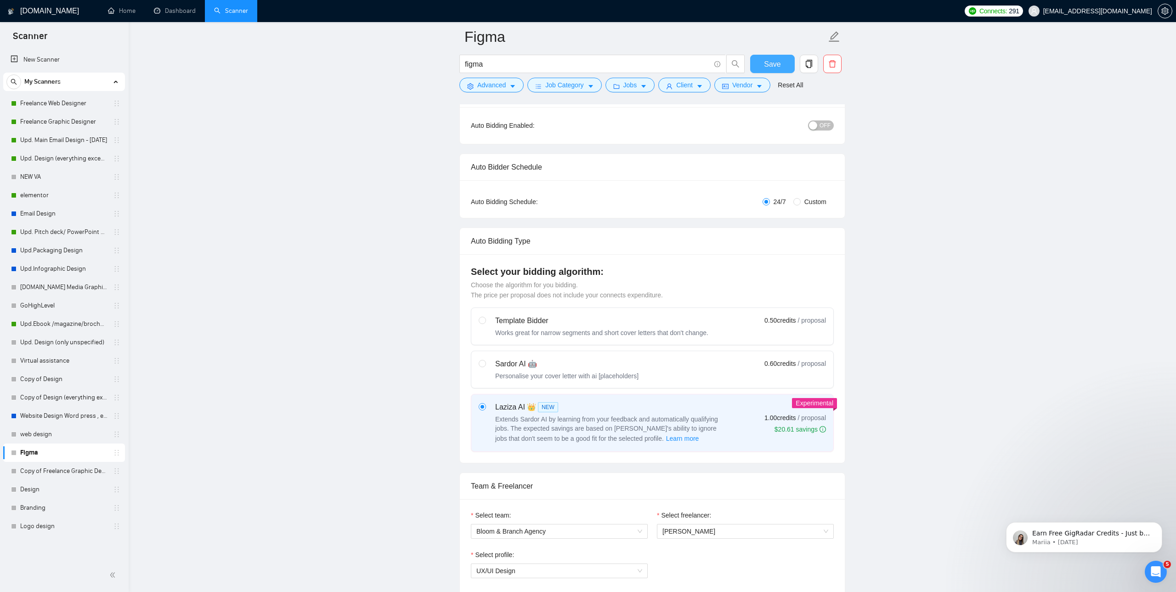
scroll to position [27, 0]
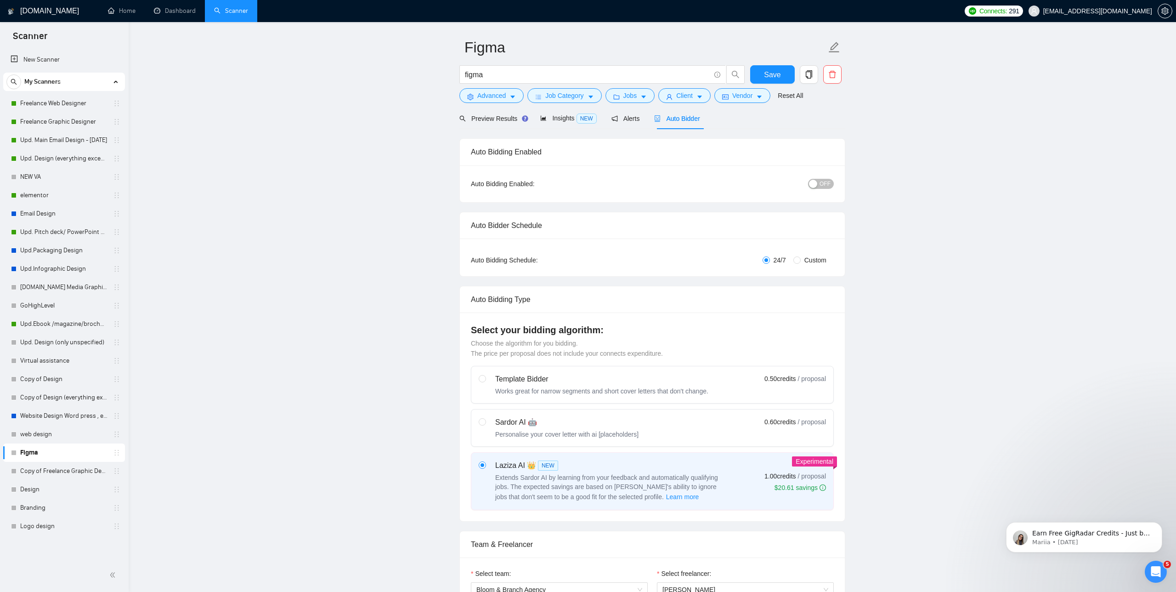
click at [821, 192] on div "Auto Bidding Enabled: OFF" at bounding box center [652, 183] width 385 height 37
click at [822, 184] on span "OFF" at bounding box center [825, 184] width 11 height 10
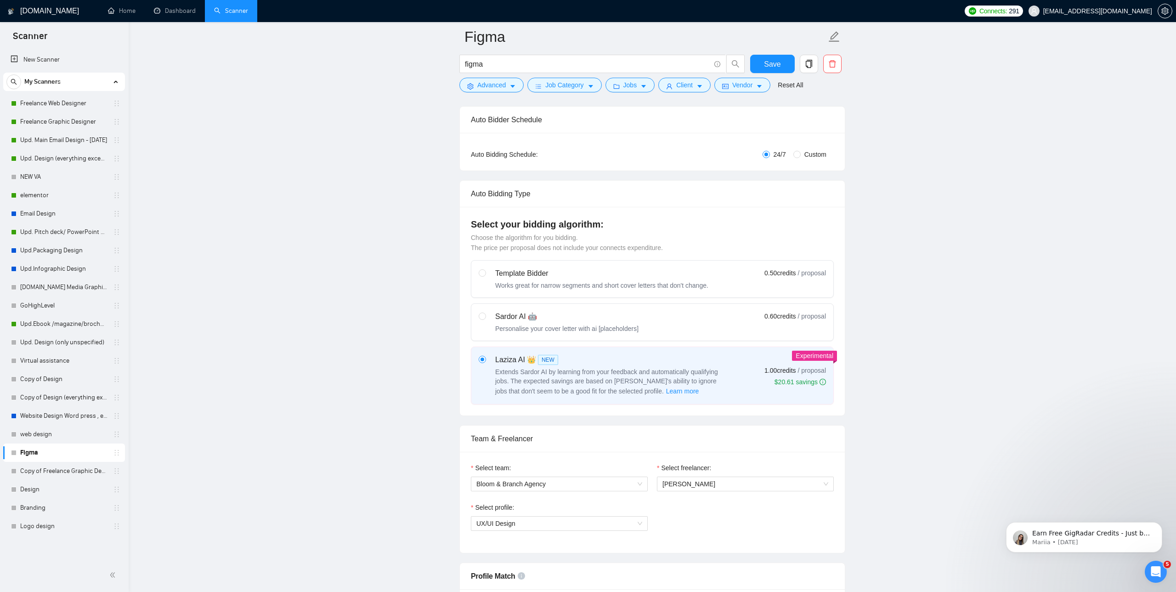
scroll to position [0, 0]
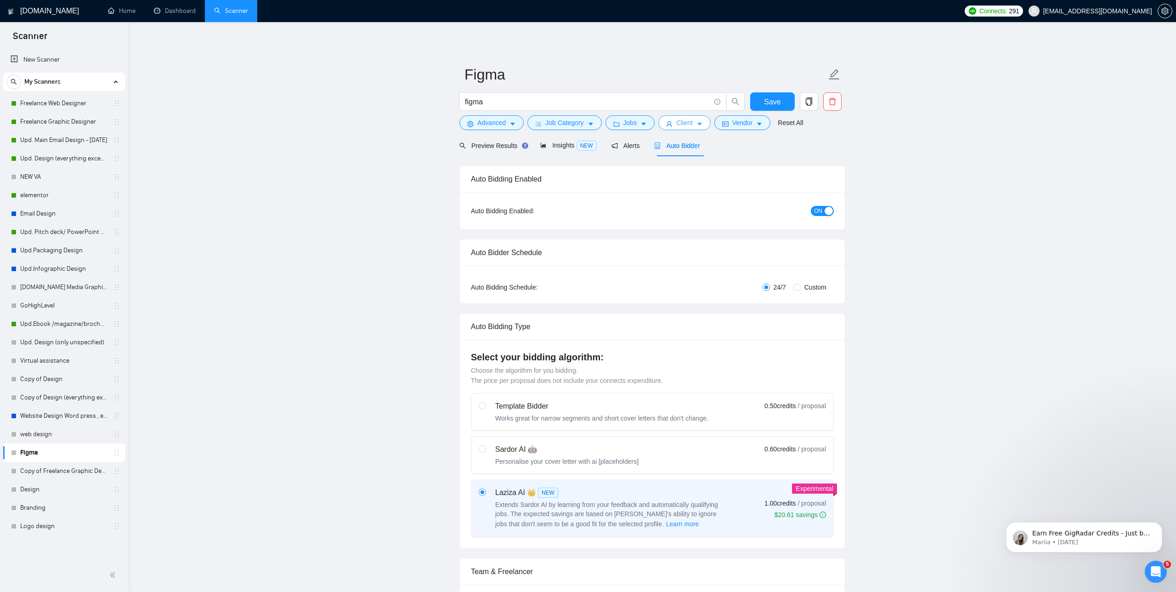
click at [679, 122] on span "Client" at bounding box center [684, 123] width 17 height 10
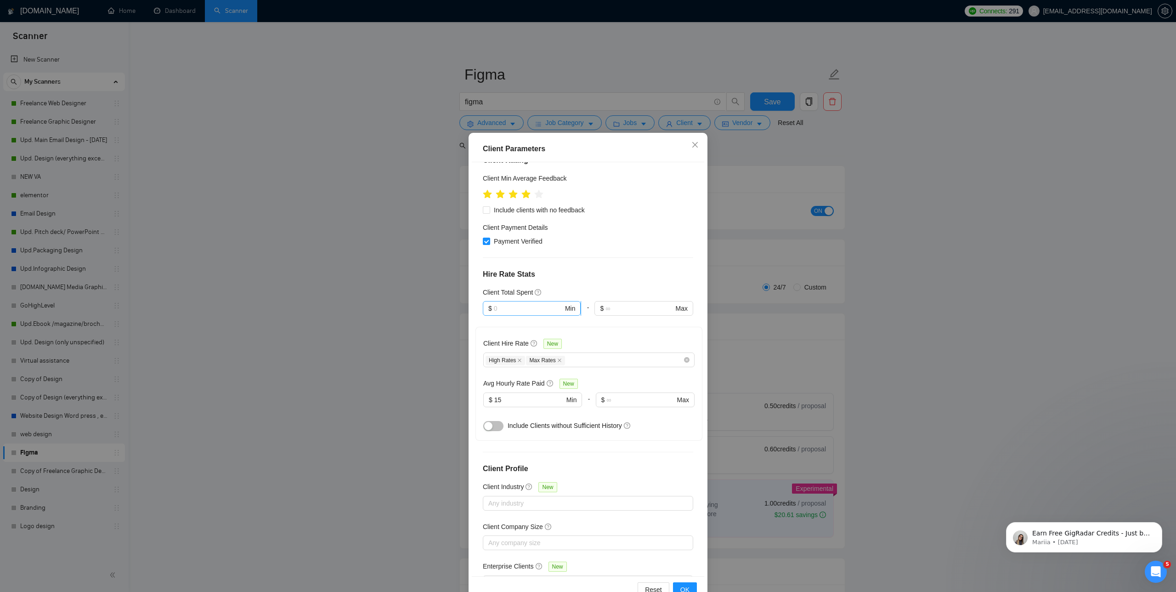
click at [531, 301] on span "$ Min" at bounding box center [532, 308] width 98 height 15
drag, startPoint x: 515, startPoint y: 356, endPoint x: 530, endPoint y: 343, distance: 19.9
click at [530, 343] on div "$0 $1 $1,000 $10,000 $100,000" at bounding box center [532, 343] width 98 height 74
click at [530, 343] on div "$1,000" at bounding box center [531, 343] width 87 height 10
type input "1000"
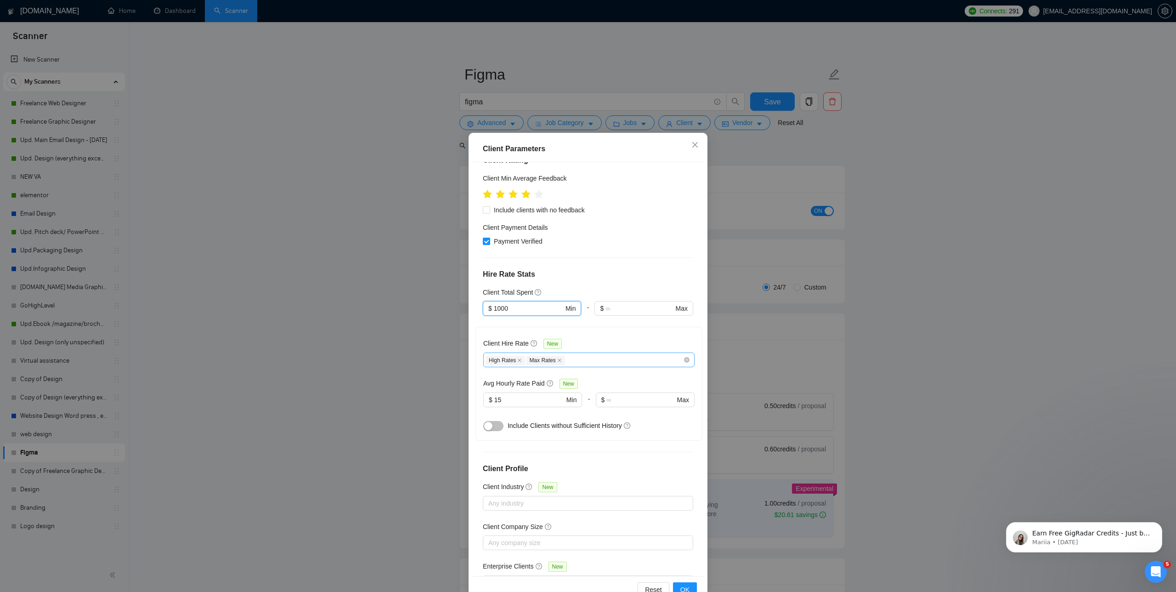
click at [577, 354] on div "High Rates Max Rates" at bounding box center [585, 359] width 198 height 11
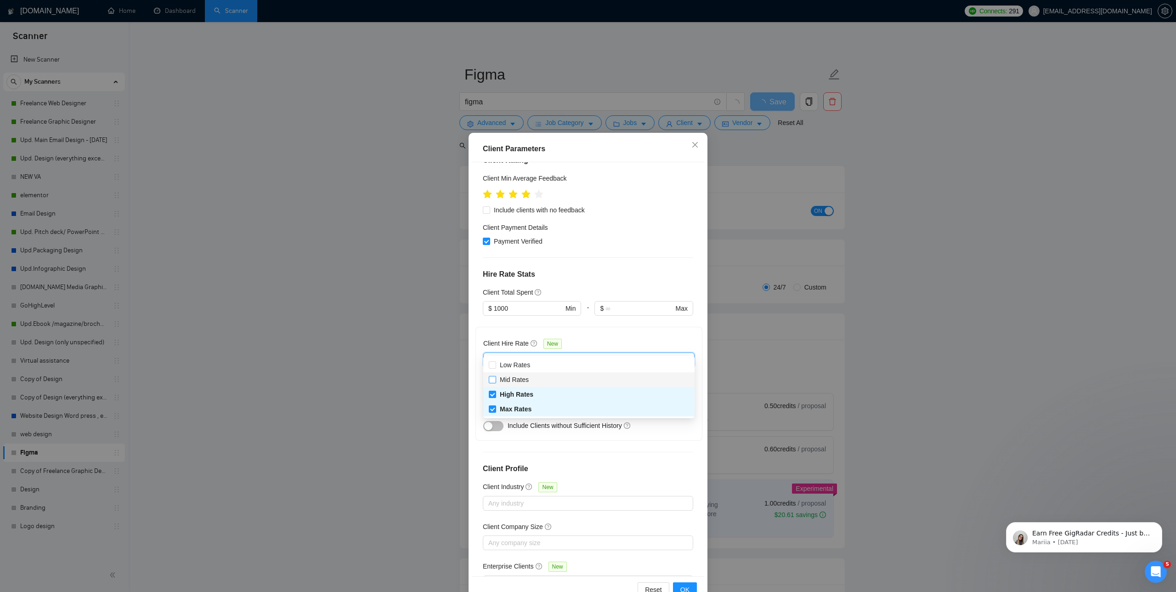
click at [524, 382] on span "Mid Rates" at bounding box center [514, 379] width 29 height 7
click at [495, 382] on input "Mid Rates" at bounding box center [492, 379] width 6 height 6
checkbox input "true"
click at [683, 587] on span "OK" at bounding box center [684, 589] width 9 height 10
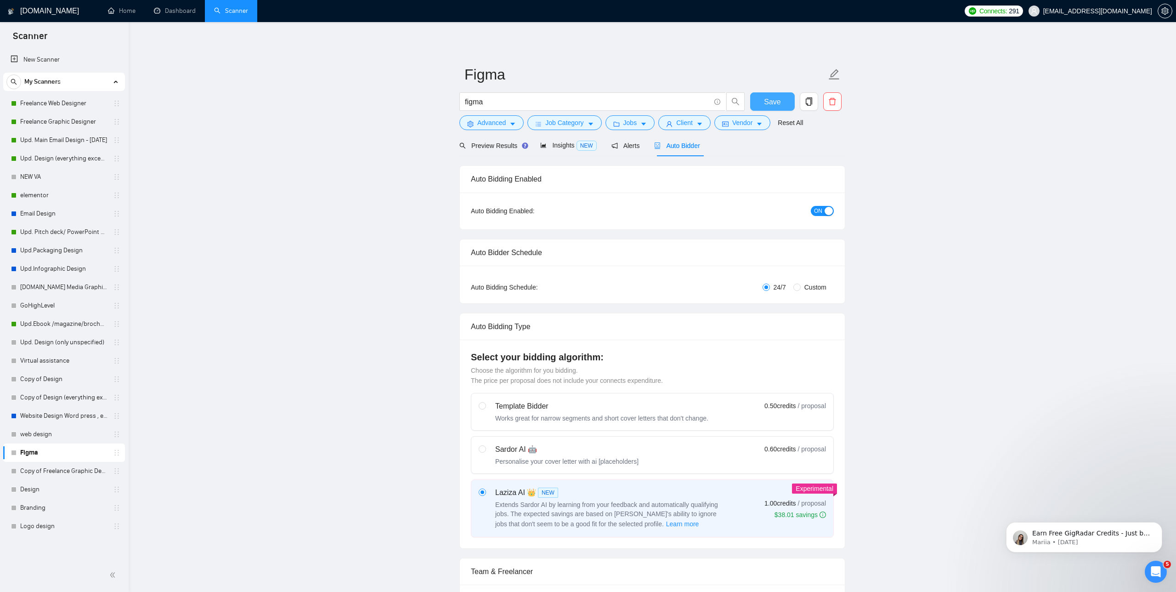
click at [765, 100] on span "Save" at bounding box center [772, 101] width 17 height 11
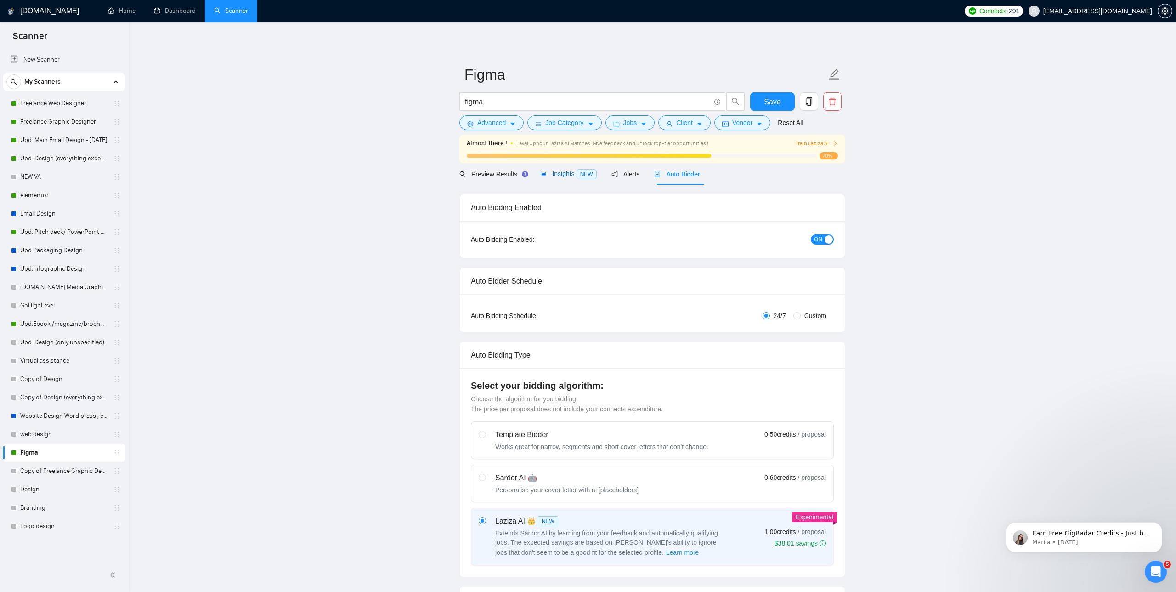
click at [575, 172] on span "Insights NEW" at bounding box center [568, 173] width 56 height 7
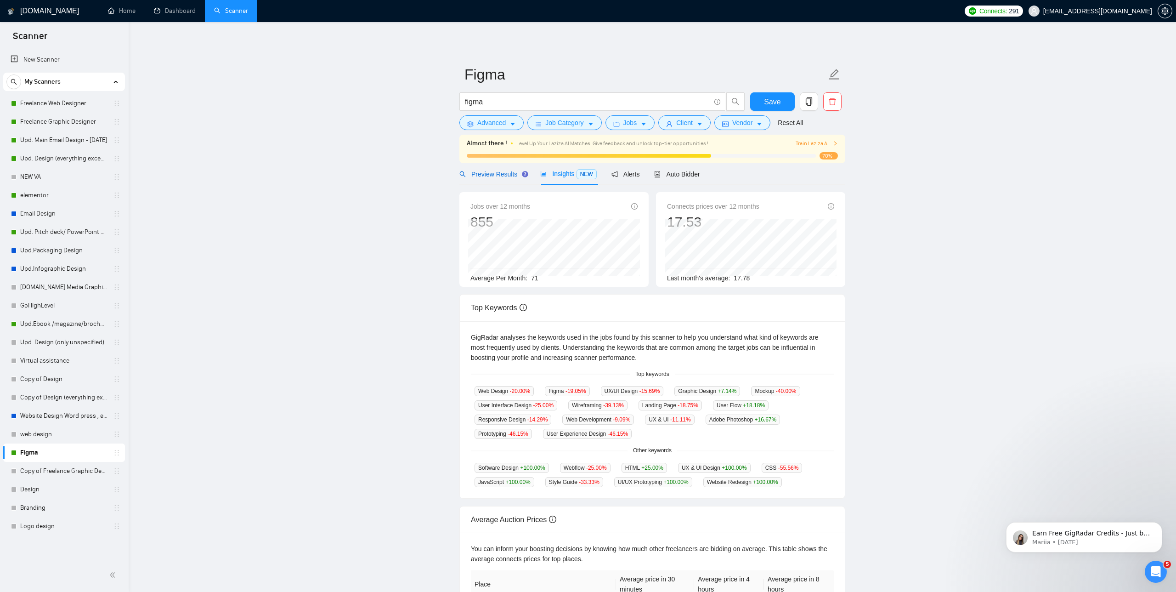
click at [493, 172] on span "Preview Results" at bounding box center [492, 173] width 66 height 7
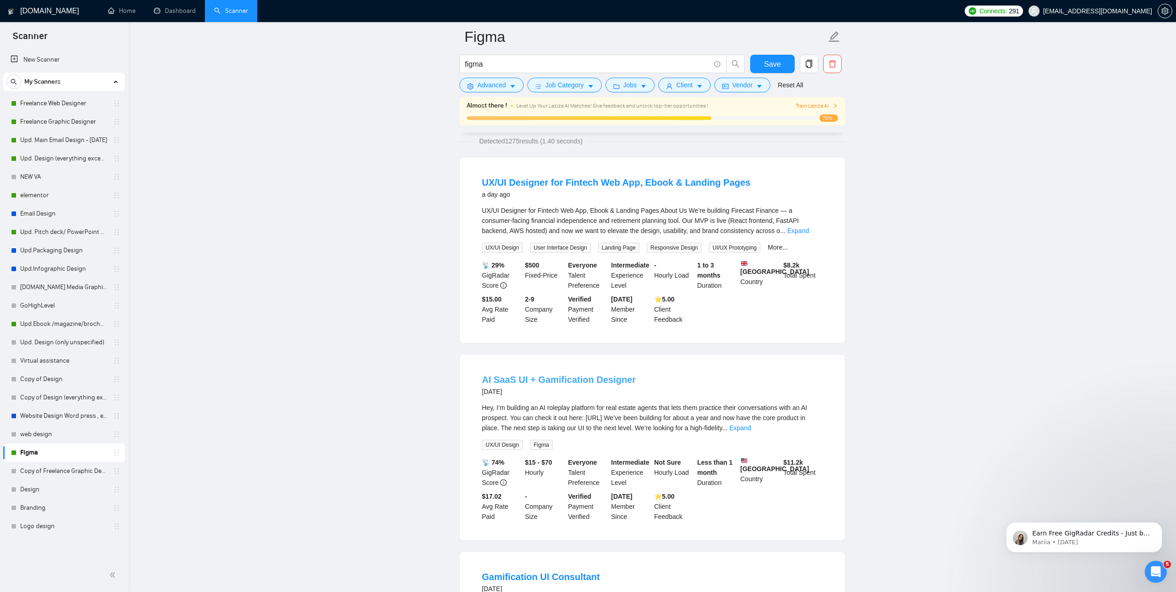
scroll to position [82, 0]
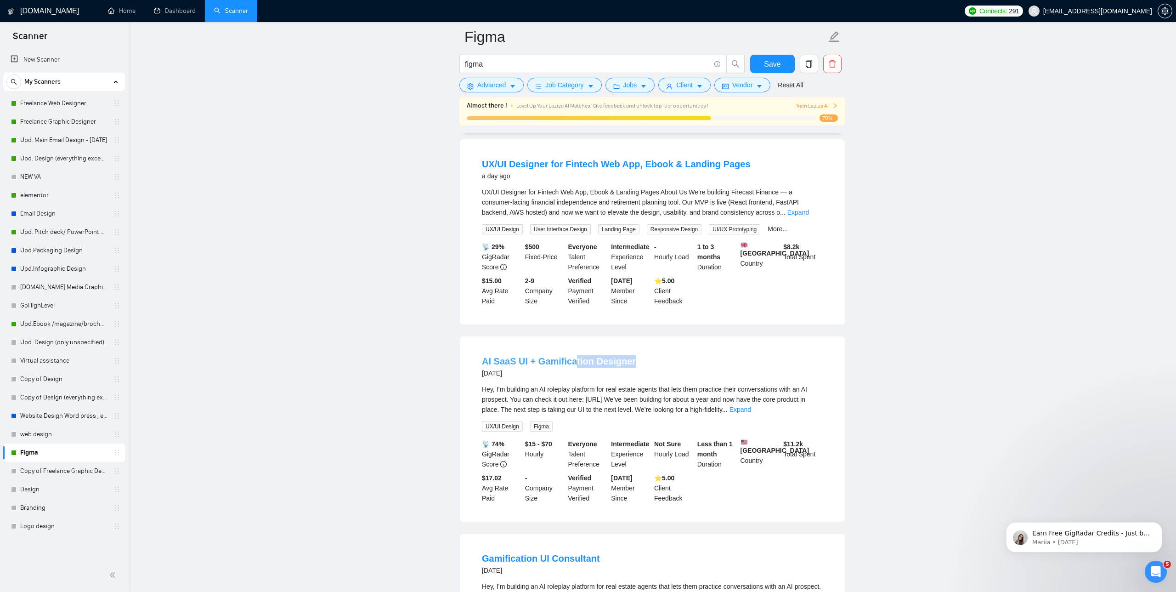
drag, startPoint x: 644, startPoint y: 367, endPoint x: 574, endPoint y: 368, distance: 69.8
click at [574, 368] on div "AI SaaS UI + Gamification Designer 2 days ago" at bounding box center [652, 367] width 341 height 24
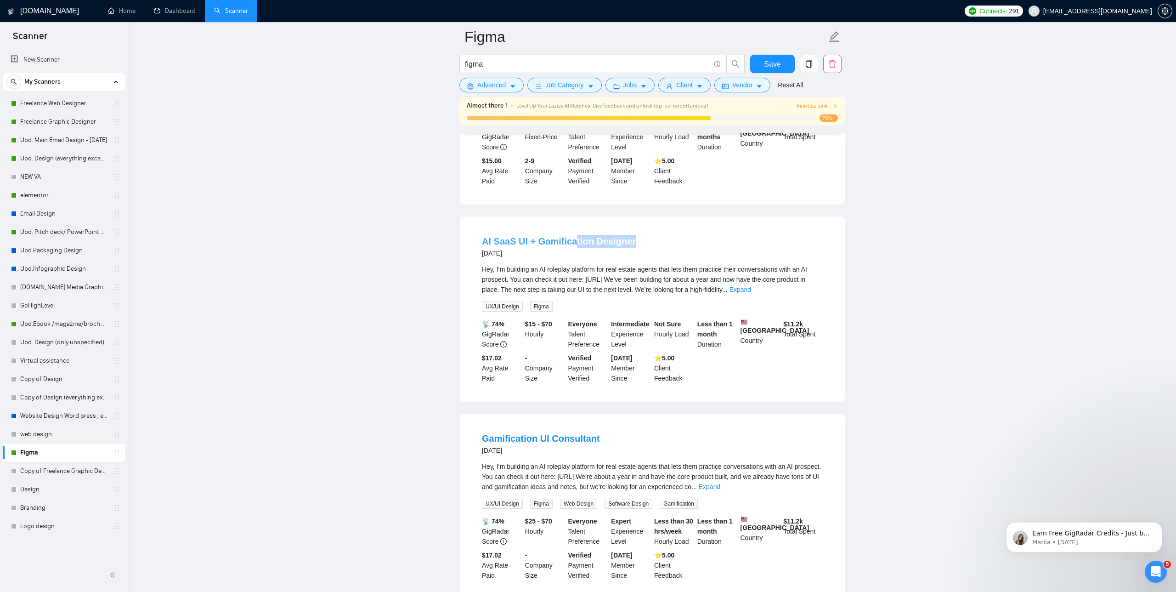
scroll to position [203, 0]
drag, startPoint x: 603, startPoint y: 451, endPoint x: 482, endPoint y: 447, distance: 121.3
click at [482, 447] on div "Gamification UI Consultant 2 days ago" at bounding box center [652, 443] width 341 height 24
copy link "Gamification UI Consultant"
click at [501, 84] on span "Advanced" at bounding box center [491, 85] width 28 height 10
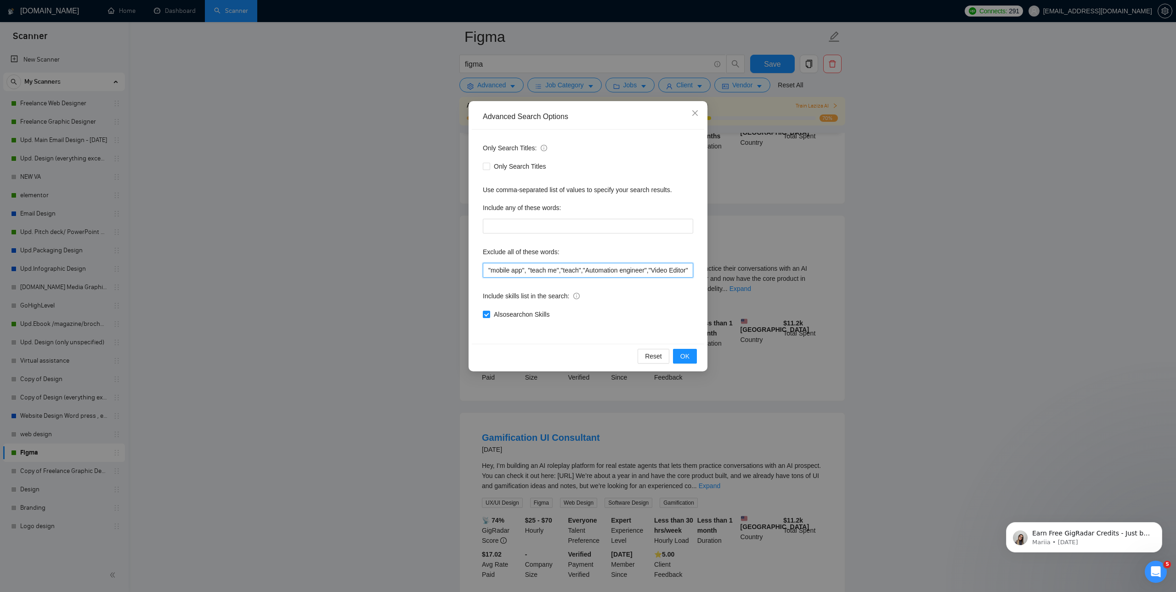
click at [486, 268] on input ""mobile app", "teach me","teach","Automation engineer","Video Editor" ,"Video E…" at bounding box center [588, 270] width 210 height 15
paste input "Gamification UI Consultant"
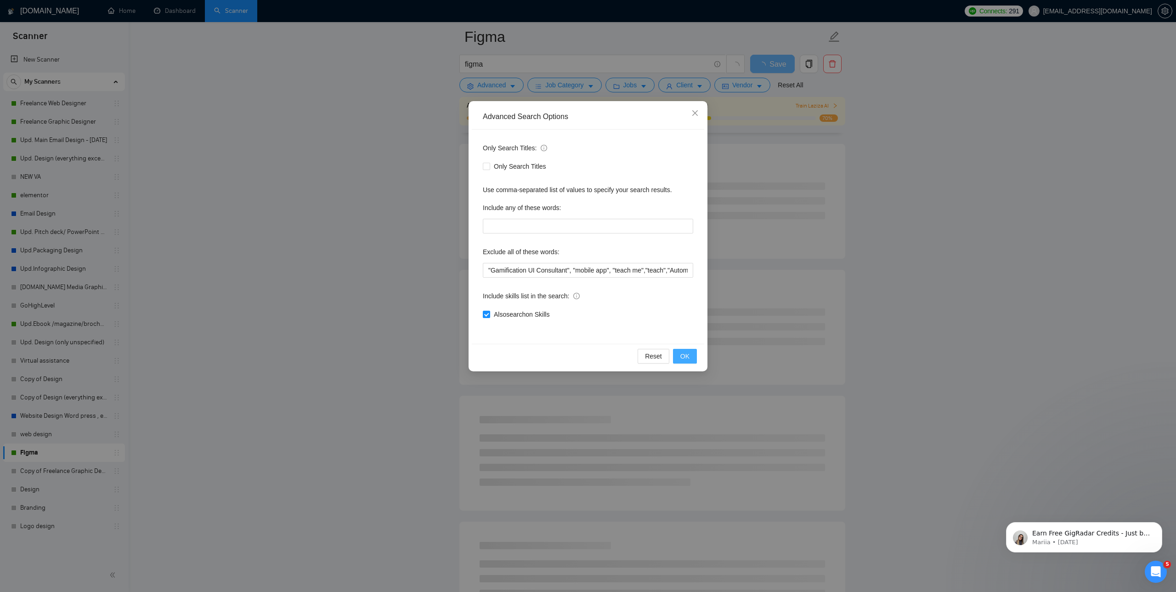
click at [688, 355] on span "OK" at bounding box center [684, 356] width 9 height 10
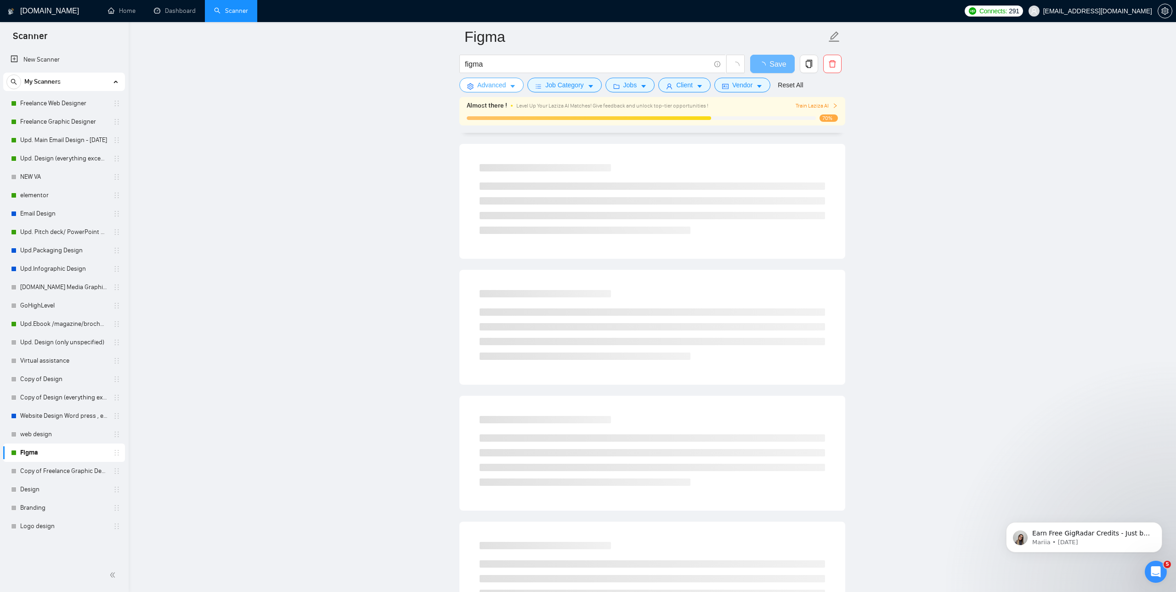
click at [502, 88] on span "Advanced" at bounding box center [491, 85] width 28 height 10
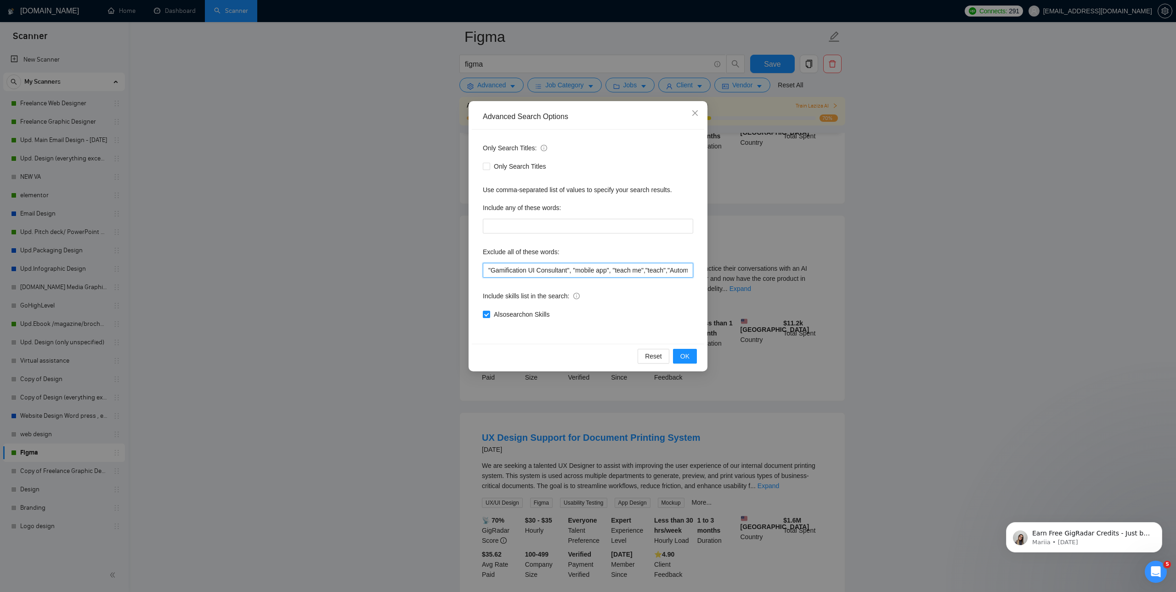
click at [487, 271] on input ""Gamification UI Consultant", "mobile app", "teach me","teach","Automation engi…" at bounding box center [588, 270] width 210 height 15
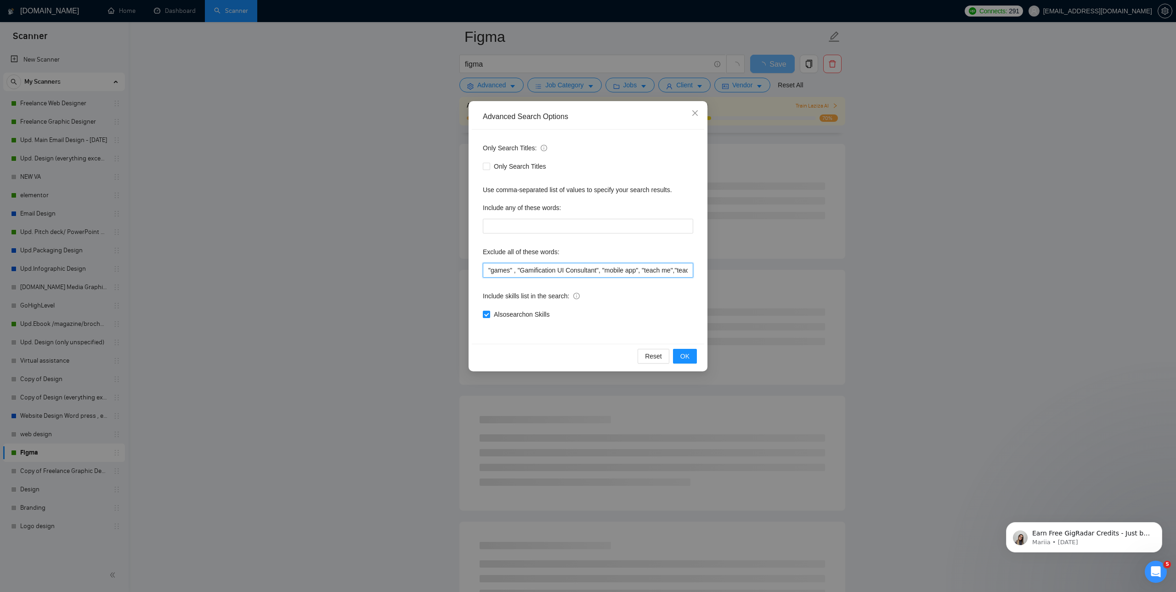
drag, startPoint x: 511, startPoint y: 268, endPoint x: 493, endPoint y: 270, distance: 18.4
click at [493, 270] on input ""games" , "Gamification UI Consultant", "mobile app", "teach me","teach","Autom…" at bounding box center [588, 270] width 210 height 15
click at [689, 350] on button "OK" at bounding box center [685, 356] width 24 height 15
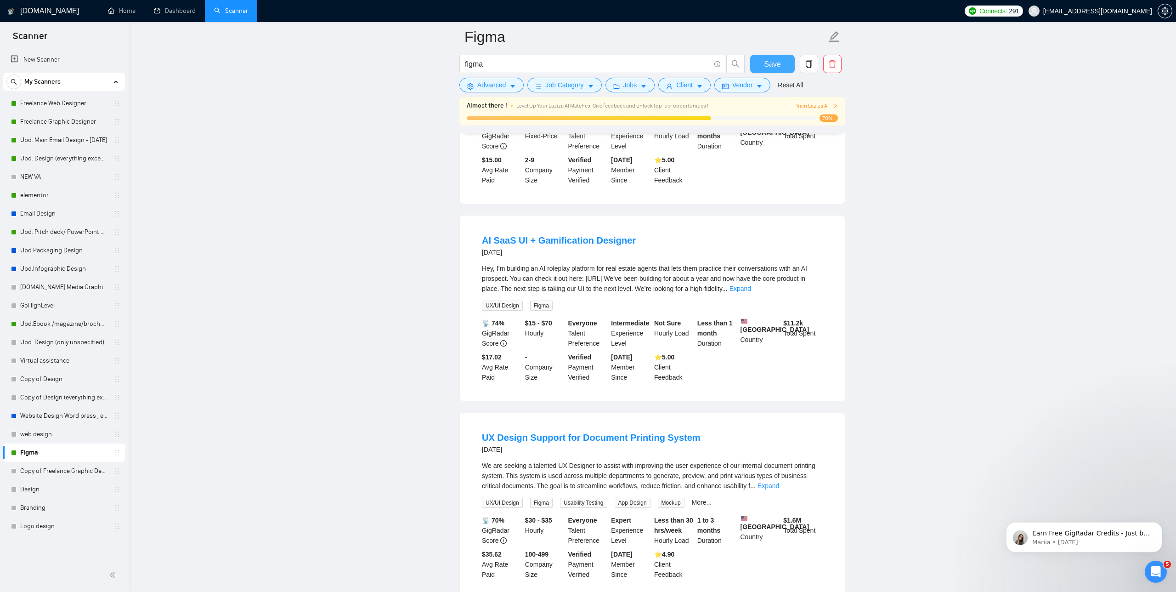
click at [779, 69] on span "Save" at bounding box center [772, 63] width 17 height 11
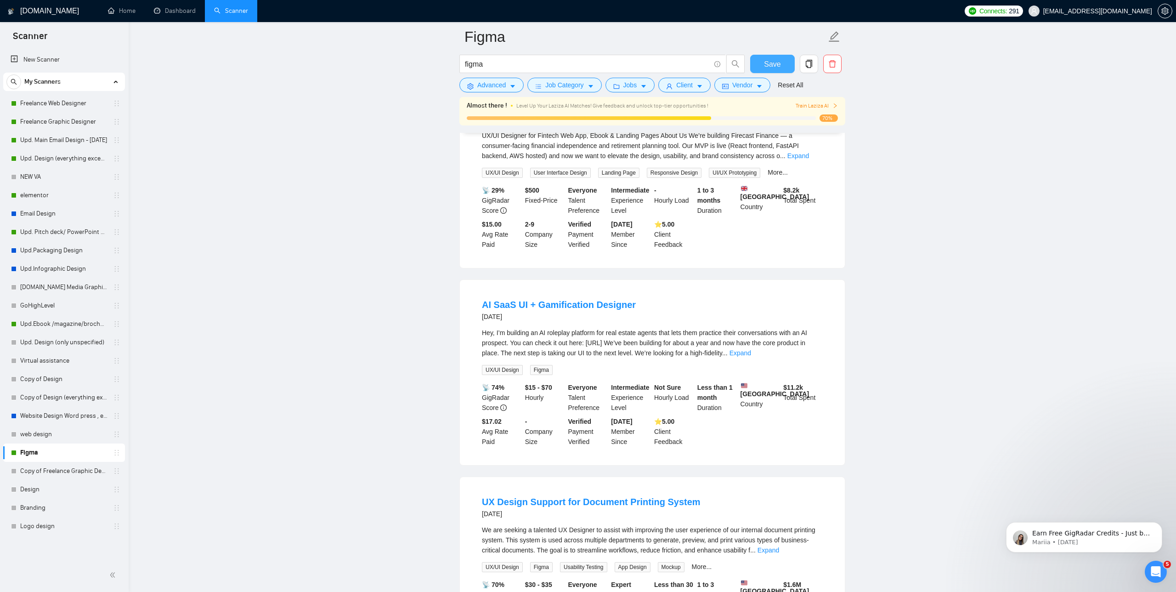
scroll to position [145, 0]
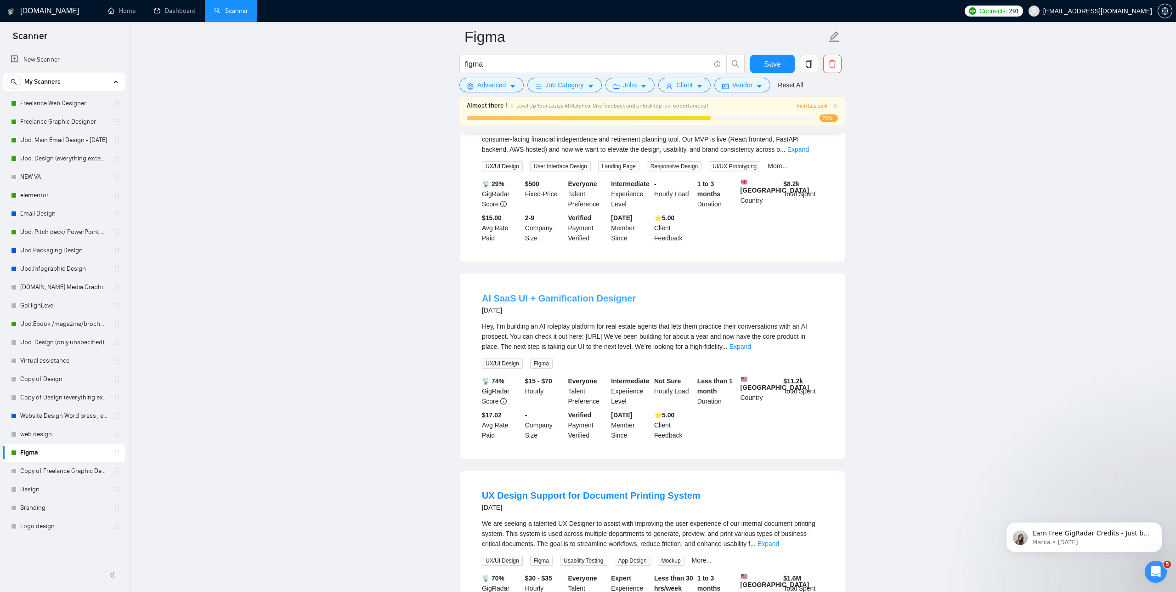
drag, startPoint x: 628, startPoint y: 305, endPoint x: 543, endPoint y: 308, distance: 86.0
drag, startPoint x: 534, startPoint y: 309, endPoint x: 600, endPoint y: 275, distance: 73.4
click at [495, 85] on span "Advanced" at bounding box center [491, 85] width 28 height 10
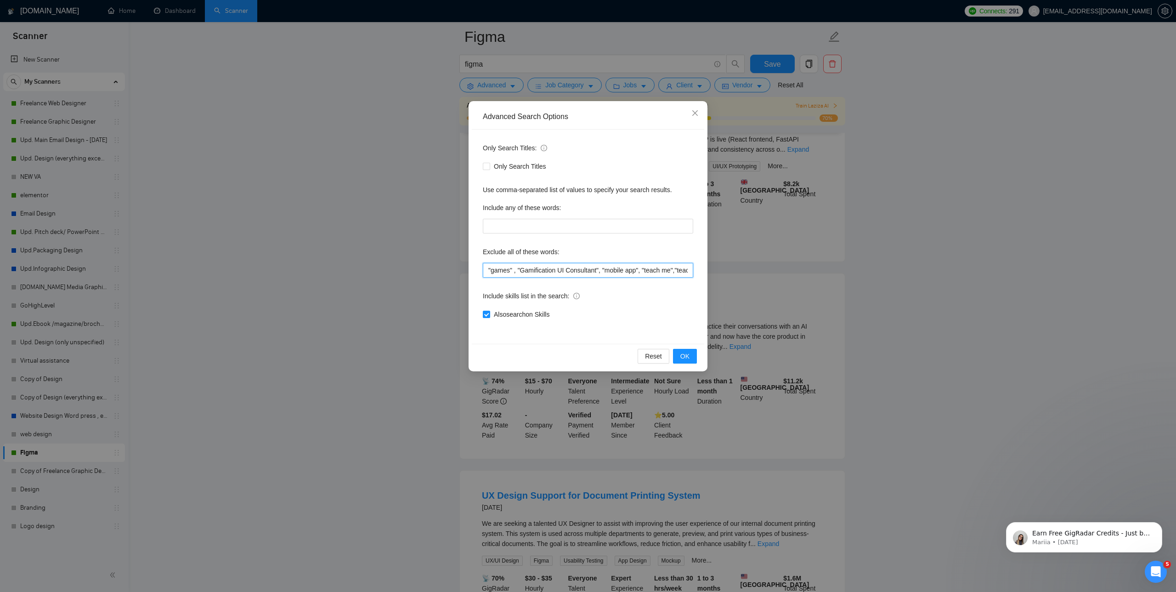
click at [487, 269] on input ""games" , "Gamification UI Consultant", "mobile app", "teach me","teach","Autom…" at bounding box center [588, 270] width 210 height 15
drag, startPoint x: 602, startPoint y: 270, endPoint x: 566, endPoint y: 270, distance: 36.3
click at [566, 270] on input ""games" , "Gamification UI Consultant", "mobile app", "teach me","teach","Autom…" at bounding box center [588, 270] width 210 height 15
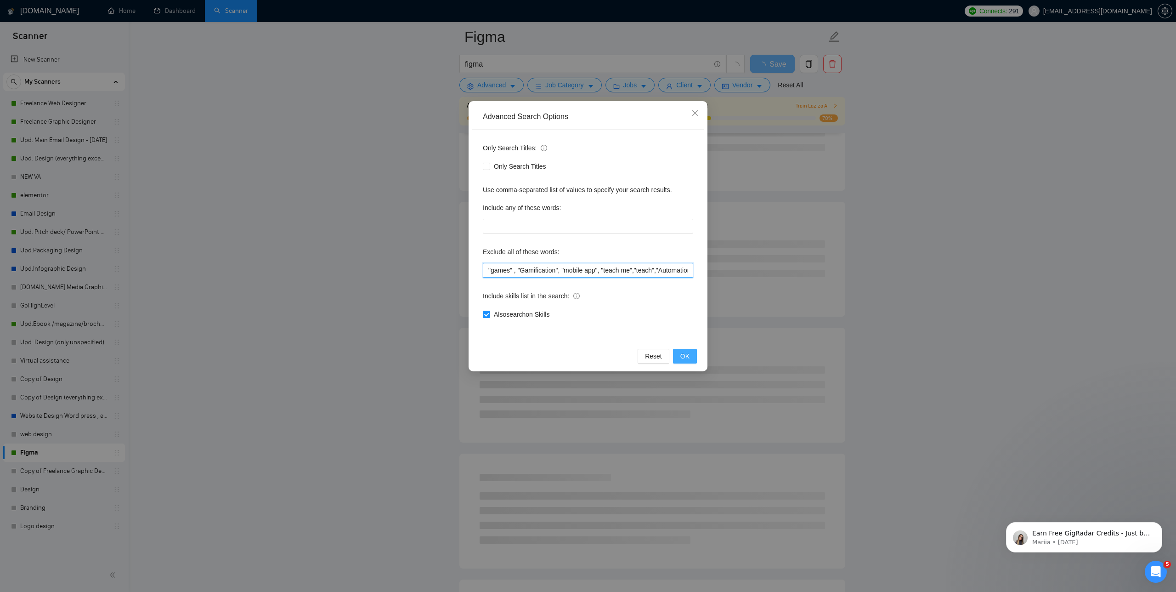
type input ""games" , "Gamification", "mobile app", "teach me","teach","Automation engineer…"
click at [681, 353] on span "OK" at bounding box center [684, 356] width 9 height 10
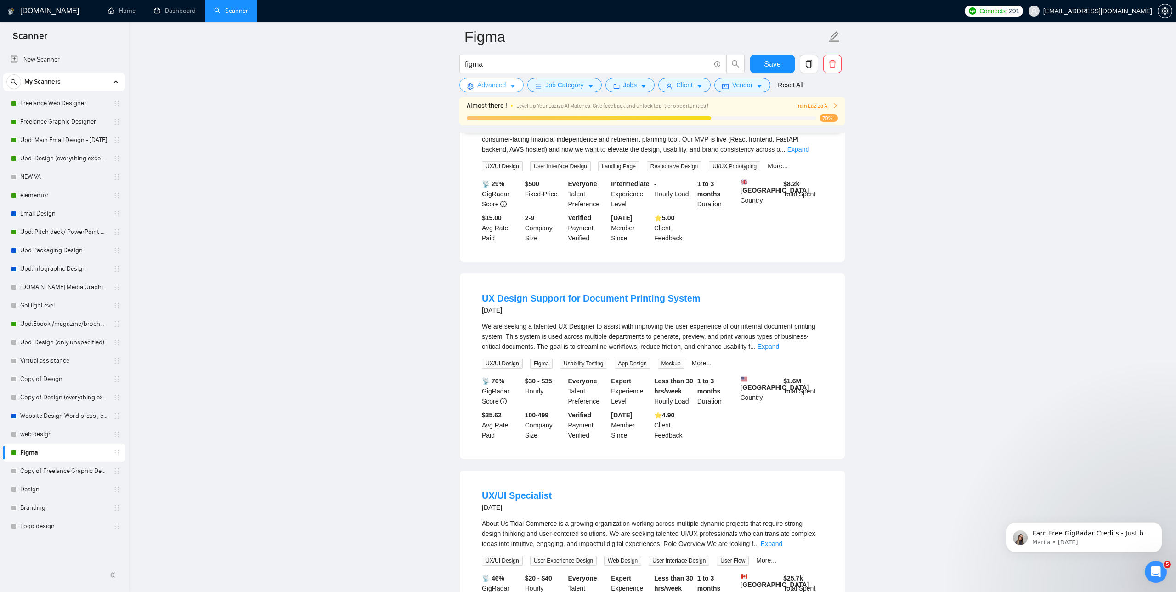
scroll to position [0, 0]
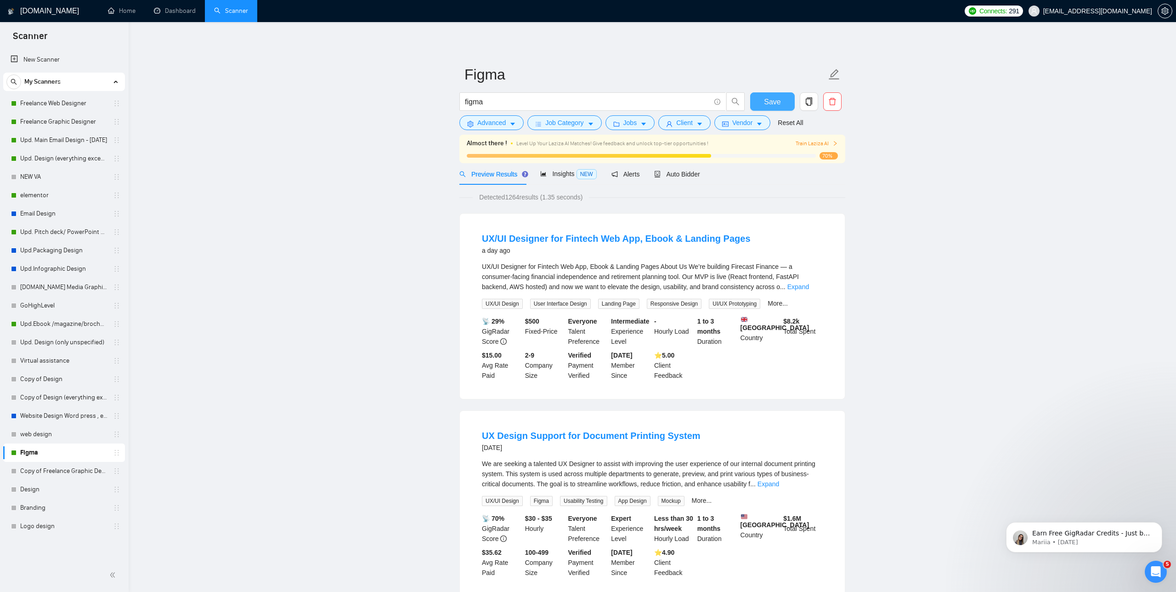
click at [769, 96] on span "Save" at bounding box center [772, 101] width 17 height 11
drag, startPoint x: 113, startPoint y: 453, endPoint x: 115, endPoint y: 171, distance: 282.1
click at [66, 153] on link "Upd. Design (everything except unspecified)" at bounding box center [63, 158] width 87 height 18
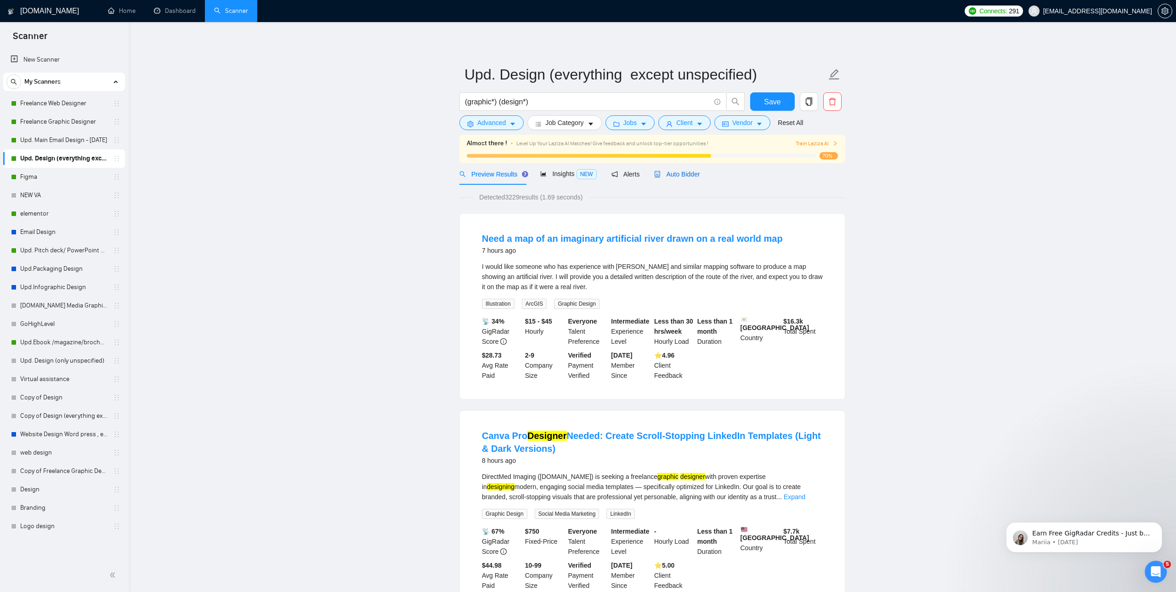
click at [687, 174] on span "Auto Bidder" at bounding box center [676, 173] width 45 height 7
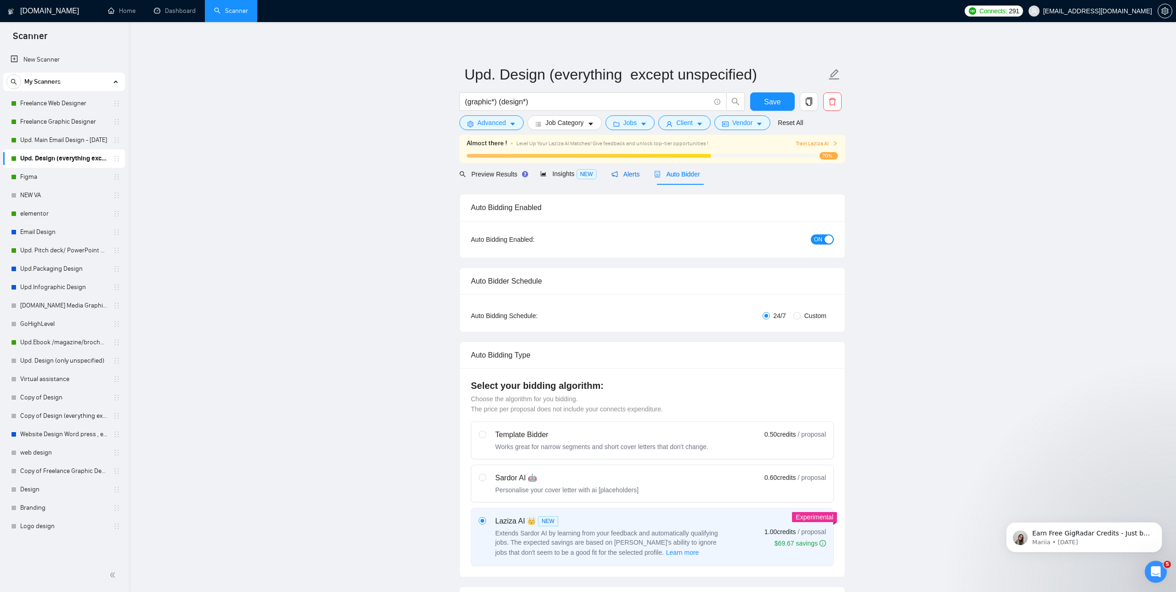
click at [629, 177] on span "Alerts" at bounding box center [625, 173] width 28 height 7
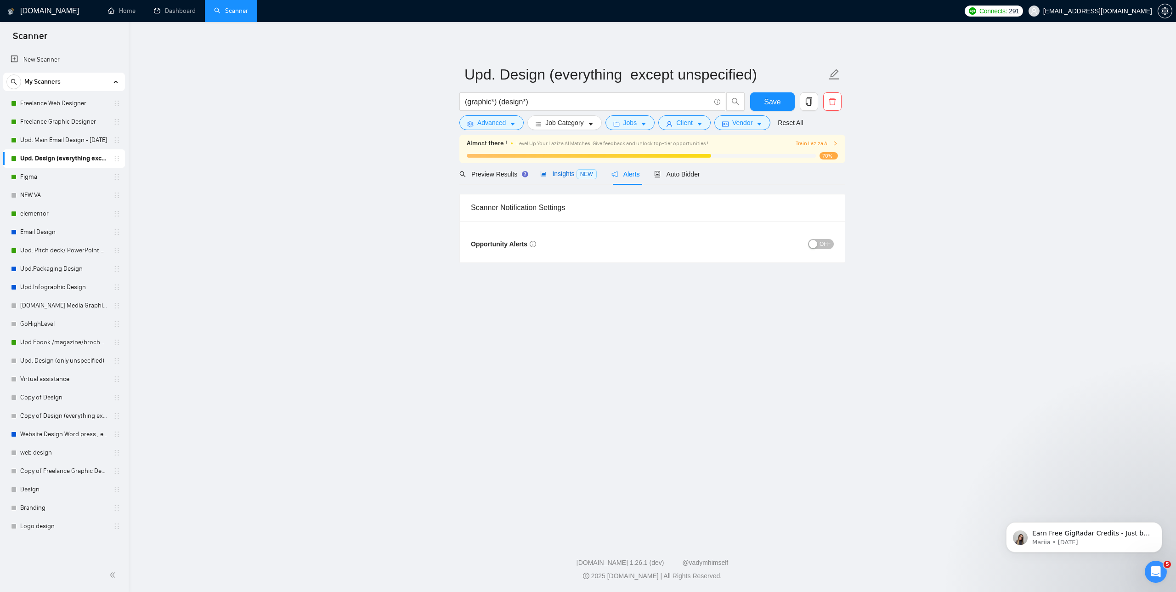
click at [584, 174] on span "NEW" at bounding box center [587, 174] width 20 height 10
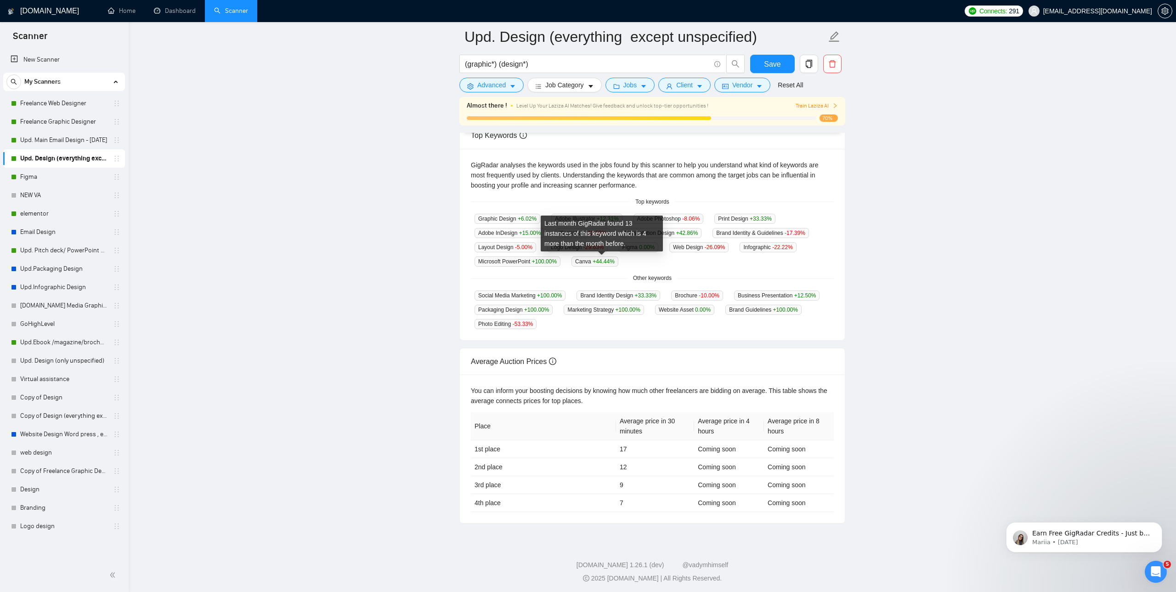
scroll to position [180, 0]
click at [213, 328] on main "Upd. Design (everything except unspecified) (graphic*) (design*) Save Advanced …" at bounding box center [652, 190] width 1018 height 666
click at [82, 338] on link "Upd.Ebook /magazine/brochure" at bounding box center [63, 342] width 87 height 18
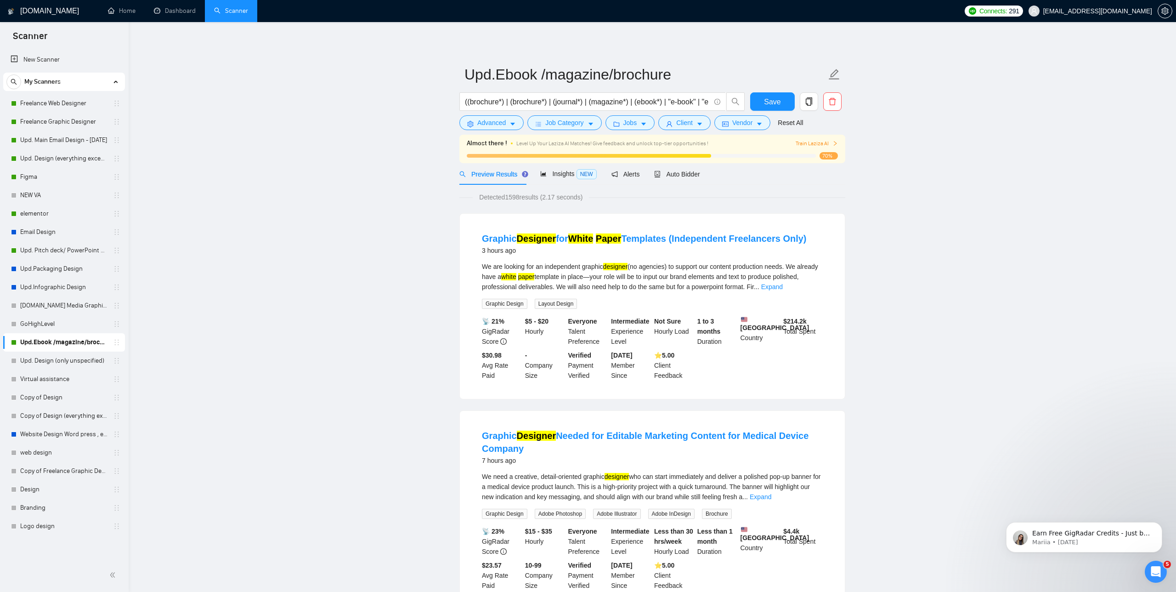
click at [675, 174] on span "Auto Bidder" at bounding box center [676, 173] width 45 height 7
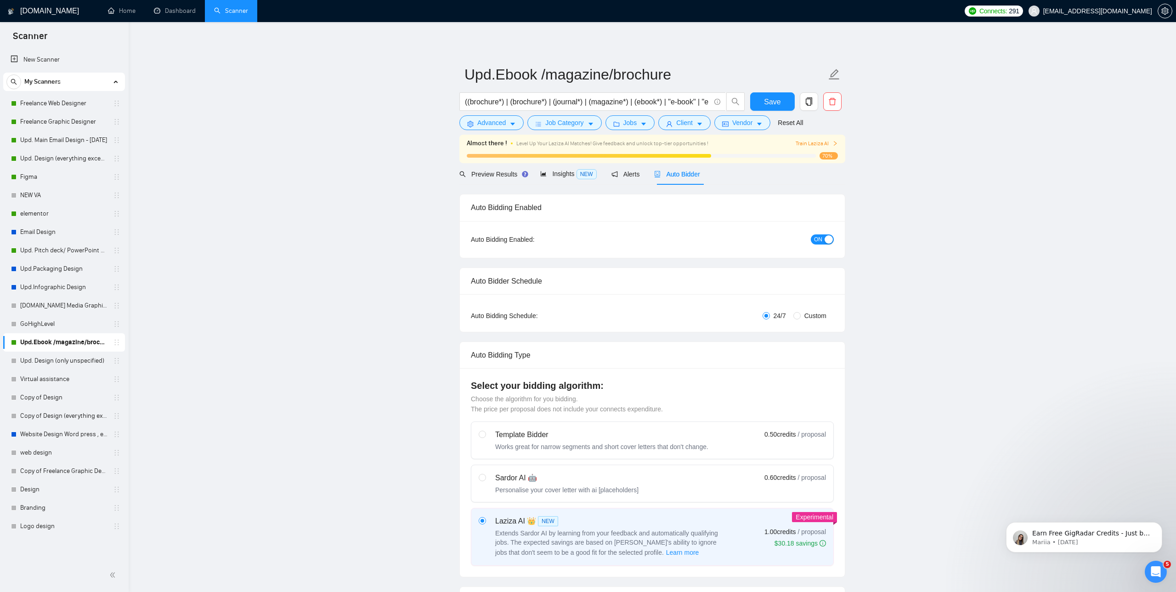
radio input "false"
radio input "true"
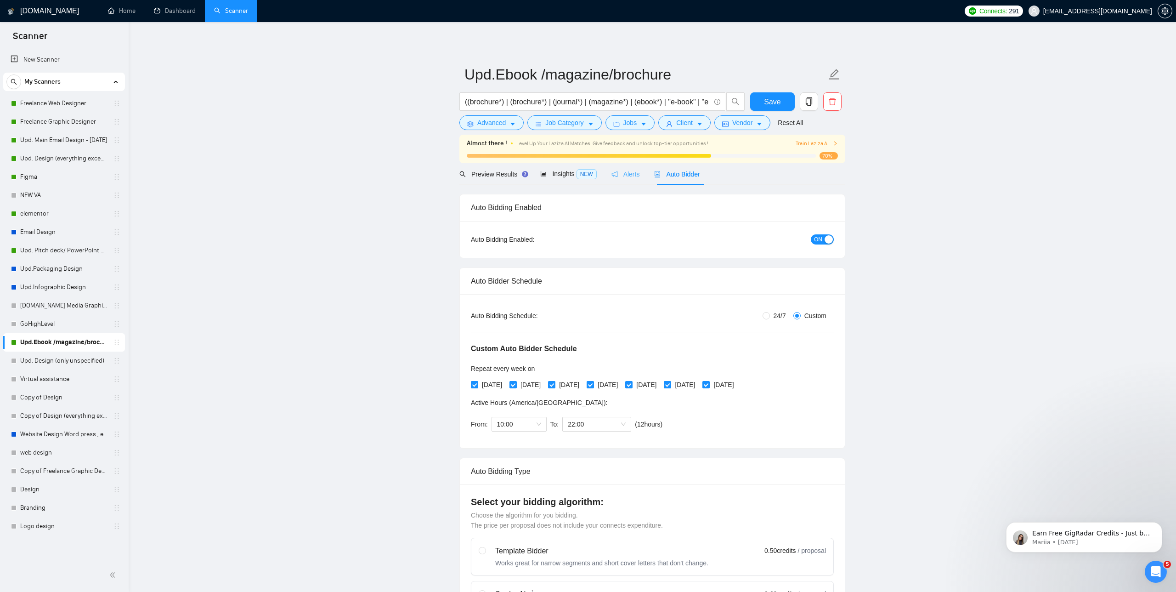
click at [636, 179] on div "Alerts" at bounding box center [625, 174] width 28 height 22
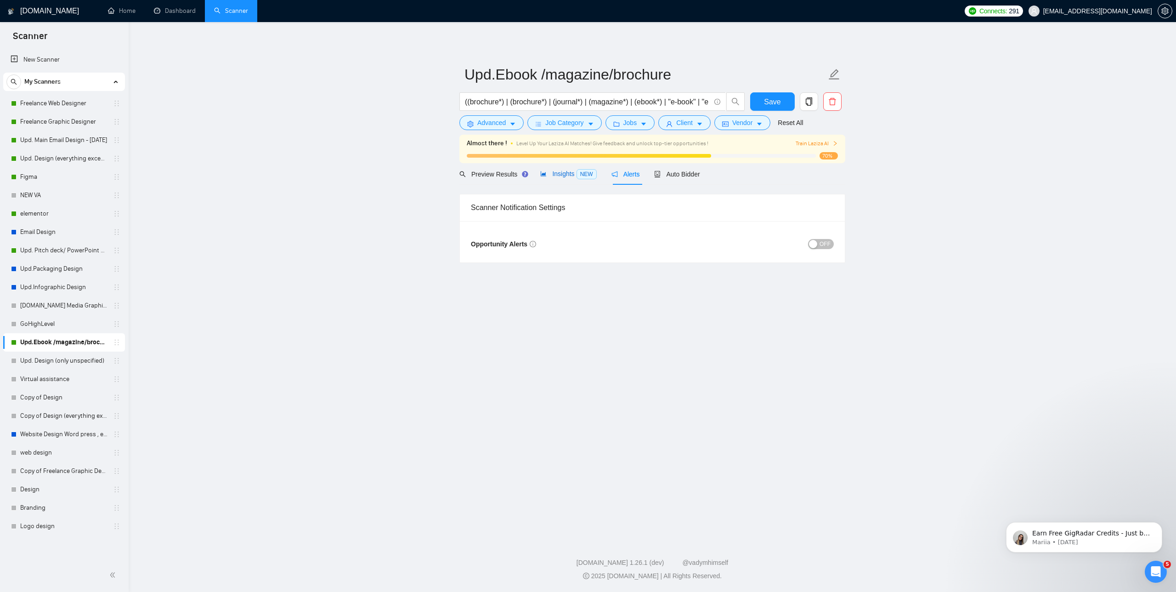
click at [567, 177] on span "Insights NEW" at bounding box center [568, 173] width 56 height 7
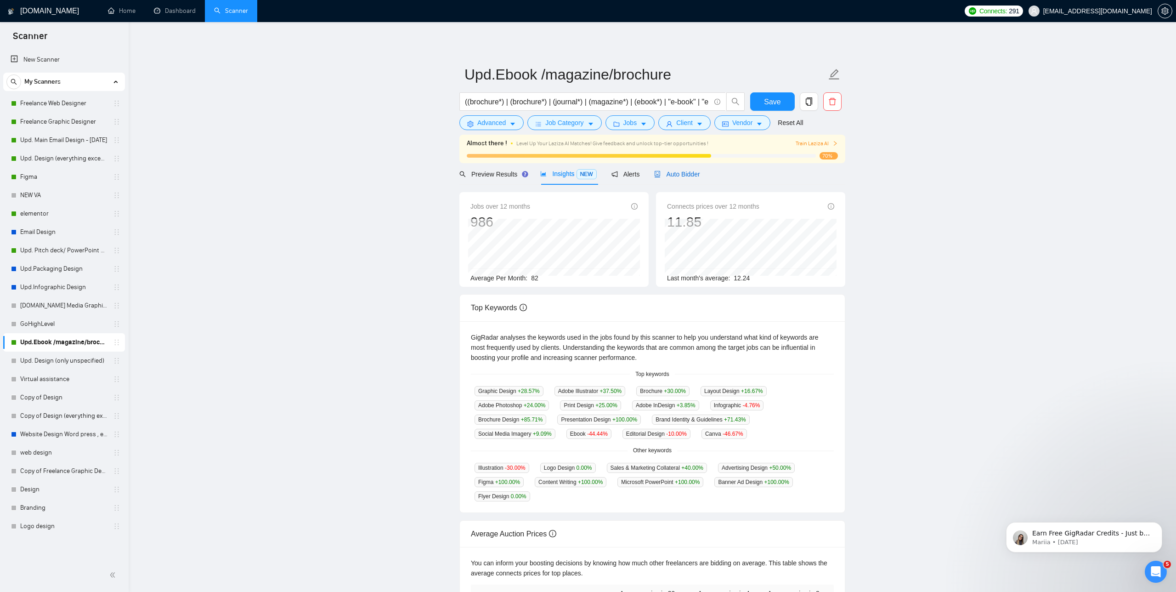
click at [673, 174] on span "Auto Bidder" at bounding box center [676, 173] width 45 height 7
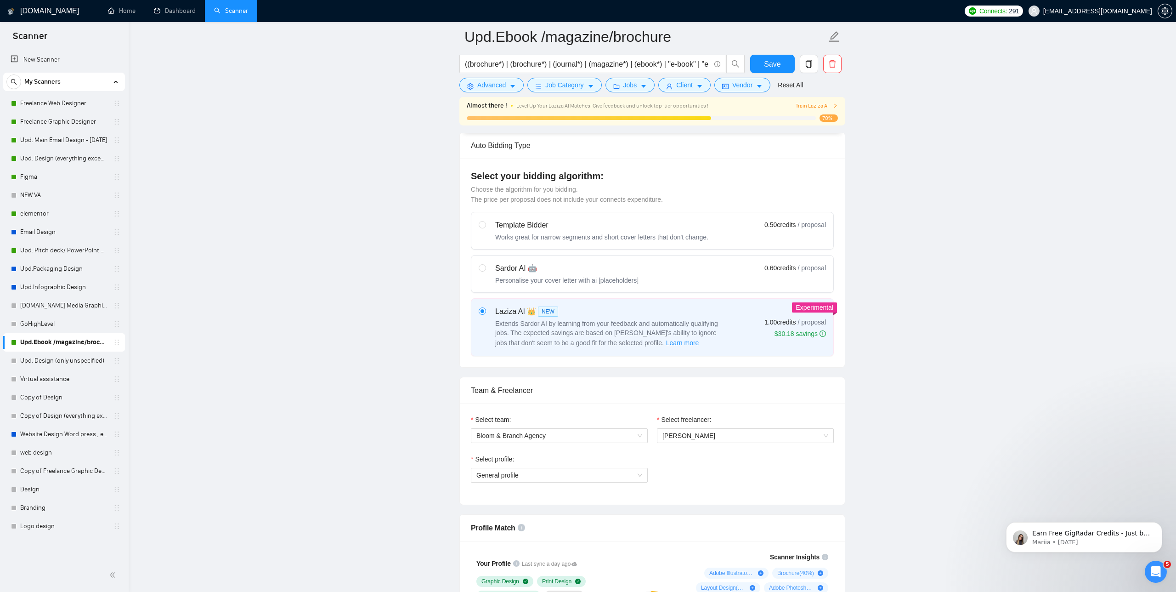
scroll to position [371, 0]
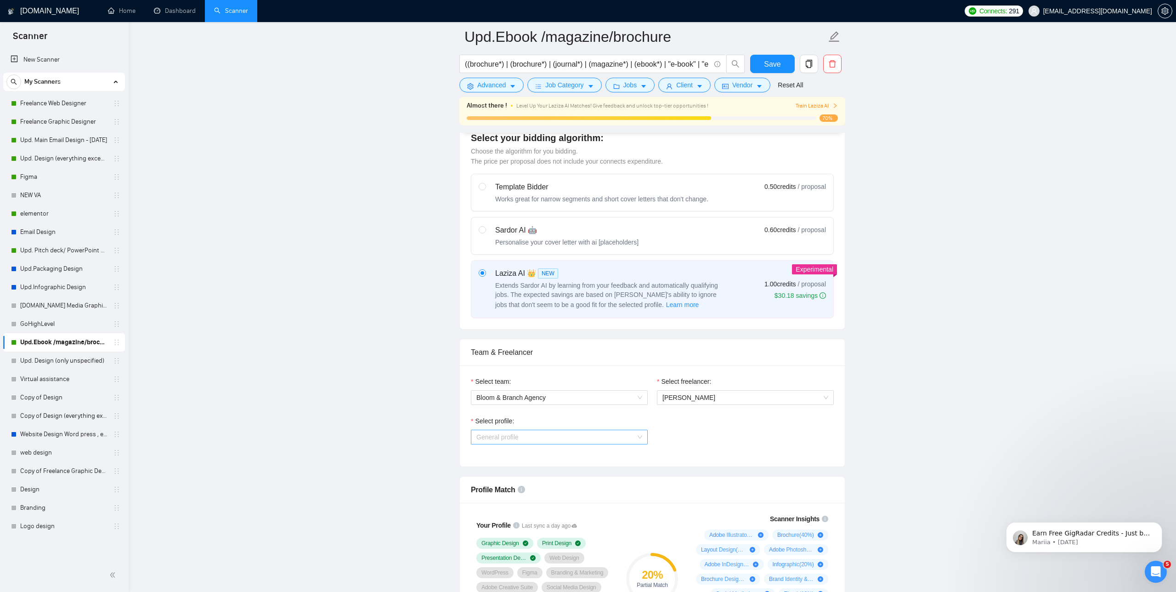
click at [597, 434] on span "General profile" at bounding box center [559, 437] width 166 height 14
click at [538, 467] on div "UX/UI Design" at bounding box center [559, 469] width 166 height 10
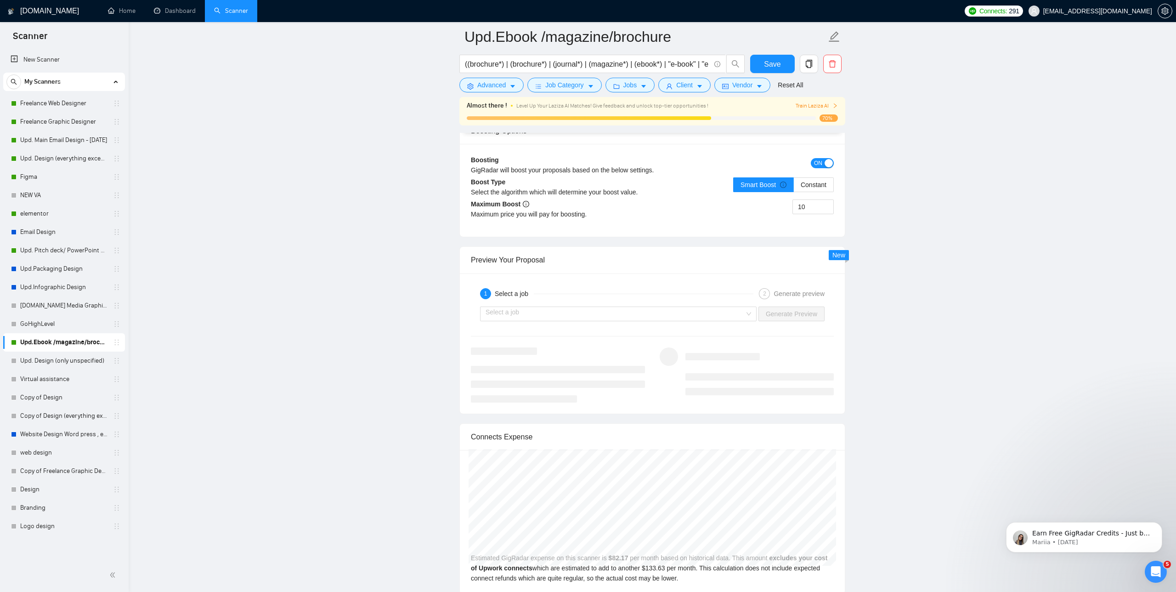
scroll to position [1839, 0]
click at [619, 314] on input "search" at bounding box center [615, 313] width 259 height 14
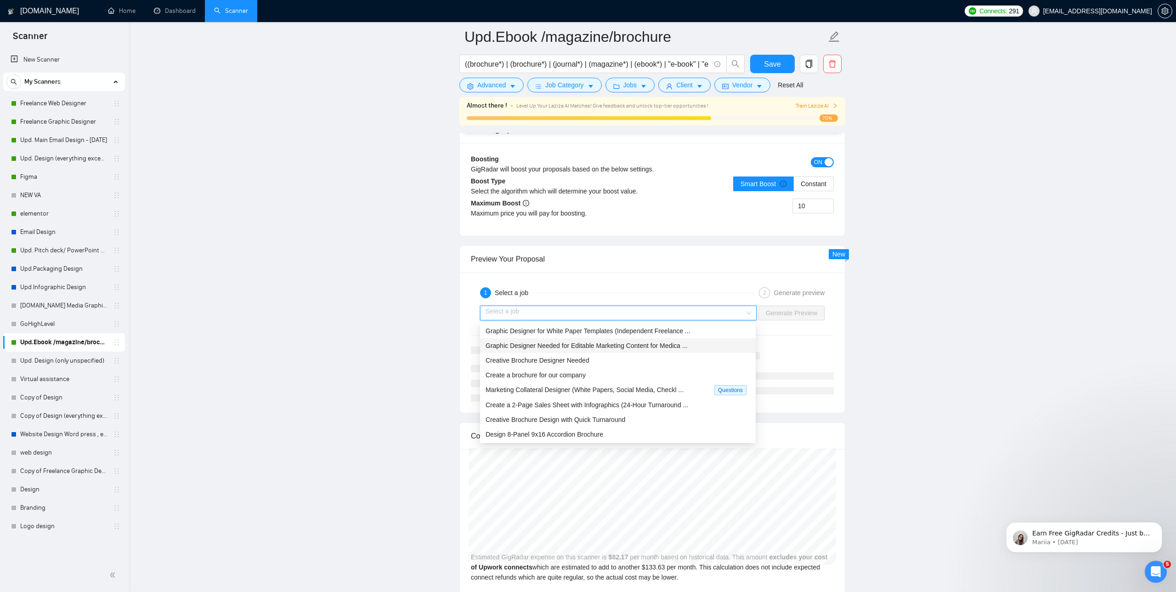
click at [597, 340] on div "Graphic Designer Needed for Editable Marketing Content for Medica ..." at bounding box center [618, 345] width 265 height 10
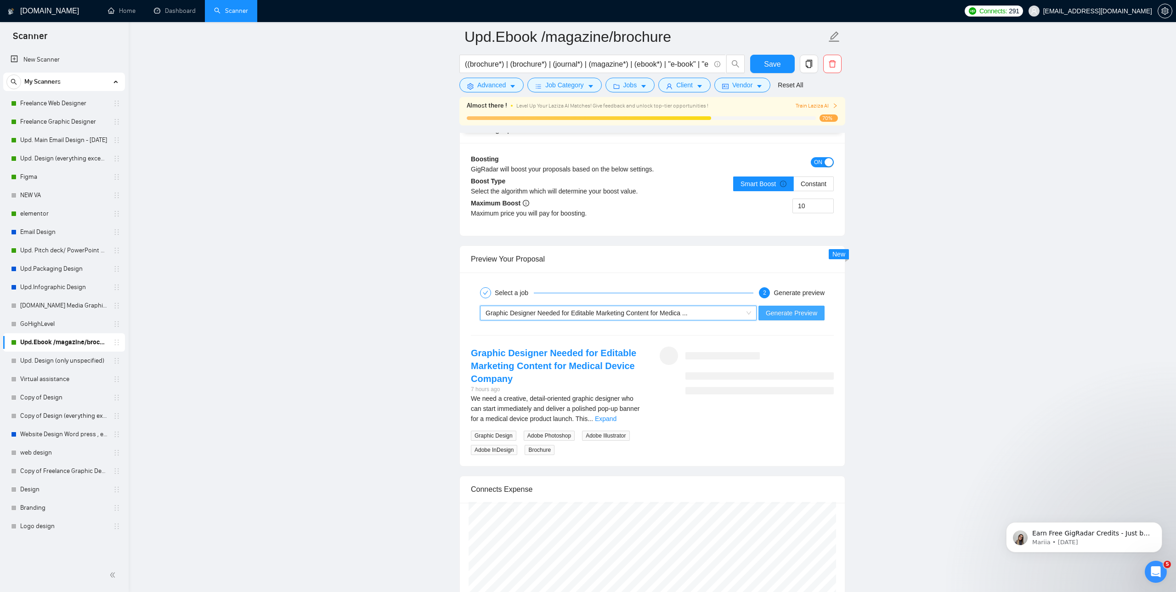
click at [823, 310] on button "Generate Preview" at bounding box center [791, 313] width 66 height 15
drag, startPoint x: 115, startPoint y: 343, endPoint x: 96, endPoint y: 262, distance: 83.6
drag, startPoint x: 116, startPoint y: 344, endPoint x: 107, endPoint y: 344, distance: 8.7
drag, startPoint x: 114, startPoint y: 325, endPoint x: 111, endPoint y: 279, distance: 46.1
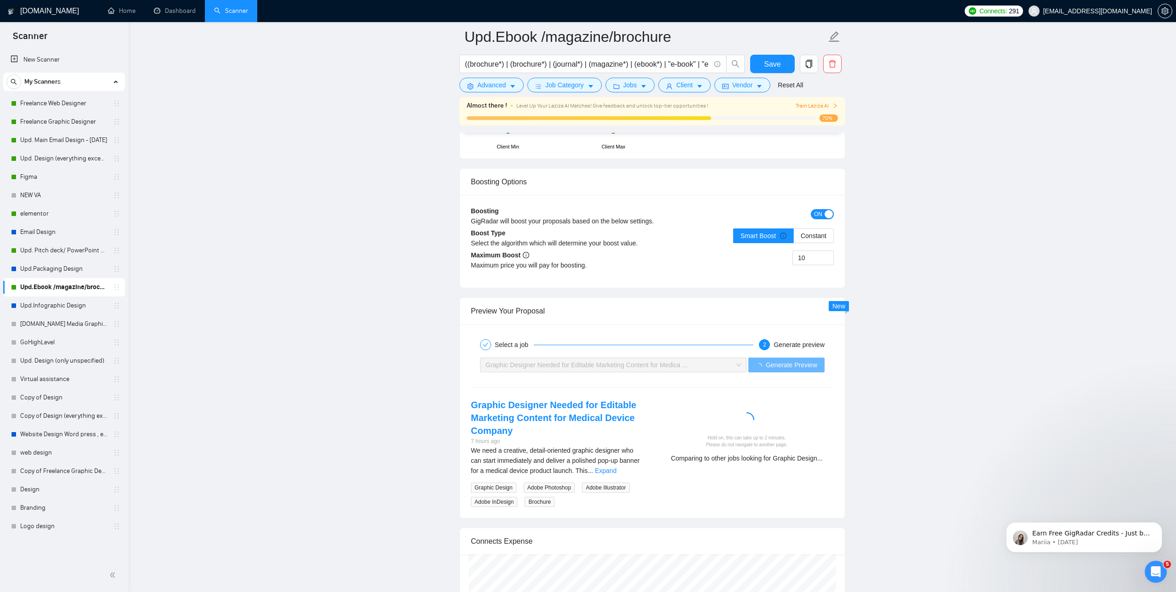
scroll to position [1802, 0]
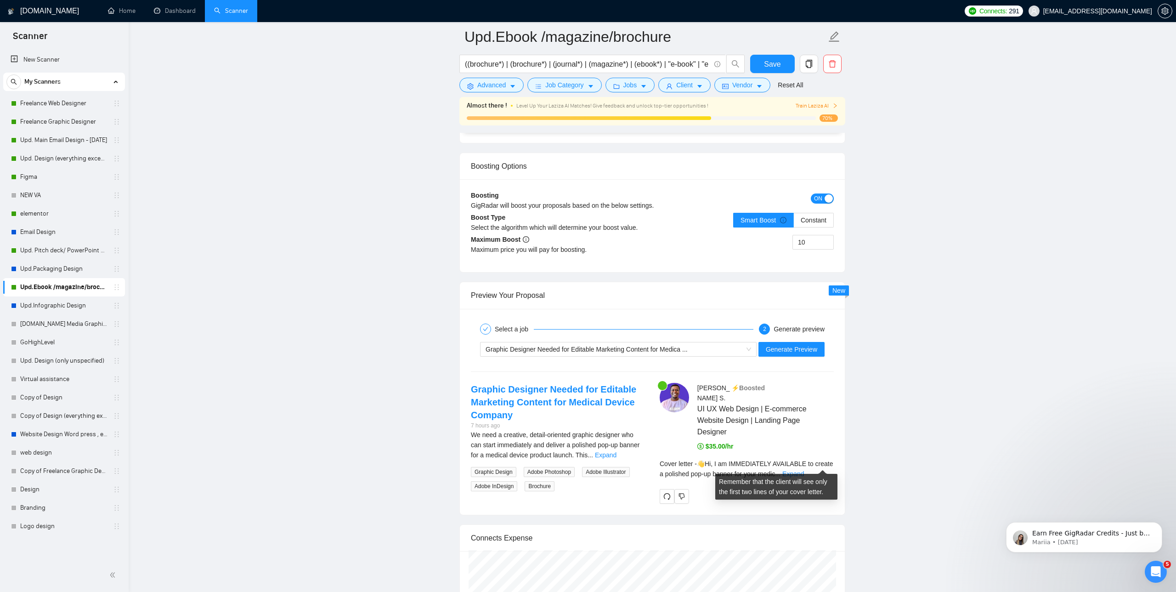
click at [818, 467] on div "Cover letter - 👋Hi, I am IMMEDIATELY AVAILABLE to create a polished pop-up bann…" at bounding box center [747, 468] width 174 height 20
click at [804, 470] on link "Expand" at bounding box center [793, 473] width 22 height 7
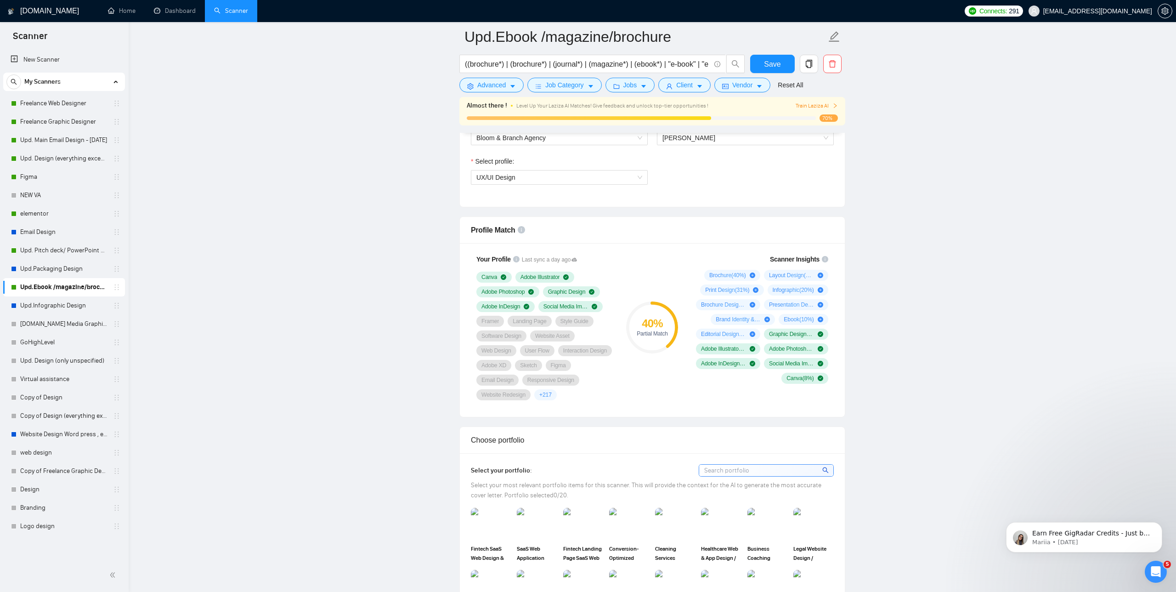
scroll to position [672, 0]
